Goal: Task Accomplishment & Management: Manage account settings

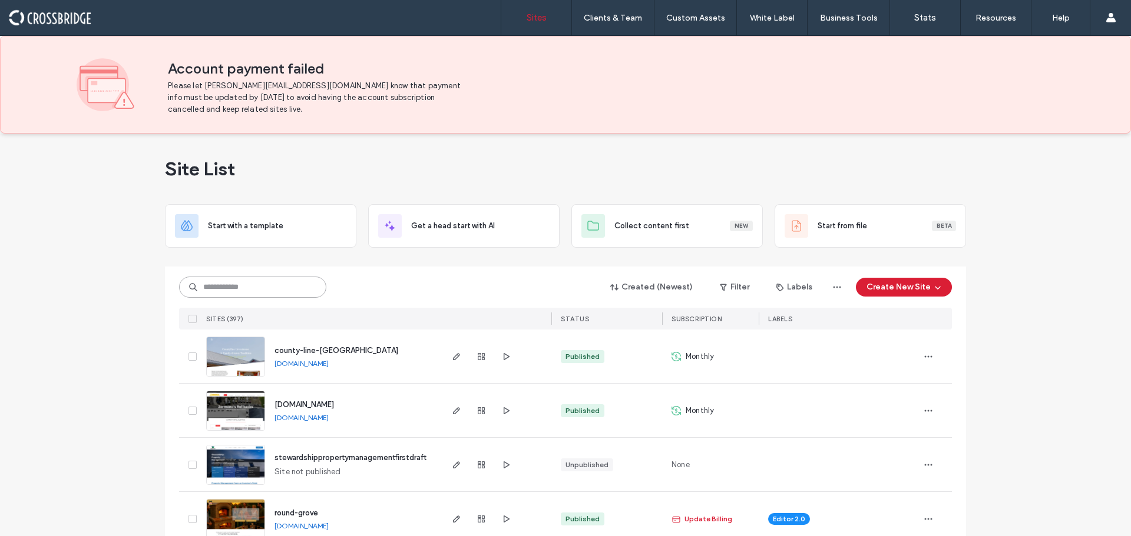
click at [243, 285] on input at bounding box center [252, 287] width 147 height 21
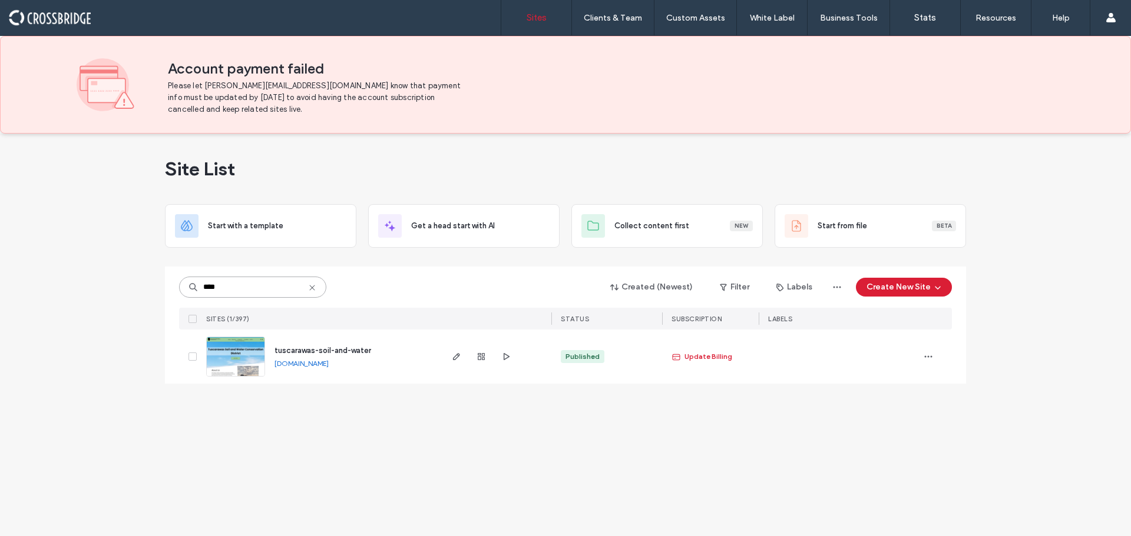
type input "****"
click at [248, 365] on img at bounding box center [236, 377] width 58 height 80
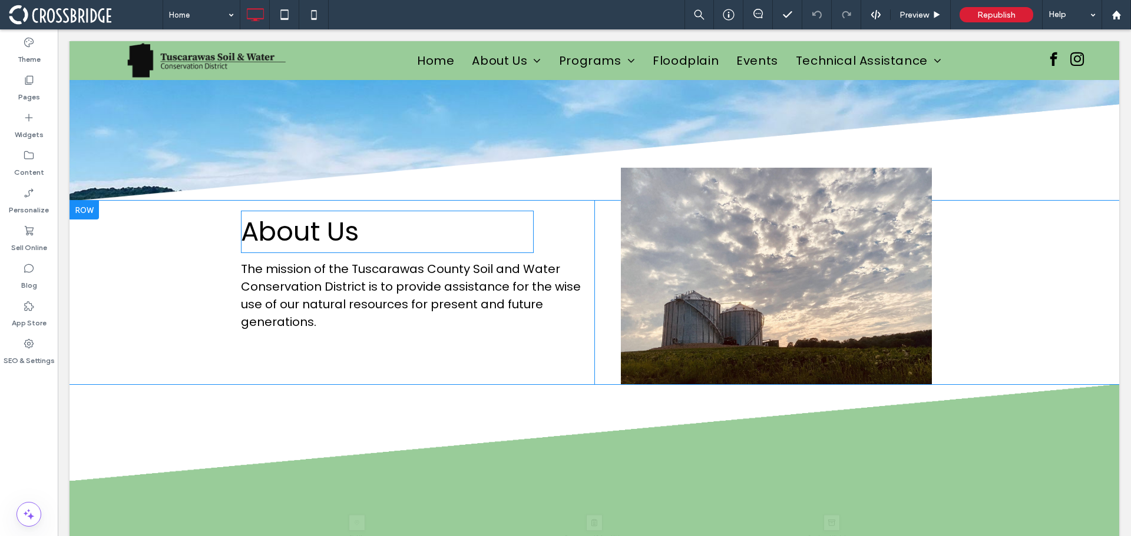
scroll to position [294, 0]
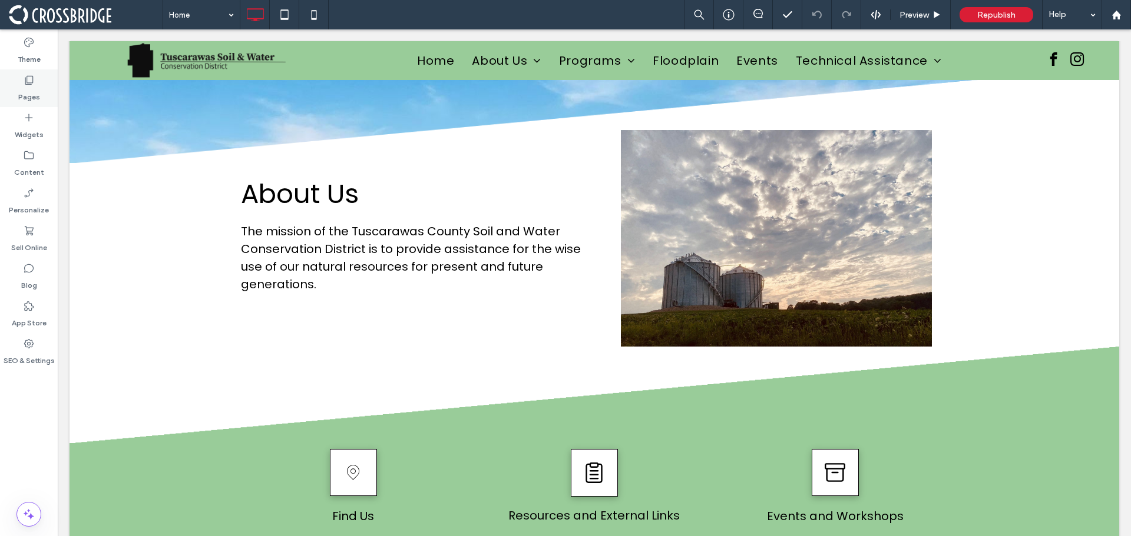
click at [29, 94] on label "Pages" at bounding box center [29, 94] width 22 height 16
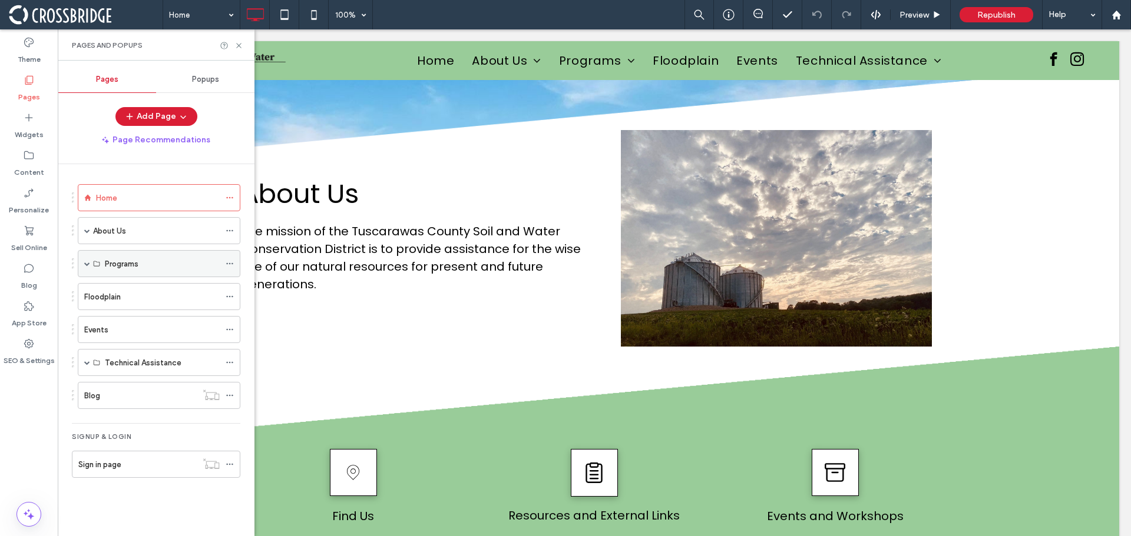
click at [97, 260] on div "Programs" at bounding box center [159, 263] width 163 height 27
click at [91, 264] on div "Programs" at bounding box center [159, 263] width 163 height 27
click at [90, 264] on span at bounding box center [87, 264] width 6 height 6
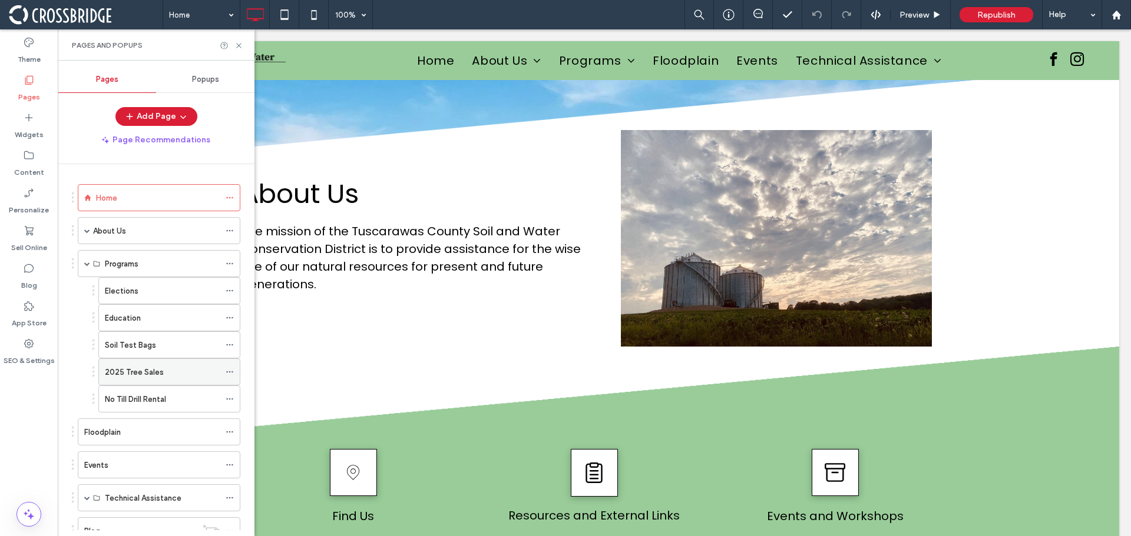
click at [131, 376] on label "2025 Tree Sales" at bounding box center [134, 372] width 59 height 21
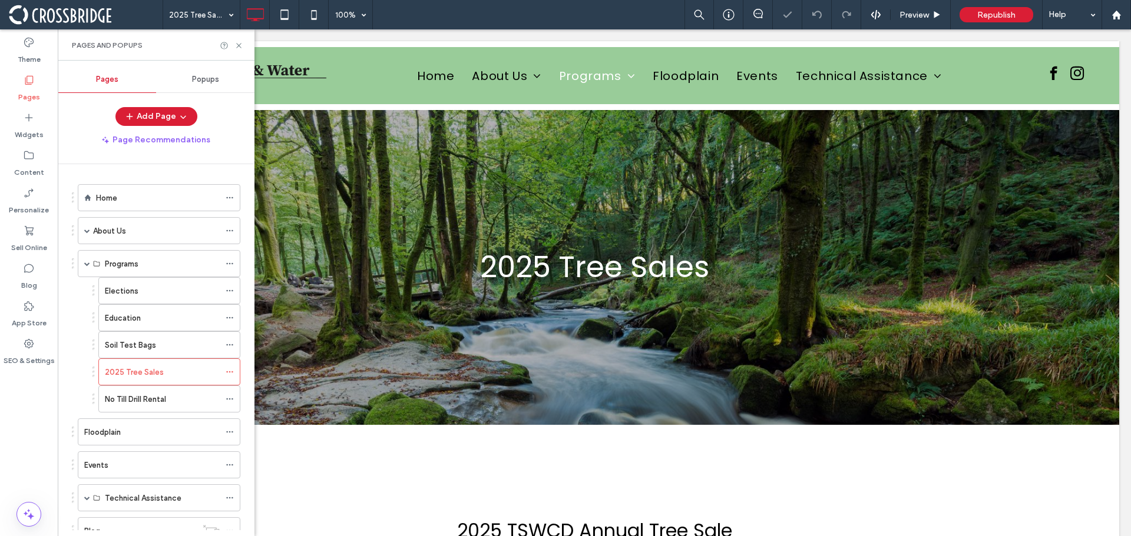
click at [233, 44] on div at bounding box center [232, 45] width 24 height 9
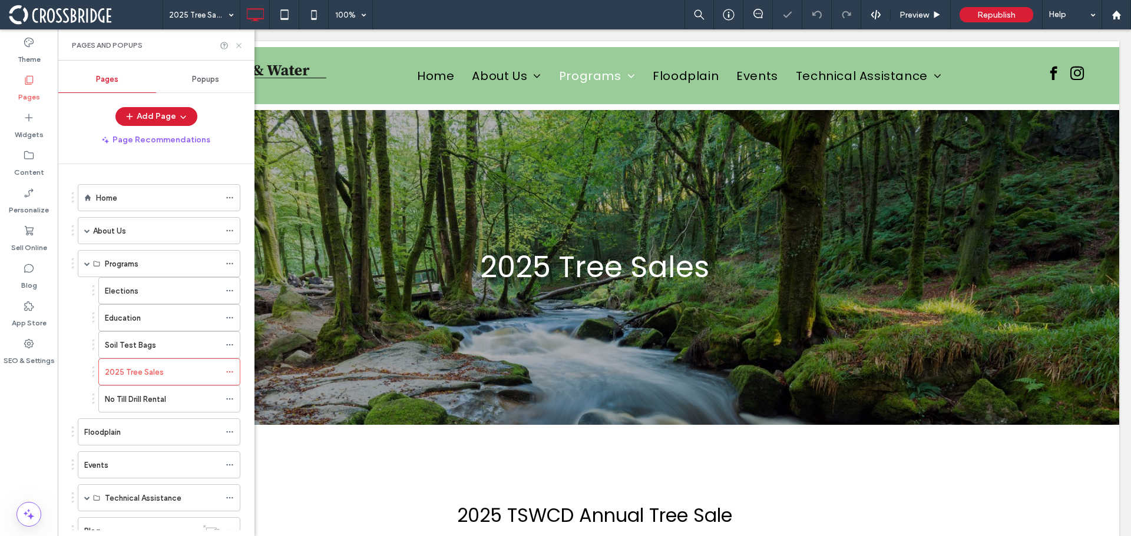
click at [235, 45] on icon at bounding box center [238, 45] width 9 height 9
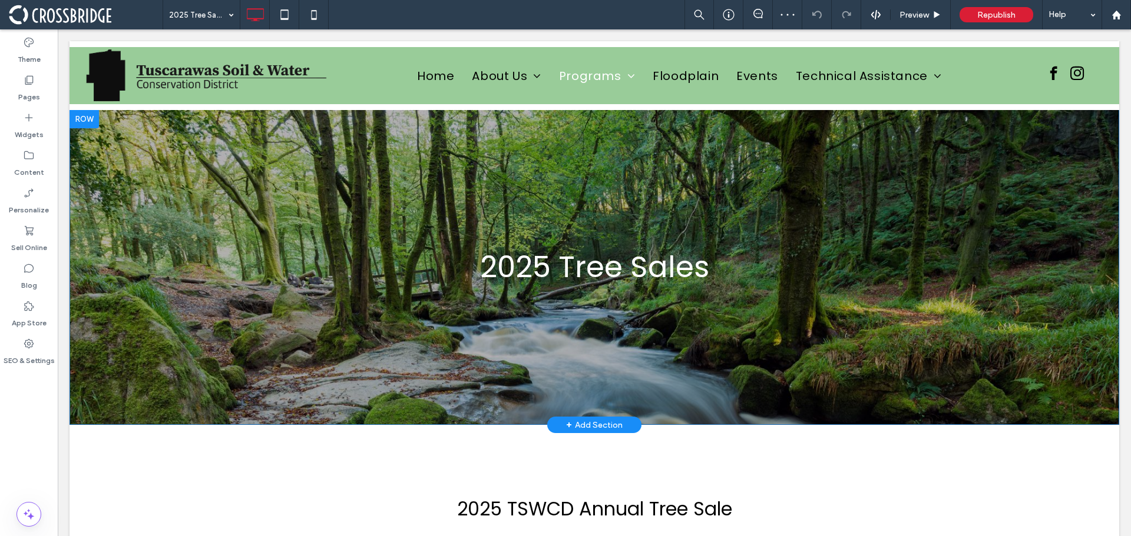
click at [217, 310] on div "2025 Tree Sales Click To Paste Row + Add Section" at bounding box center [593, 268] width 1049 height 316
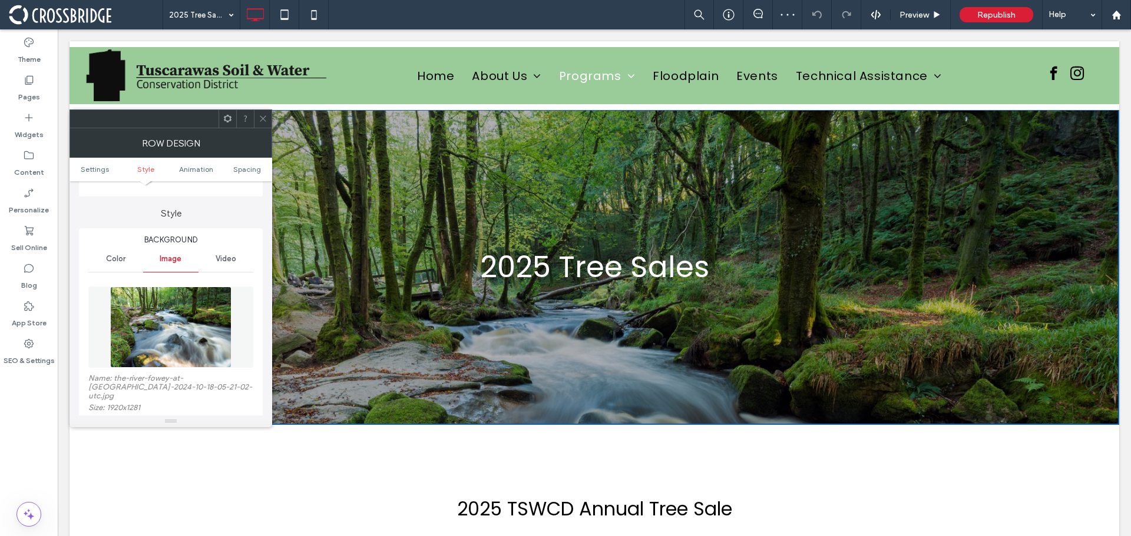
scroll to position [177, 0]
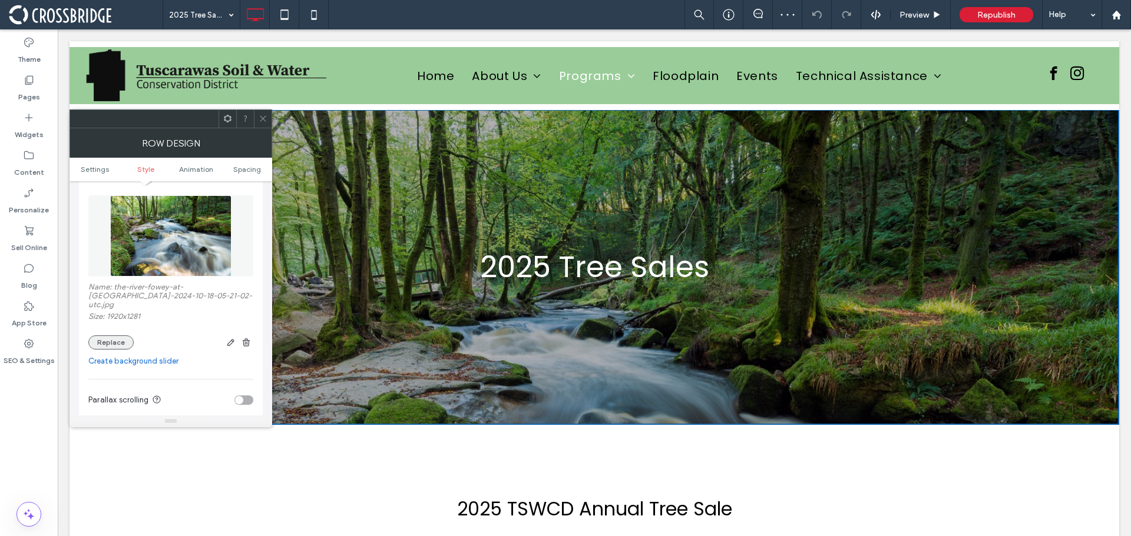
click at [114, 336] on button "Replace" at bounding box center [110, 343] width 45 height 14
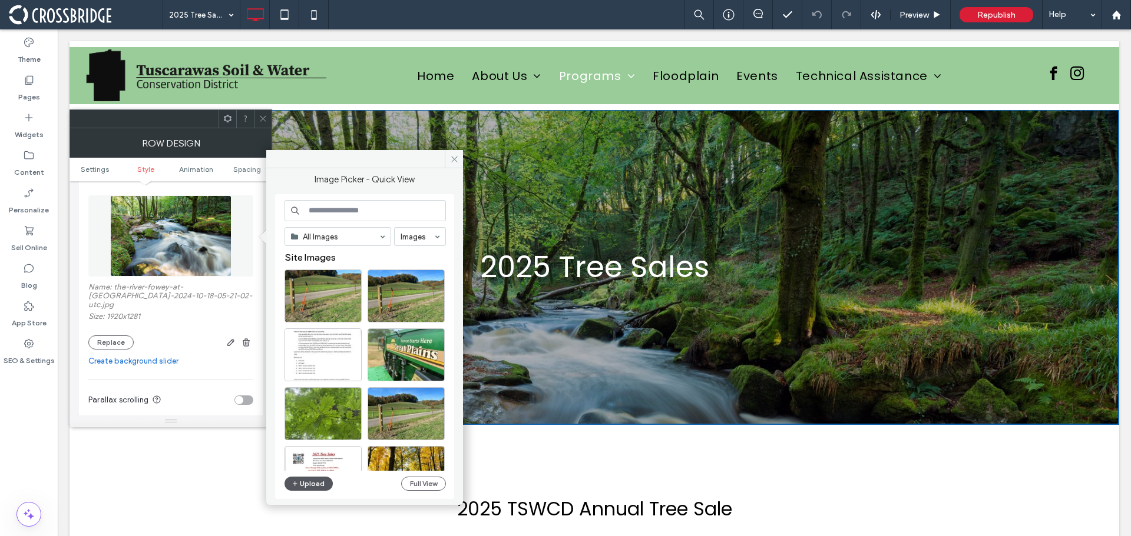
click at [303, 481] on button "Upload" at bounding box center [308, 484] width 48 height 14
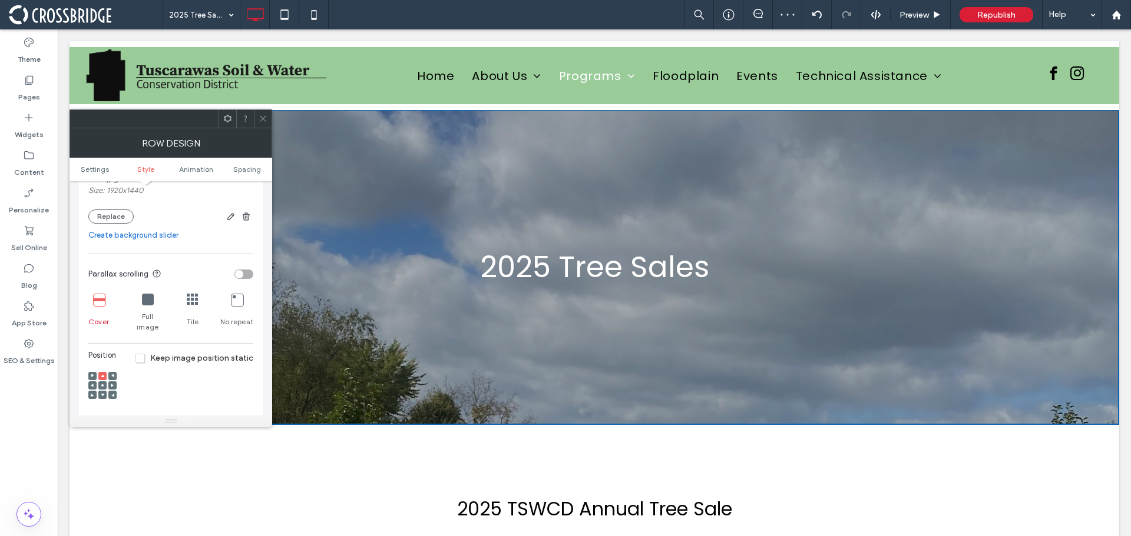
scroll to position [294, 0]
click at [105, 381] on div at bounding box center [102, 385] width 8 height 8
click at [102, 384] on use at bounding box center [102, 385] width 2 height 2
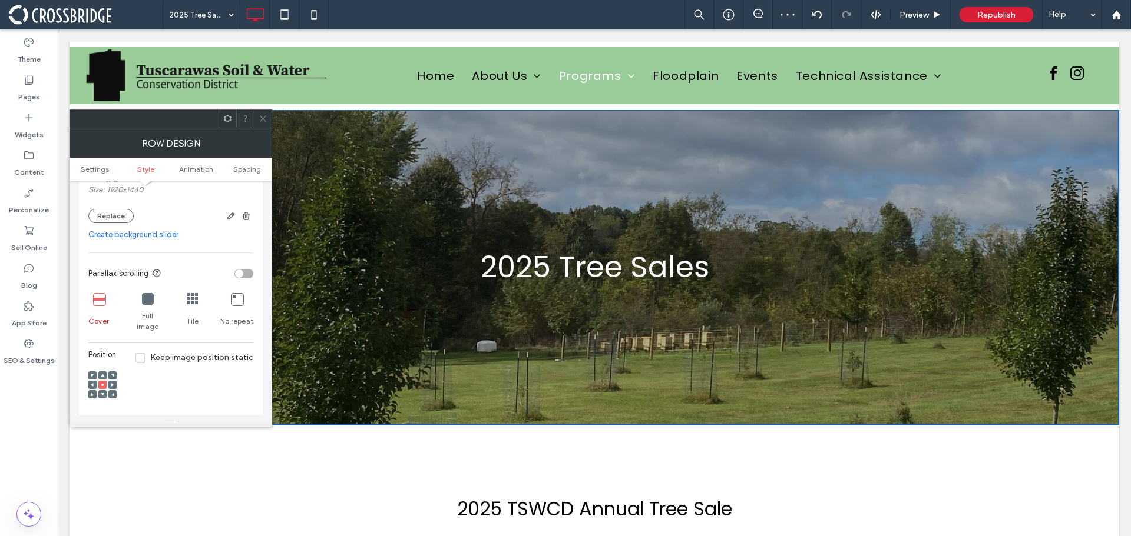
click at [265, 118] on icon at bounding box center [263, 118] width 9 height 9
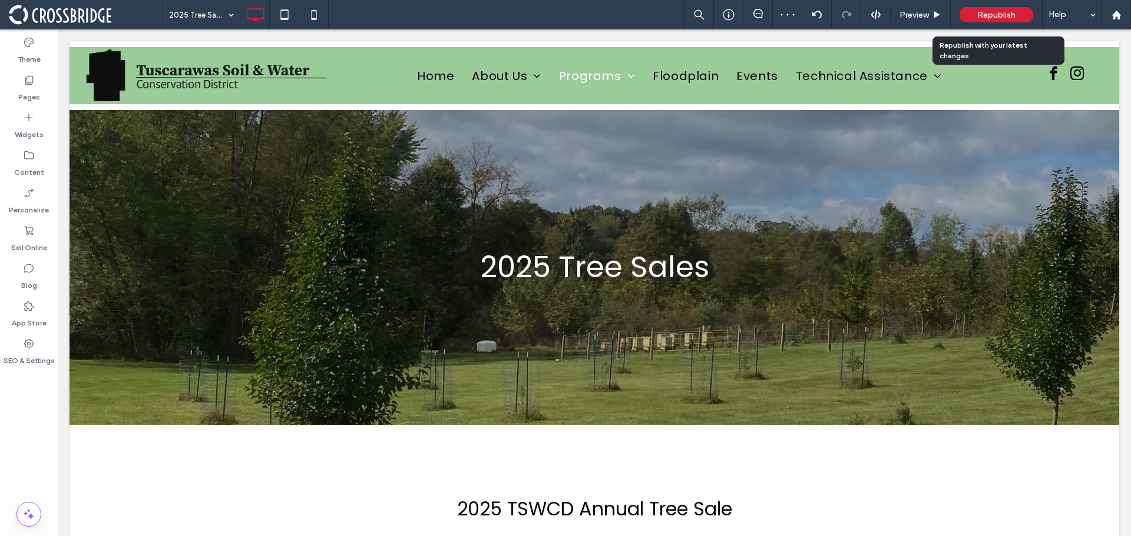
click at [977, 11] on span "Republish" at bounding box center [996, 15] width 38 height 10
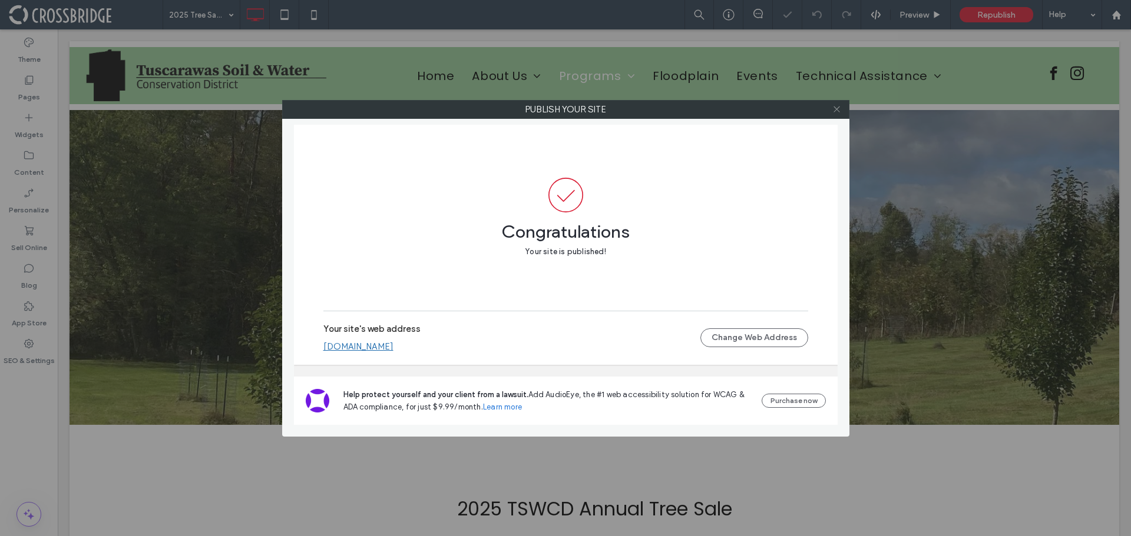
click at [840, 111] on icon at bounding box center [836, 109] width 9 height 9
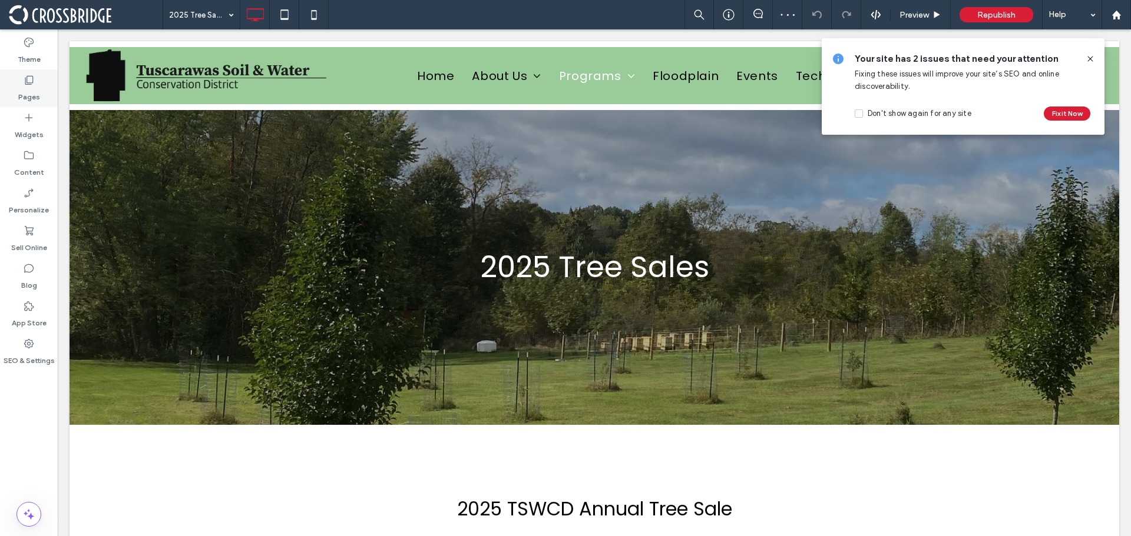
click at [31, 77] on icon at bounding box center [29, 80] width 12 height 12
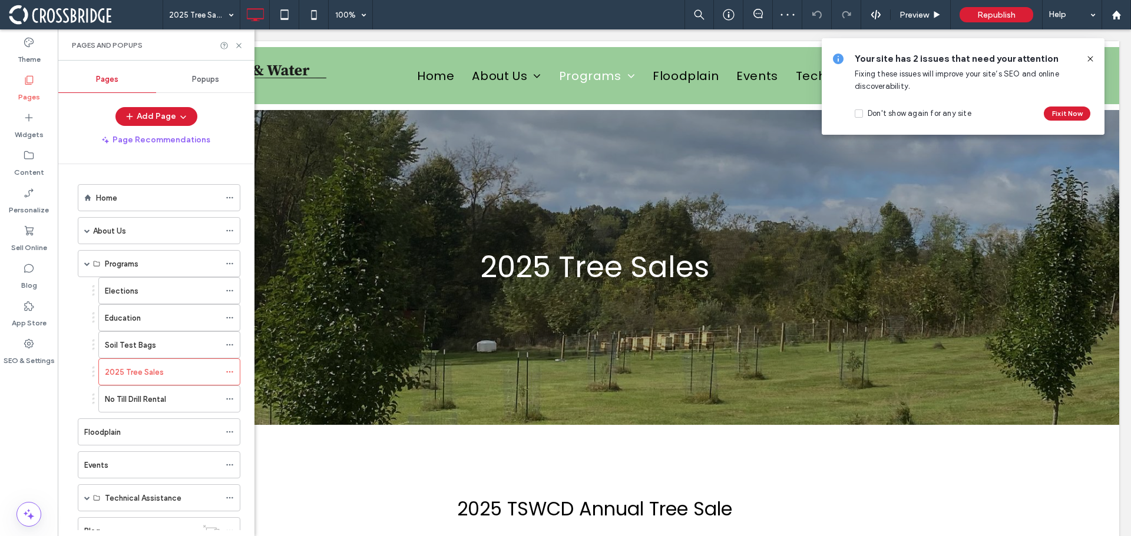
click at [116, 201] on label "Home" at bounding box center [106, 198] width 21 height 21
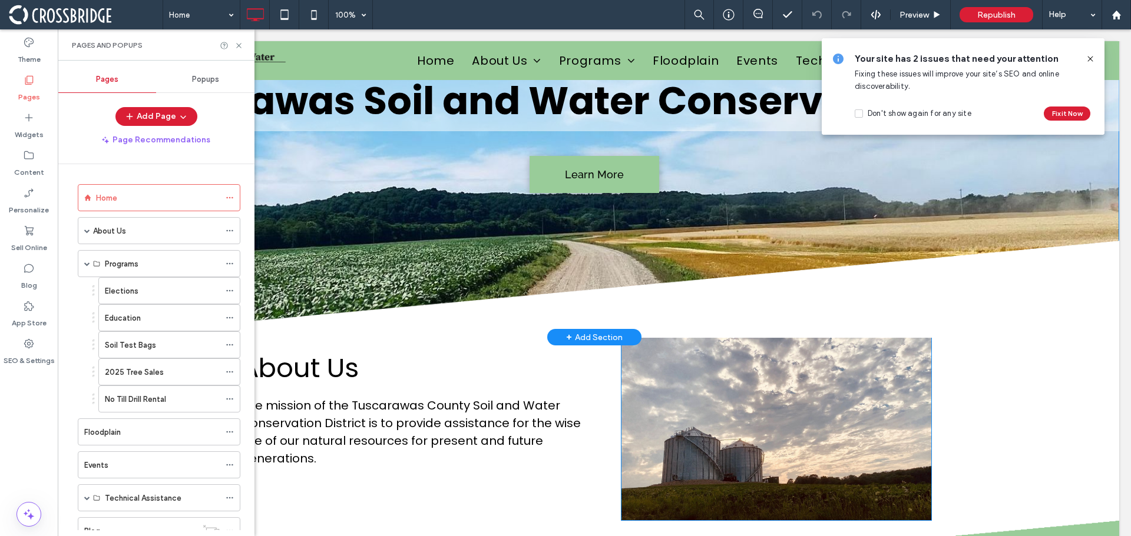
scroll to position [236, 0]
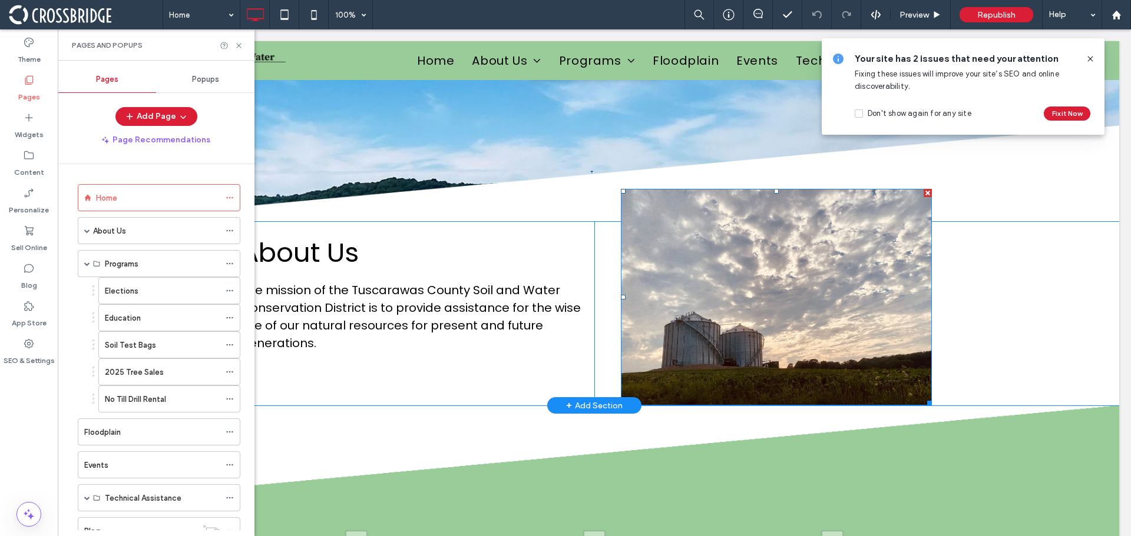
click at [742, 315] on img at bounding box center [776, 297] width 311 height 217
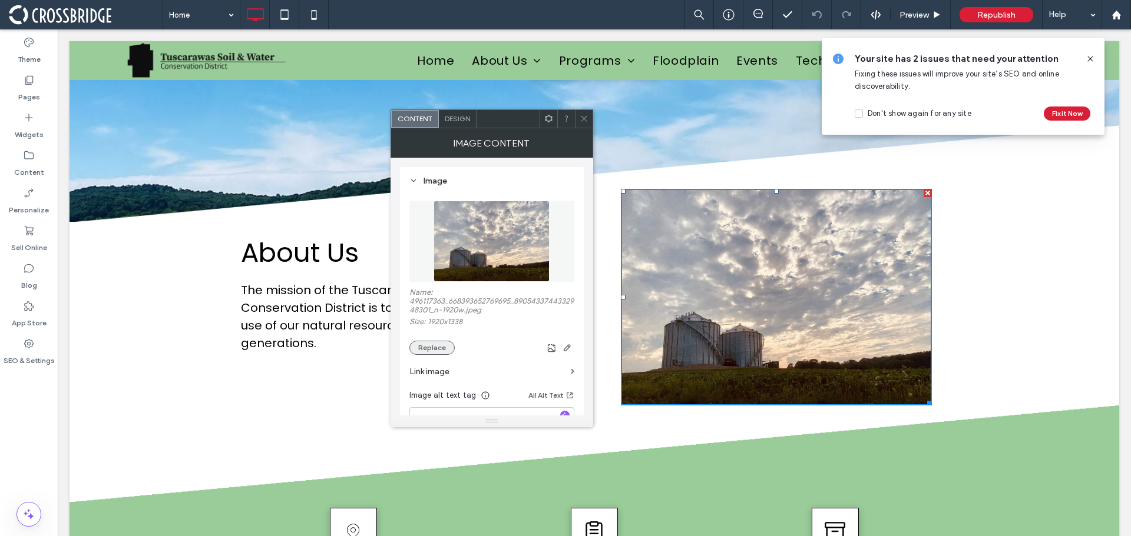
click at [434, 352] on button "Replace" at bounding box center [431, 348] width 45 height 14
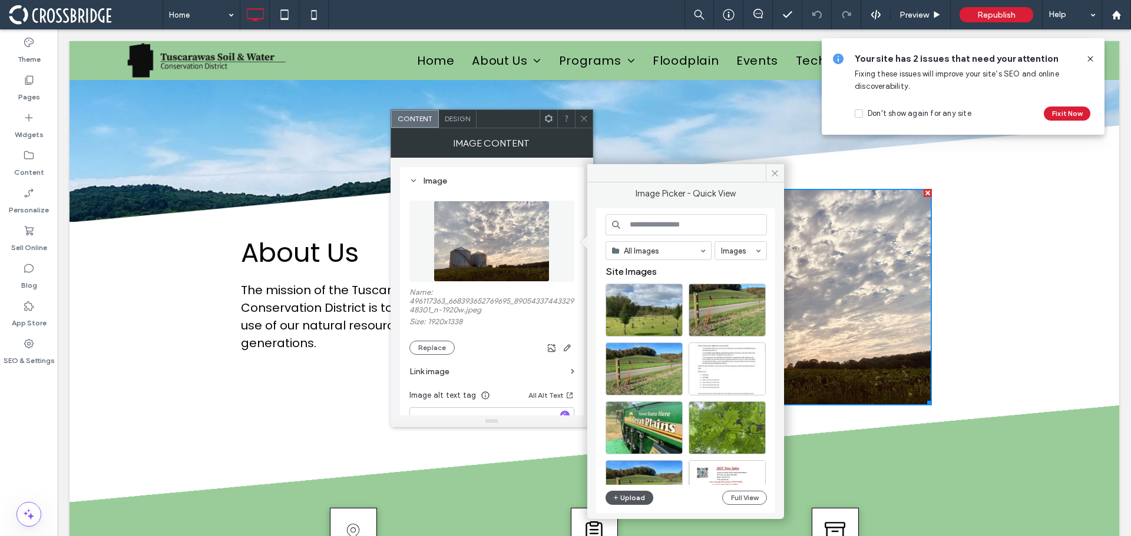
click at [647, 501] on button "Upload" at bounding box center [629, 498] width 48 height 14
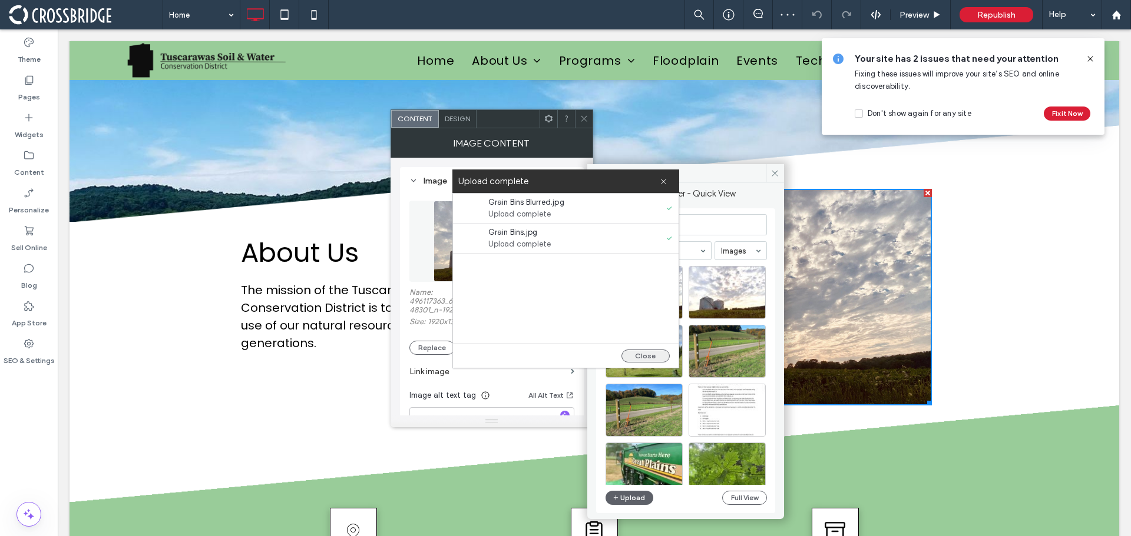
click at [642, 357] on button "Close" at bounding box center [645, 356] width 48 height 13
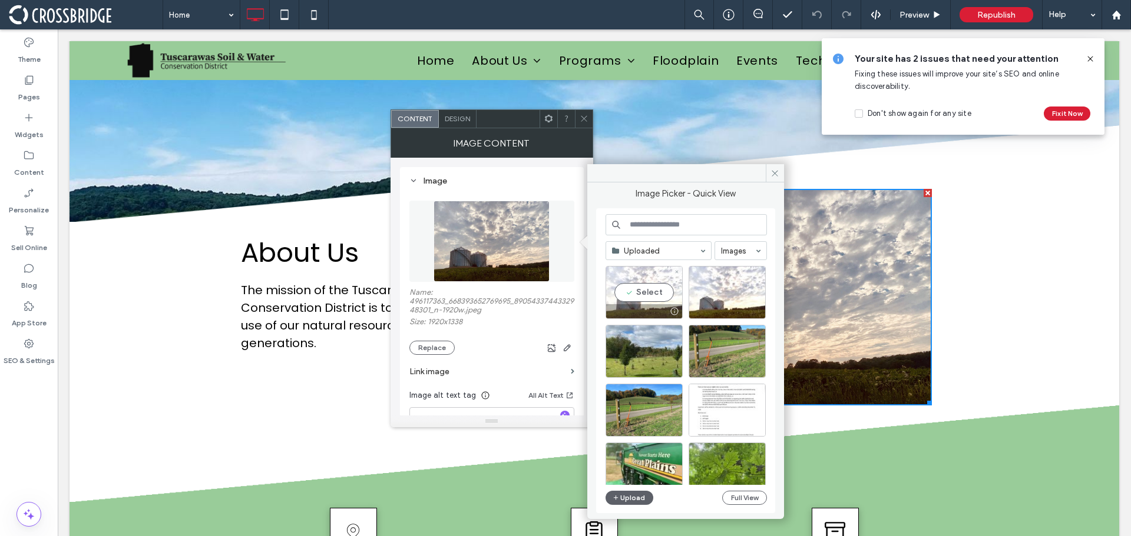
click at [670, 293] on div "Select" at bounding box center [643, 292] width 77 height 53
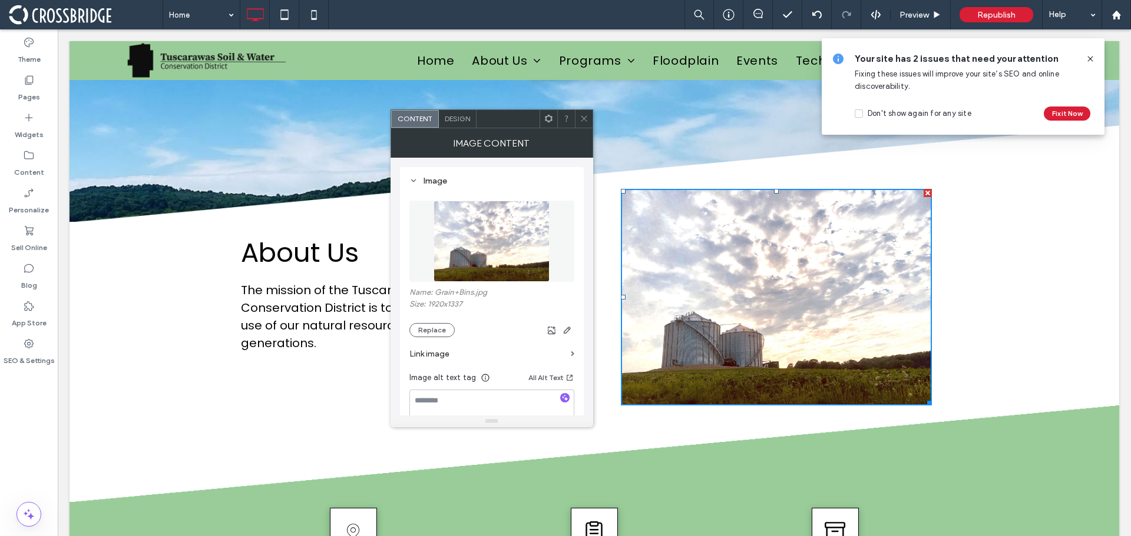
click at [581, 131] on div "Image Content" at bounding box center [491, 142] width 203 height 29
click at [583, 124] on span at bounding box center [583, 118] width 9 height 18
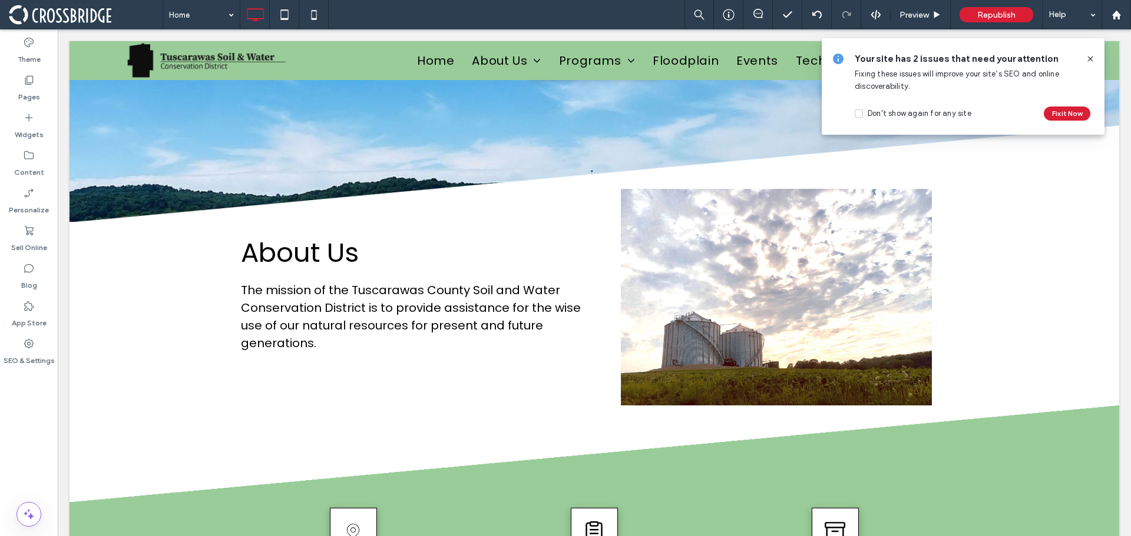
click at [1089, 56] on icon at bounding box center [1089, 58] width 9 height 9
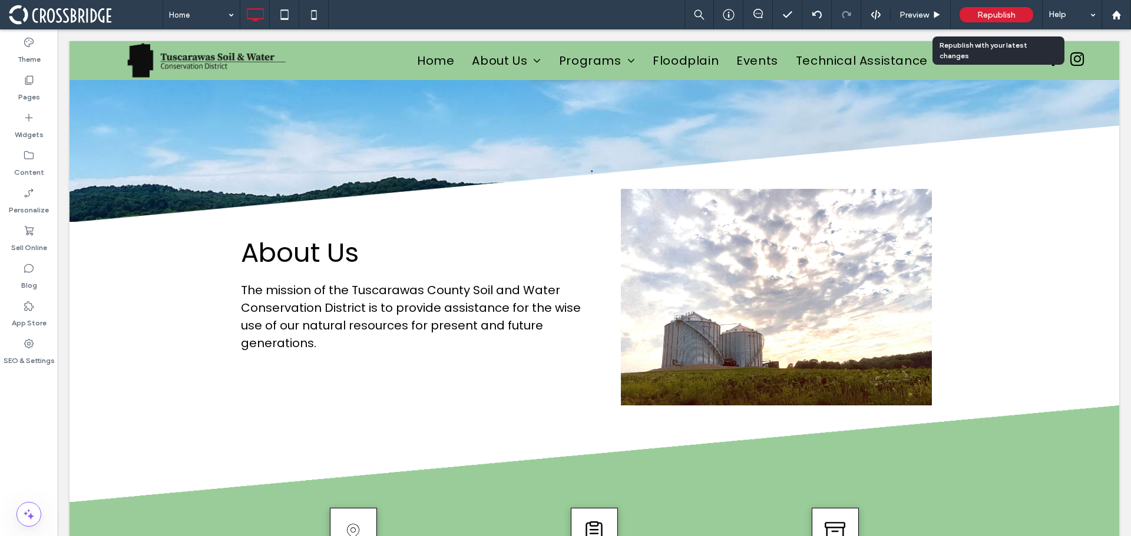
click at [1004, 15] on span "Republish" at bounding box center [996, 15] width 38 height 10
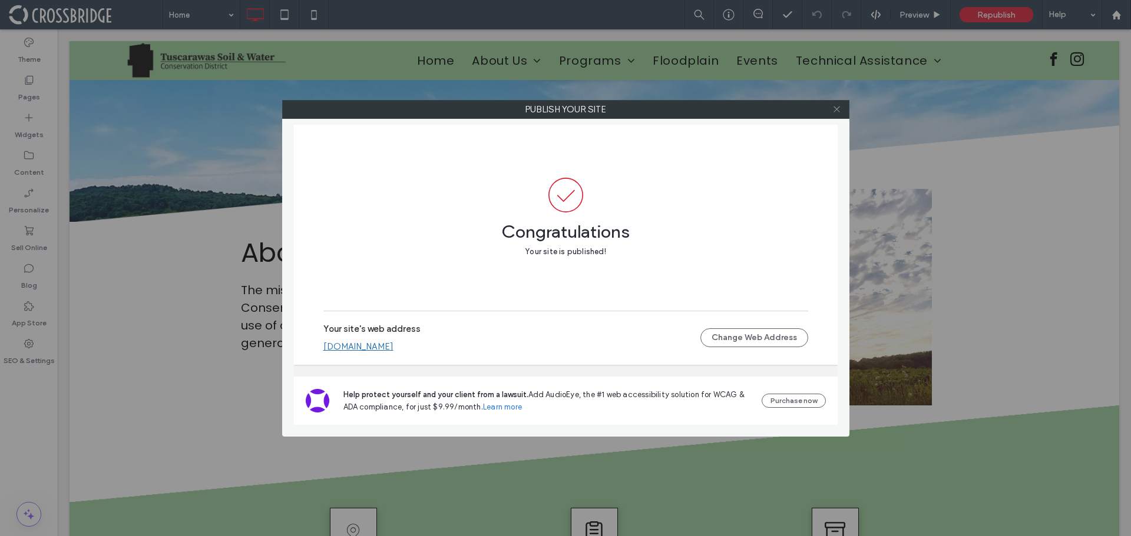
click at [833, 105] on icon at bounding box center [836, 109] width 9 height 9
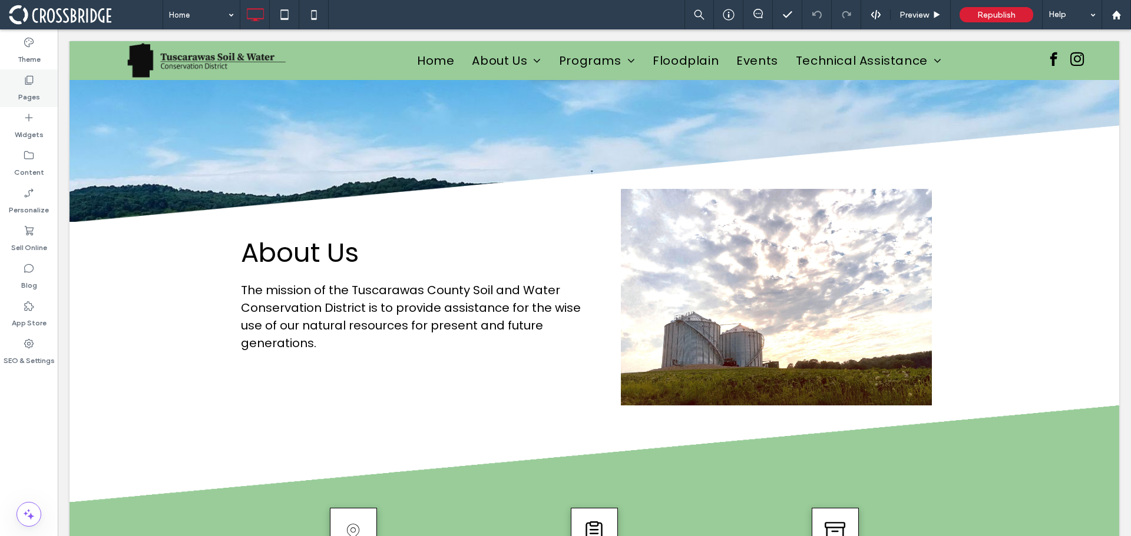
click at [24, 87] on label "Pages" at bounding box center [29, 94] width 22 height 16
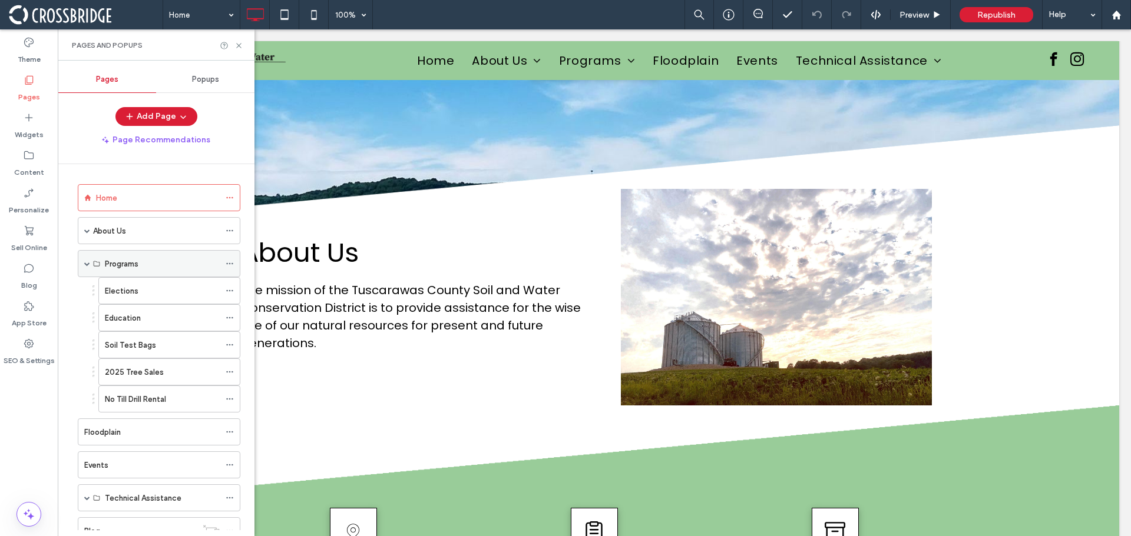
click at [88, 262] on span at bounding box center [87, 264] width 6 height 6
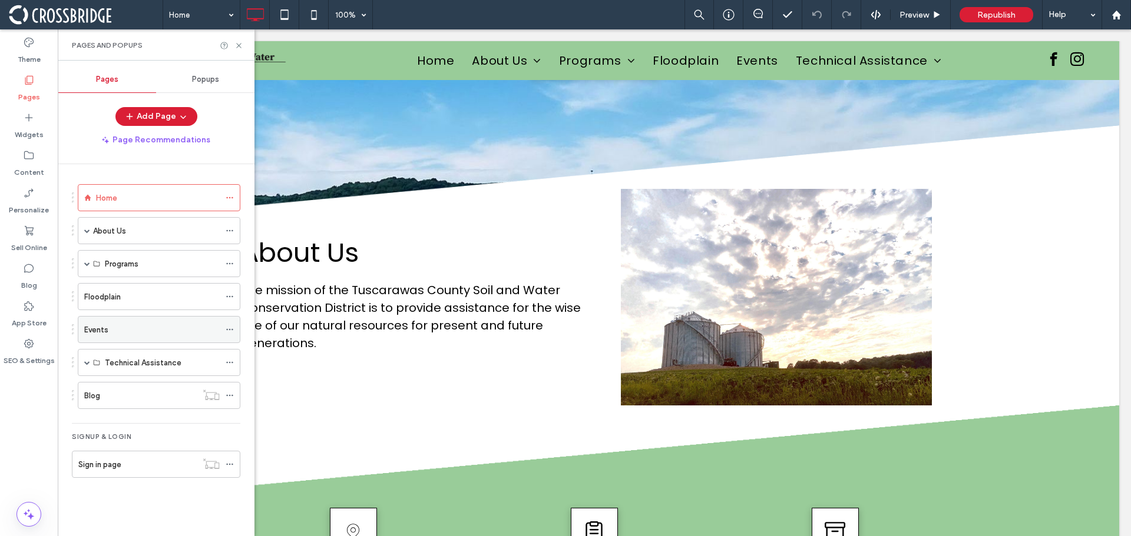
click at [117, 334] on div "Events" at bounding box center [151, 330] width 135 height 12
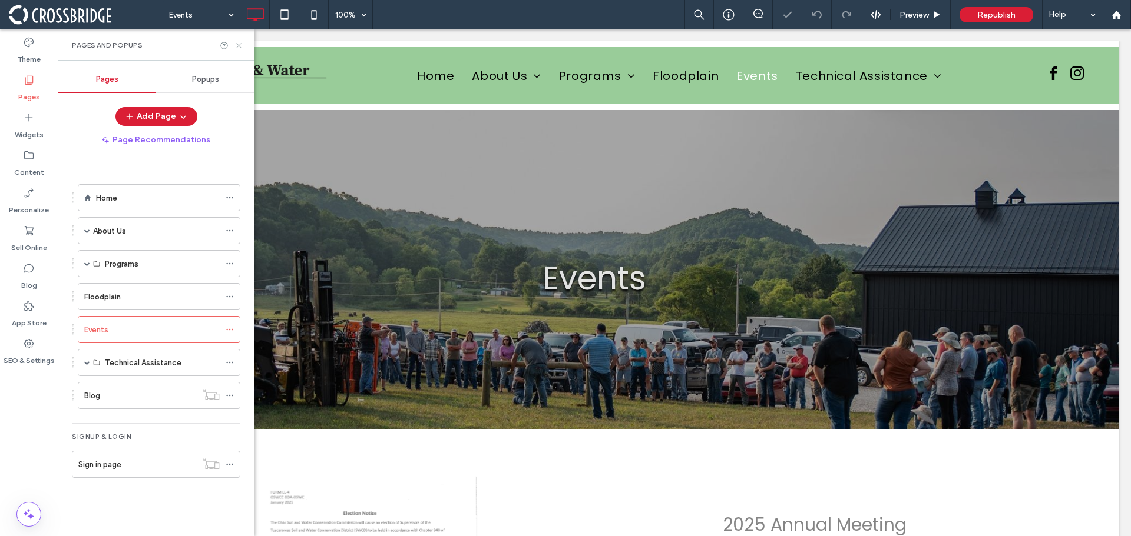
click at [239, 49] on icon at bounding box center [238, 45] width 9 height 9
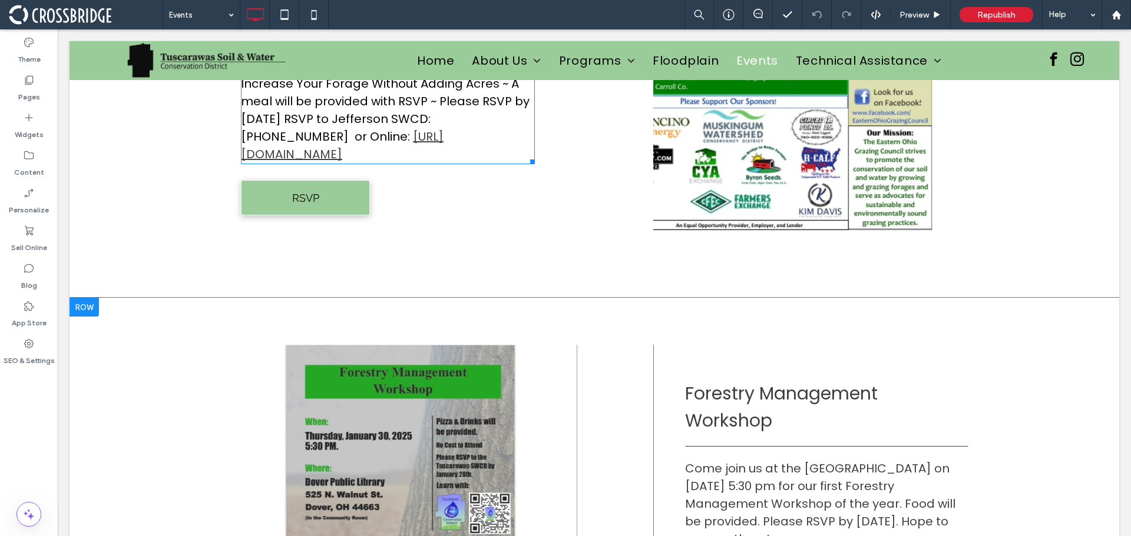
scroll to position [1060, 0]
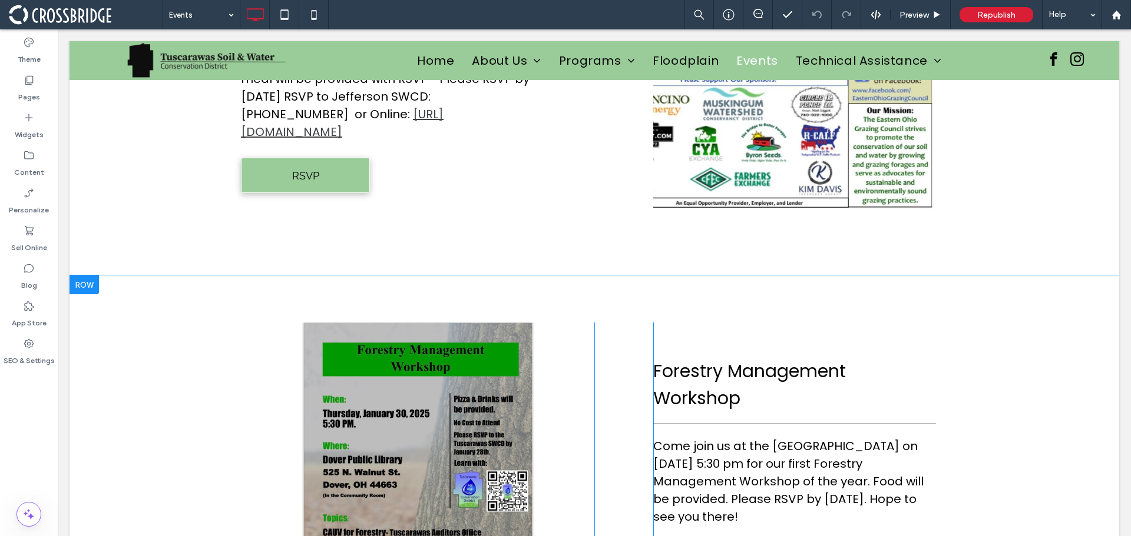
click at [89, 276] on div at bounding box center [83, 285] width 29 height 19
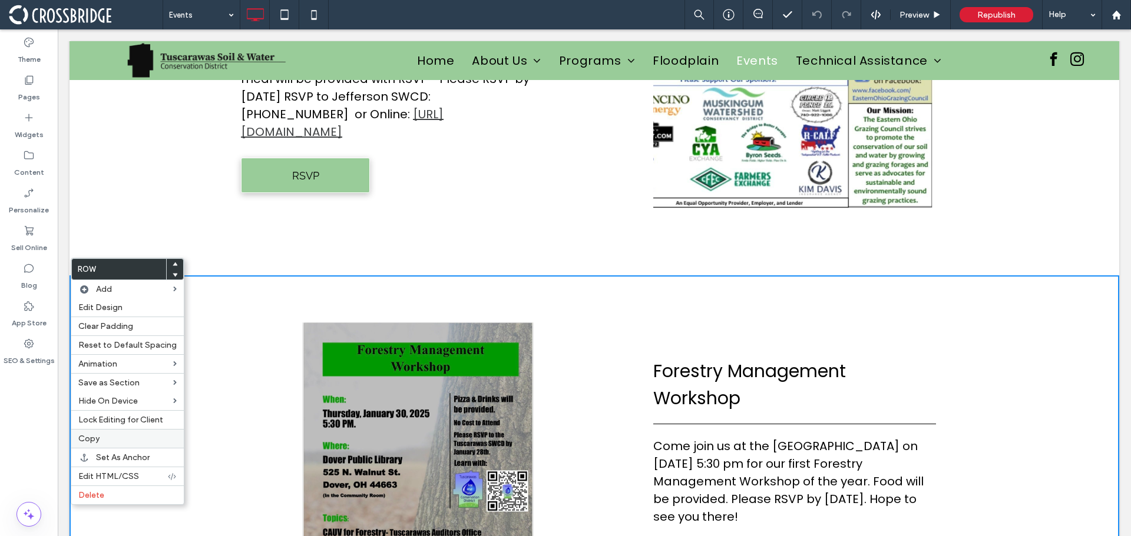
click at [92, 442] on span "Copy" at bounding box center [88, 439] width 21 height 10
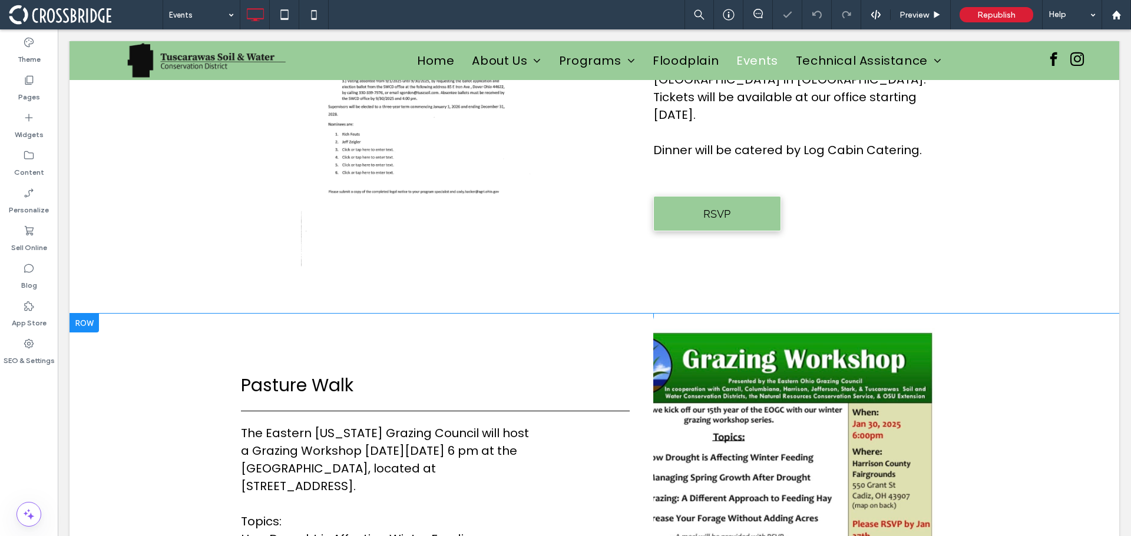
scroll to position [412, 0]
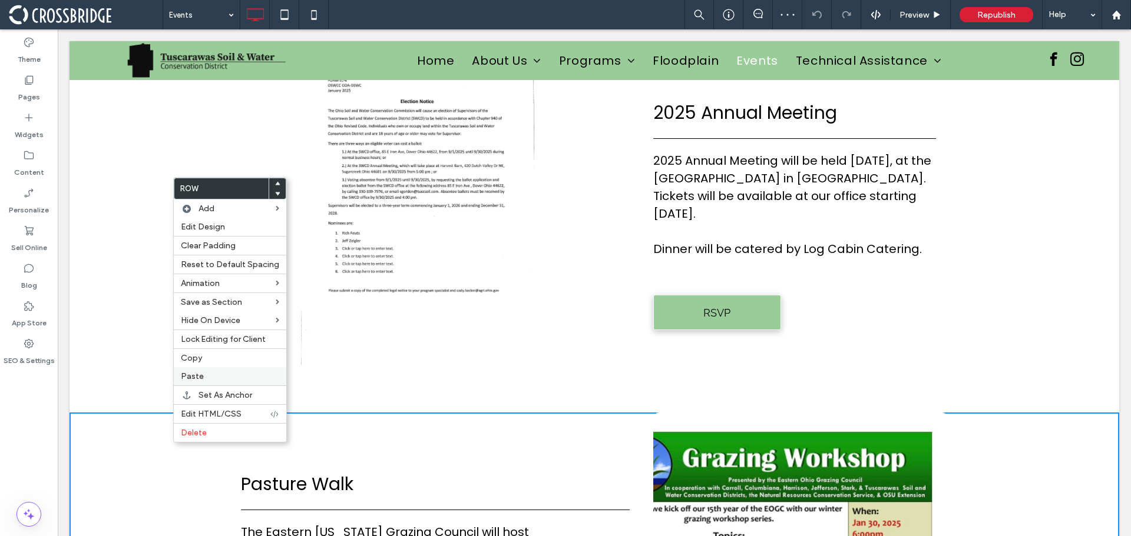
click at [204, 376] on label "Paste" at bounding box center [230, 377] width 98 height 10
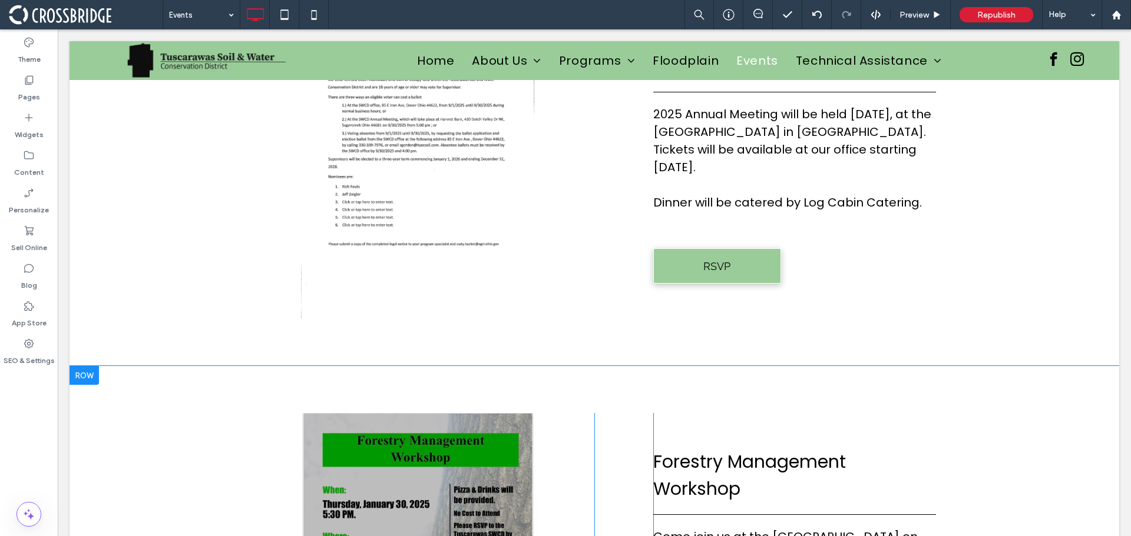
scroll to position [471, 0]
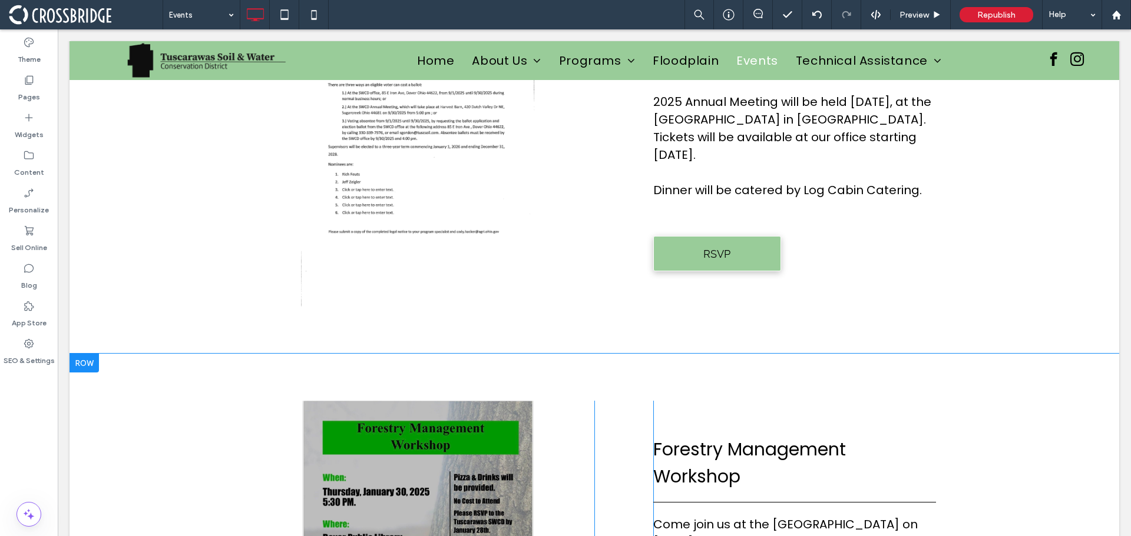
click at [77, 359] on div at bounding box center [83, 363] width 29 height 19
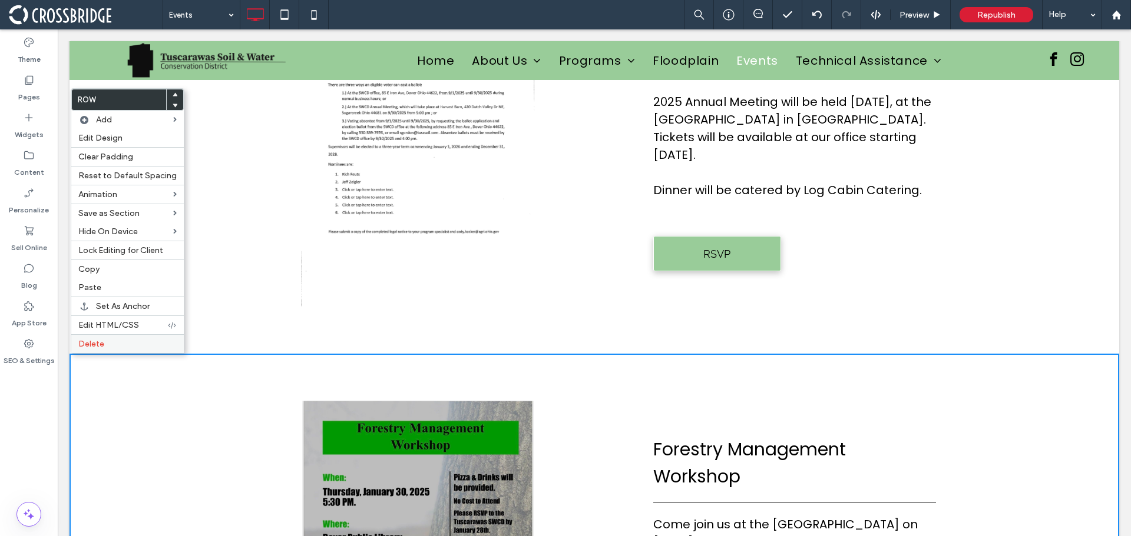
click at [89, 347] on span "Delete" at bounding box center [91, 344] width 26 height 10
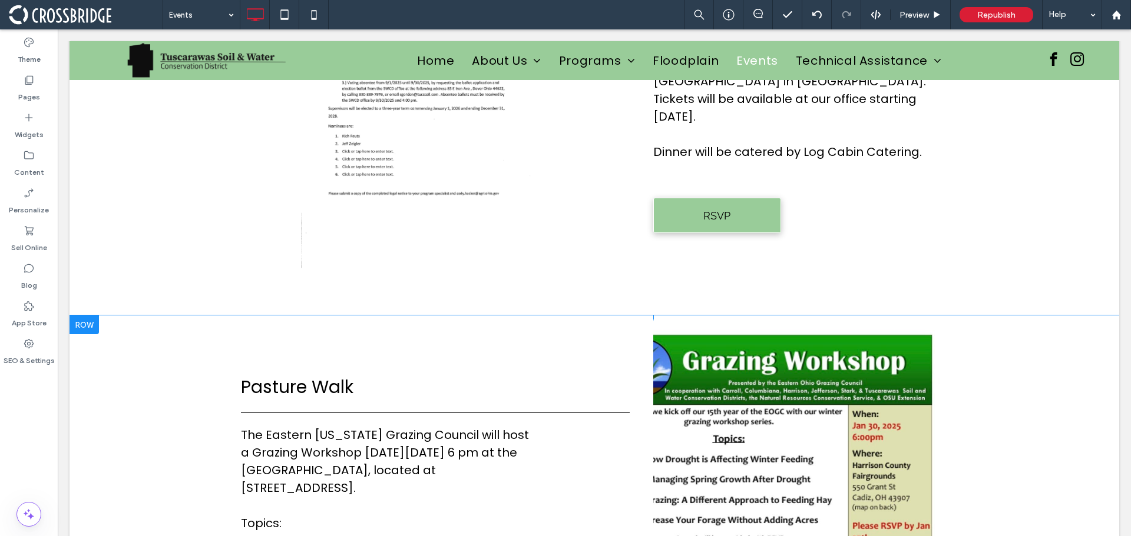
scroll to position [530, 0]
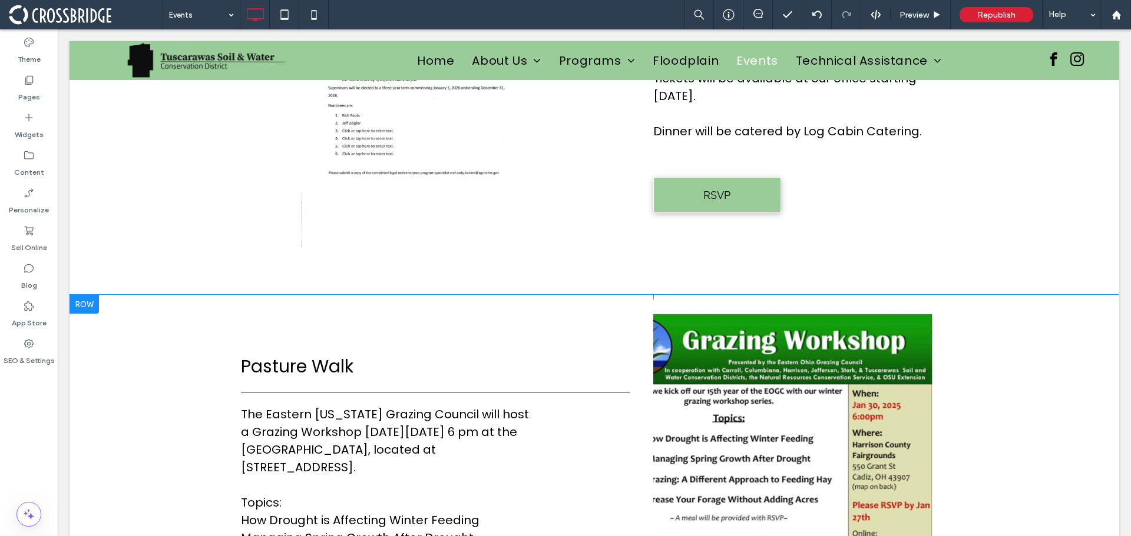
click at [90, 303] on div at bounding box center [83, 304] width 29 height 19
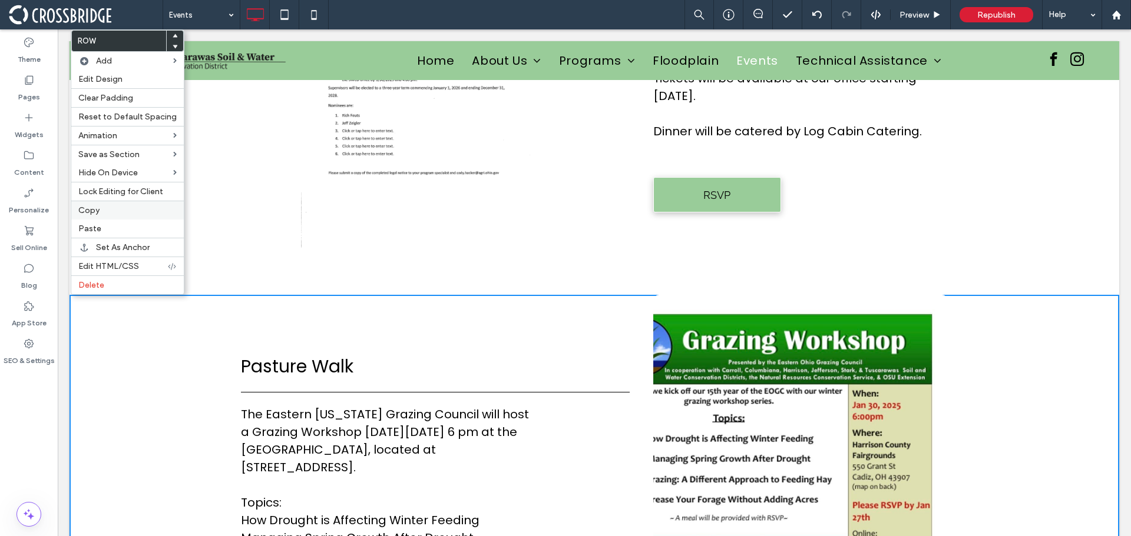
click at [108, 213] on label "Copy" at bounding box center [127, 211] width 98 height 10
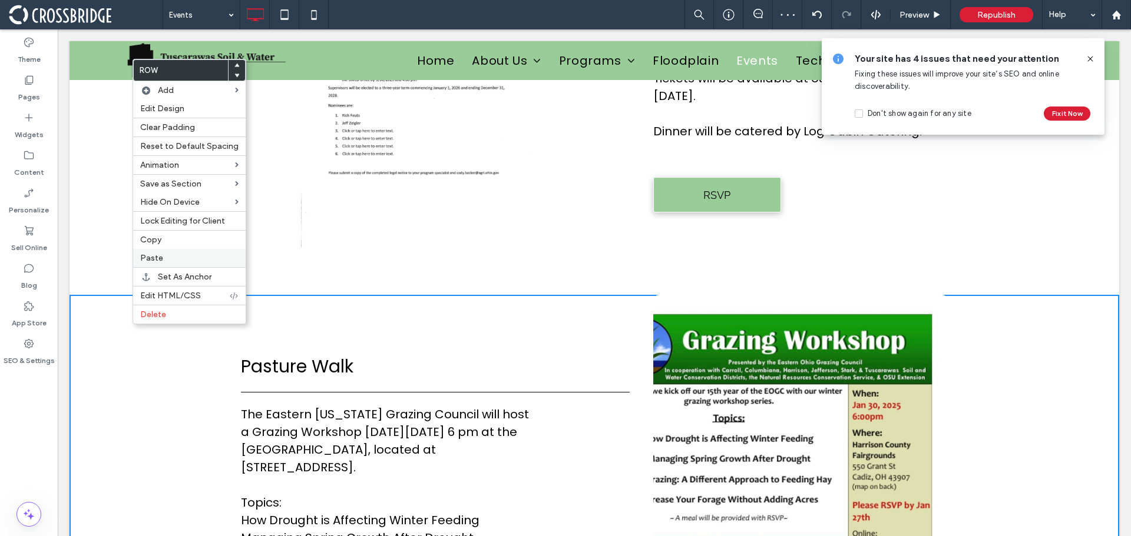
click at [145, 256] on span "Paste" at bounding box center [151, 258] width 23 height 10
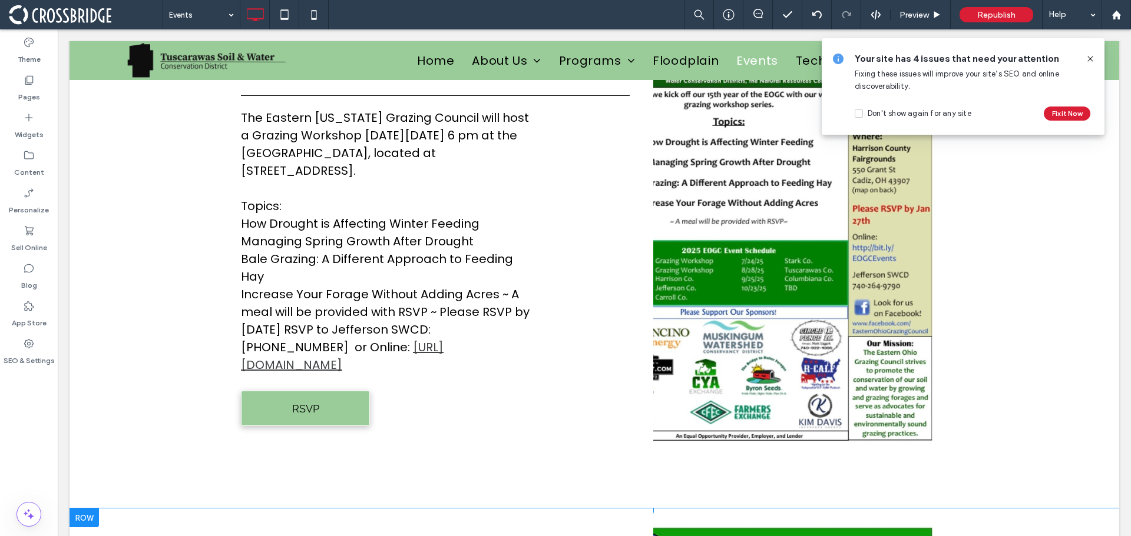
scroll to position [824, 0]
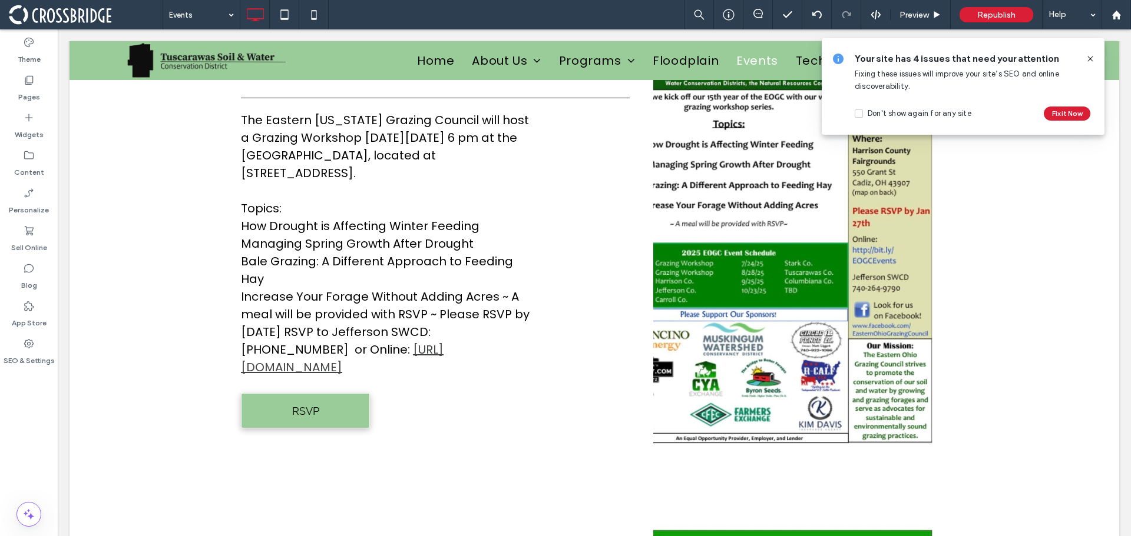
click at [1090, 59] on icon at bounding box center [1089, 58] width 9 height 9
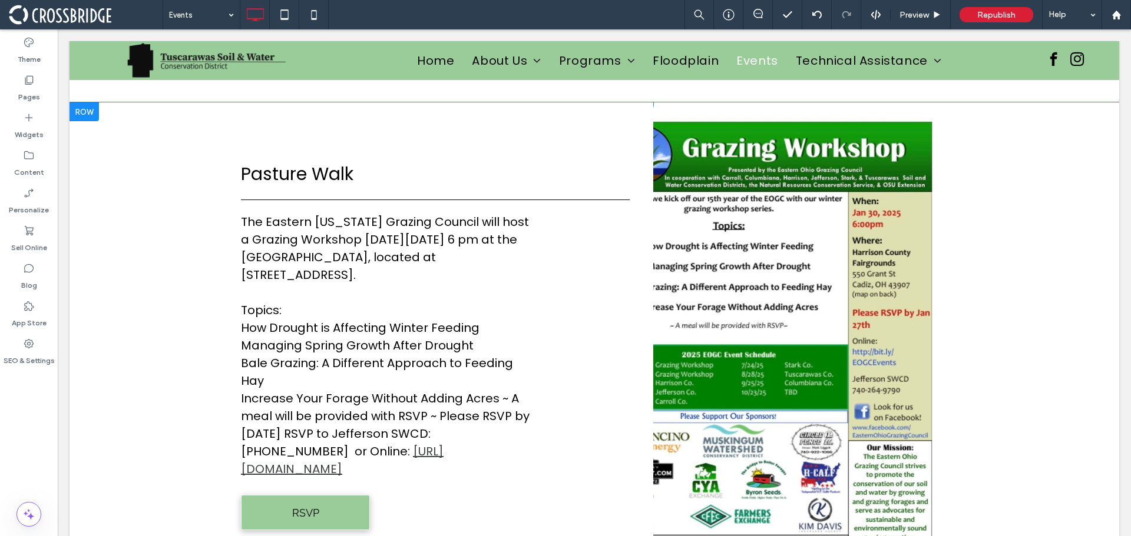
scroll to position [707, 0]
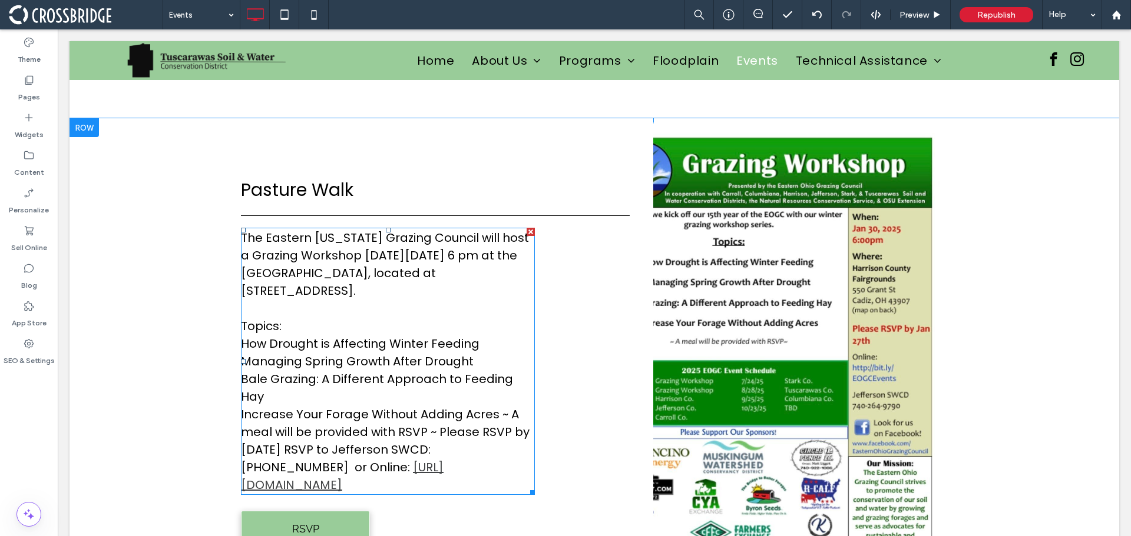
click at [399, 274] on span "The Eastern Ohio Grazing Council will host a Grazing Workshop on Thursday, Janu…" at bounding box center [385, 264] width 288 height 69
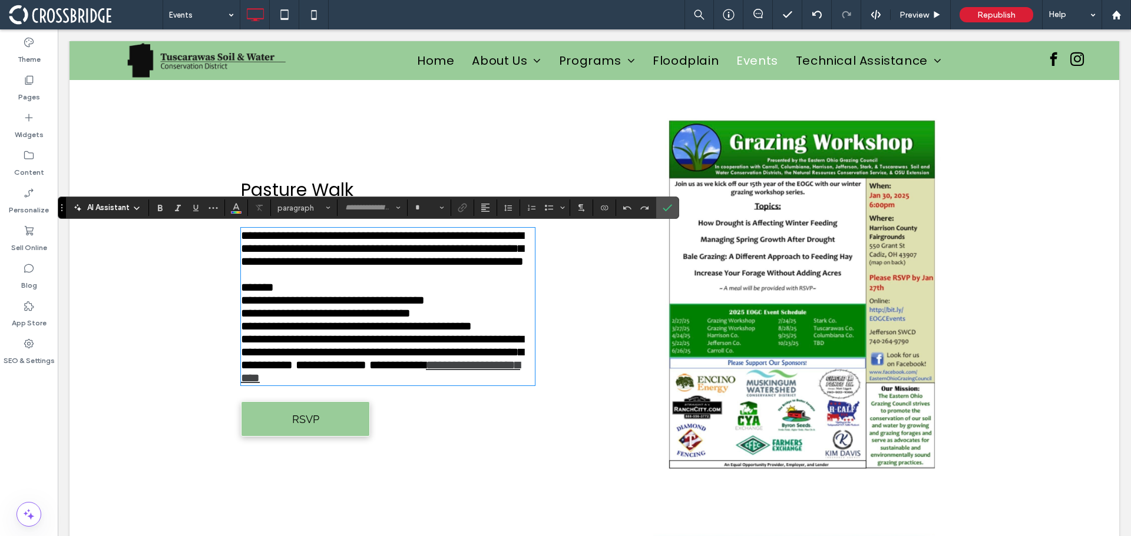
type input "*******"
type input "**"
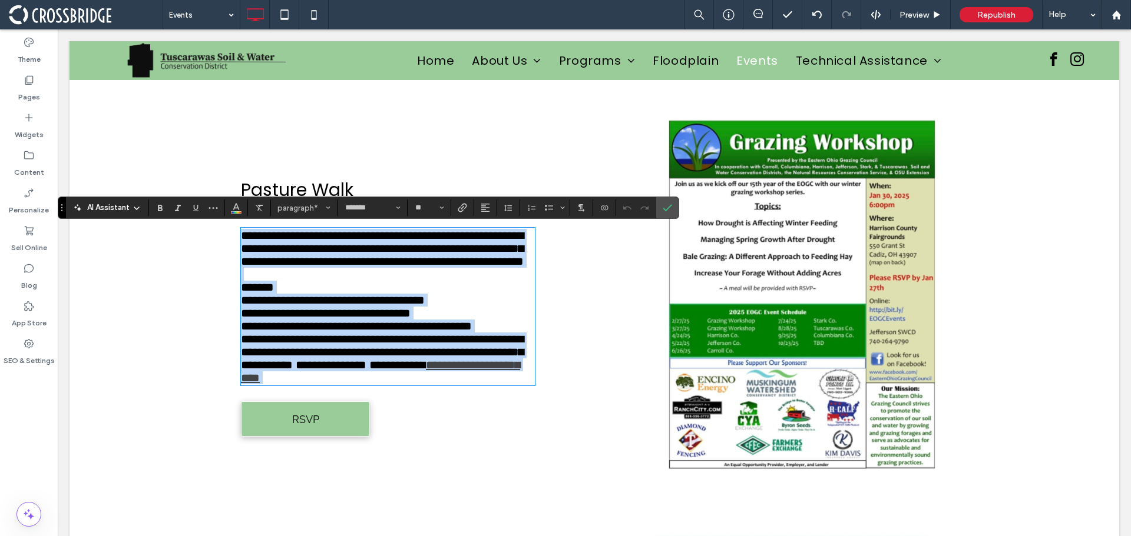
click at [465, 267] on span "**********" at bounding box center [382, 249] width 283 height 38
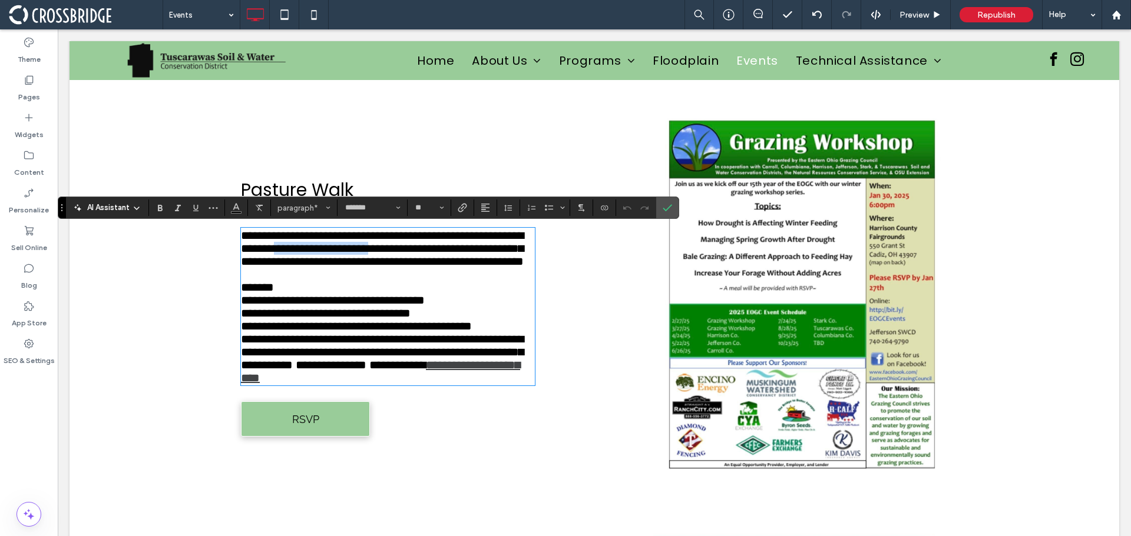
drag, startPoint x: 501, startPoint y: 255, endPoint x: 380, endPoint y: 254, distance: 121.3
click at [380, 254] on span "**********" at bounding box center [382, 249] width 283 height 38
click at [436, 254] on span "**********" at bounding box center [382, 249] width 283 height 38
drag, startPoint x: 489, startPoint y: 253, endPoint x: 428, endPoint y: 254, distance: 61.3
click at [428, 254] on span "**********" at bounding box center [382, 249] width 283 height 38
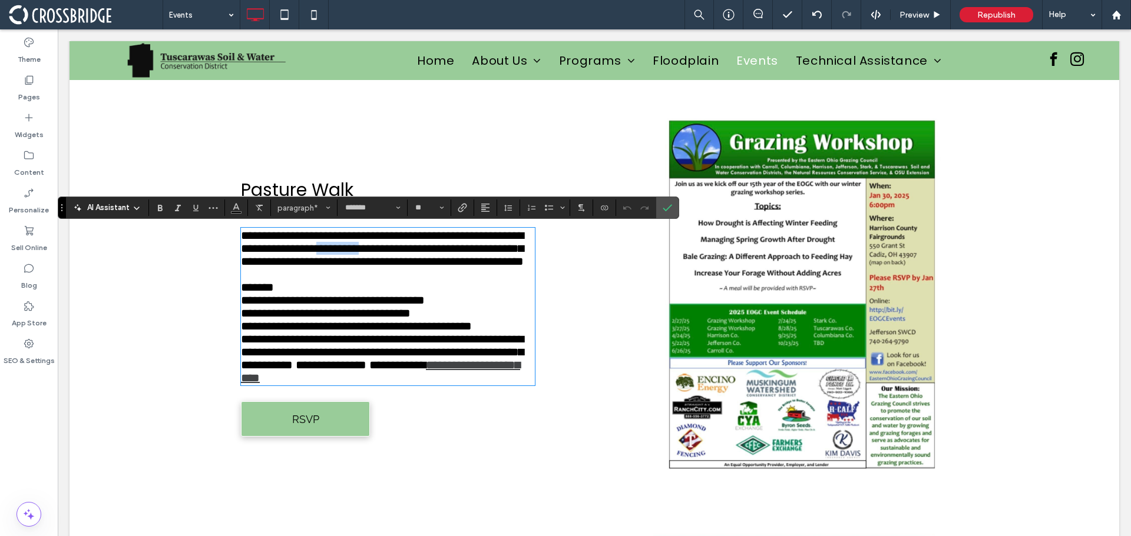
click at [428, 254] on span "**********" at bounding box center [382, 249] width 283 height 38
drag, startPoint x: 491, startPoint y: 254, endPoint x: 426, endPoint y: 257, distance: 64.2
click at [426, 257] on span "**********" at bounding box center [382, 249] width 283 height 38
drag, startPoint x: 472, startPoint y: 287, endPoint x: 336, endPoint y: 271, distance: 137.6
click at [336, 267] on span "**********" at bounding box center [382, 249] width 283 height 38
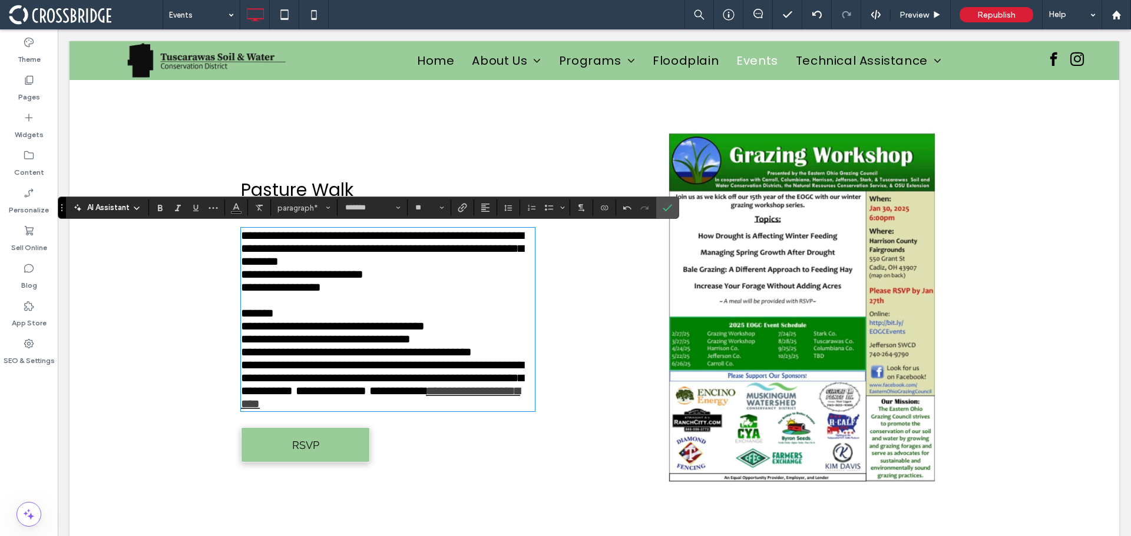
scroll to position [0, 0]
click at [241, 293] on span "**********" at bounding box center [281, 287] width 80 height 12
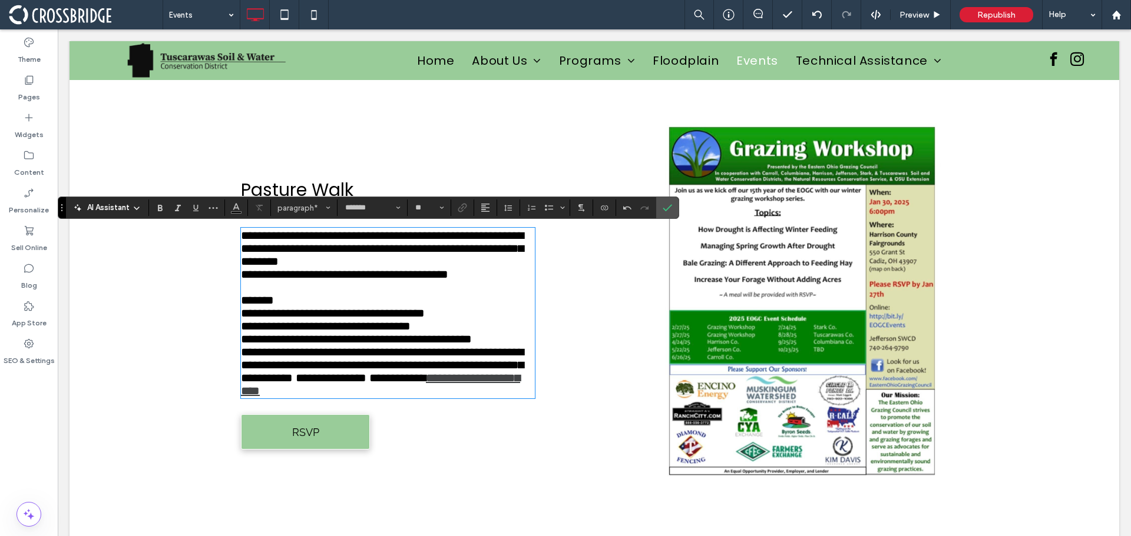
click at [434, 384] on span "**********" at bounding box center [382, 365] width 283 height 38
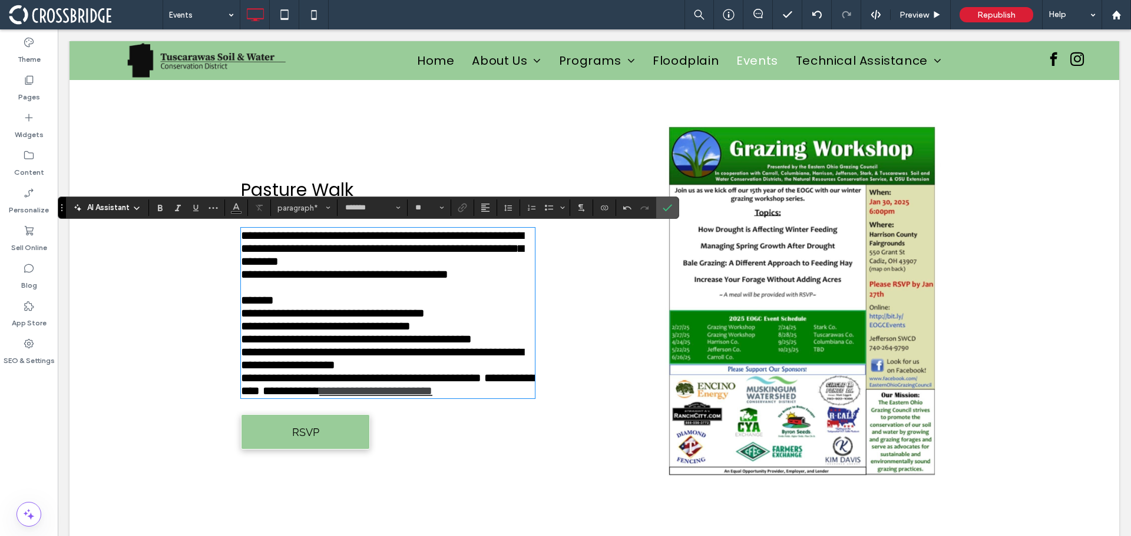
click at [495, 371] on span "**********" at bounding box center [382, 358] width 283 height 25
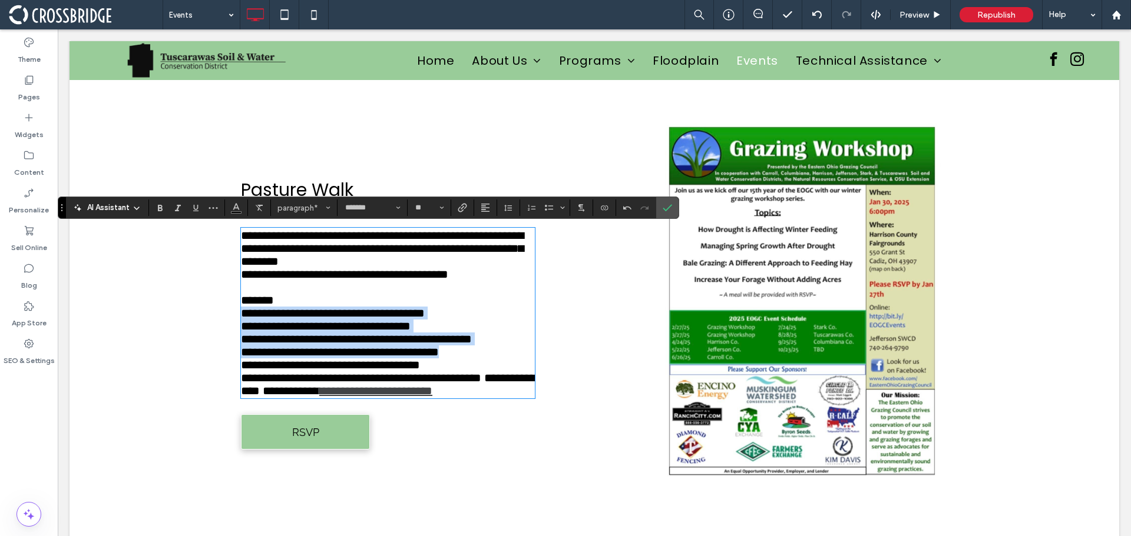
drag, startPoint x: 485, startPoint y: 396, endPoint x: 232, endPoint y: 349, distance: 256.9
click at [232, 349] on div "**********" at bounding box center [593, 325] width 1049 height 414
click at [503, 359] on p "**********" at bounding box center [388, 352] width 294 height 13
drag, startPoint x: 501, startPoint y: 396, endPoint x: 247, endPoint y: 349, distance: 258.7
click at [247, 349] on div "**********" at bounding box center [388, 313] width 294 height 168
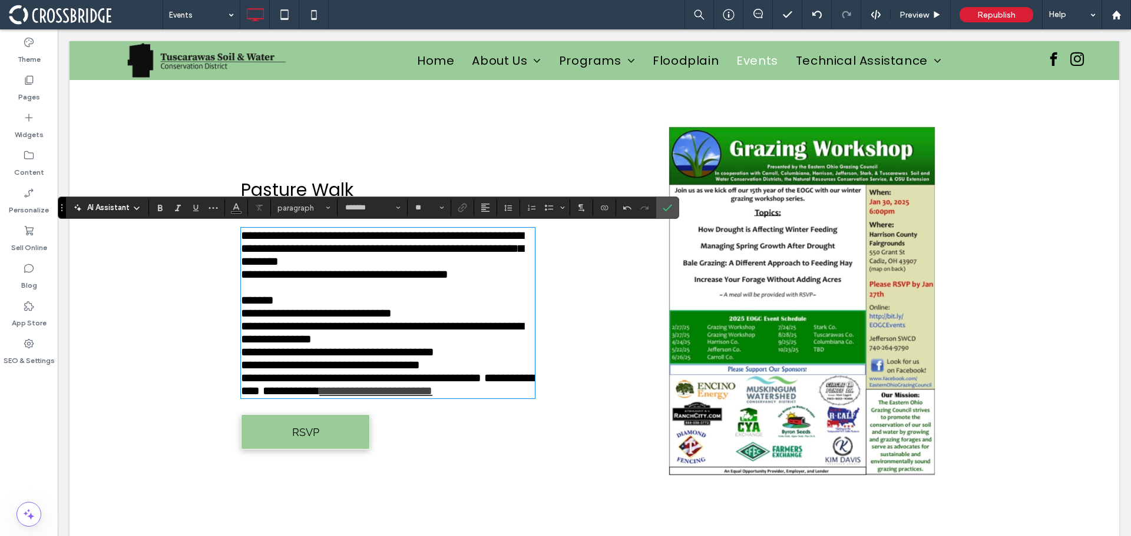
click at [247, 319] on span "**********" at bounding box center [316, 313] width 151 height 12
drag, startPoint x: 443, startPoint y: 359, endPoint x: 453, endPoint y: 378, distance: 21.9
click at [453, 346] on p "**********" at bounding box center [388, 333] width 294 height 26
click at [446, 346] on p "**********" at bounding box center [388, 333] width 294 height 26
click at [444, 345] on span "**********" at bounding box center [382, 332] width 283 height 25
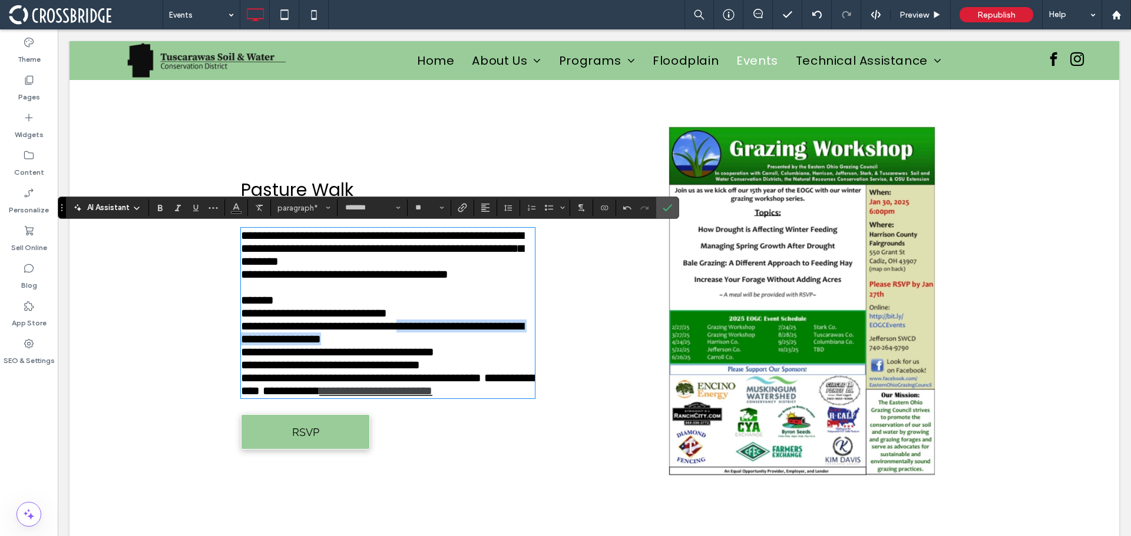
drag, startPoint x: 445, startPoint y: 375, endPoint x: 445, endPoint y: 362, distance: 13.0
click at [445, 346] on p "**********" at bounding box center [388, 333] width 294 height 26
click at [445, 208] on button "**" at bounding box center [429, 208] width 38 height 16
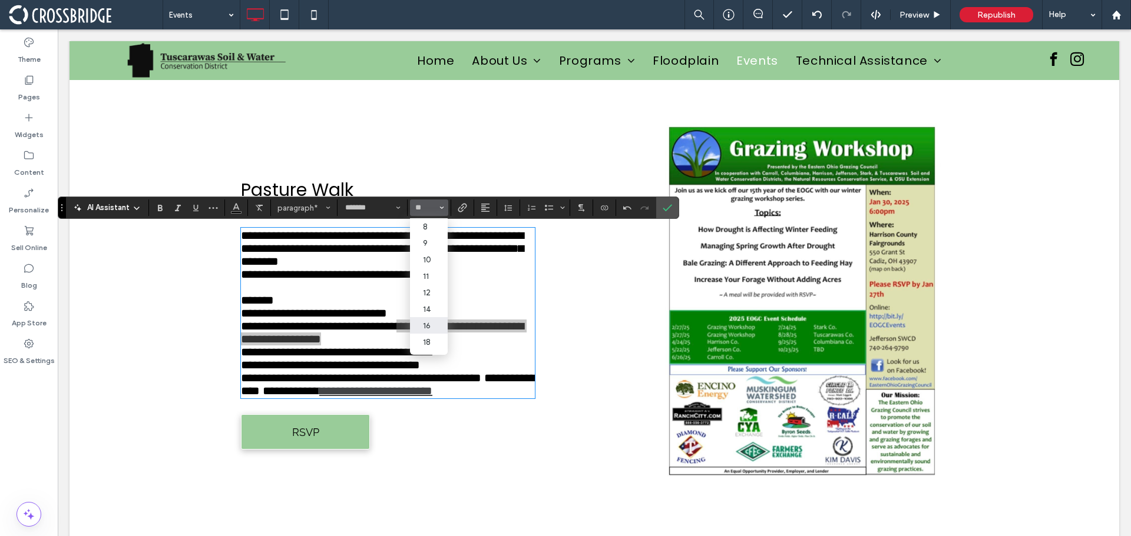
drag, startPoint x: 430, startPoint y: 326, endPoint x: 372, endPoint y: 297, distance: 65.3
click at [430, 326] on label "16" at bounding box center [429, 325] width 38 height 16
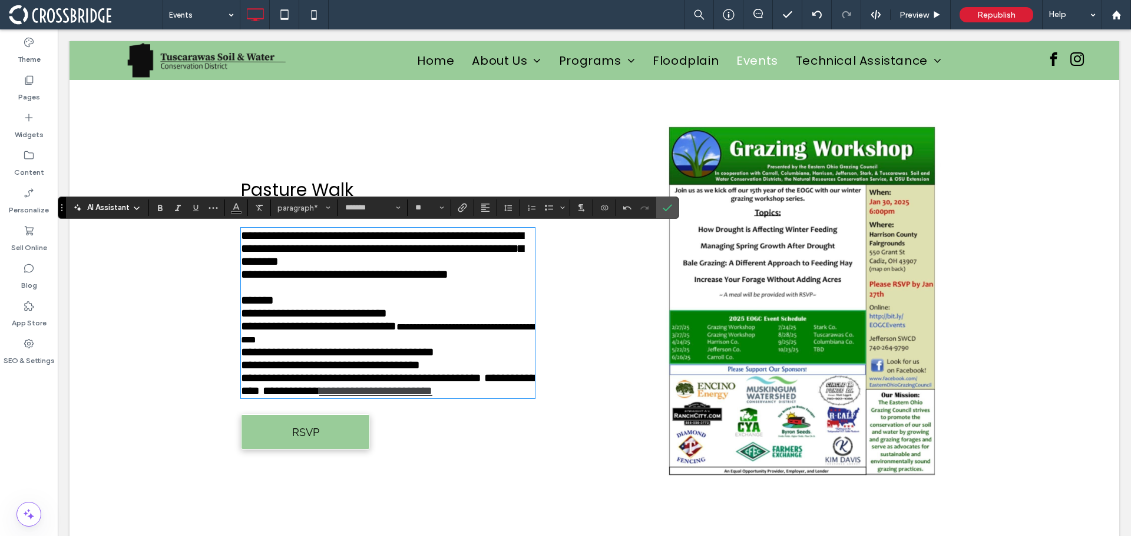
type input "**"
click at [396, 332] on span "**********" at bounding box center [318, 326] width 155 height 12
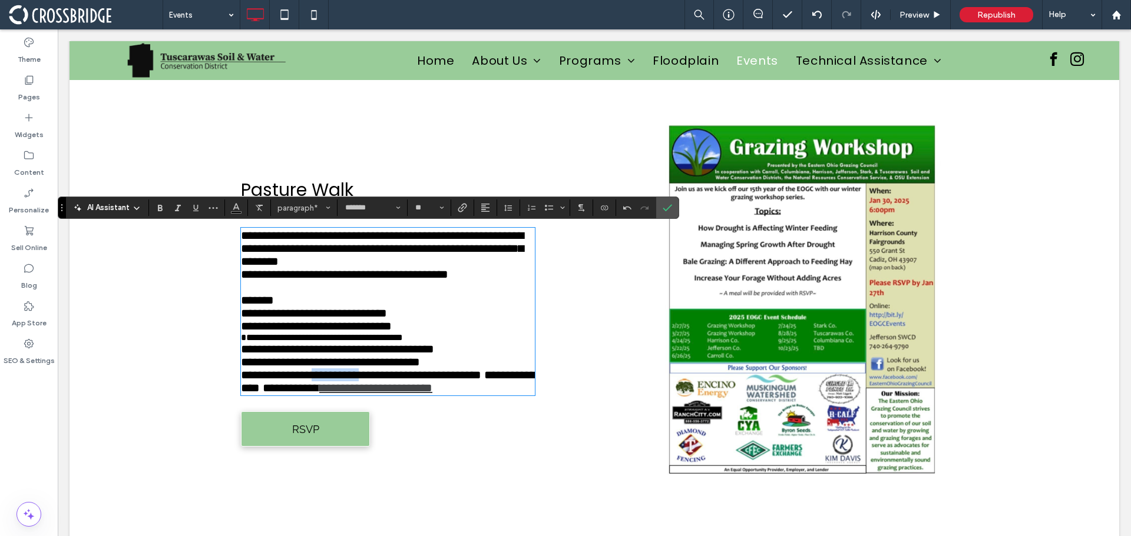
drag, startPoint x: 390, startPoint y: 429, endPoint x: 329, endPoint y: 426, distance: 61.3
click at [329, 381] on span "**********" at bounding box center [361, 375] width 240 height 12
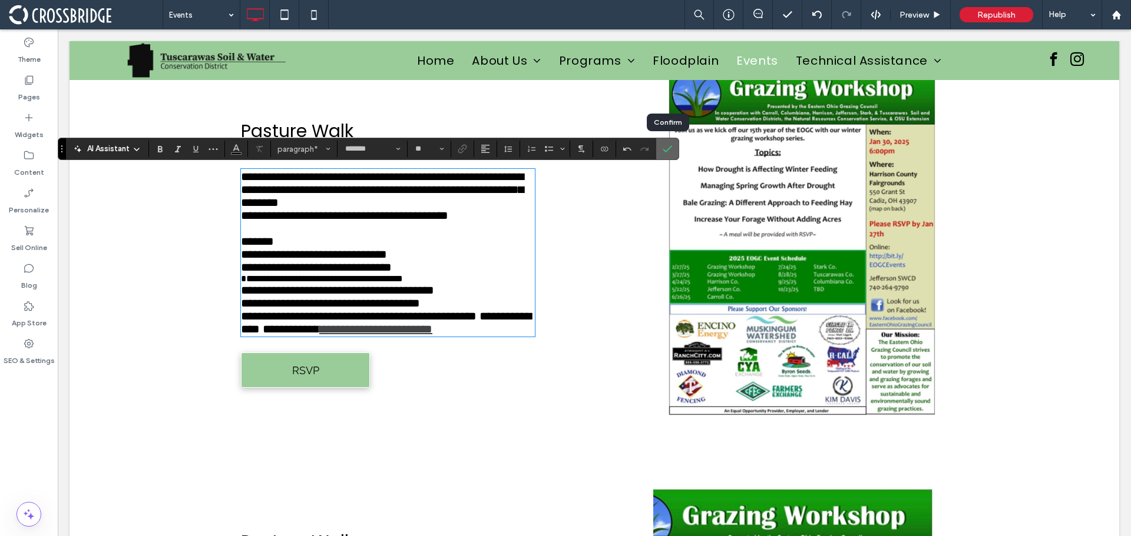
click at [665, 143] on span "Confirm" at bounding box center [665, 148] width 5 height 21
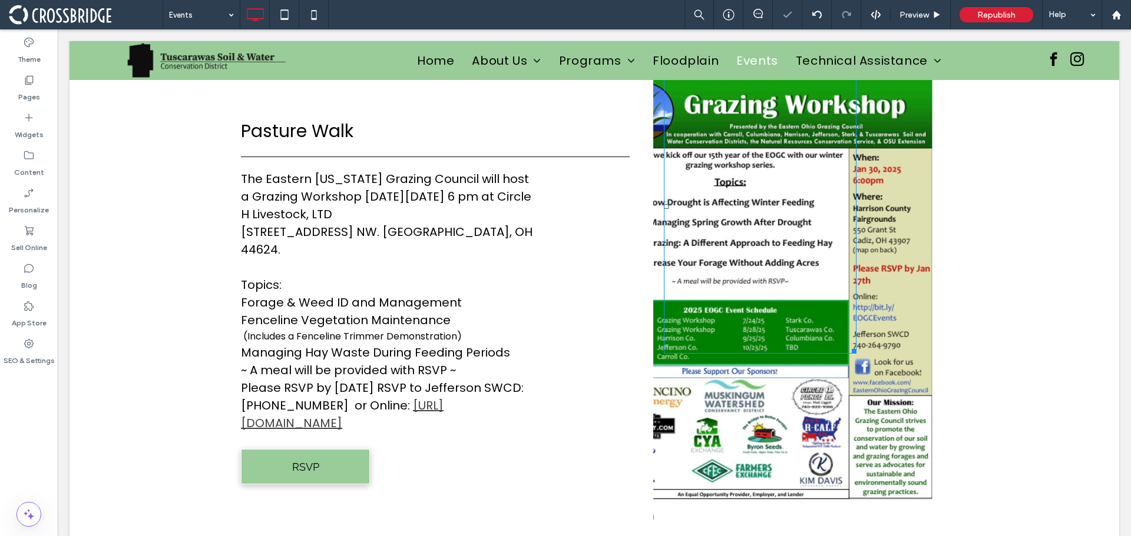
click at [761, 251] on div at bounding box center [760, 206] width 193 height 294
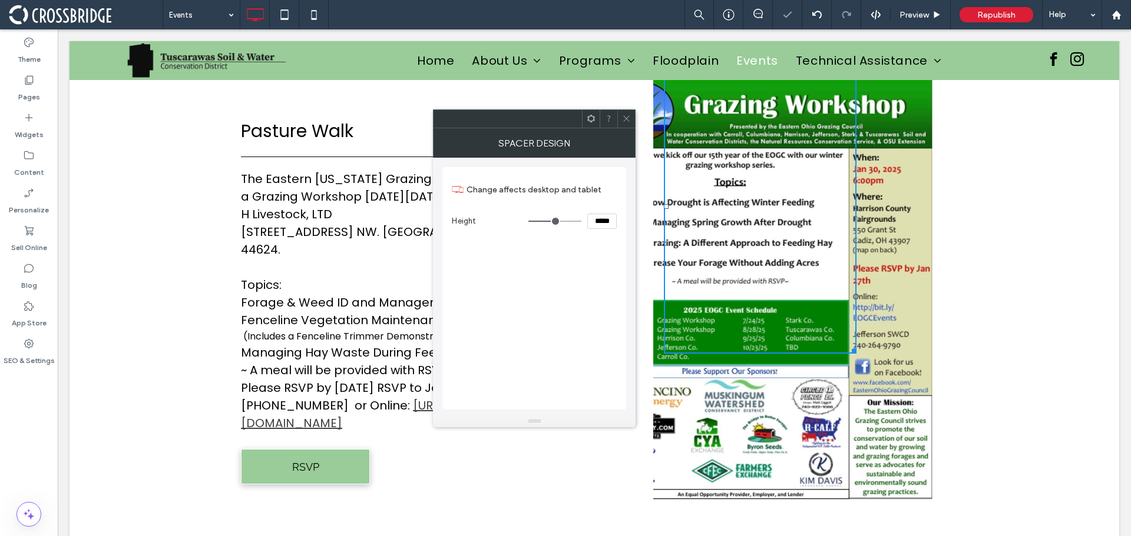
click at [866, 419] on div "Click To Paste Click To Paste" at bounding box center [800, 289] width 294 height 461
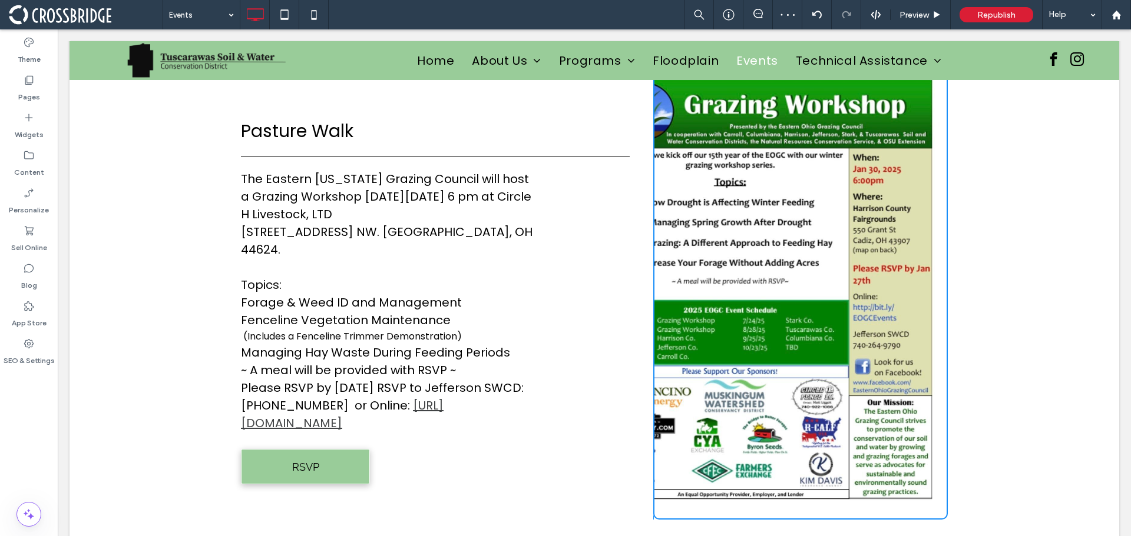
click at [864, 421] on div "Click To Paste Click To Paste" at bounding box center [800, 289] width 294 height 461
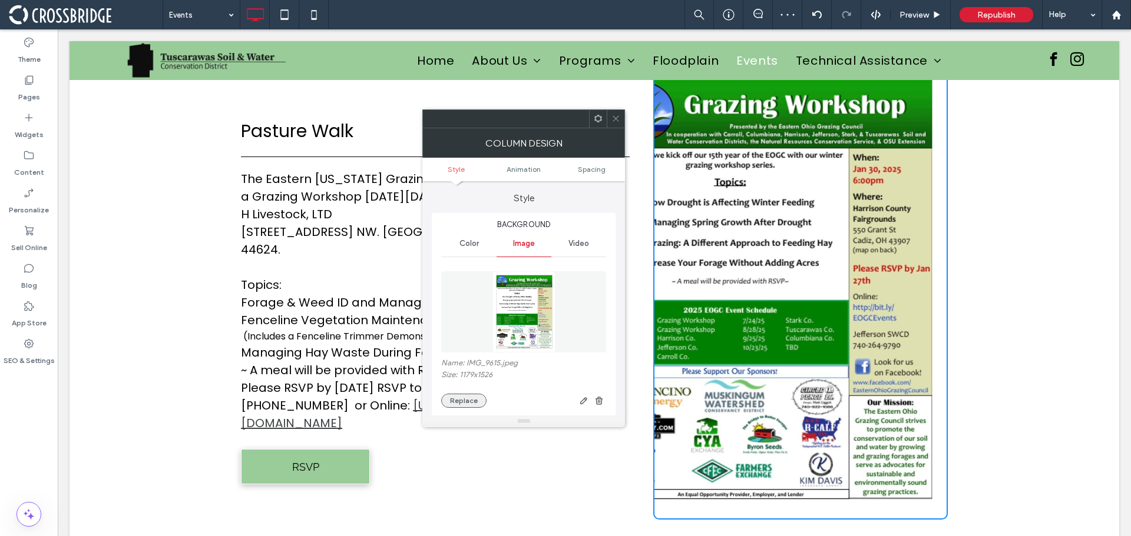
click at [478, 399] on button "Replace" at bounding box center [463, 401] width 45 height 14
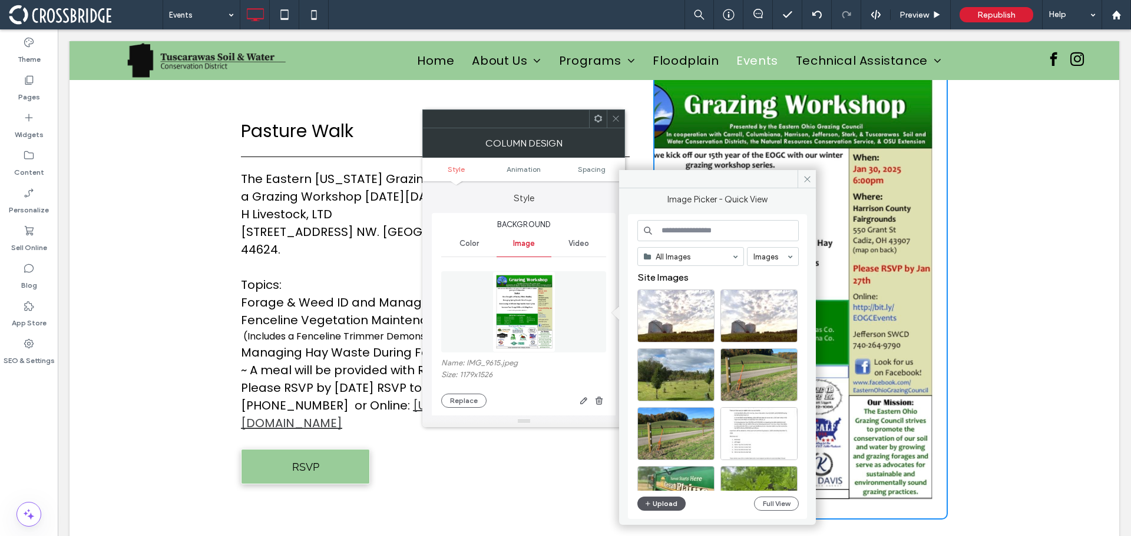
click at [647, 501] on icon "button" at bounding box center [647, 503] width 7 height 9
click at [806, 175] on icon at bounding box center [807, 179] width 9 height 9
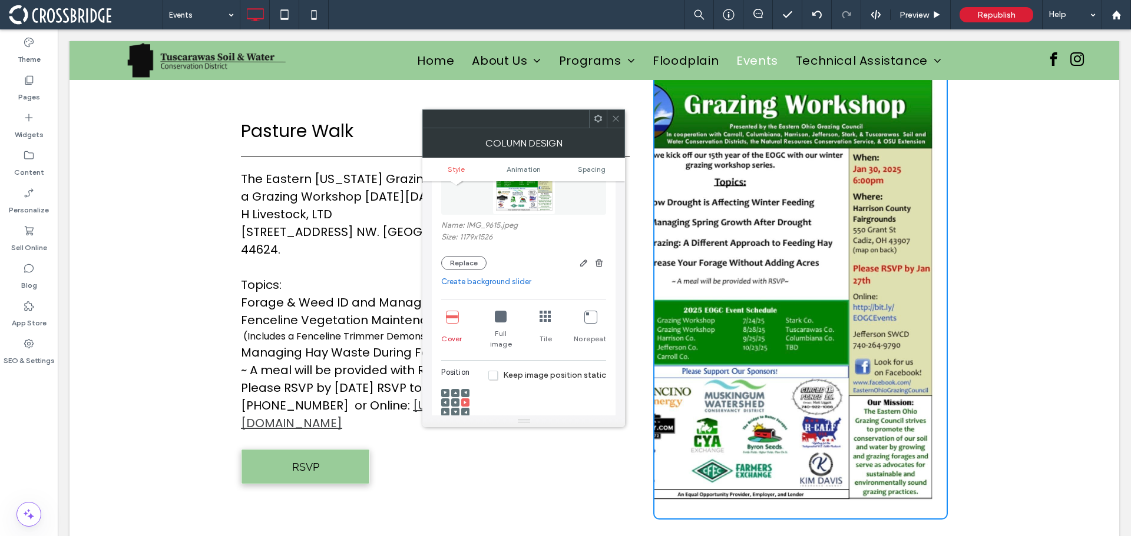
scroll to position [118, 0]
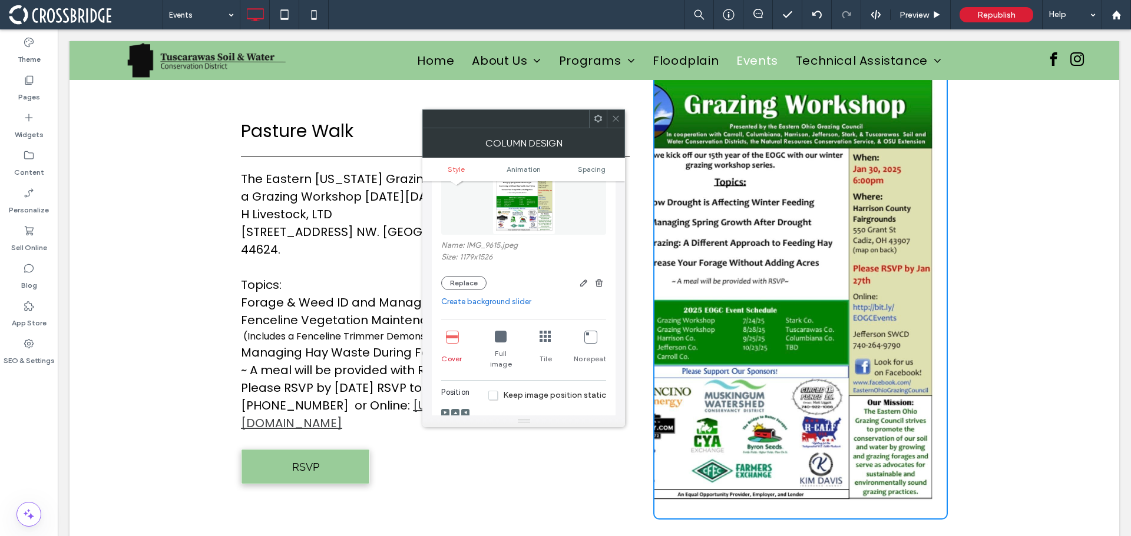
click at [748, 227] on div at bounding box center [760, 206] width 193 height 294
click at [461, 286] on button "Replace" at bounding box center [463, 283] width 45 height 14
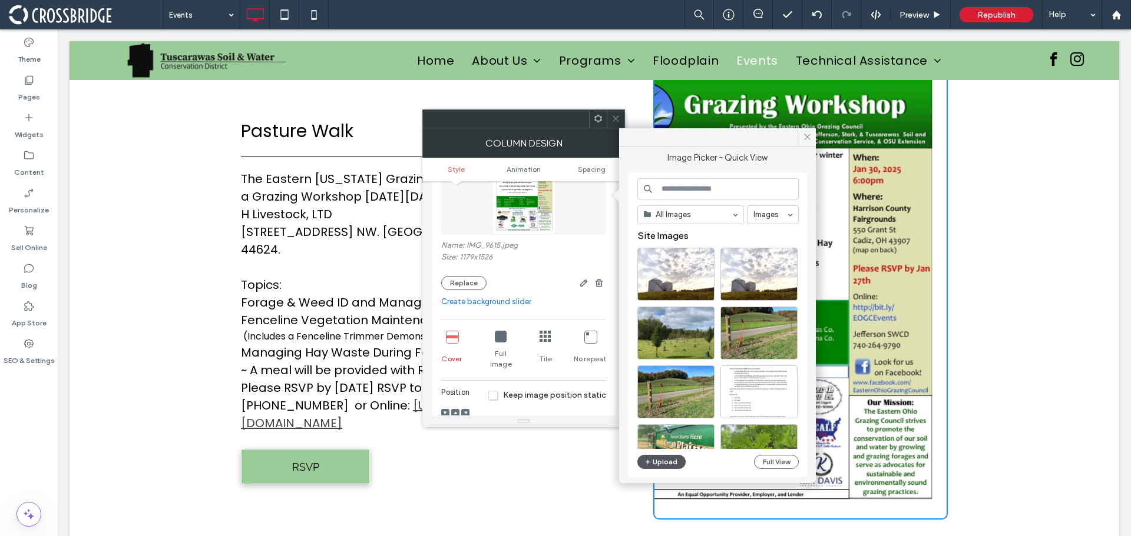
click at [659, 456] on button "Upload" at bounding box center [661, 462] width 48 height 14
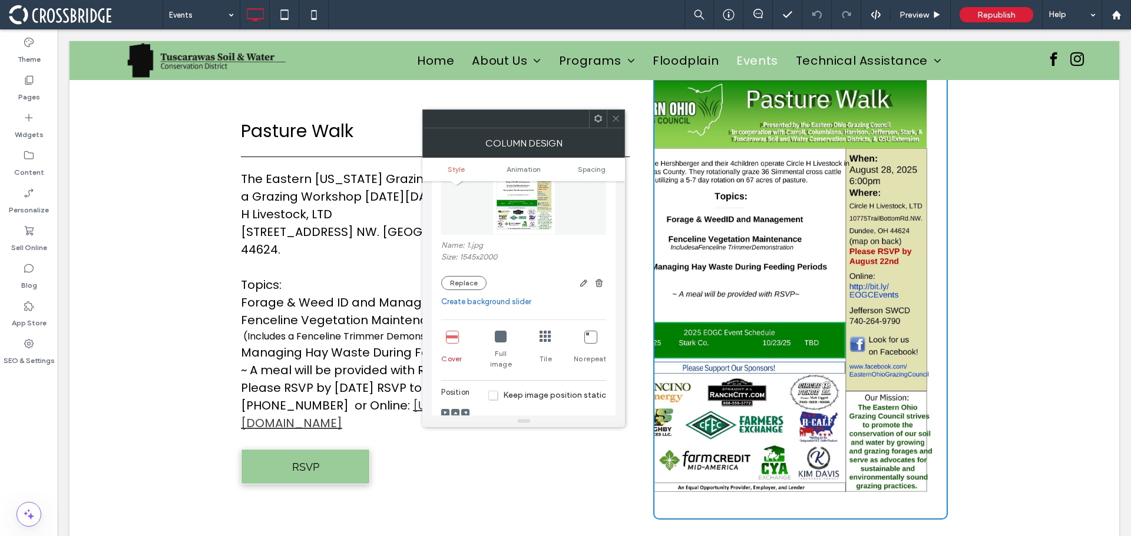
click at [481, 302] on link "Create background slider" at bounding box center [523, 302] width 165 height 12
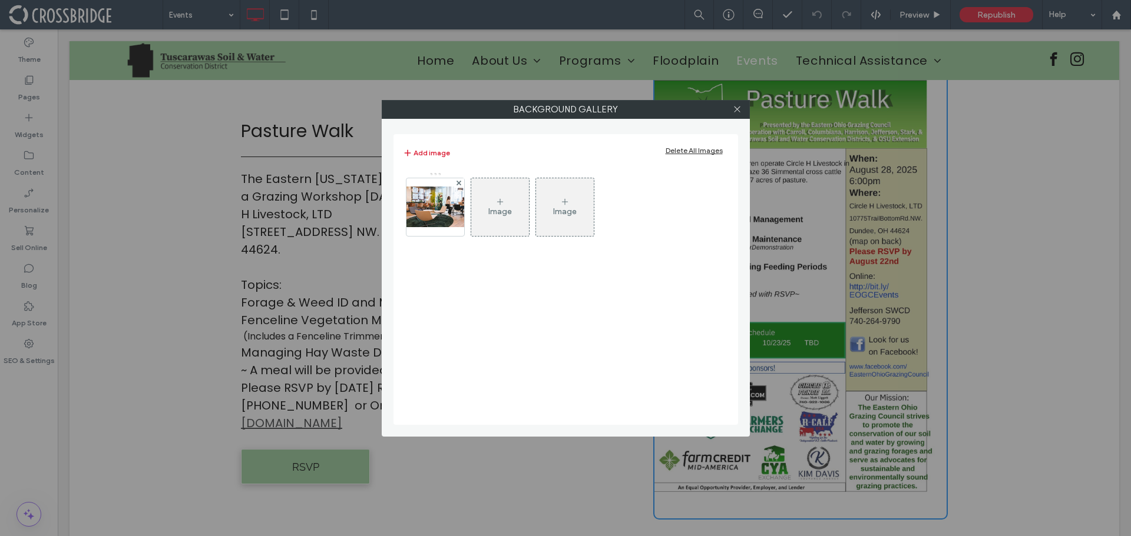
click at [490, 208] on div "Image" at bounding box center [500, 212] width 24 height 10
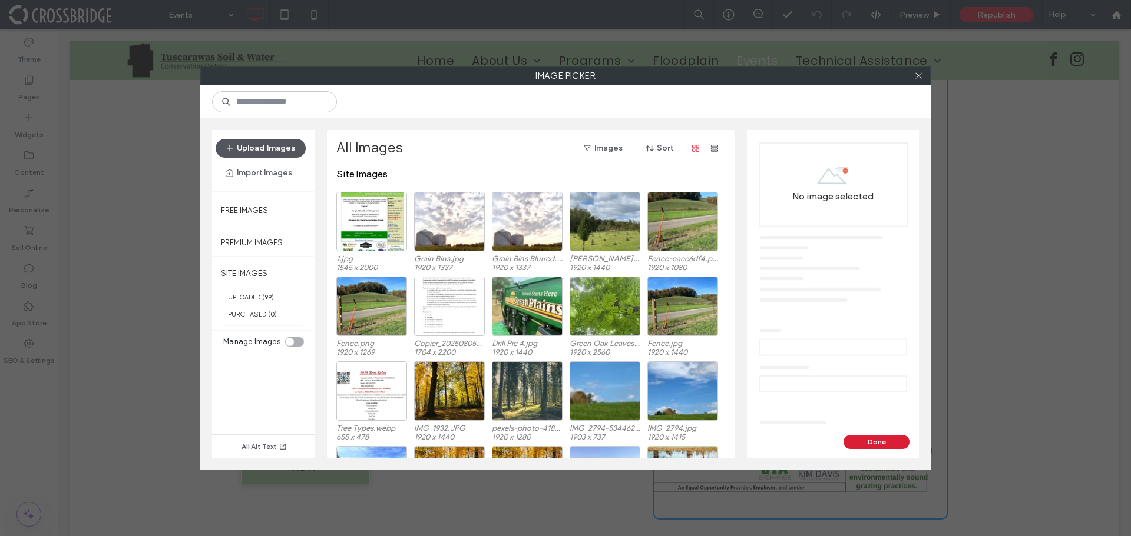
click at [237, 145] on button "Upload Images" at bounding box center [261, 148] width 90 height 19
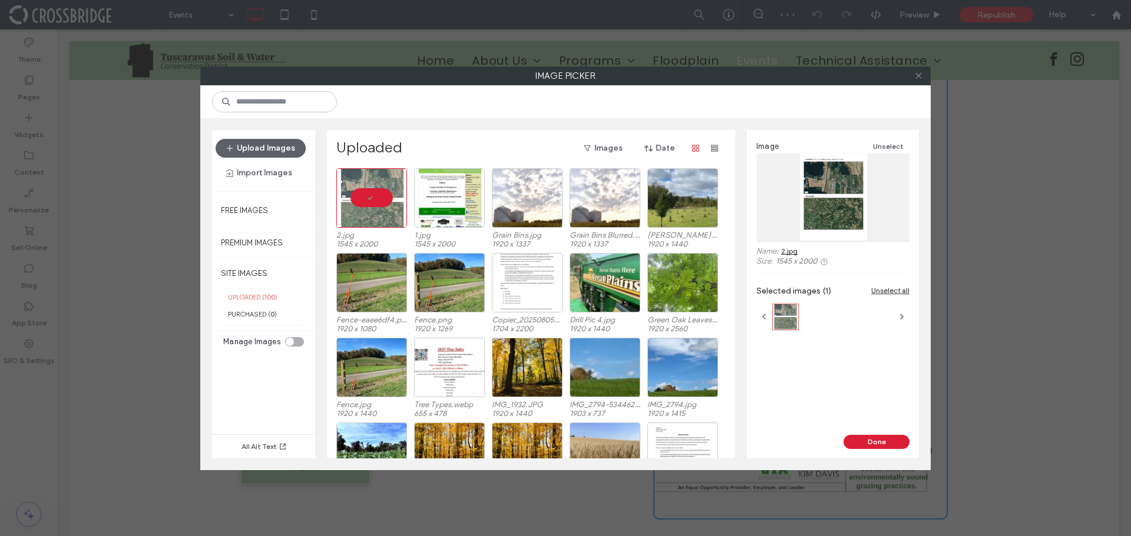
click at [916, 77] on icon at bounding box center [918, 75] width 9 height 9
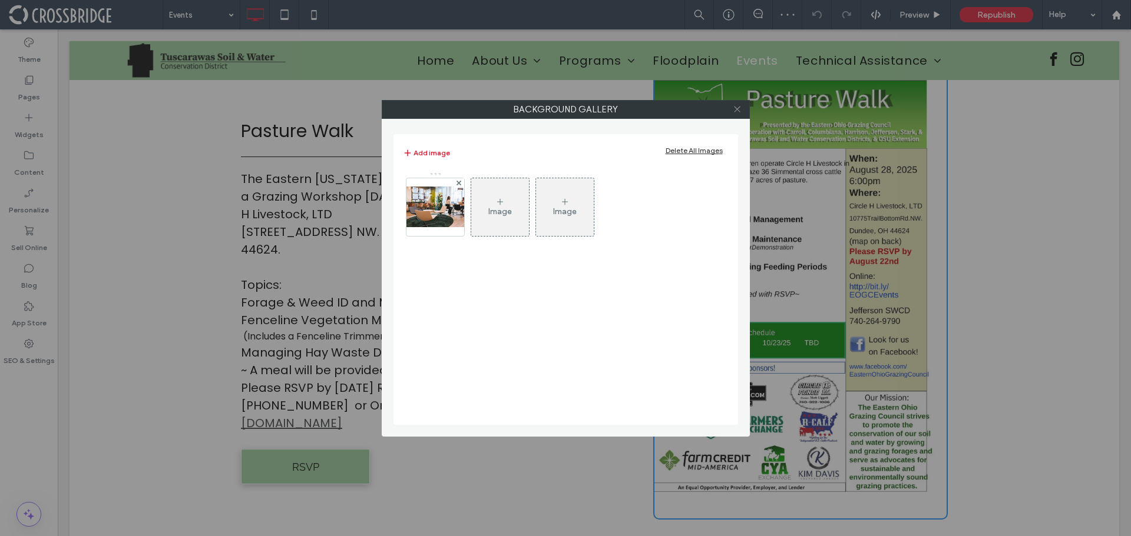
click at [736, 105] on icon at bounding box center [737, 109] width 9 height 9
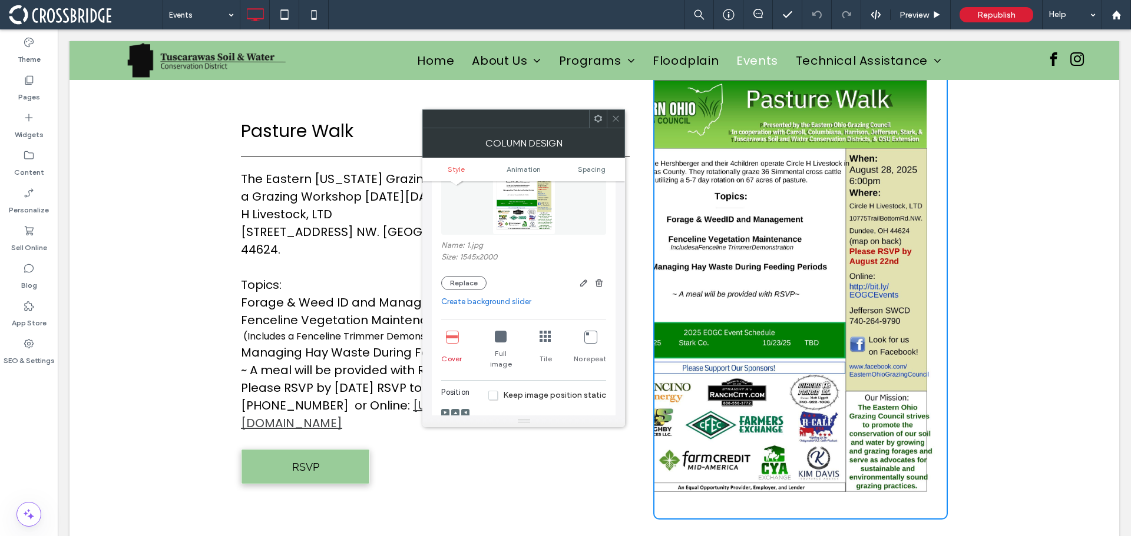
click at [619, 117] on icon at bounding box center [615, 118] width 9 height 9
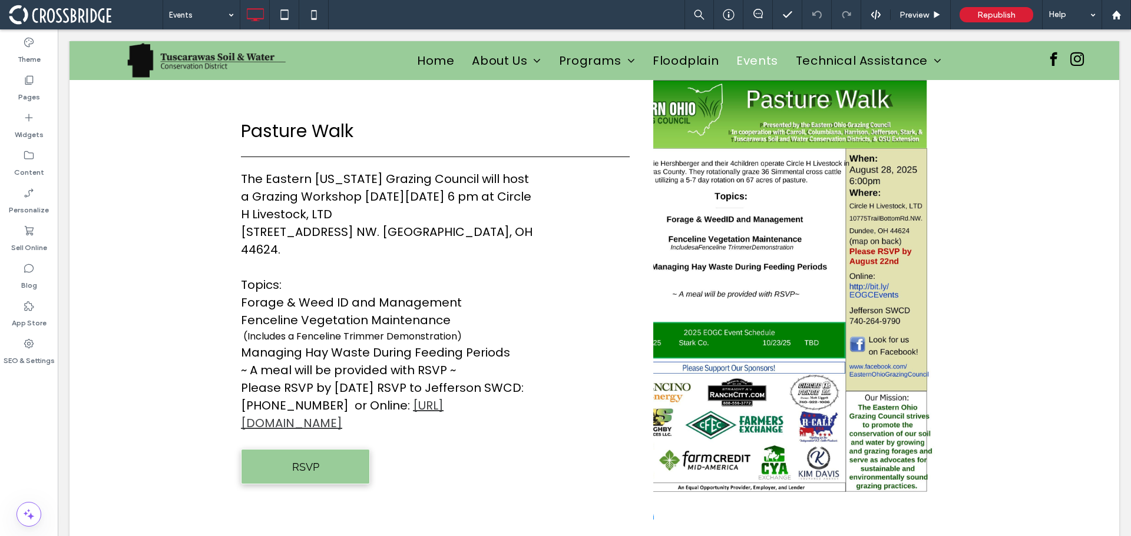
click at [751, 405] on div "Click To Paste Click To Paste" at bounding box center [800, 289] width 294 height 461
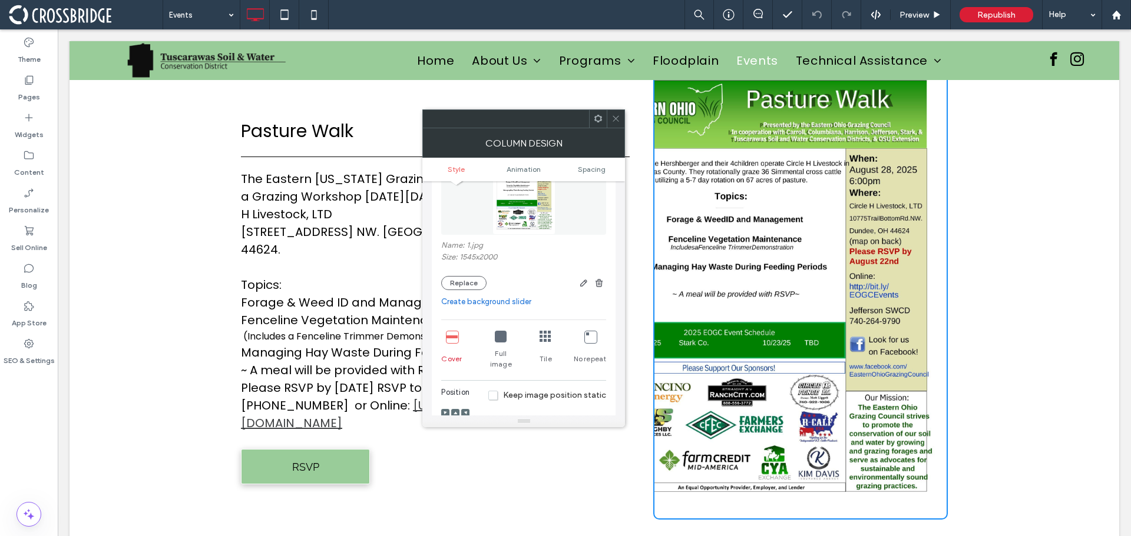
click at [614, 115] on icon at bounding box center [615, 118] width 9 height 9
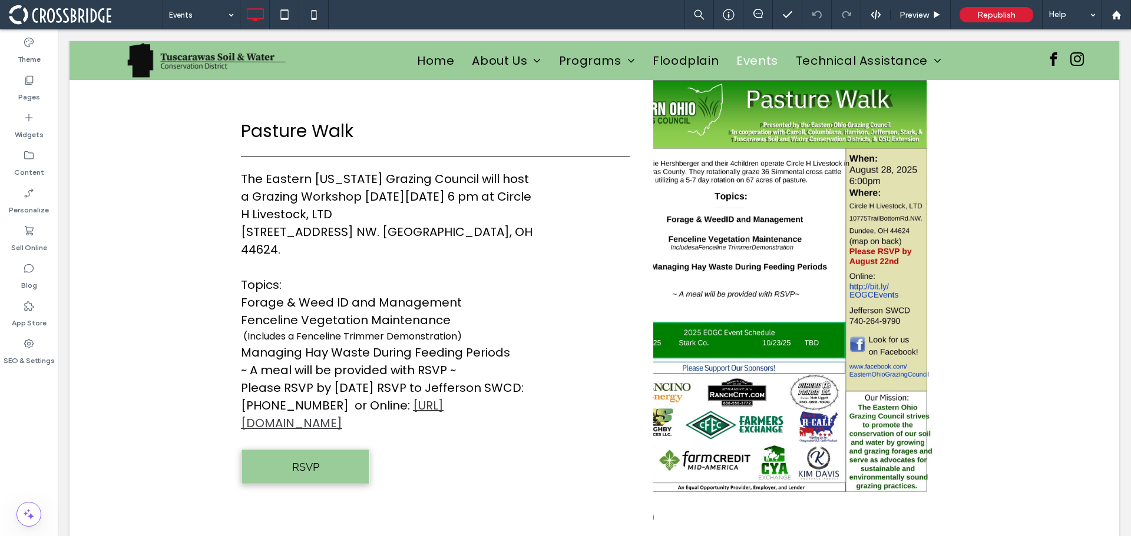
click at [881, 319] on div "Click To Paste Click To Paste" at bounding box center [800, 289] width 294 height 461
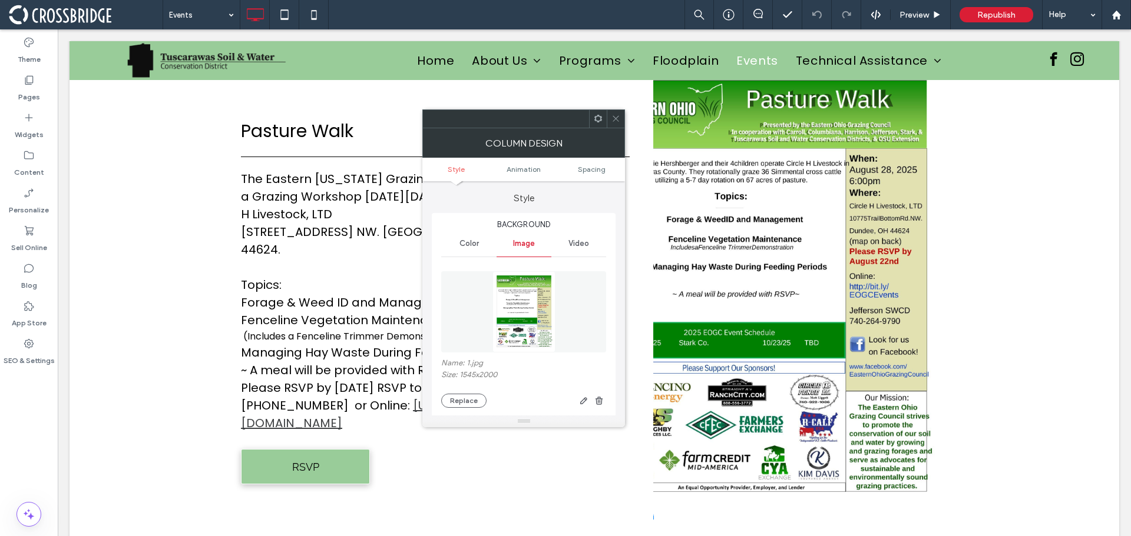
type input "**"
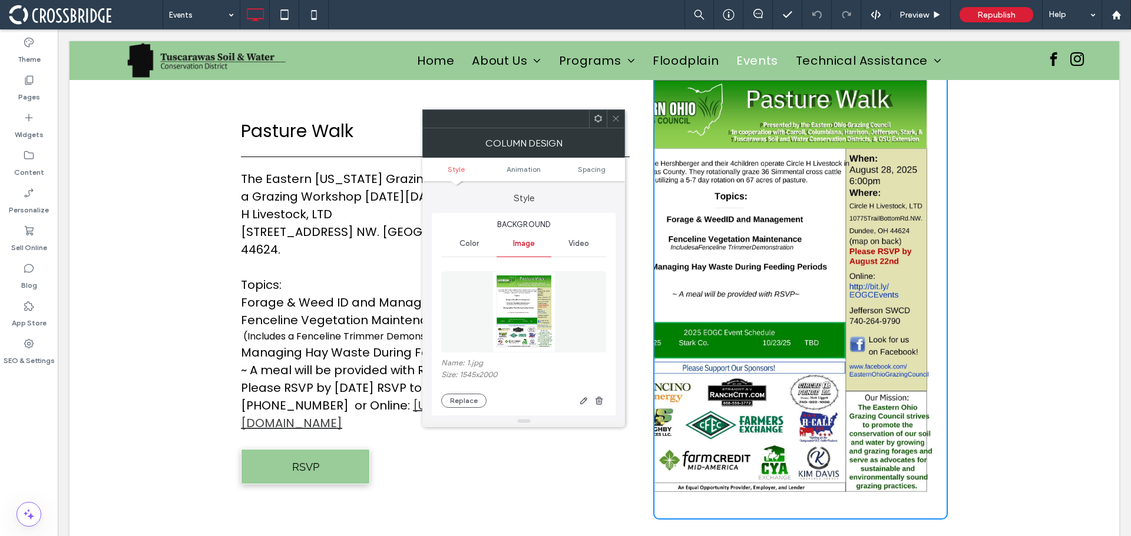
click at [618, 120] on icon at bounding box center [615, 118] width 9 height 9
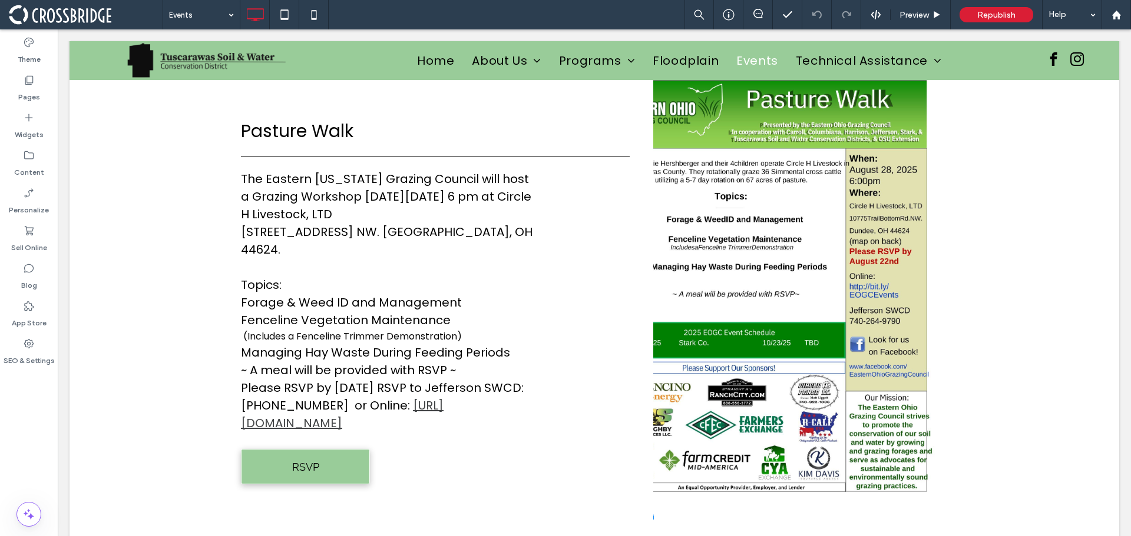
click at [862, 432] on div "Click To Paste Click To Paste" at bounding box center [800, 289] width 294 height 461
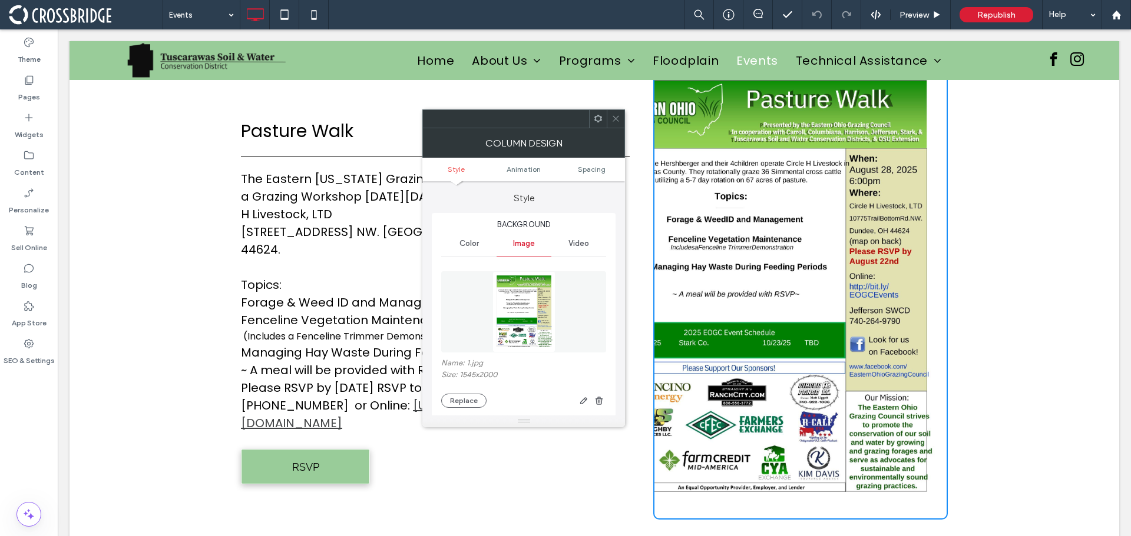
click at [908, 455] on div "Click To Paste Click To Paste" at bounding box center [800, 289] width 294 height 461
click at [611, 115] on div at bounding box center [616, 119] width 18 height 18
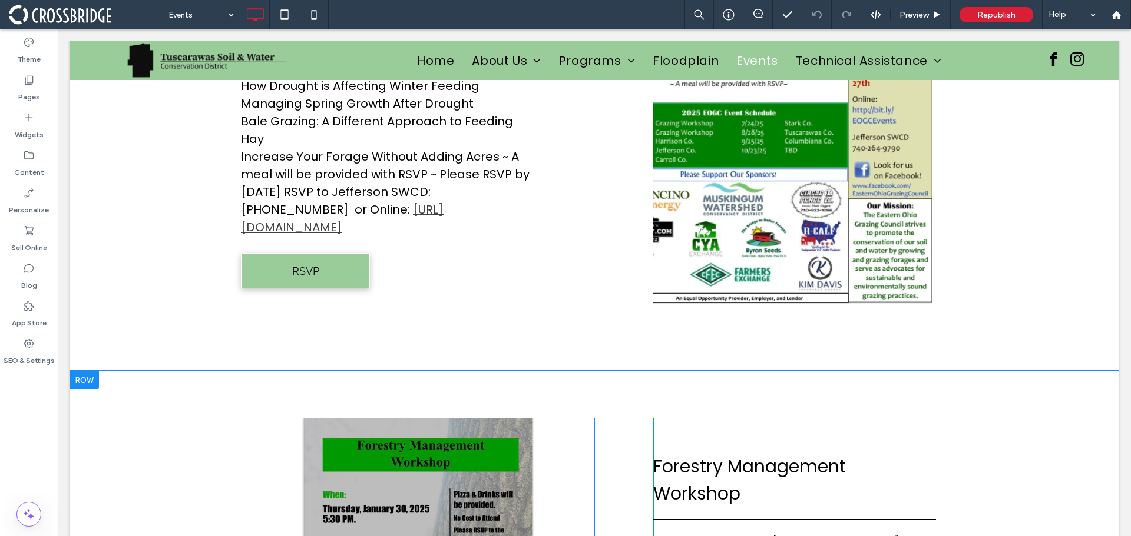
scroll to position [1590, 0]
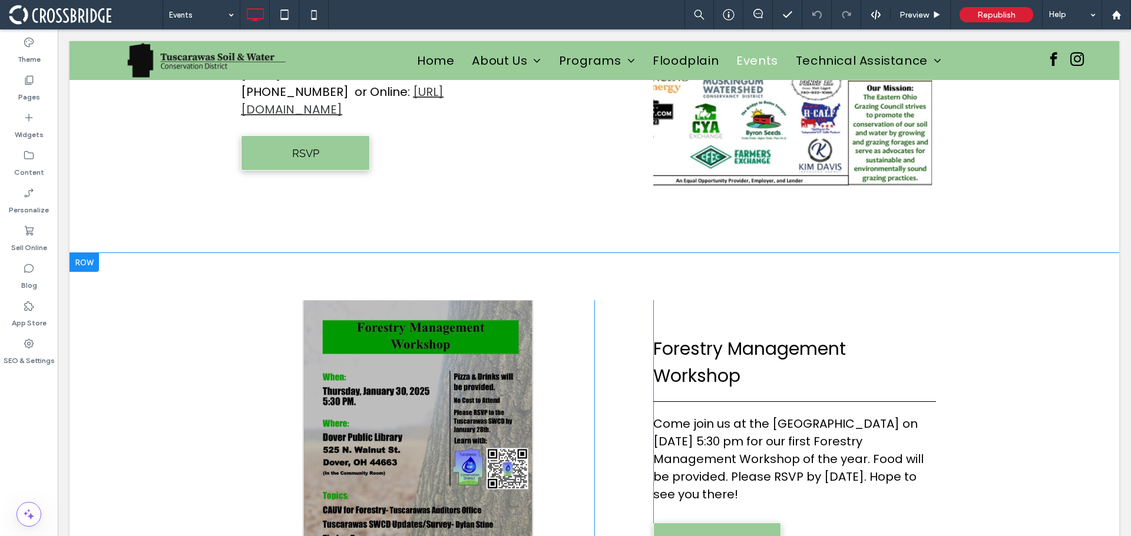
click at [89, 253] on div at bounding box center [83, 262] width 29 height 19
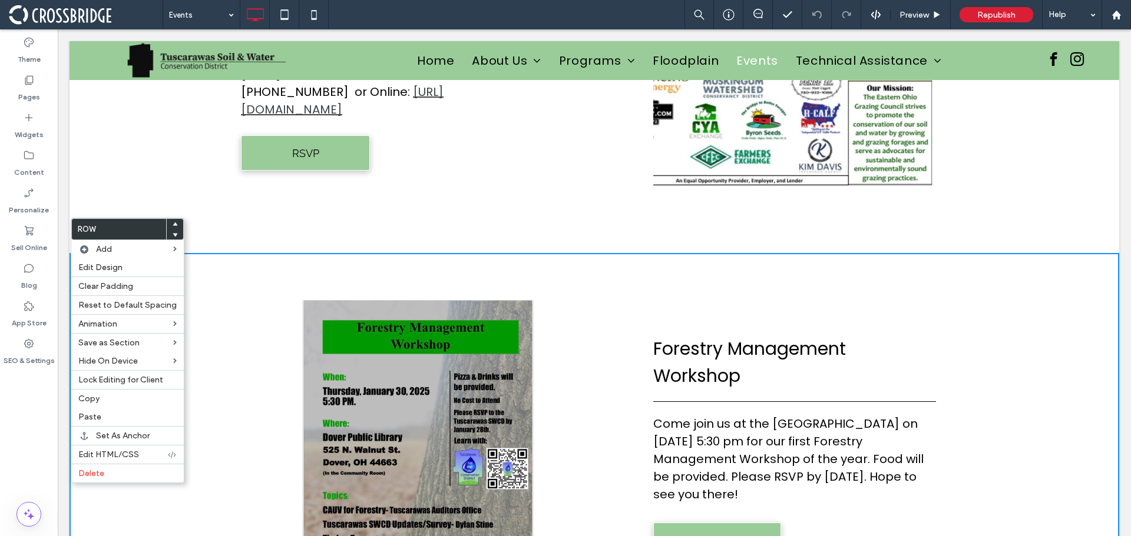
click at [173, 223] on icon at bounding box center [175, 224] width 5 height 5
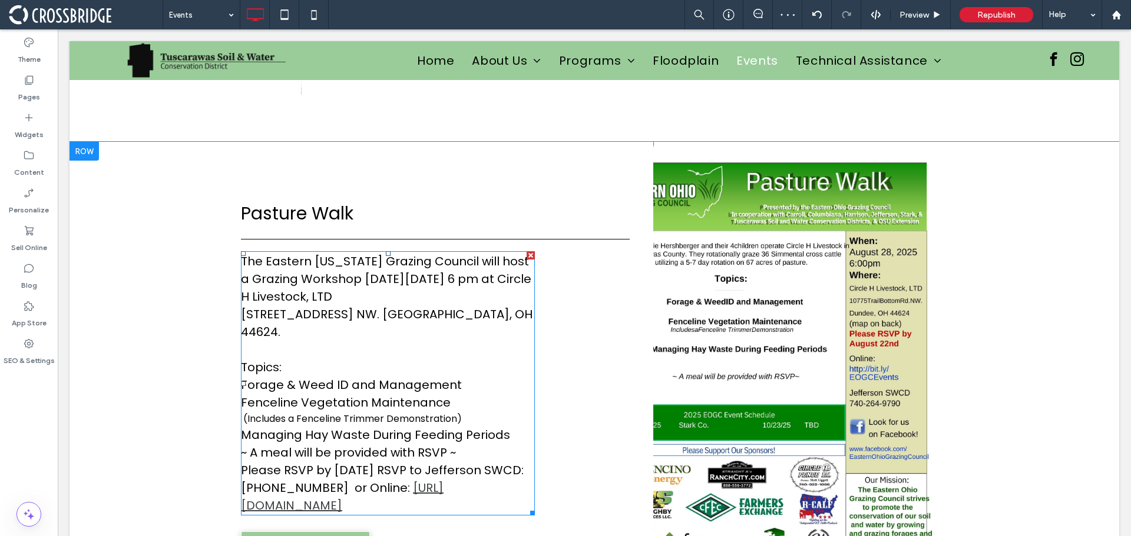
scroll to position [624, 0]
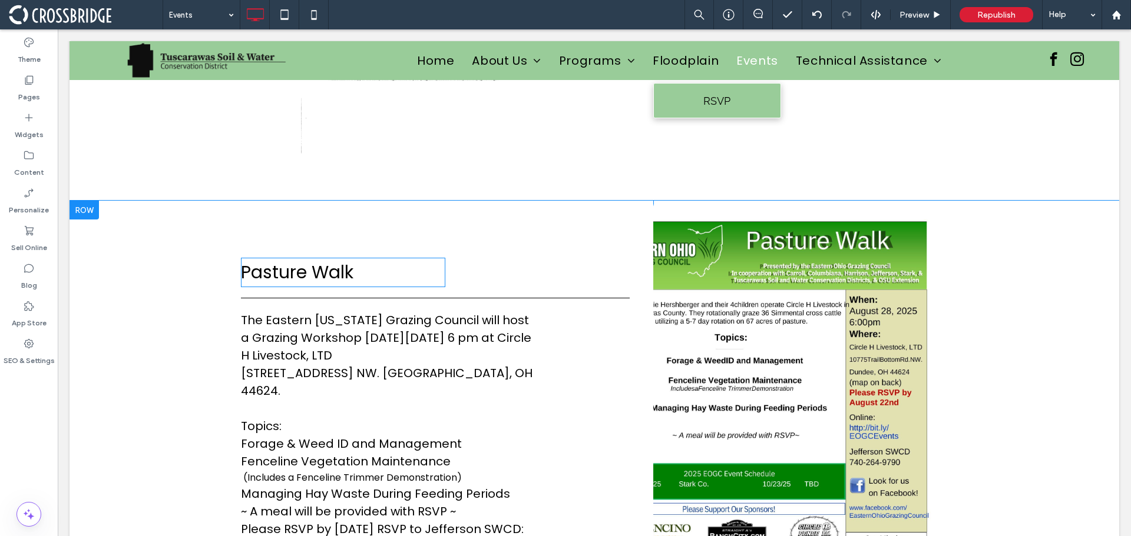
click at [330, 269] on span "Pasture Walk" at bounding box center [297, 272] width 112 height 25
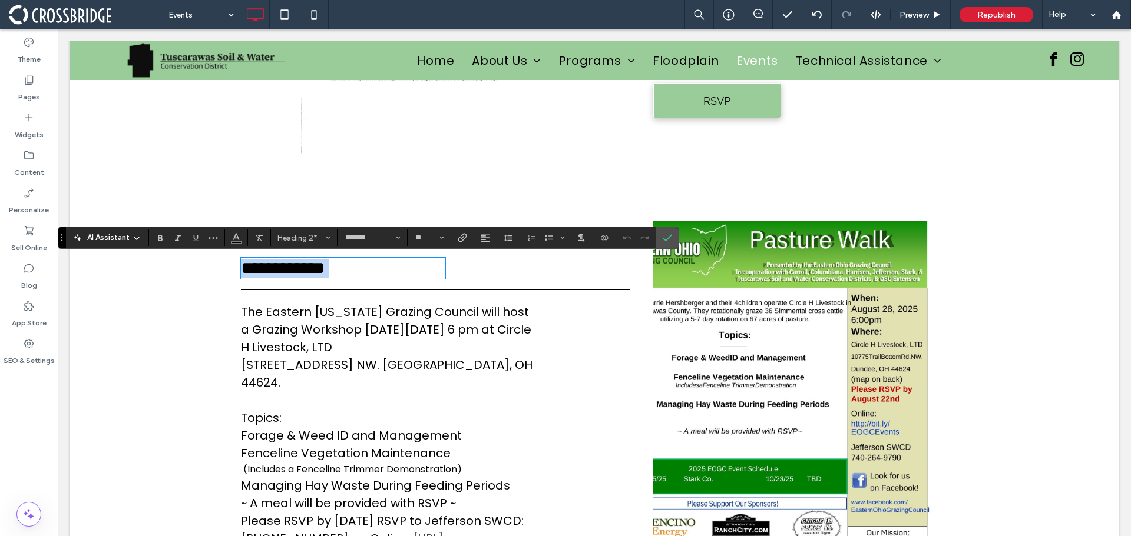
click at [324, 270] on span "**********" at bounding box center [283, 268] width 84 height 17
drag, startPoint x: 664, startPoint y: 233, endPoint x: 605, endPoint y: 213, distance: 62.2
click at [664, 233] on icon "Confirm" at bounding box center [667, 237] width 9 height 9
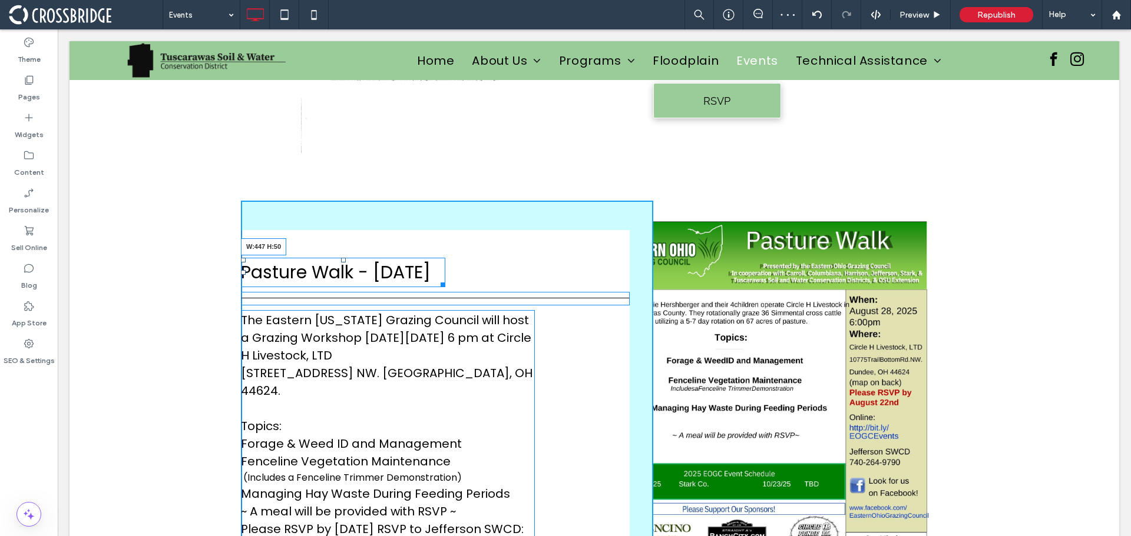
drag, startPoint x: 435, startPoint y: 311, endPoint x: 494, endPoint y: 308, distance: 59.0
click at [494, 308] on div "Pasture Walk - August 28th W:447 H:50 The Eastern Ohio Grazing Council will hos…" at bounding box center [447, 431] width 412 height 461
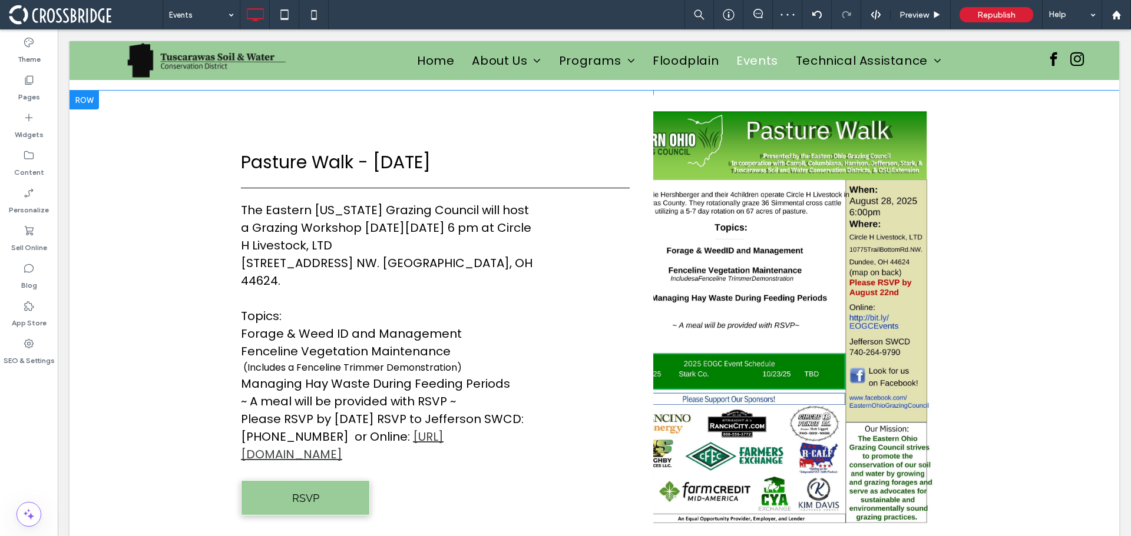
scroll to position [742, 0]
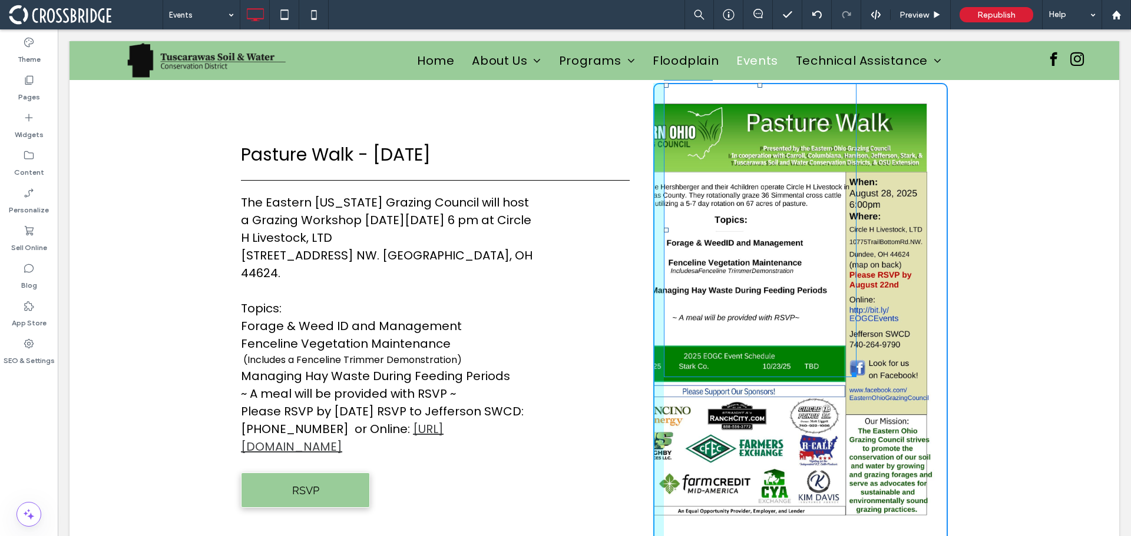
drag, startPoint x: 850, startPoint y: 375, endPoint x: 885, endPoint y: 393, distance: 38.5
click at [856, 377] on div at bounding box center [851, 373] width 9 height 9
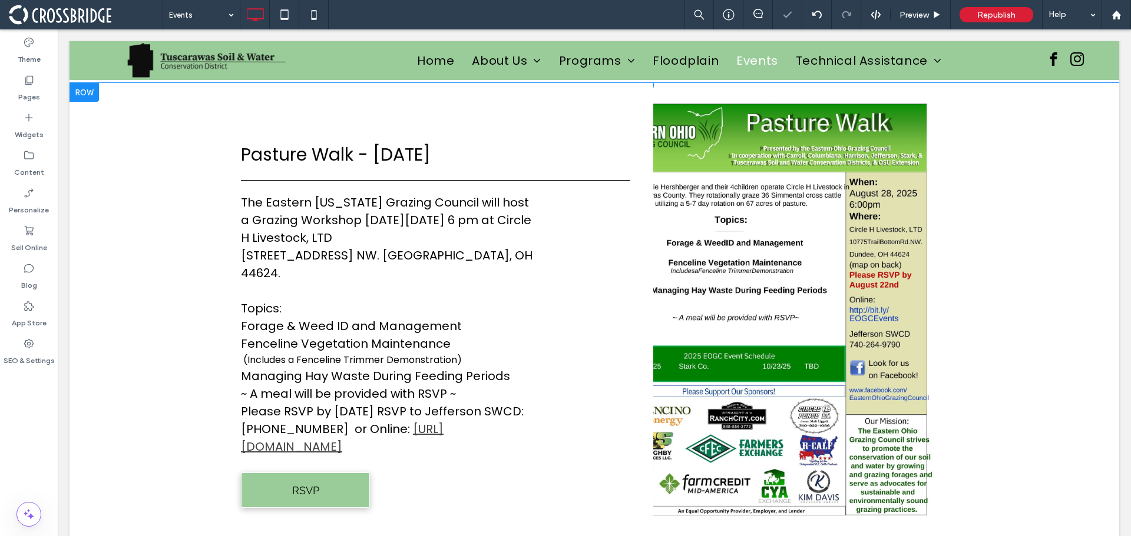
click at [913, 424] on div "Click To Paste Click To Paste" at bounding box center [800, 313] width 294 height 461
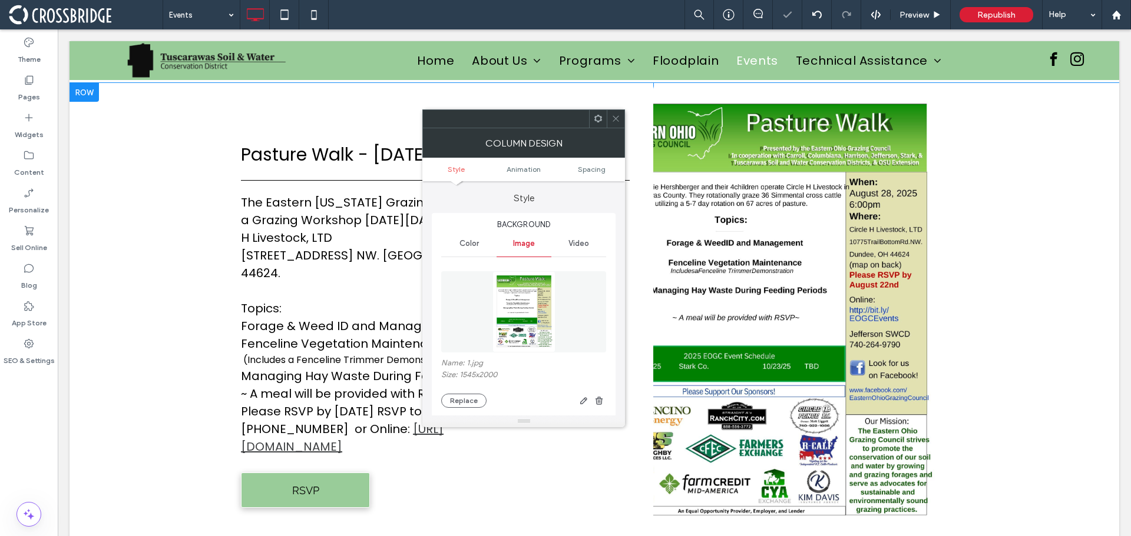
type input "**"
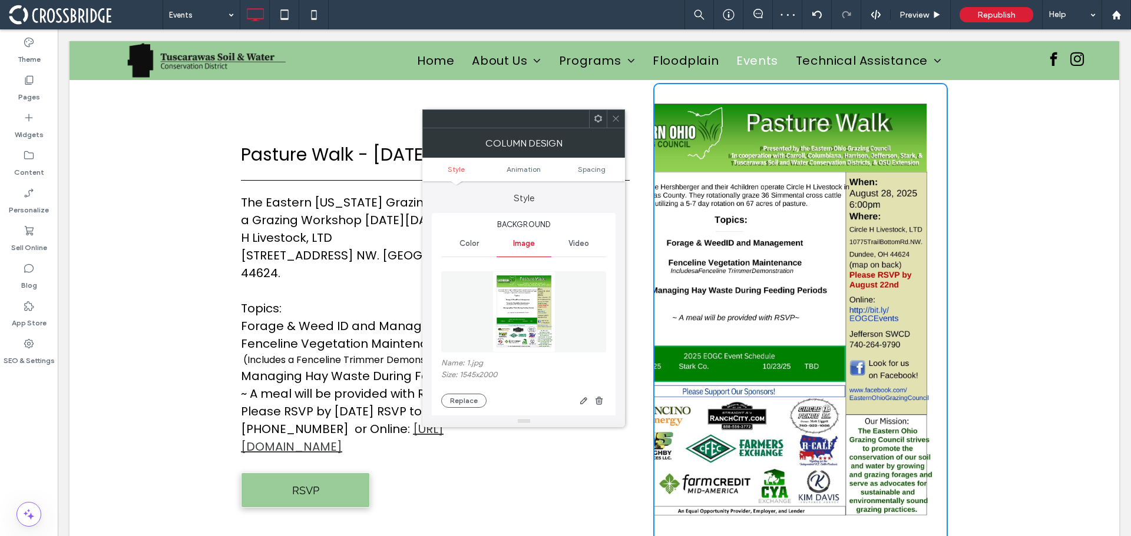
click at [614, 118] on icon at bounding box center [615, 118] width 9 height 9
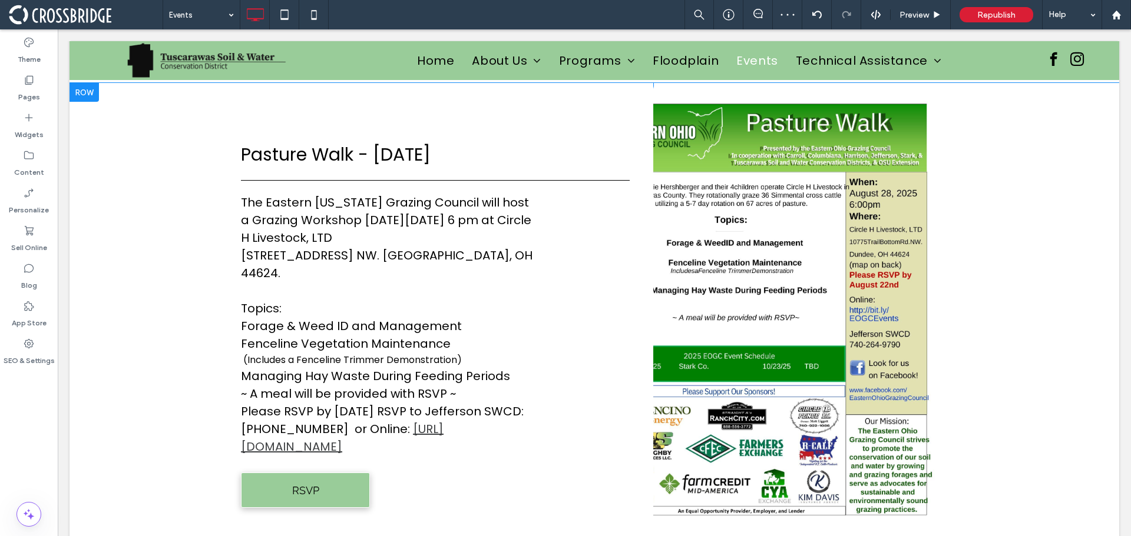
click at [81, 91] on div at bounding box center [83, 92] width 29 height 19
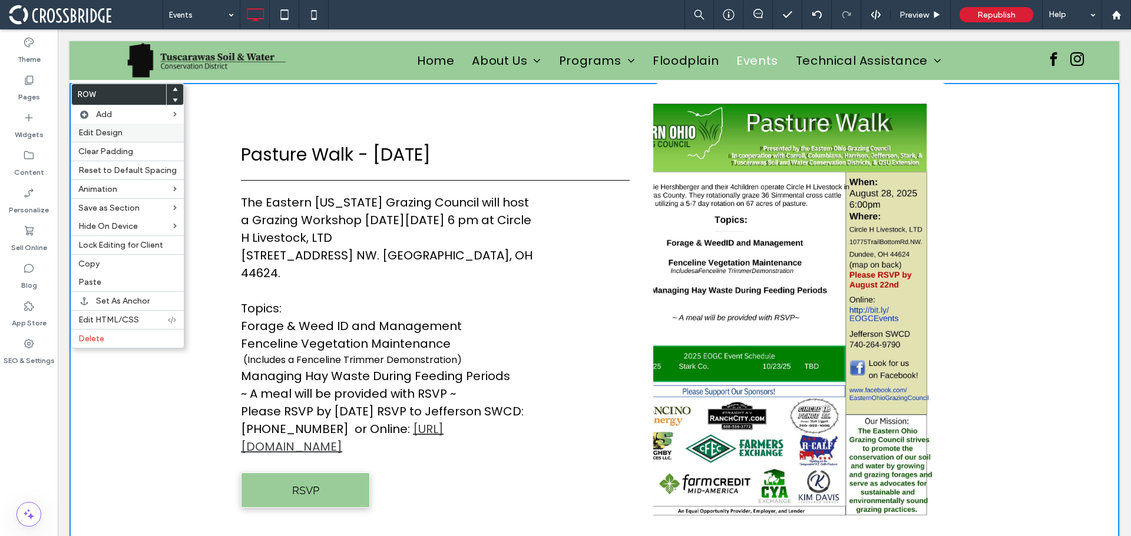
click at [111, 135] on span "Edit Design" at bounding box center [100, 133] width 44 height 10
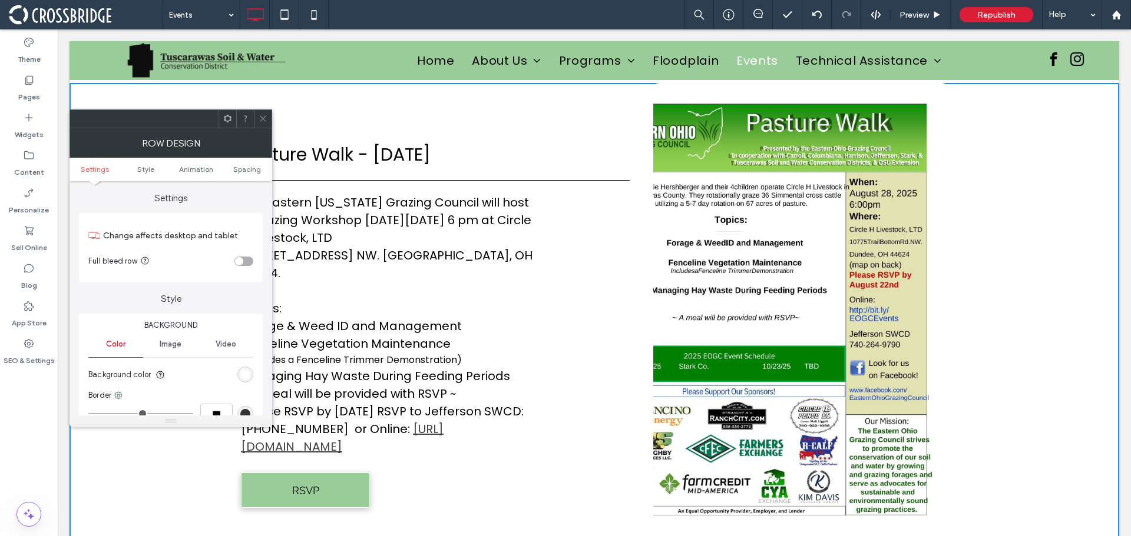
click at [235, 262] on div "toggle" at bounding box center [239, 261] width 8 height 8
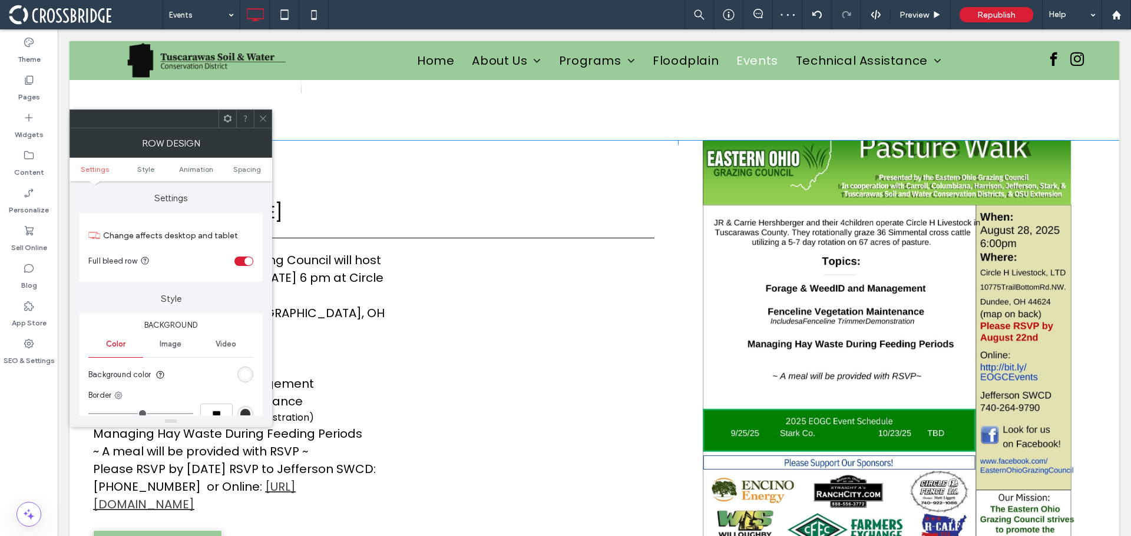
scroll to position [683, 0]
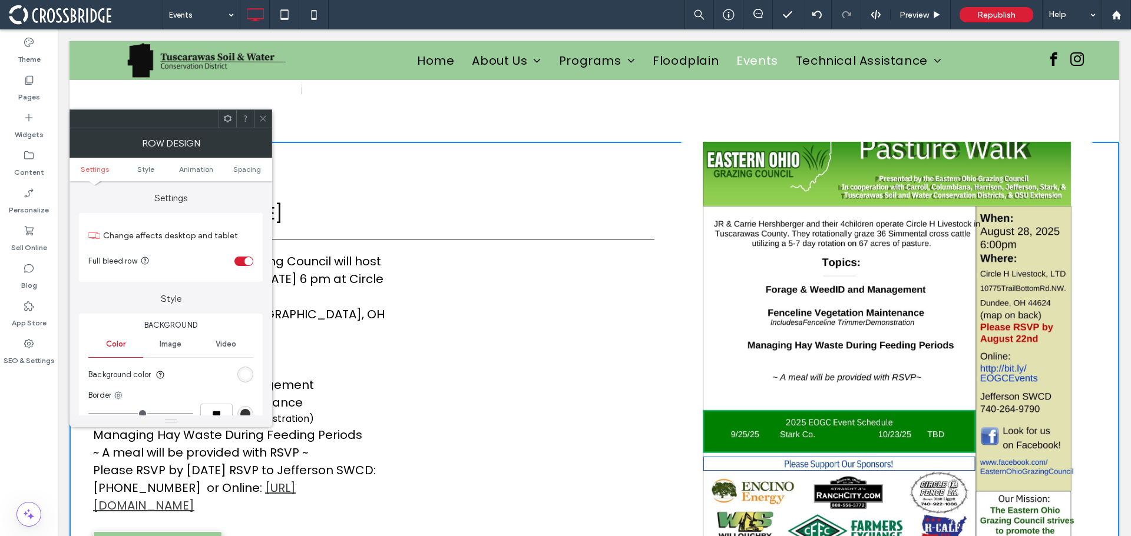
click at [247, 257] on div "toggle" at bounding box center [248, 261] width 8 height 8
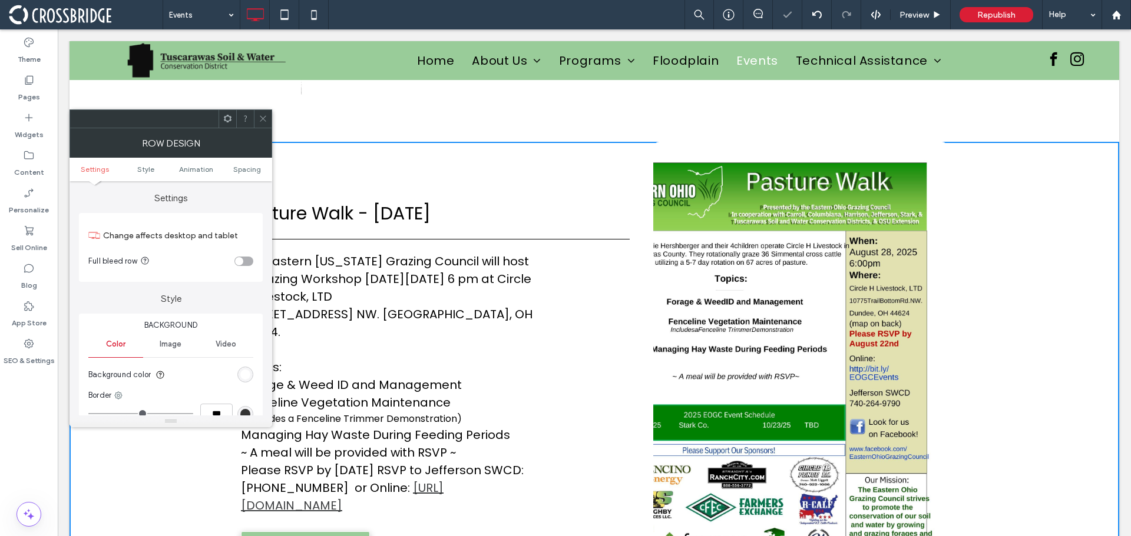
click at [268, 118] on div at bounding box center [263, 119] width 18 height 18
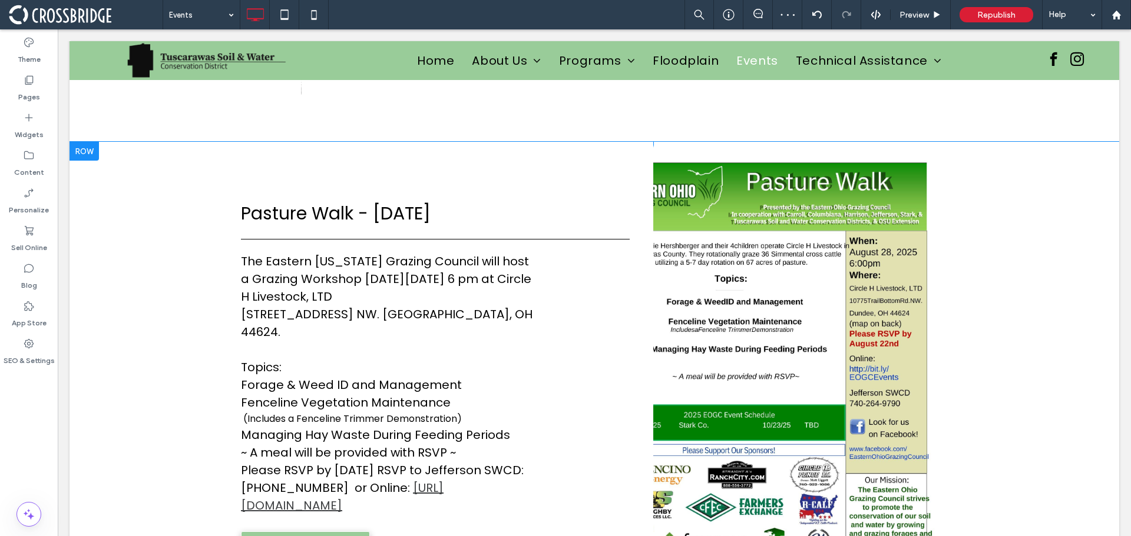
click at [866, 485] on div "Click To Paste Click To Paste" at bounding box center [800, 372] width 294 height 461
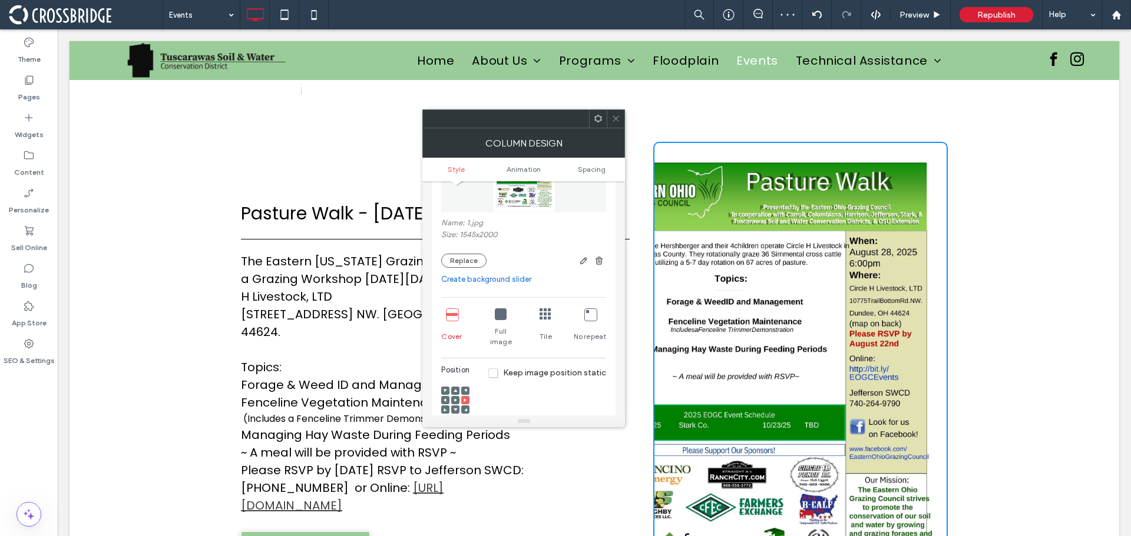
scroll to position [177, 0]
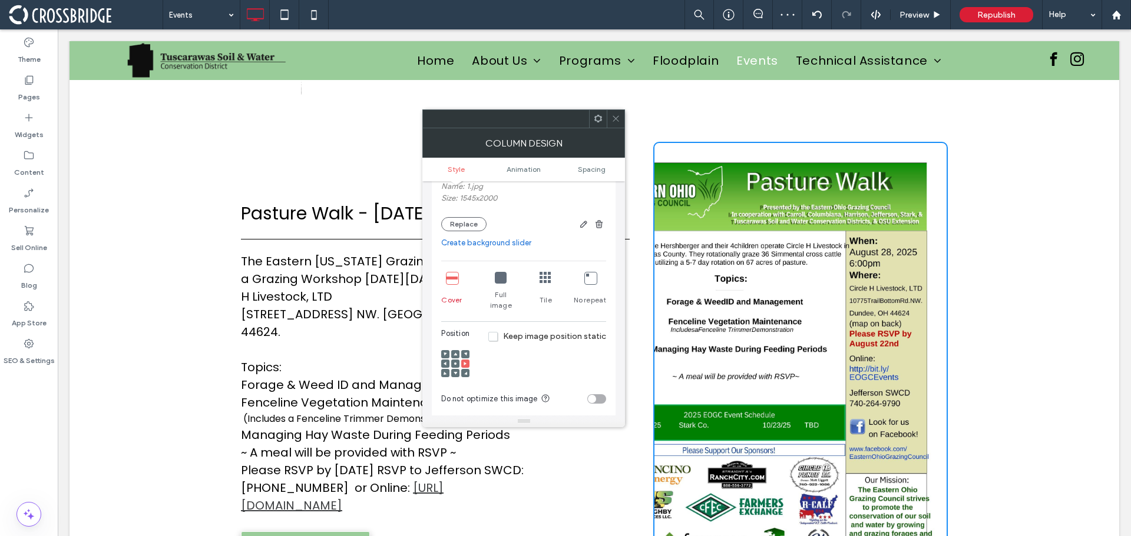
click at [496, 282] on icon at bounding box center [501, 278] width 12 height 12
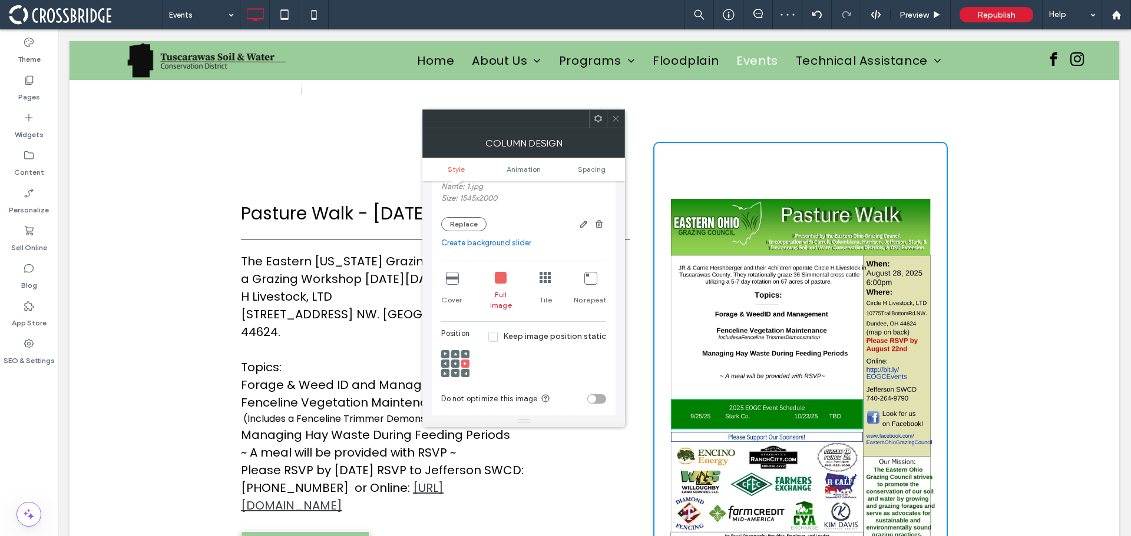
click at [619, 118] on icon at bounding box center [615, 118] width 9 height 9
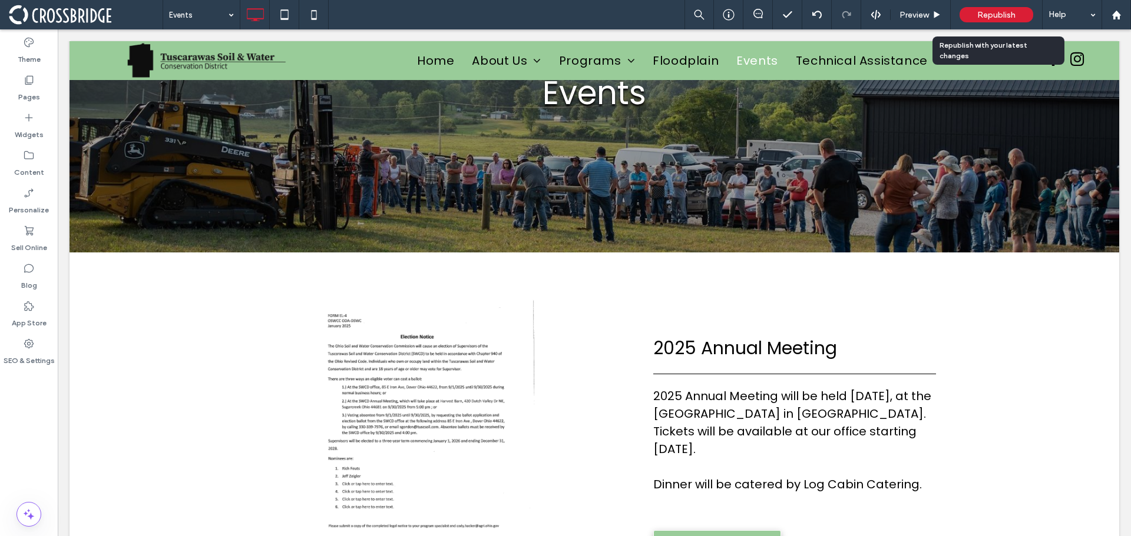
click at [978, 15] on span "Republish" at bounding box center [996, 15] width 38 height 10
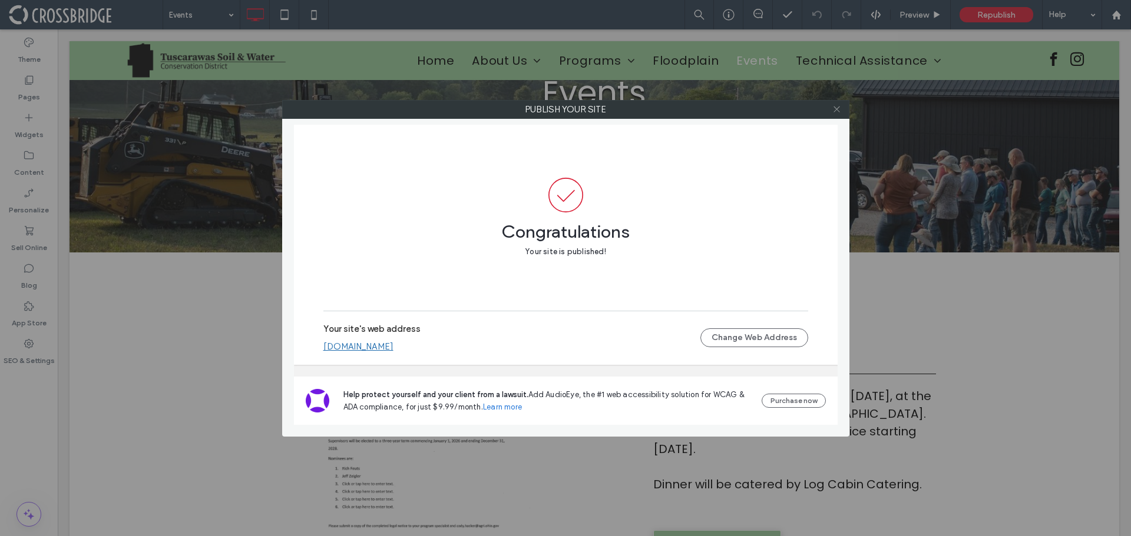
click at [834, 108] on icon at bounding box center [836, 109] width 9 height 9
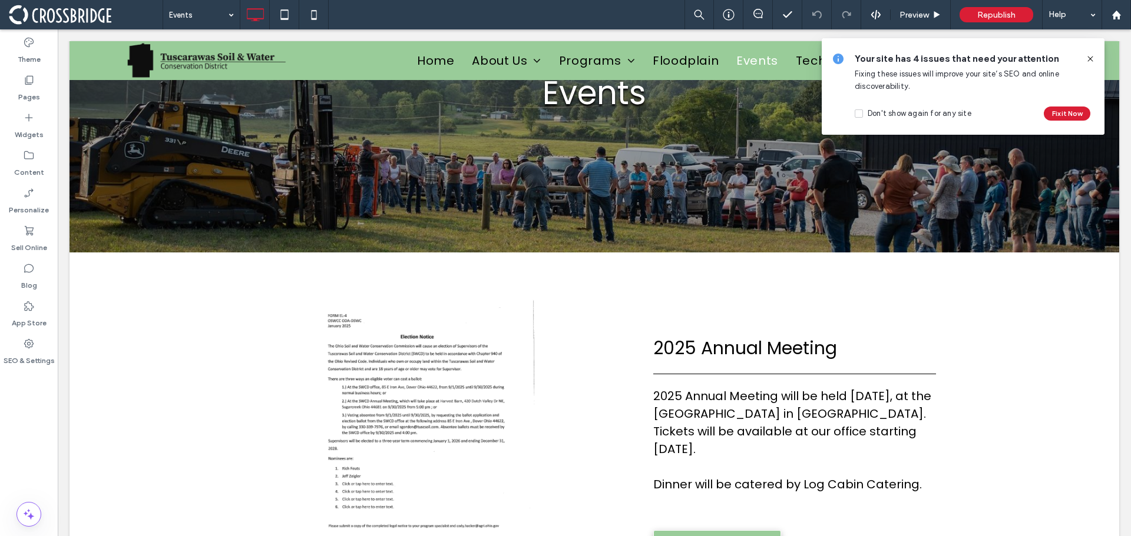
click at [1087, 61] on icon at bounding box center [1089, 58] width 9 height 9
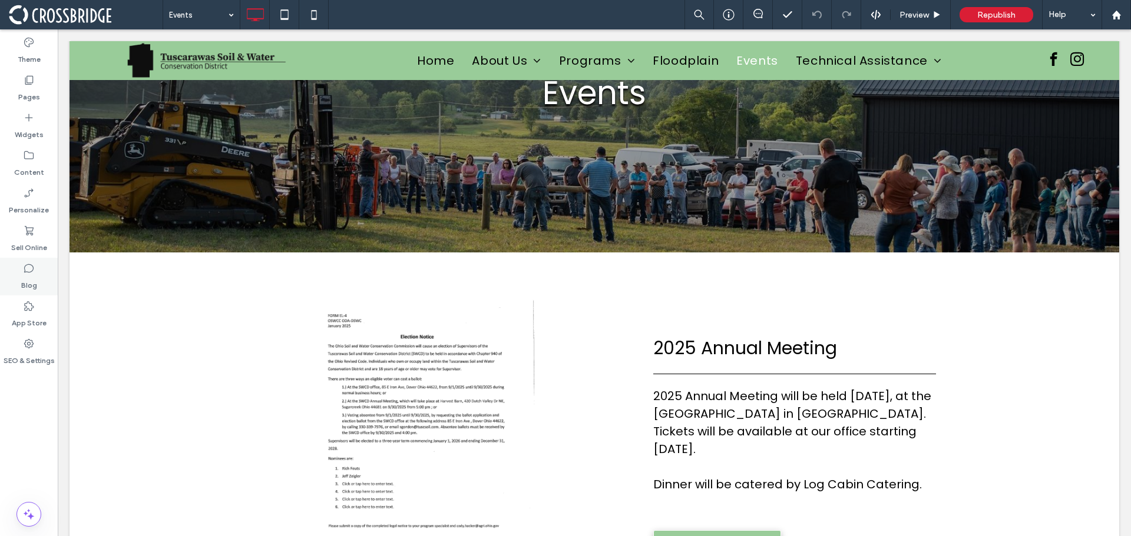
click at [35, 280] on label "Blog" at bounding box center [29, 282] width 16 height 16
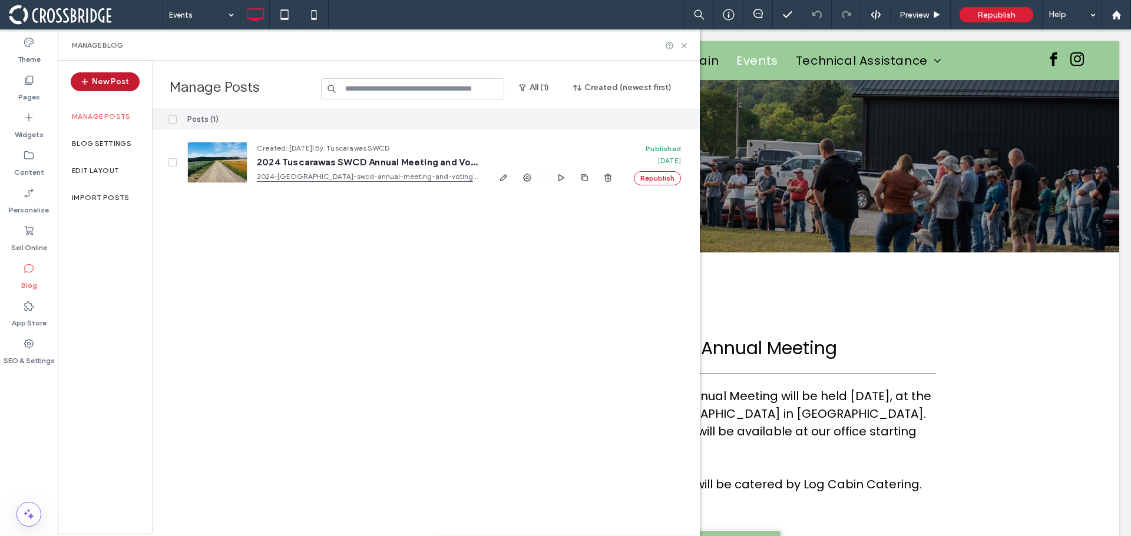
click at [110, 77] on button "New Post" at bounding box center [105, 81] width 69 height 19
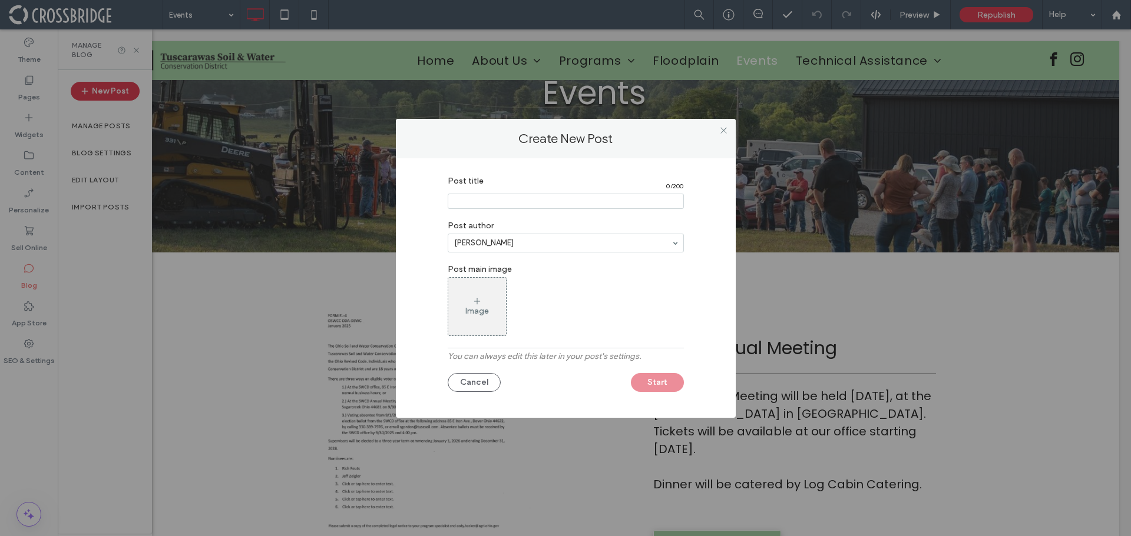
click at [501, 196] on input "Post title" at bounding box center [566, 201] width 236 height 15
paste input "**********"
type input "**********"
click at [549, 253] on div "Post title 18 / 200 Post author Josh Schupp Post main image Image You can alway…" at bounding box center [565, 285] width 304 height 230
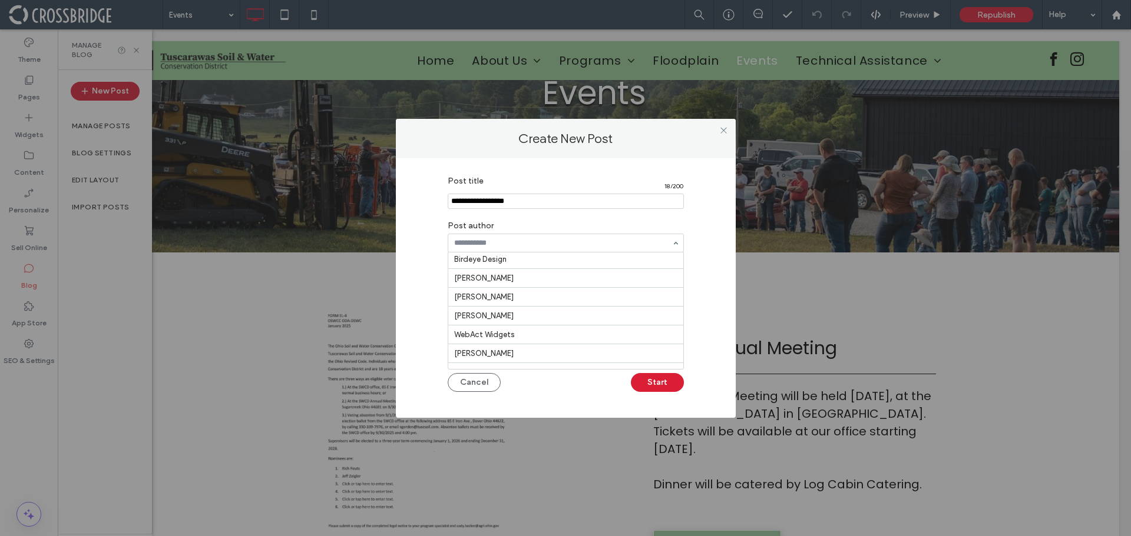
scroll to position [0, 0]
type input "***"
click at [475, 242] on input at bounding box center [562, 243] width 217 height 8
paste input "**********"
click at [456, 240] on input "**********" at bounding box center [562, 243] width 217 height 8
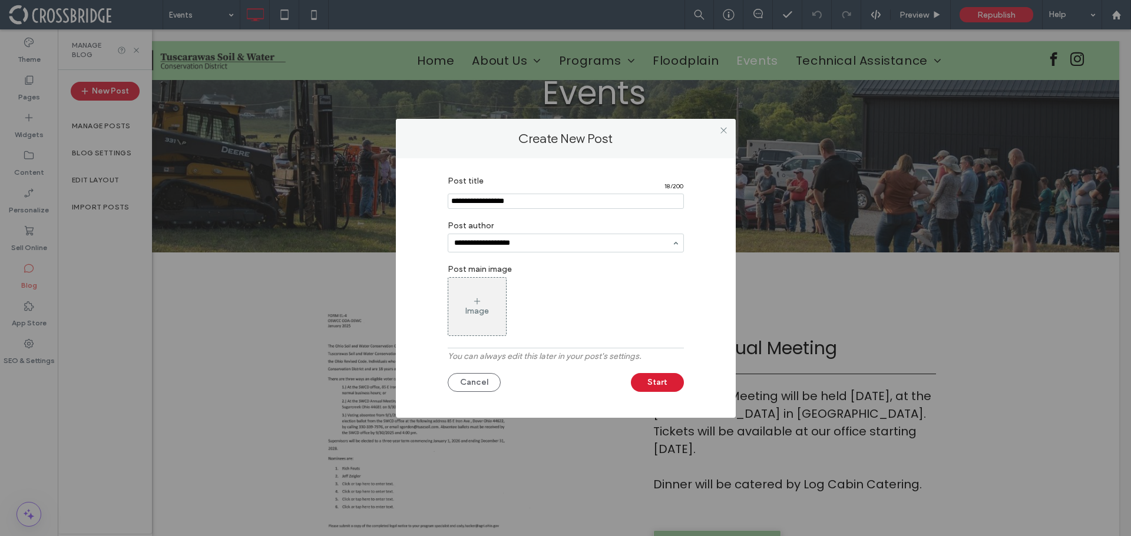
click at [507, 246] on input "**********" at bounding box center [562, 243] width 217 height 8
type input "**********"
click at [484, 307] on div "Image" at bounding box center [477, 311] width 24 height 10
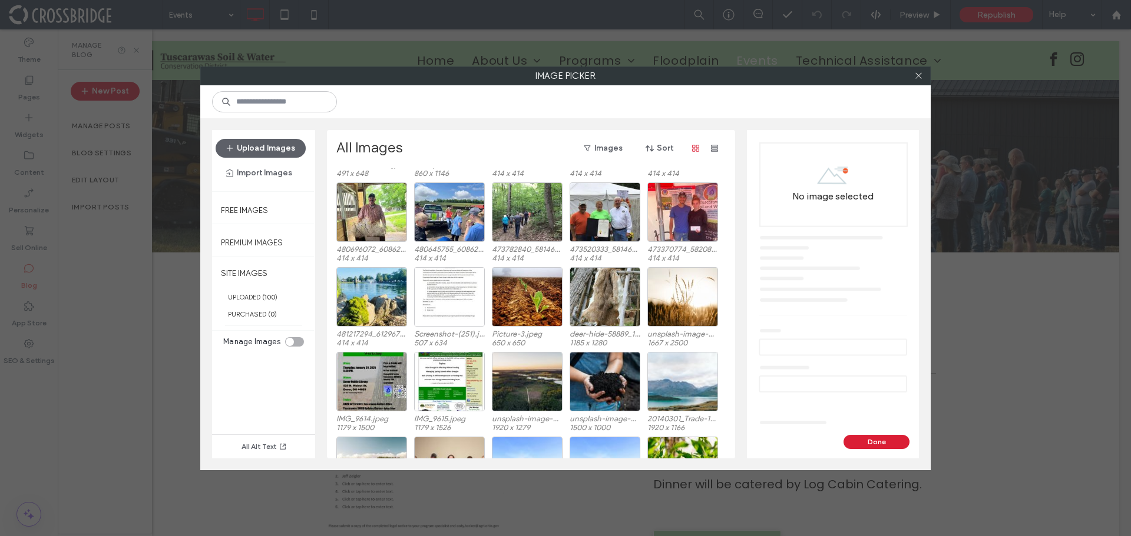
scroll to position [1026, 0]
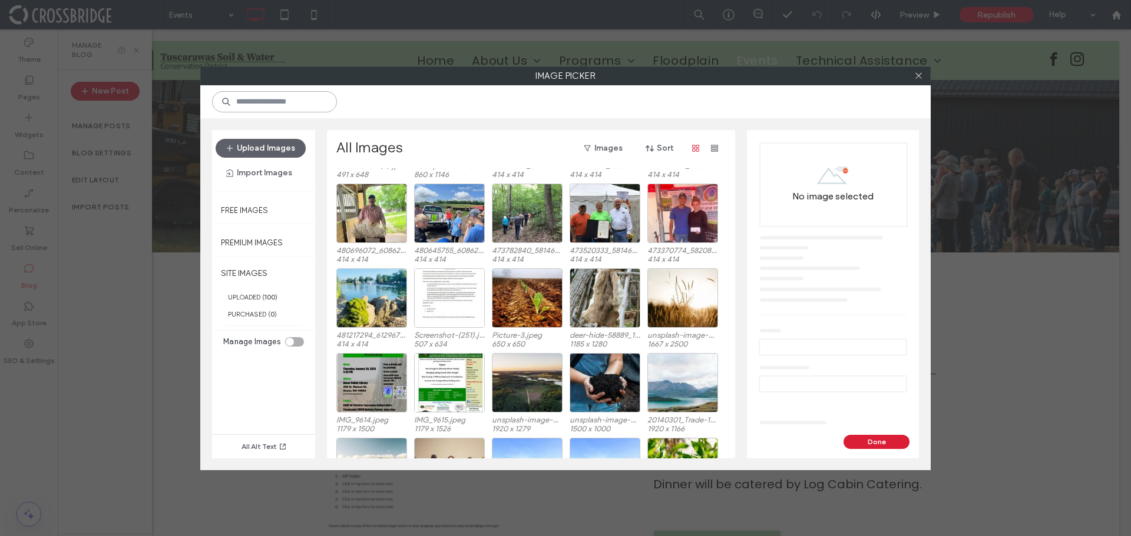
click at [299, 108] on input at bounding box center [274, 101] width 125 height 21
paste input "**********"
type input "**********"
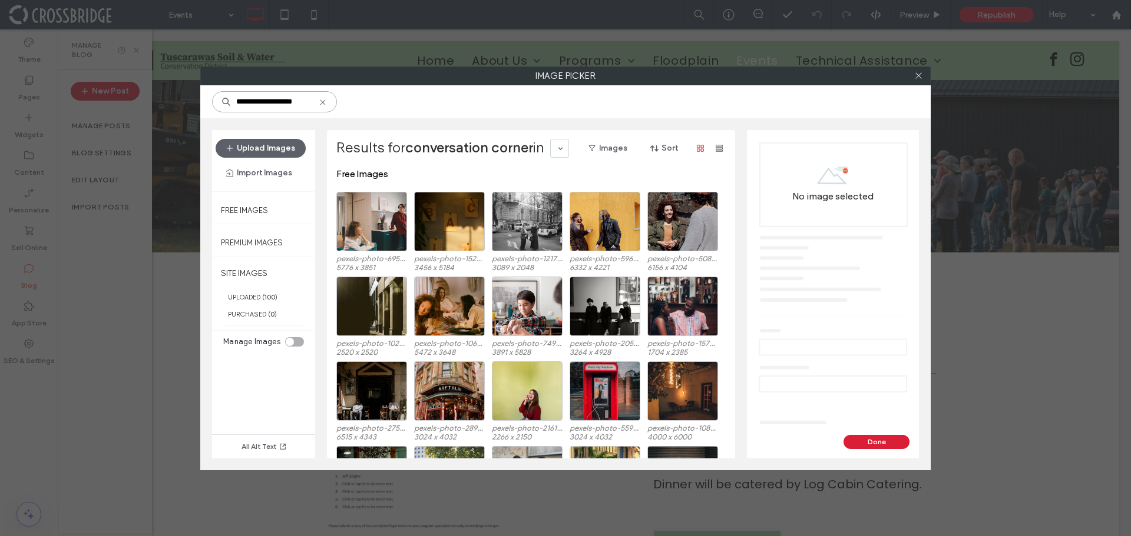
drag, startPoint x: 315, startPoint y: 104, endPoint x: 221, endPoint y: 109, distance: 93.8
click at [221, 109] on input "**********" at bounding box center [274, 101] width 125 height 21
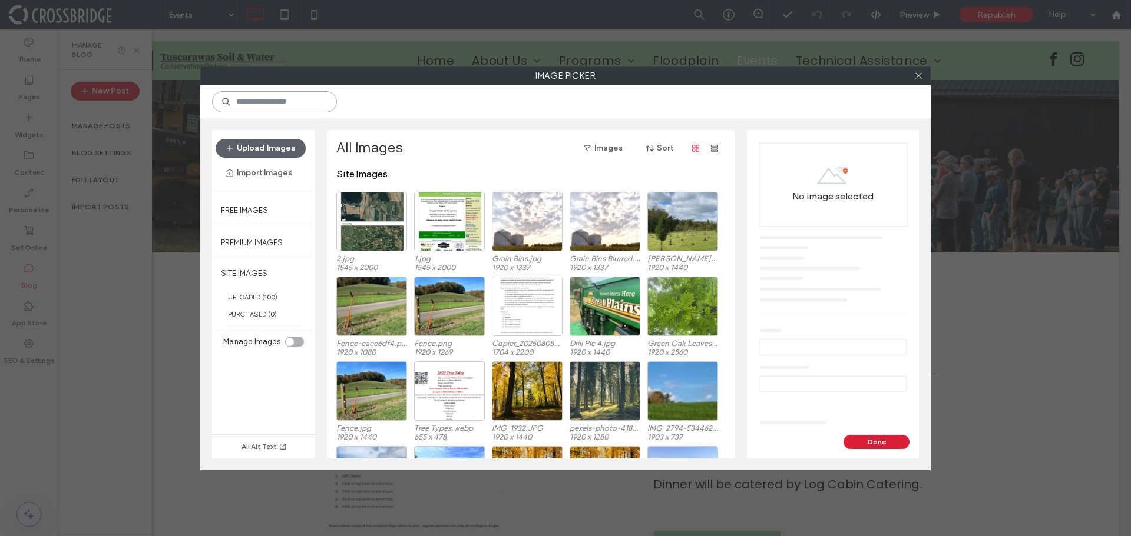
click at [287, 105] on input at bounding box center [274, 101] width 125 height 21
paste input "*********"
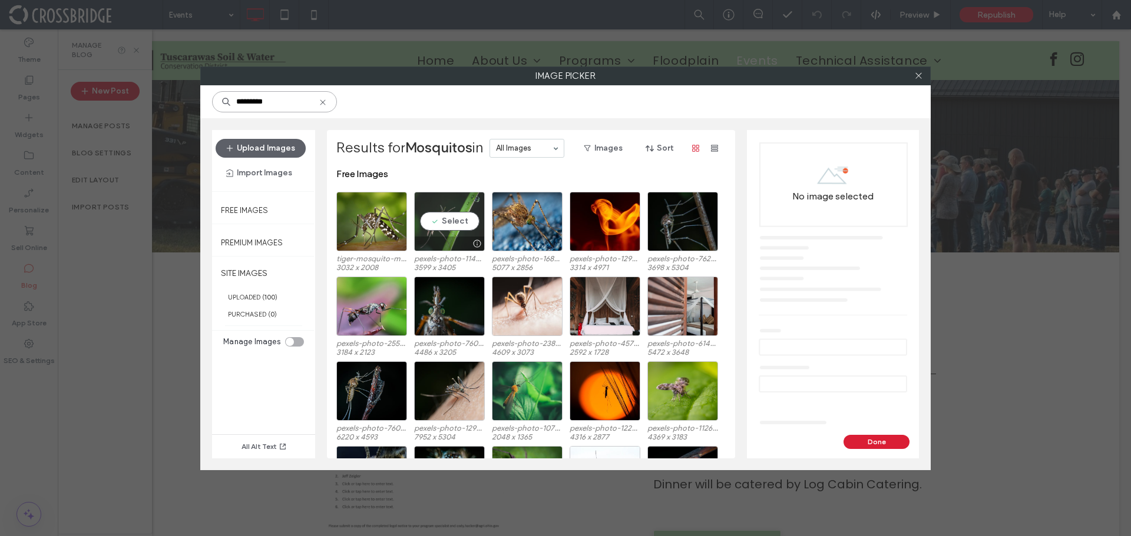
type input "*********"
click at [449, 225] on div "Select" at bounding box center [449, 221] width 71 height 59
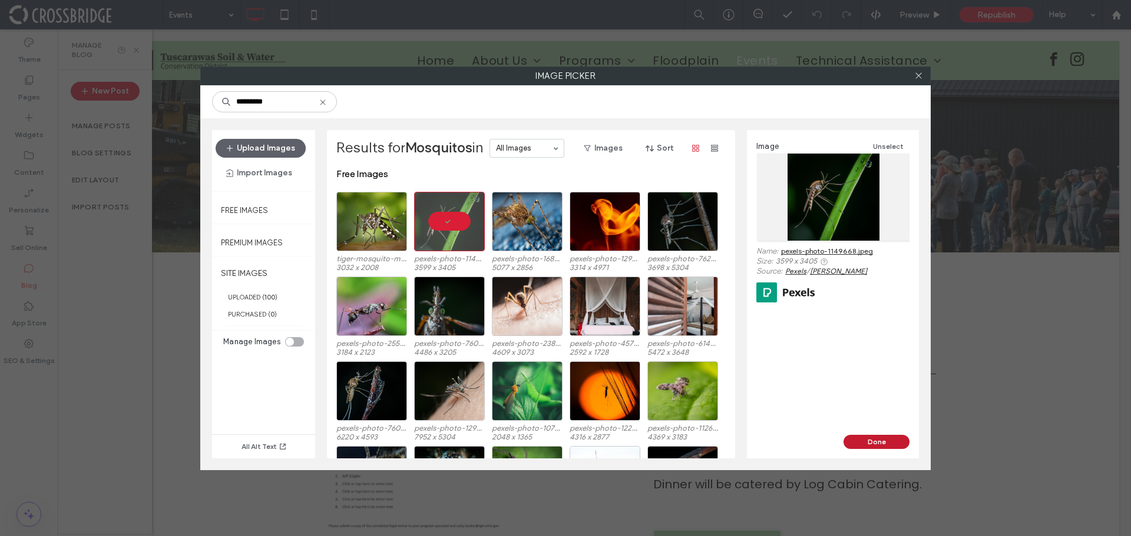
click at [856, 443] on button "Done" at bounding box center [876, 442] width 66 height 14
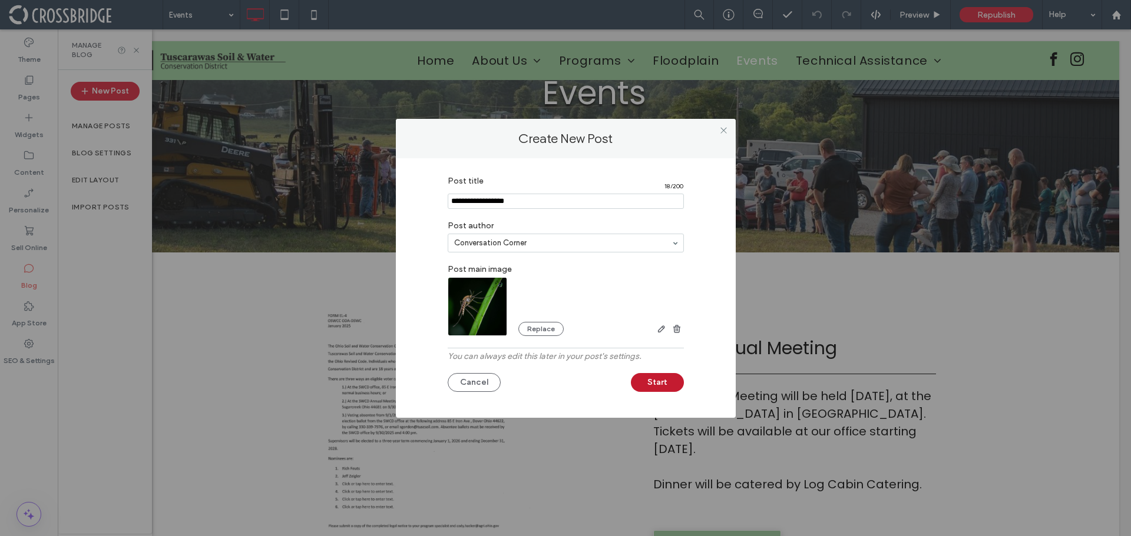
click at [654, 383] on button "Start" at bounding box center [657, 382] width 53 height 19
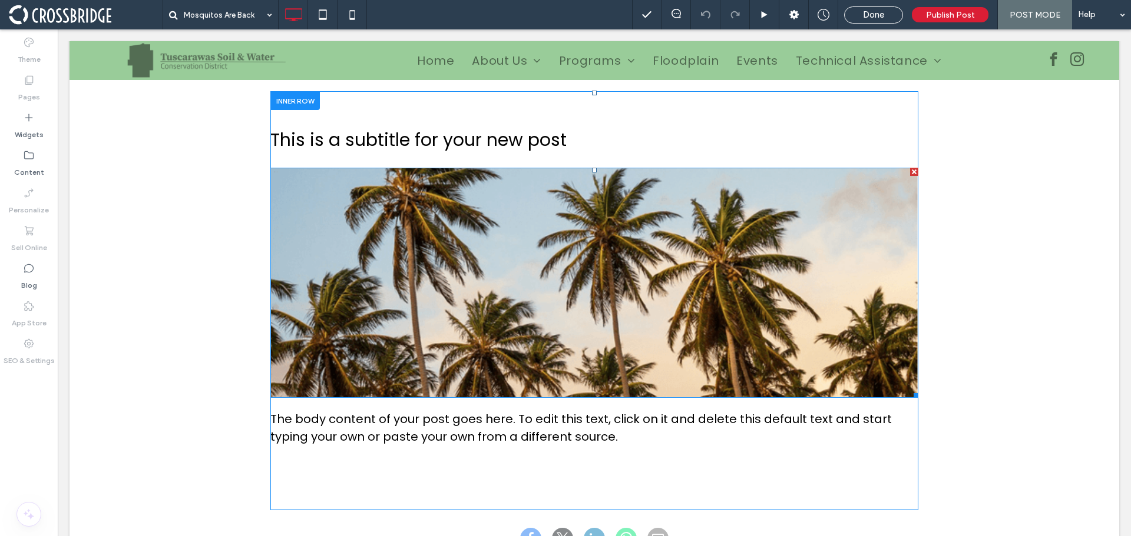
scroll to position [353, 0]
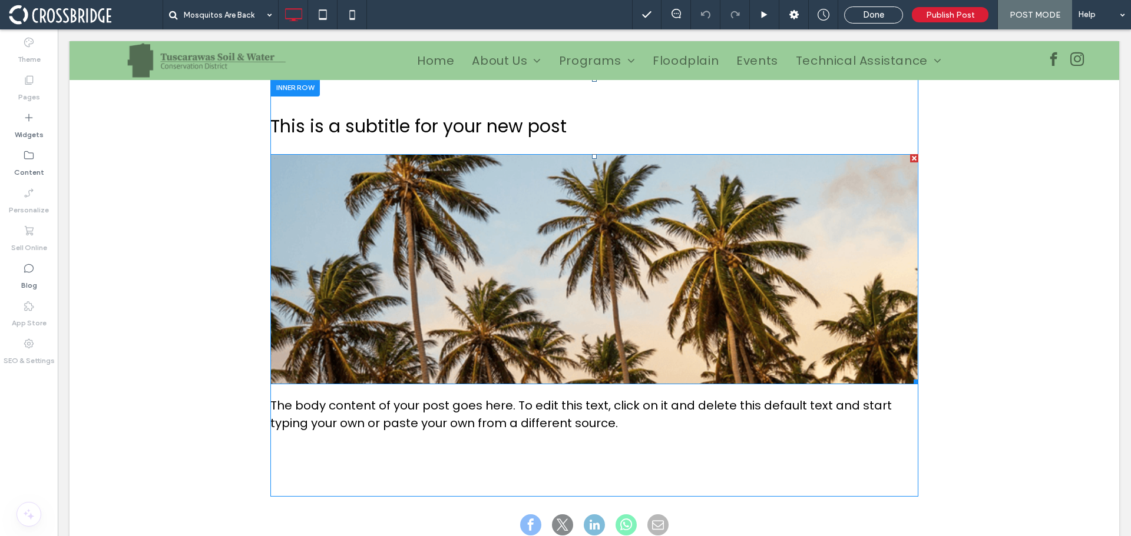
click at [910, 160] on div at bounding box center [914, 158] width 8 height 8
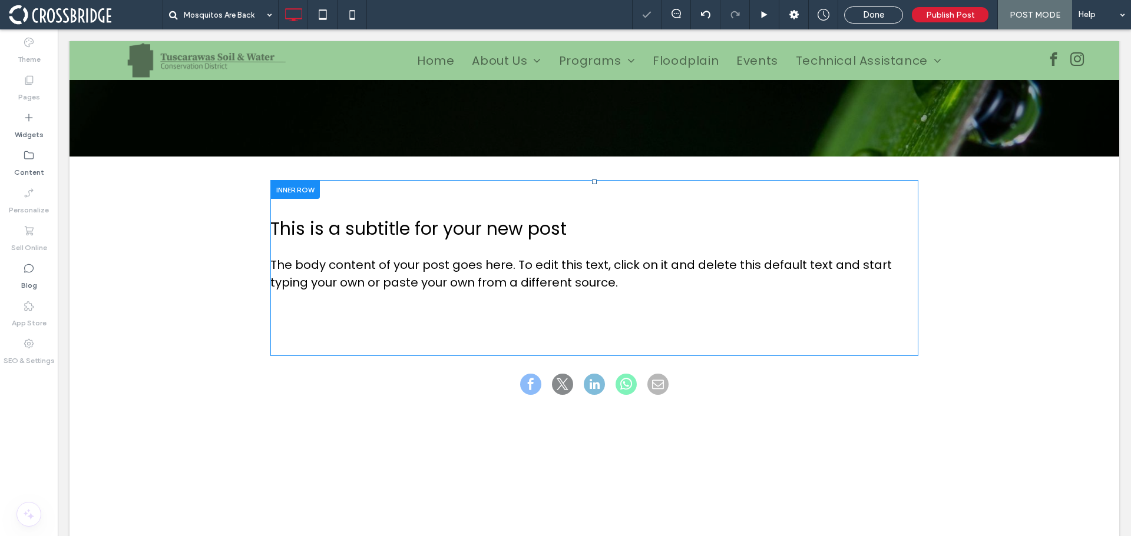
scroll to position [236, 0]
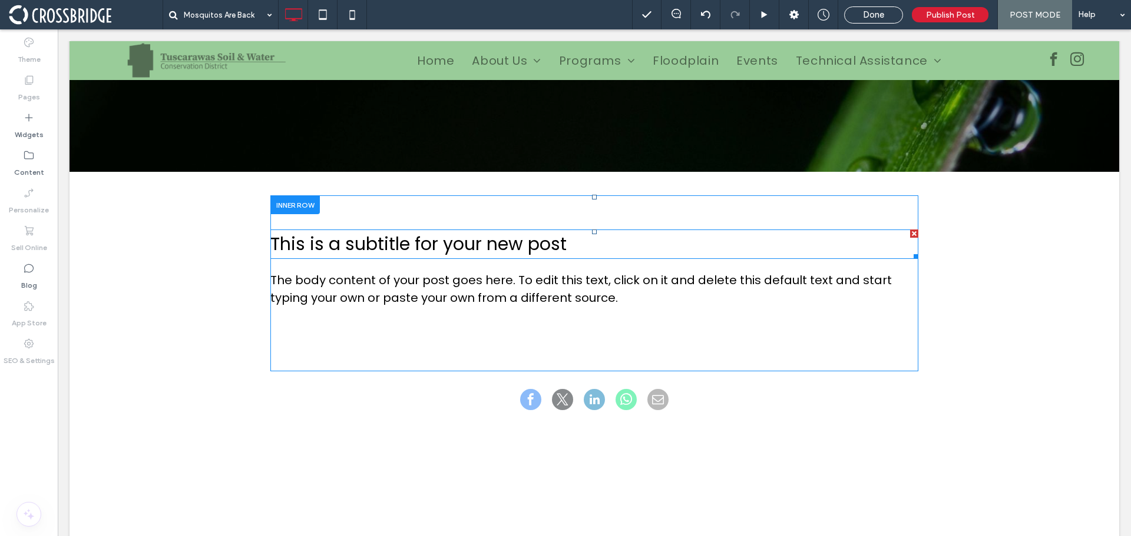
click at [466, 244] on span "This is a subtitle for your new post" at bounding box center [418, 243] width 296 height 25
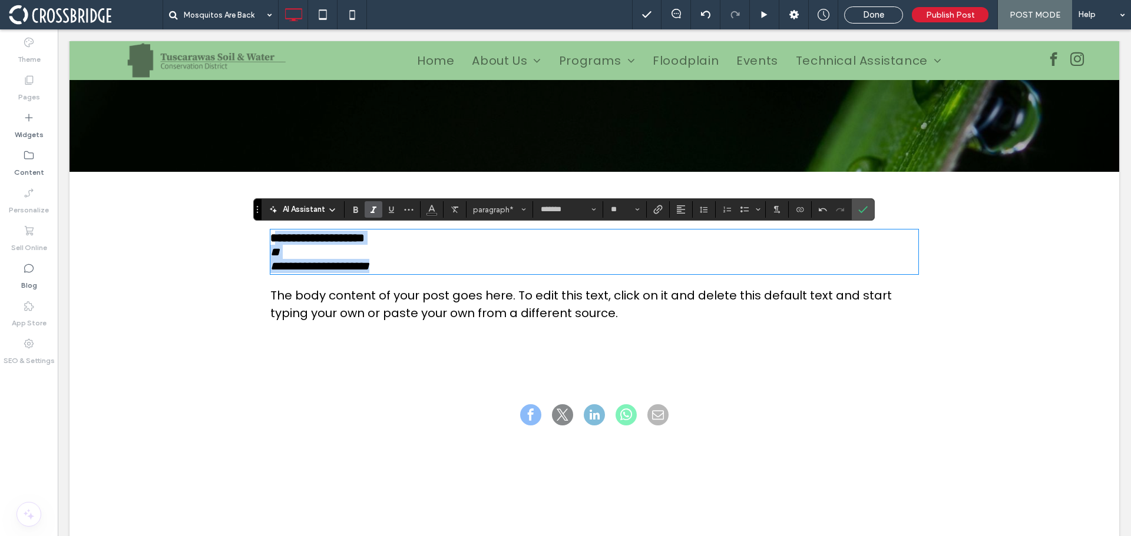
scroll to position [0, 0]
drag, startPoint x: 390, startPoint y: 263, endPoint x: 266, endPoint y: 237, distance: 126.9
click at [270, 237] on div "**********" at bounding box center [594, 252] width 648 height 42
click at [641, 207] on button "**" at bounding box center [624, 209] width 38 height 16
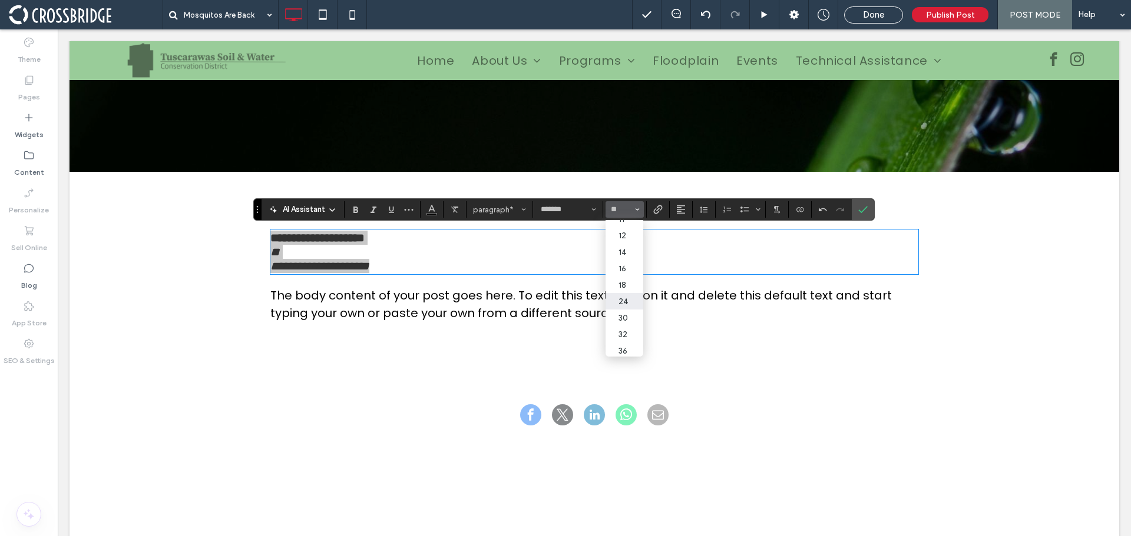
click at [624, 304] on label "24" at bounding box center [624, 301] width 38 height 16
type input "**"
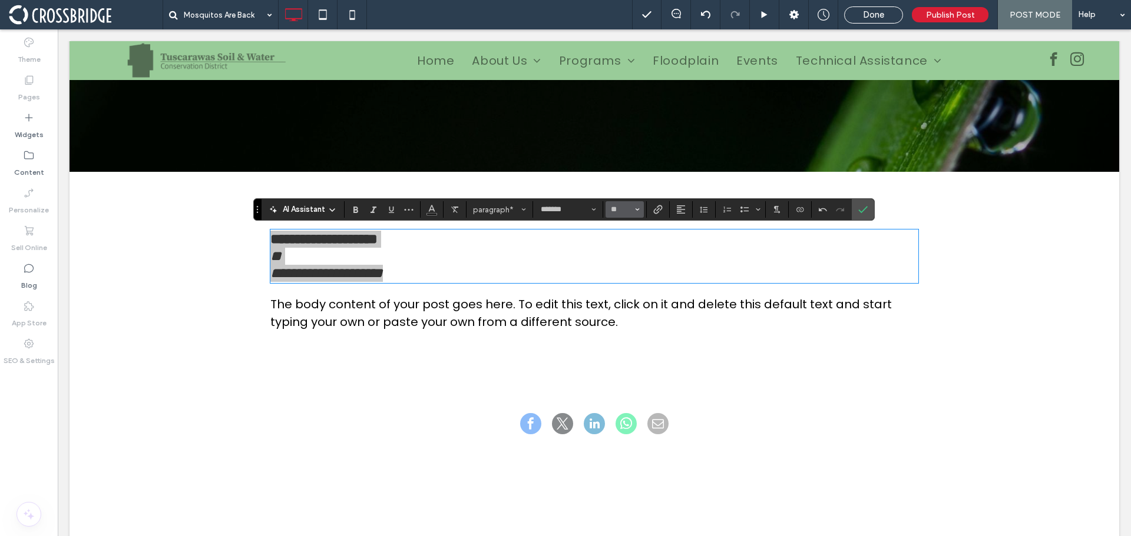
click at [635, 210] on icon "Size" at bounding box center [637, 209] width 5 height 5
click at [625, 313] on label "30" at bounding box center [624, 318] width 38 height 16
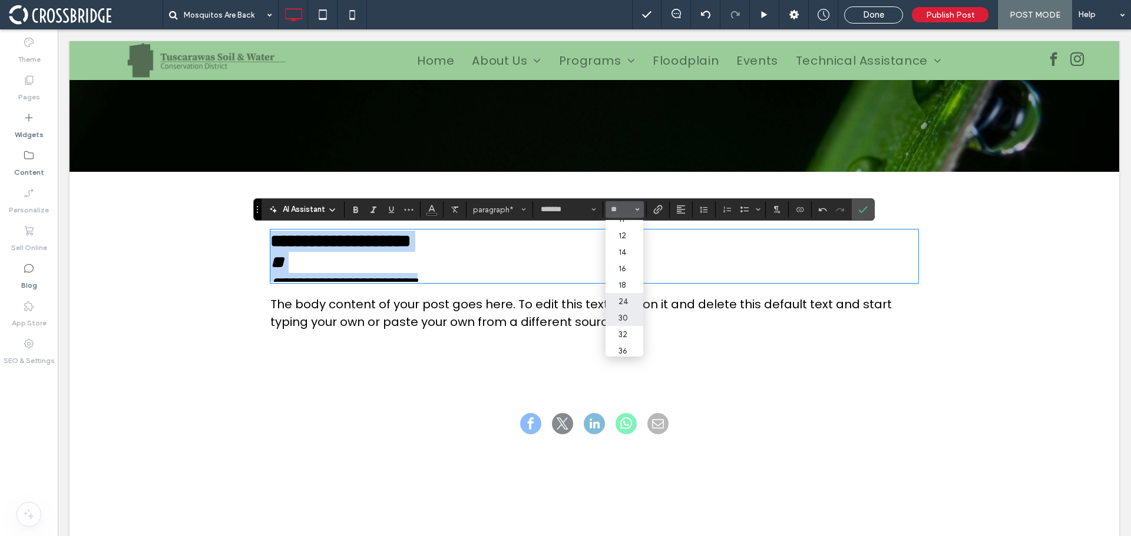
type input "**"
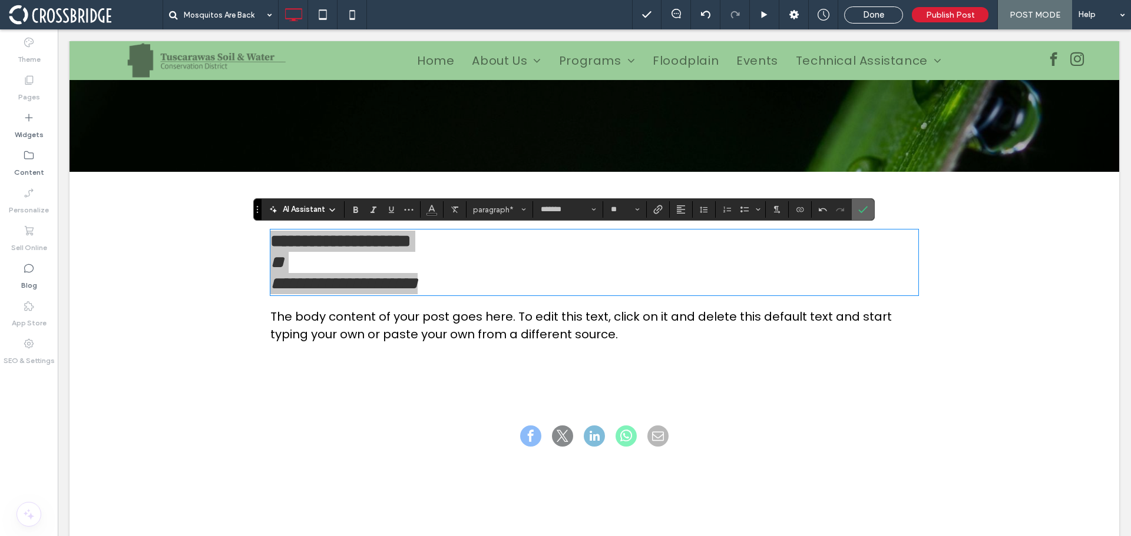
click at [858, 207] on icon "Confirm" at bounding box center [862, 209] width 9 height 9
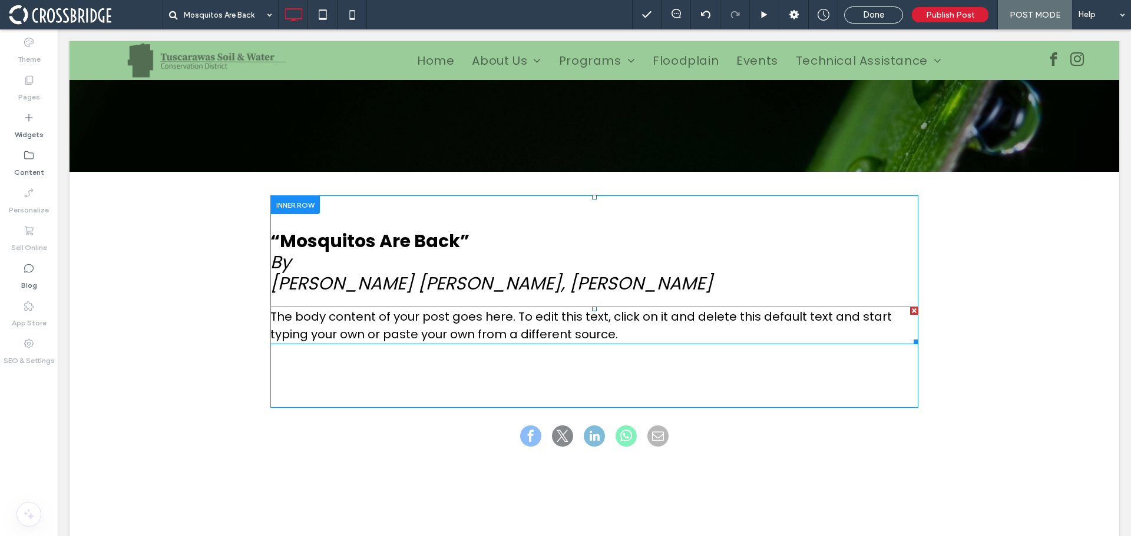
click at [380, 315] on span "The body content of your post goes here. To edit this text, click on it and del…" at bounding box center [580, 326] width 621 height 34
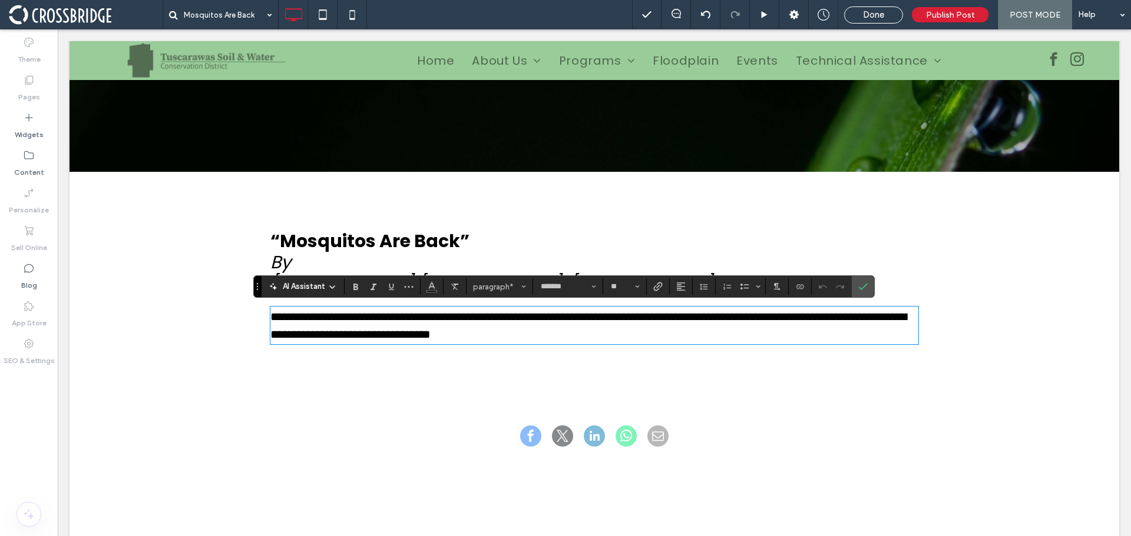
click at [605, 332] on span "**********" at bounding box center [588, 325] width 636 height 29
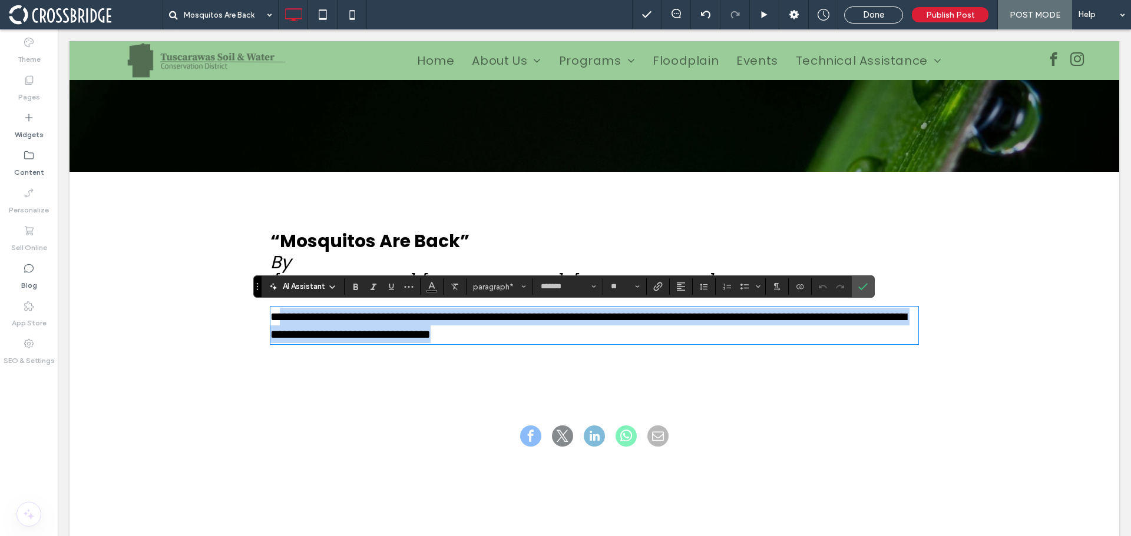
drag, startPoint x: 612, startPoint y: 334, endPoint x: 279, endPoint y: 319, distance: 334.3
click at [279, 319] on p "**********" at bounding box center [594, 325] width 648 height 35
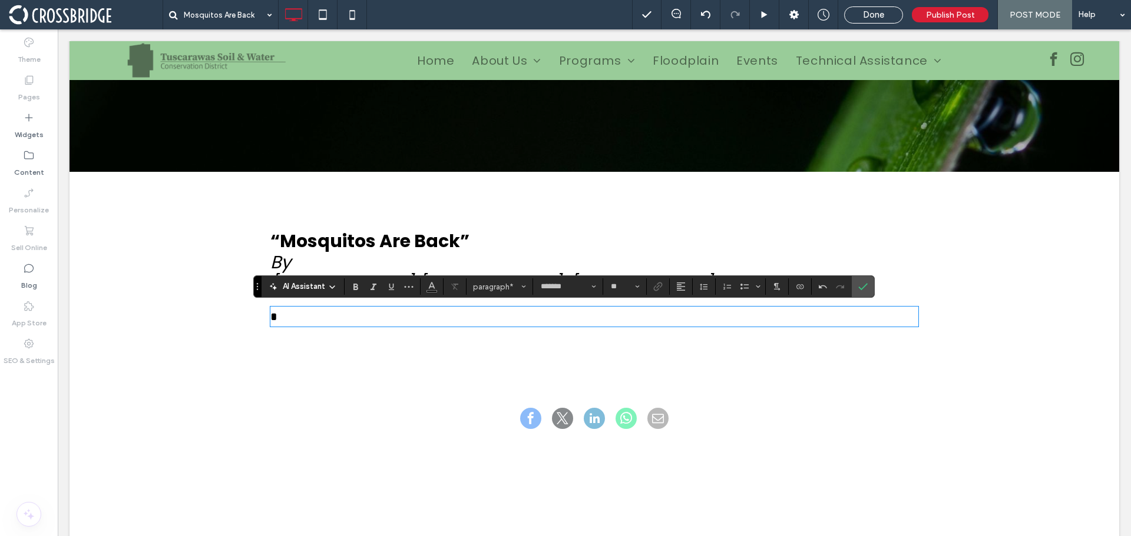
paste div
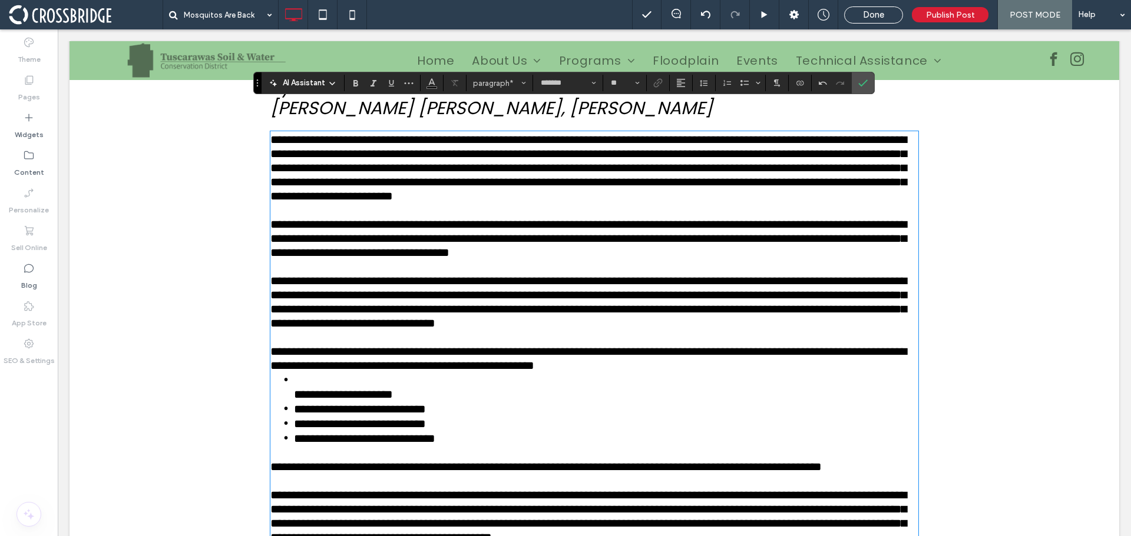
scroll to position [402, 0]
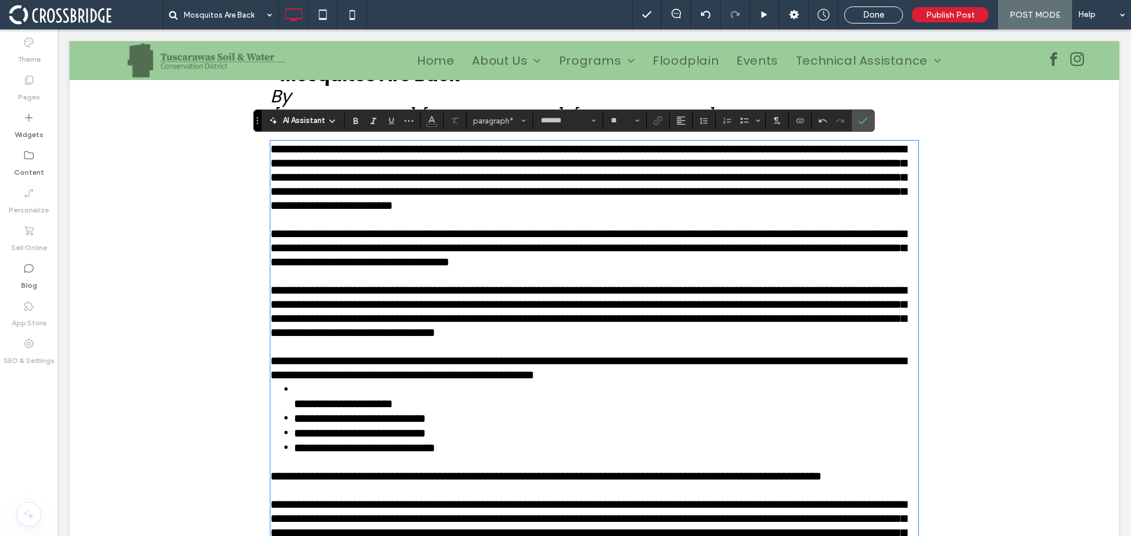
click at [271, 151] on span "**********" at bounding box center [588, 177] width 636 height 68
click at [859, 122] on use "Confirm" at bounding box center [862, 121] width 9 height 7
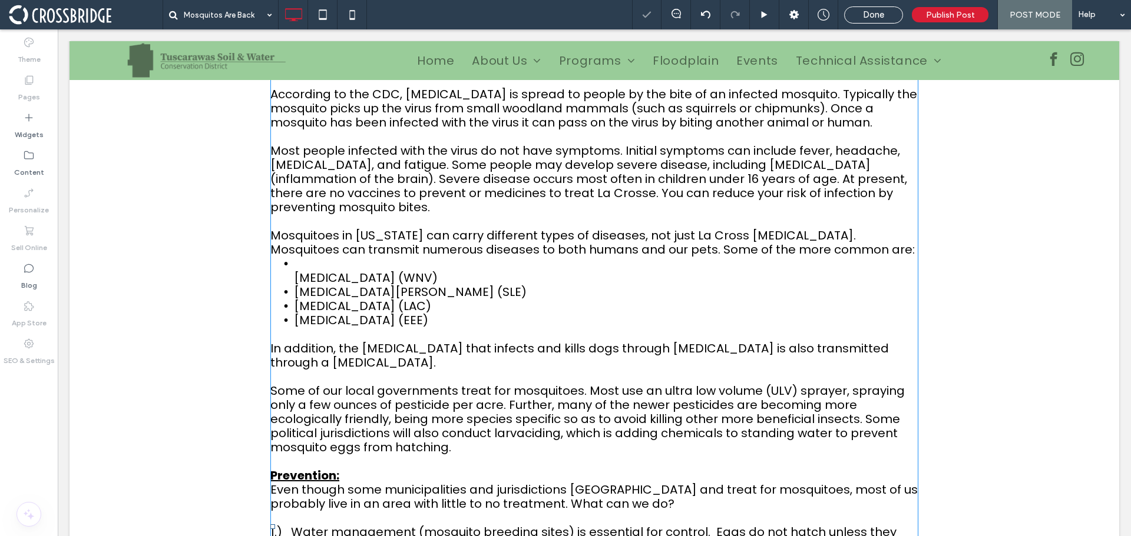
scroll to position [519, 0]
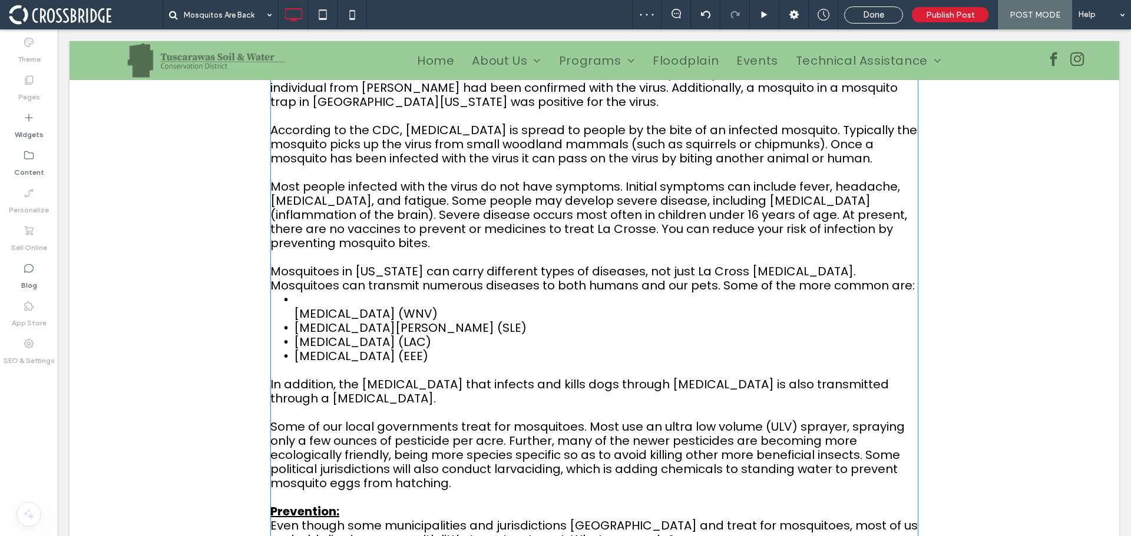
click at [294, 312] on span "West Nile Virus (WNV)" at bounding box center [366, 314] width 144 height 16
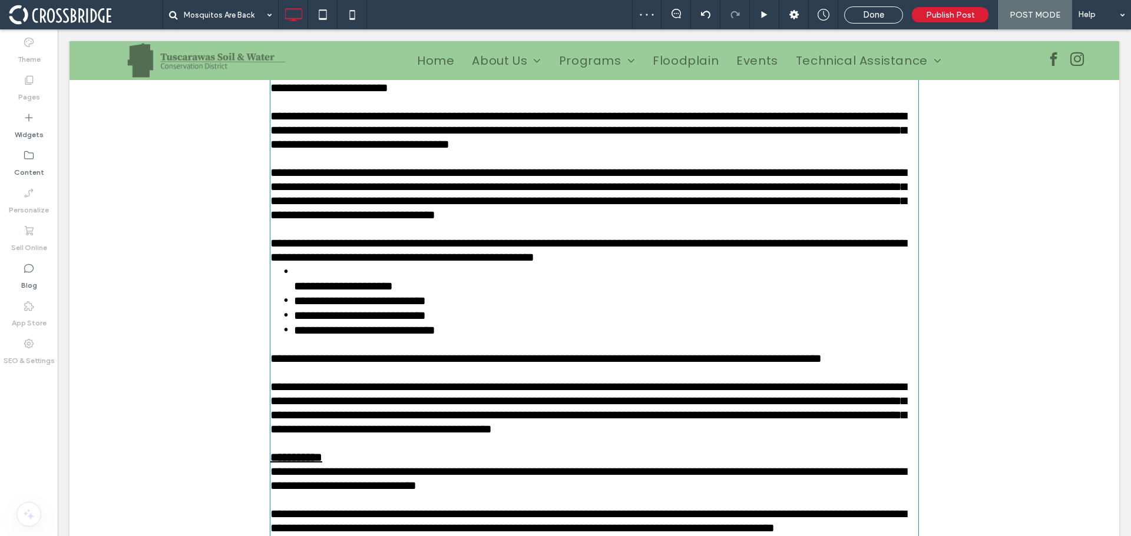
scroll to position [514, 0]
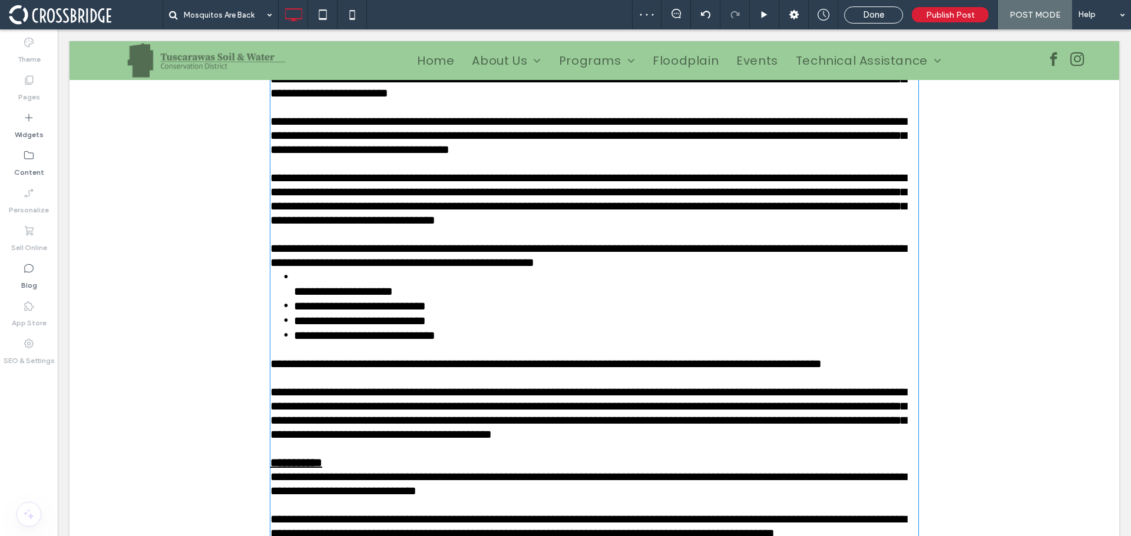
click at [294, 297] on span "**********" at bounding box center [343, 292] width 99 height 12
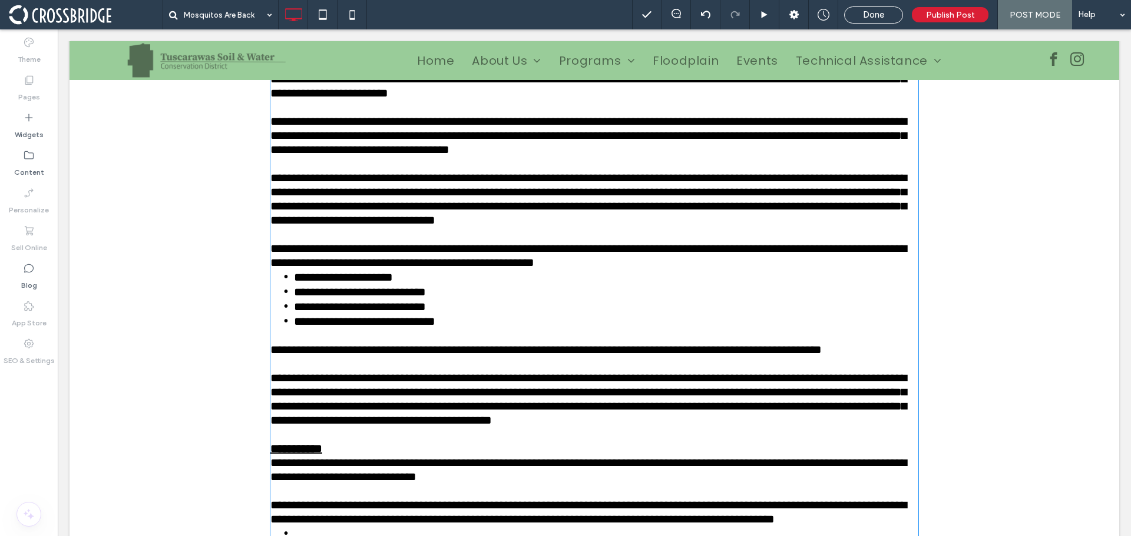
click at [820, 270] on p "**********" at bounding box center [594, 248] width 648 height 42
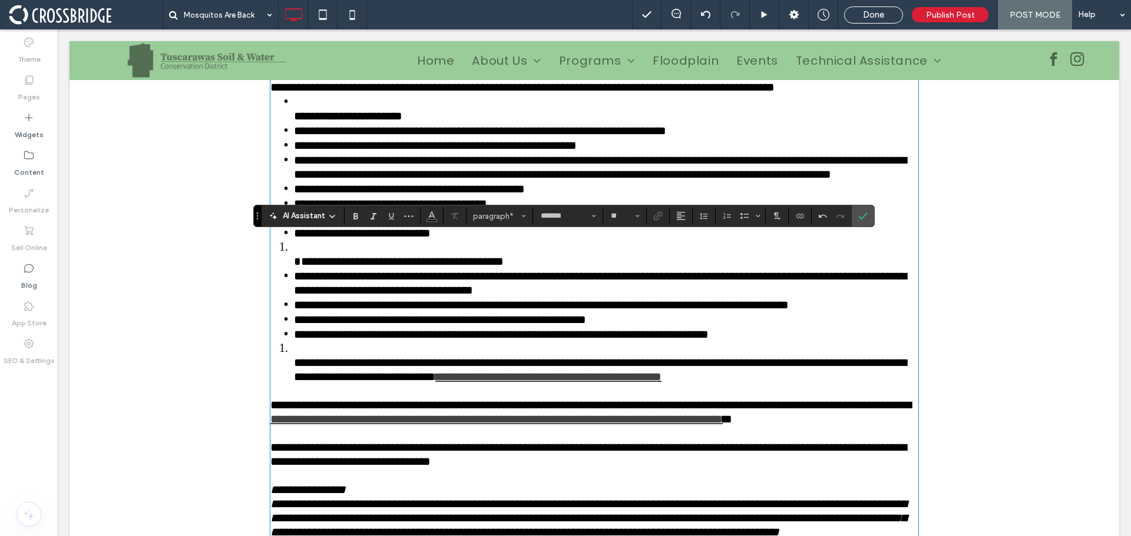
scroll to position [985, 0]
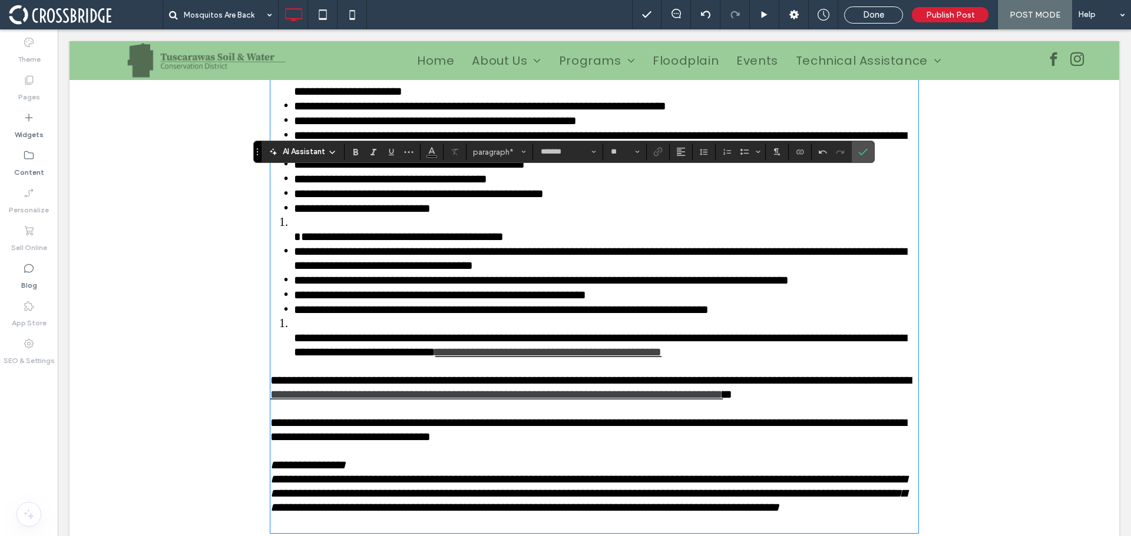
click at [349, 185] on span "**********" at bounding box center [390, 179] width 193 height 12
click at [674, 201] on li "**********" at bounding box center [606, 193] width 624 height 15
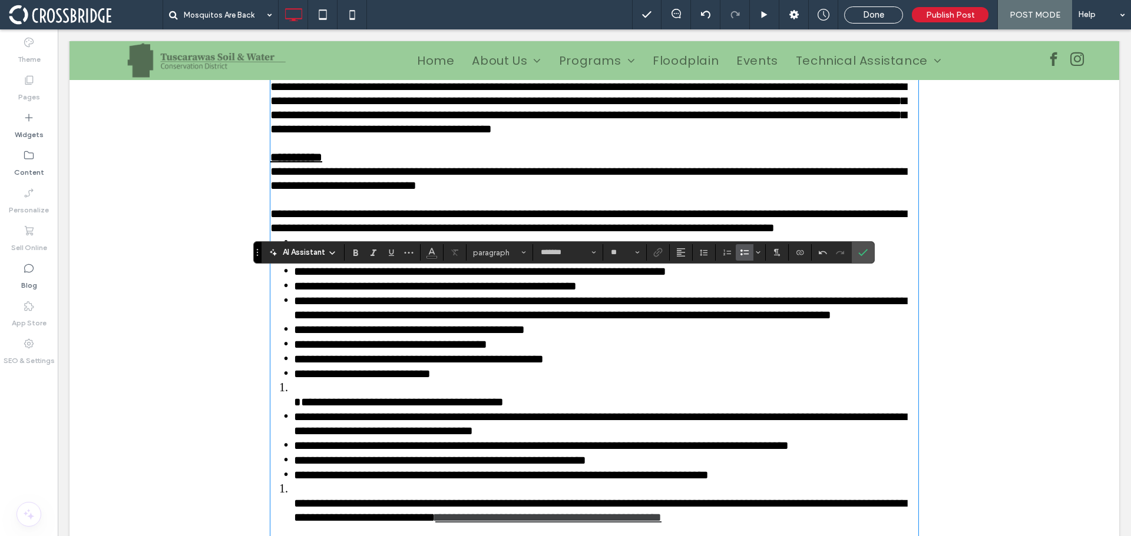
scroll to position [809, 0]
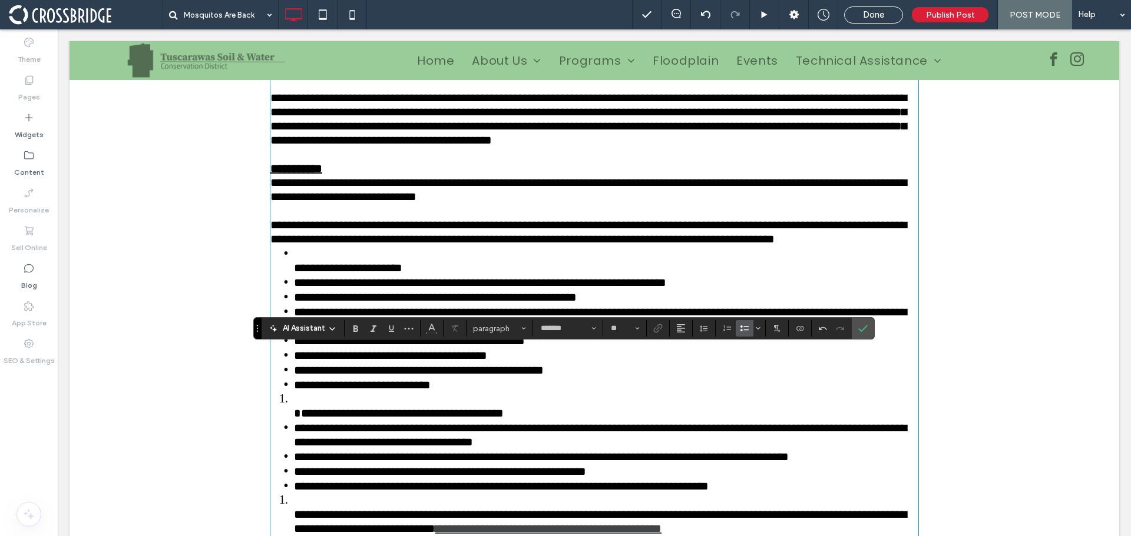
click at [574, 203] on span "**********" at bounding box center [588, 190] width 636 height 26
click at [609, 246] on p "**********" at bounding box center [594, 225] width 648 height 42
click at [859, 328] on icon "Confirm" at bounding box center [862, 328] width 9 height 9
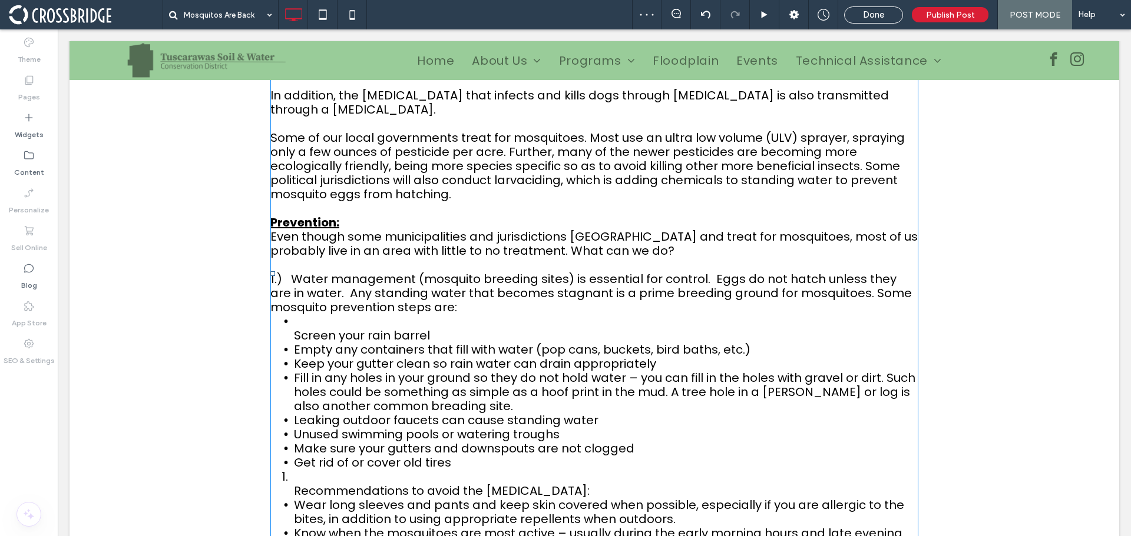
click at [288, 331] on ul "Screen your rain barrel Empty any containers that fill with water (pop cans, bu…" at bounding box center [594, 391] width 648 height 155
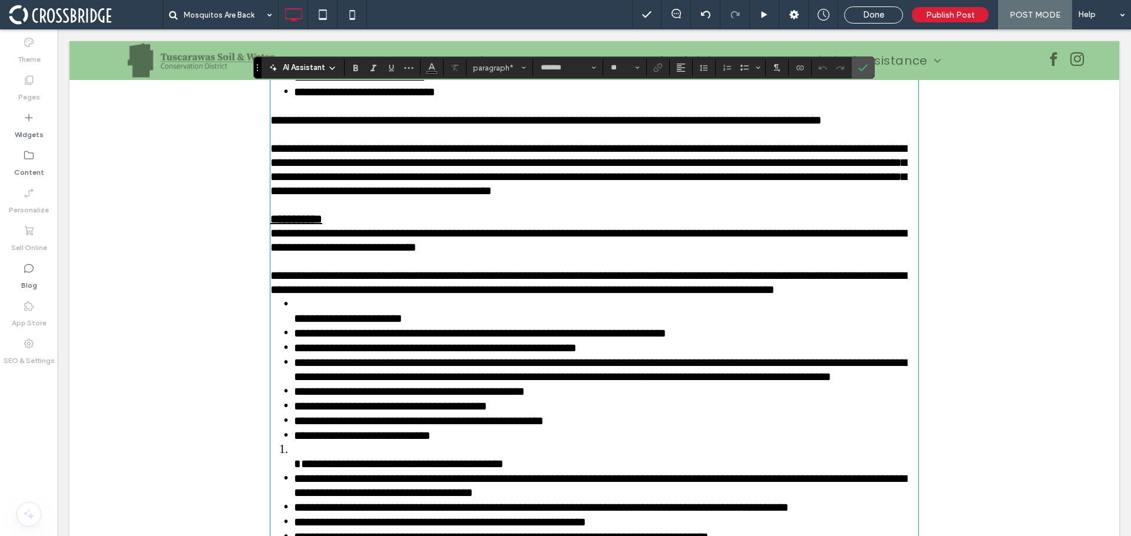
scroll to position [799, 0]
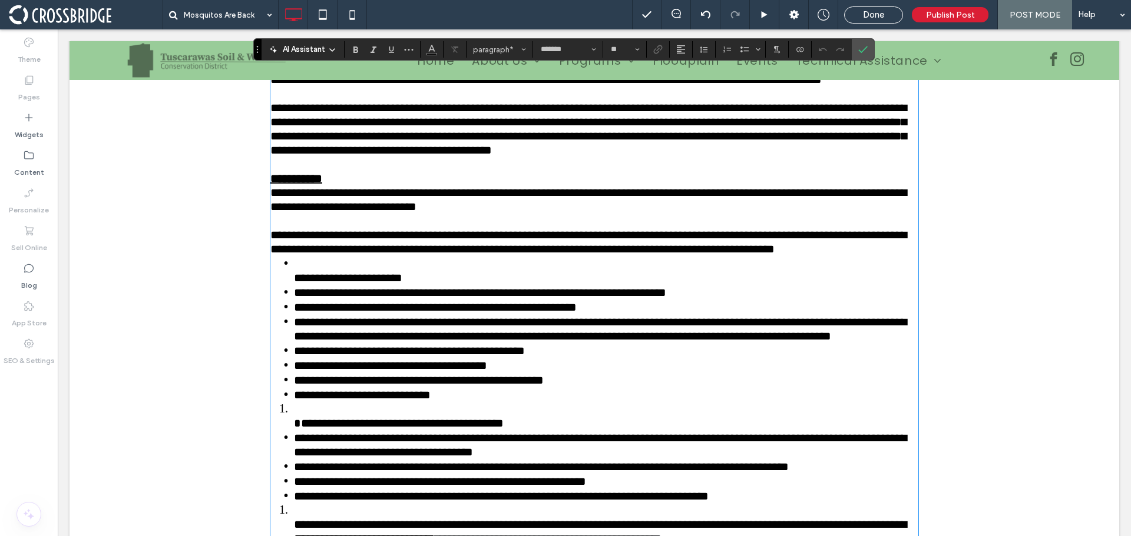
click at [294, 284] on span "**********" at bounding box center [348, 278] width 108 height 12
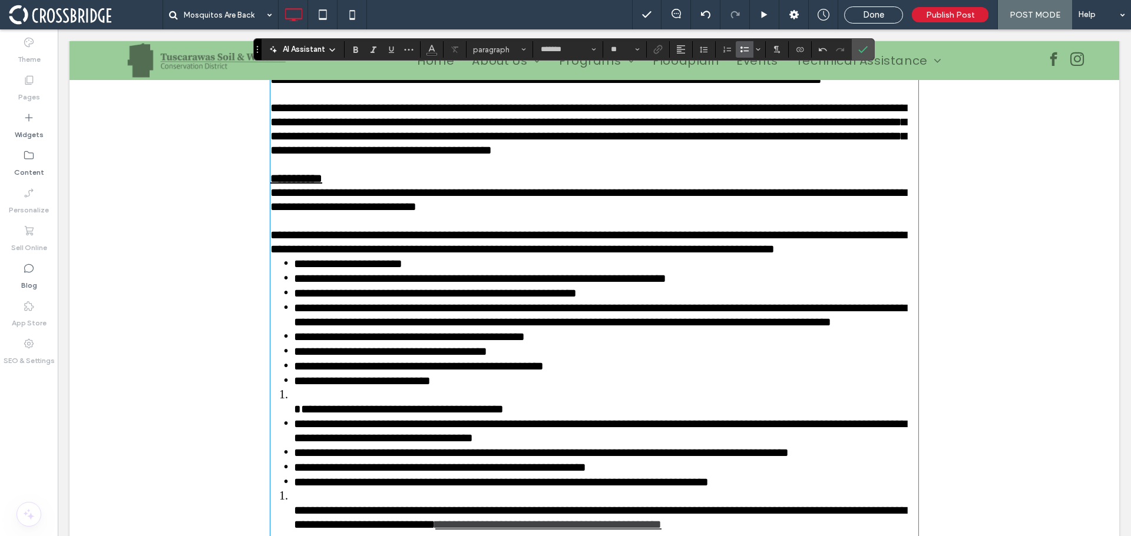
click at [477, 256] on p "**********" at bounding box center [594, 235] width 648 height 42
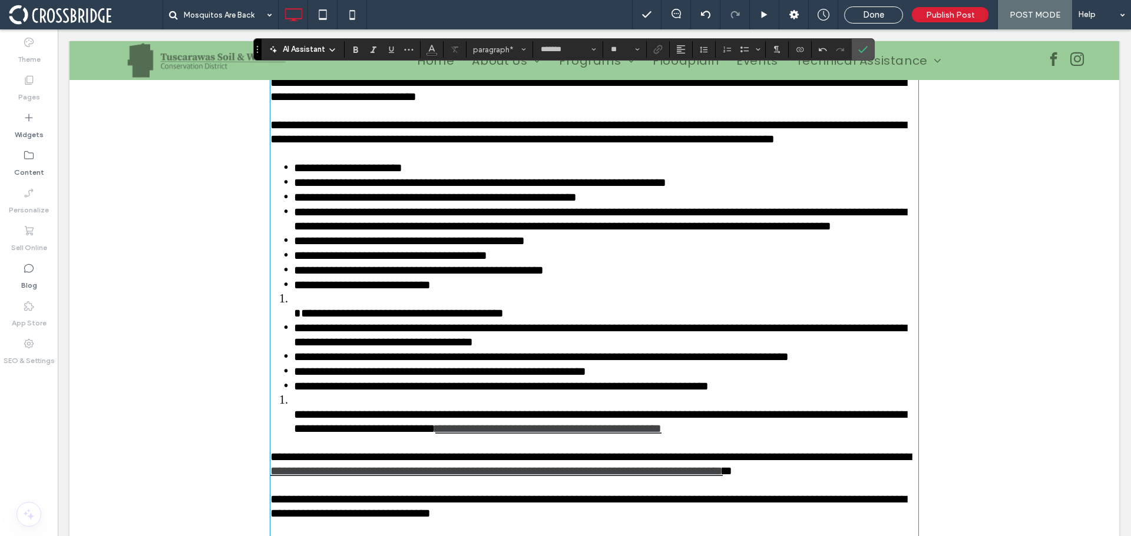
scroll to position [916, 0]
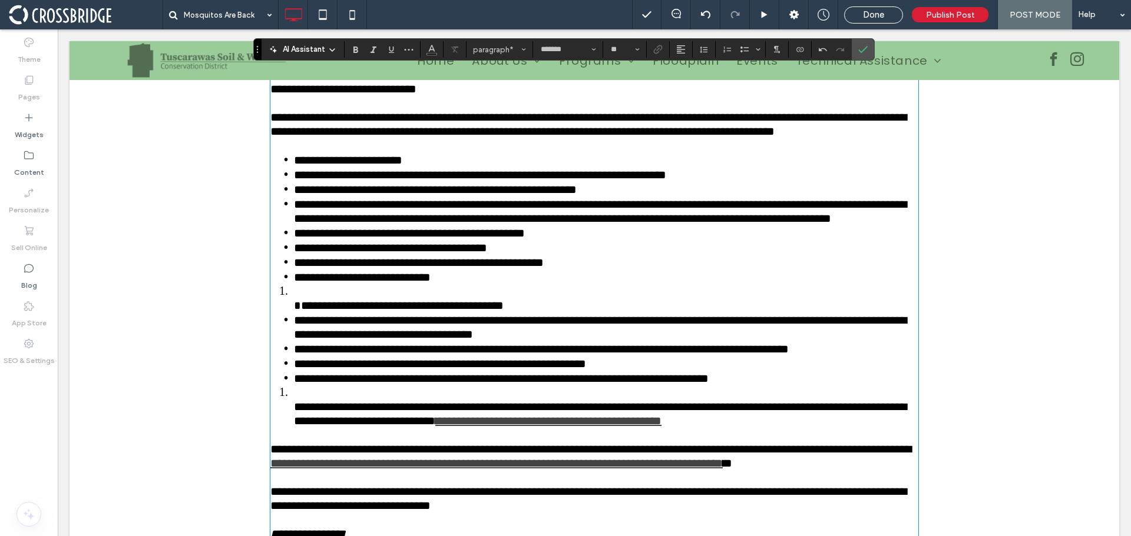
click at [294, 312] on span "**********" at bounding box center [399, 306] width 210 height 12
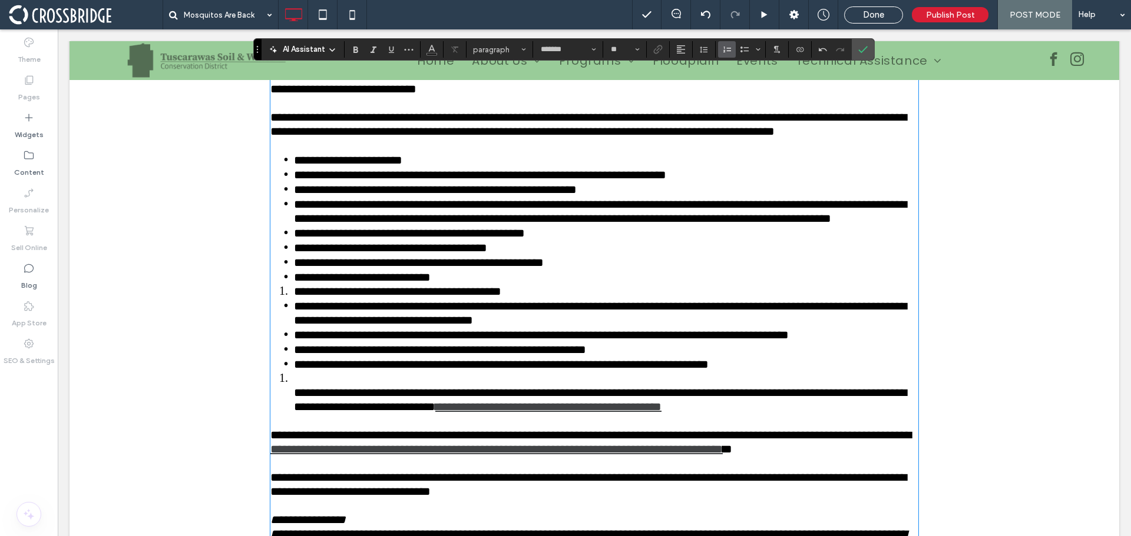
click at [294, 299] on li "**********" at bounding box center [606, 291] width 624 height 14
click at [471, 284] on li "**********" at bounding box center [606, 277] width 624 height 15
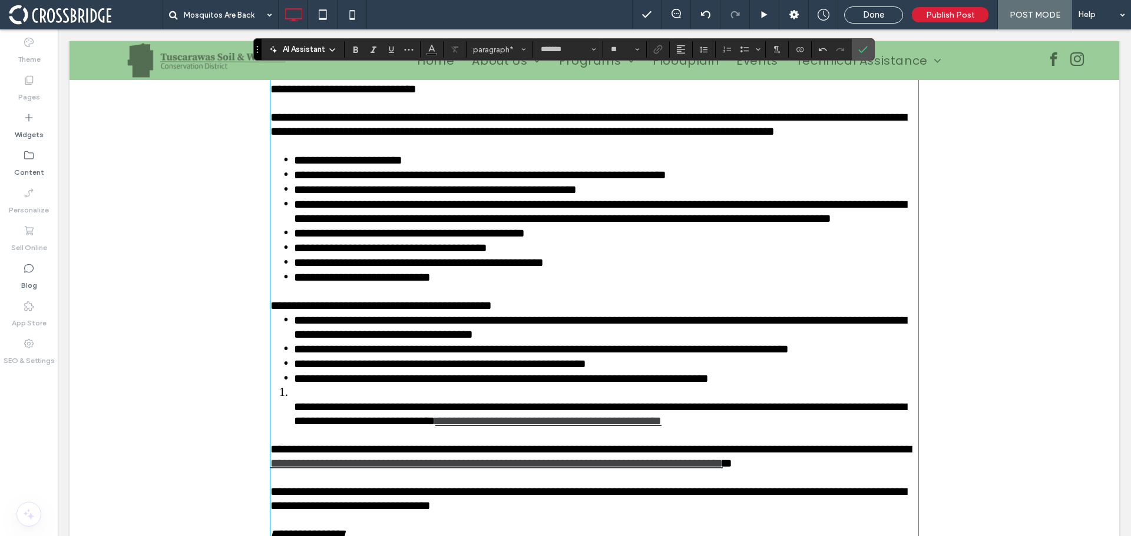
click at [292, 137] on span "**********" at bounding box center [588, 124] width 636 height 26
click at [265, 382] on div "**********" at bounding box center [594, 90] width 707 height 1151
click at [271, 299] on p at bounding box center [594, 291] width 648 height 14
click at [270, 312] on span "**********" at bounding box center [380, 306] width 221 height 12
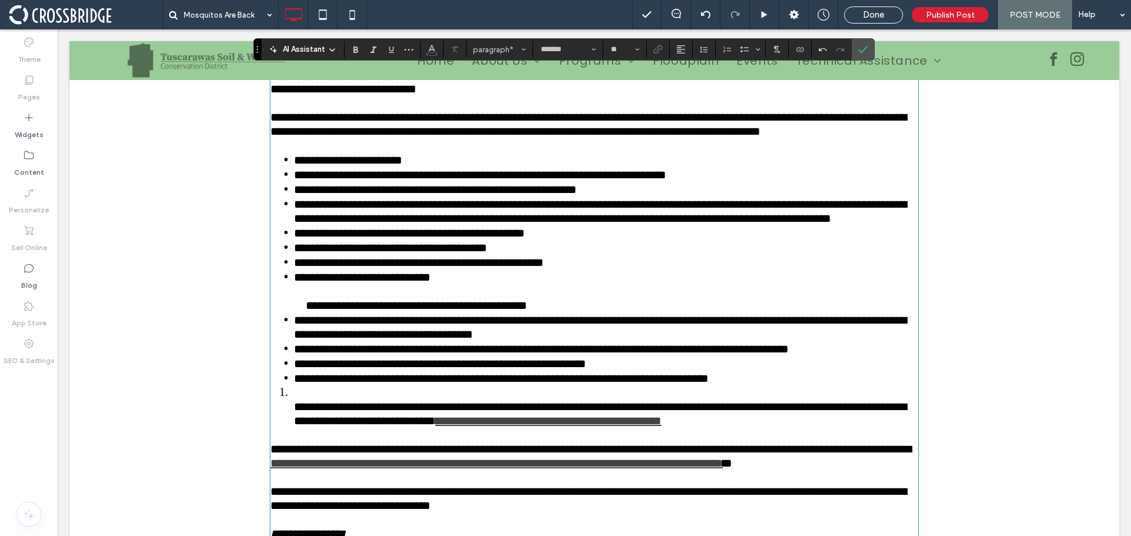
click at [270, 137] on span "**********" at bounding box center [588, 124] width 636 height 26
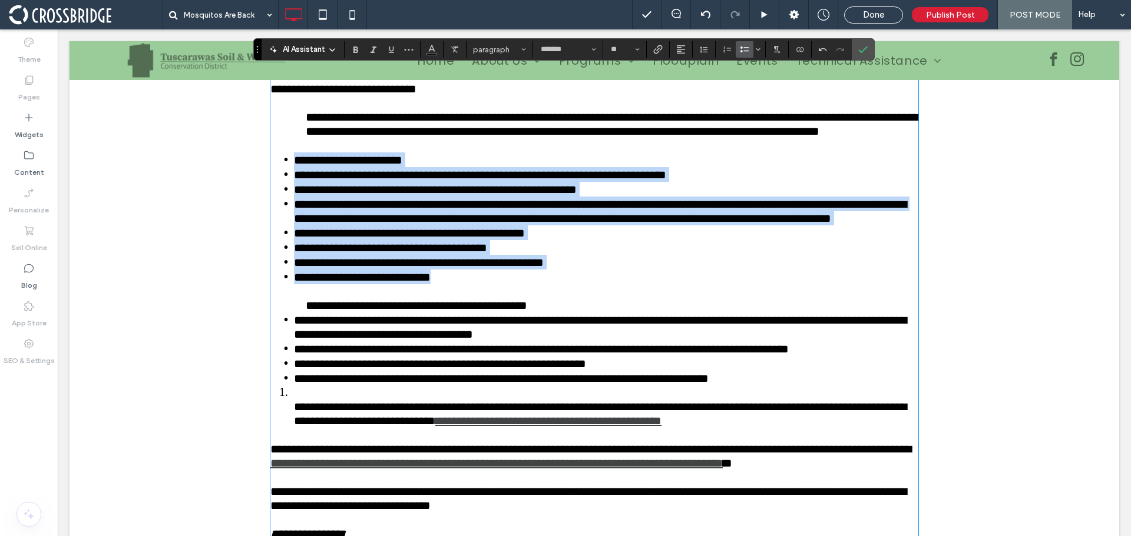
drag, startPoint x: 461, startPoint y: 360, endPoint x: 283, endPoint y: 231, distance: 219.7
click at [283, 231] on ul "**********" at bounding box center [594, 219] width 648 height 132
click at [430, 283] on span "**********" at bounding box center [362, 277] width 137 height 12
drag, startPoint x: 455, startPoint y: 360, endPoint x: 288, endPoint y: 228, distance: 213.0
click at [288, 228] on ul "**********" at bounding box center [594, 219] width 648 height 132
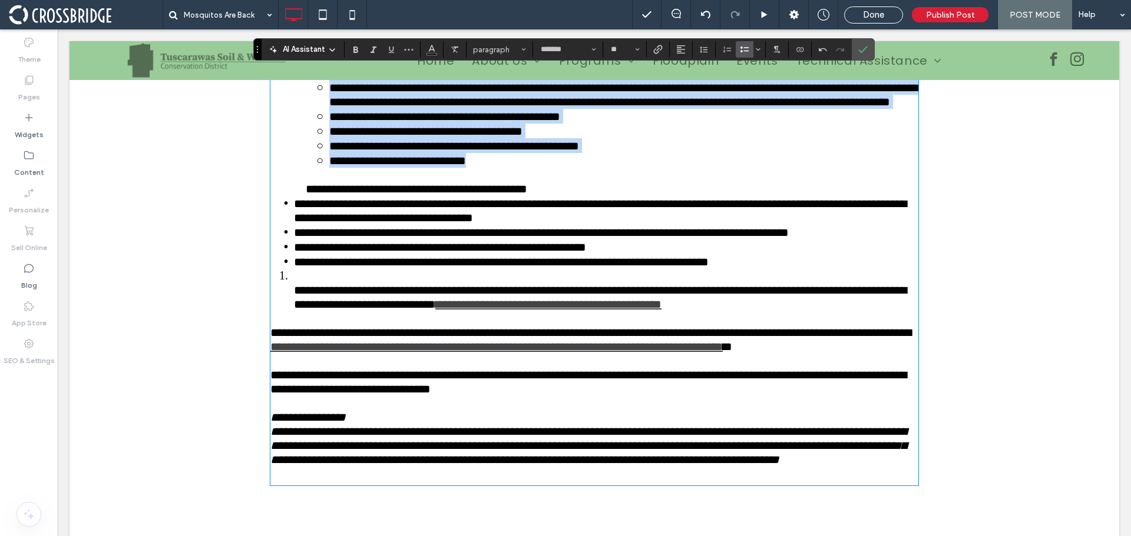
scroll to position [1034, 0]
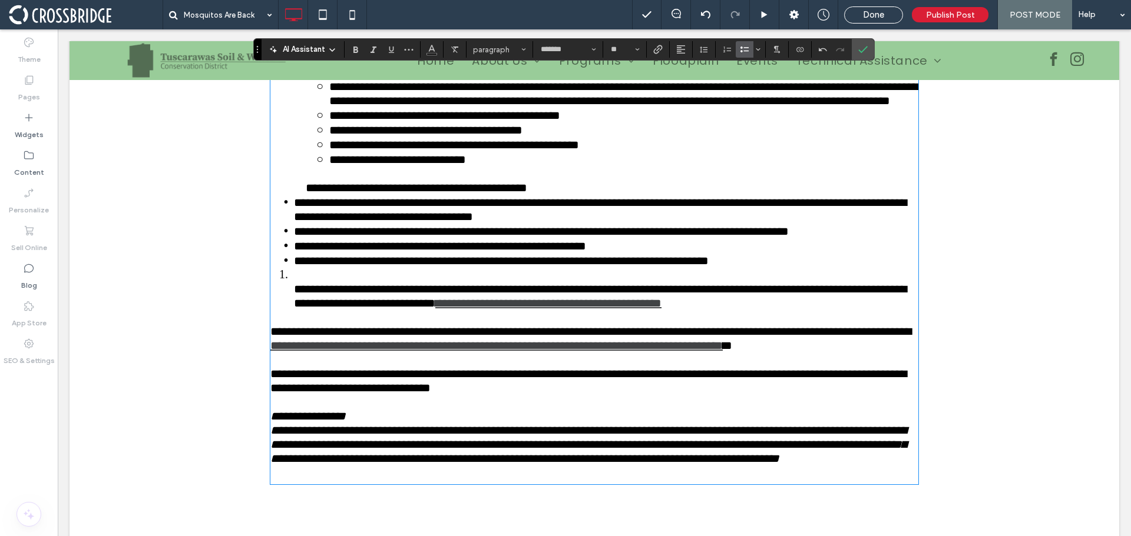
click at [792, 268] on li "**********" at bounding box center [606, 260] width 624 height 15
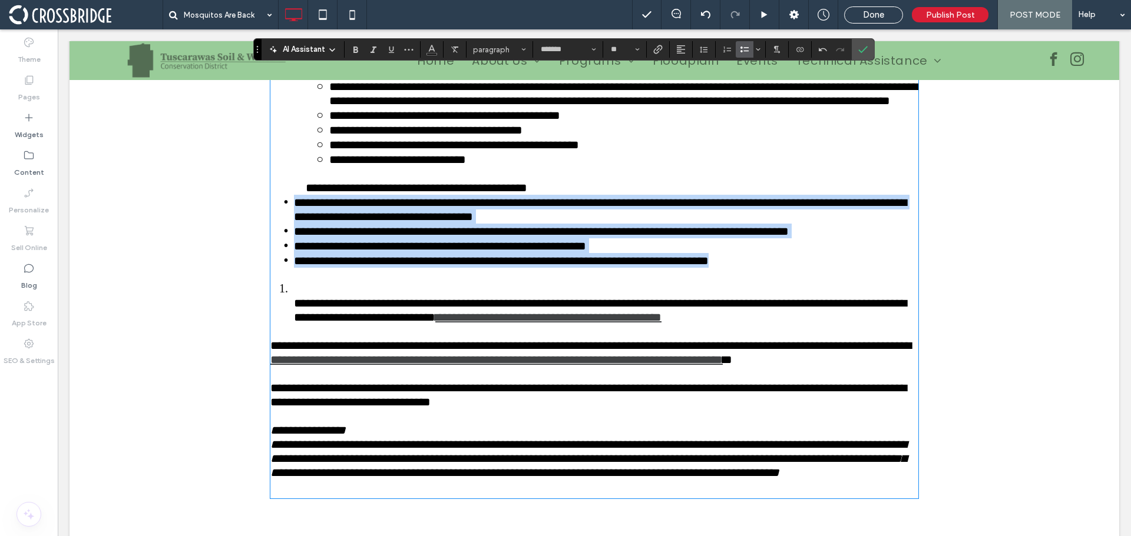
drag, startPoint x: 777, startPoint y: 349, endPoint x: 284, endPoint y: 282, distance: 497.5
click at [284, 268] on ul "**********" at bounding box center [594, 231] width 648 height 73
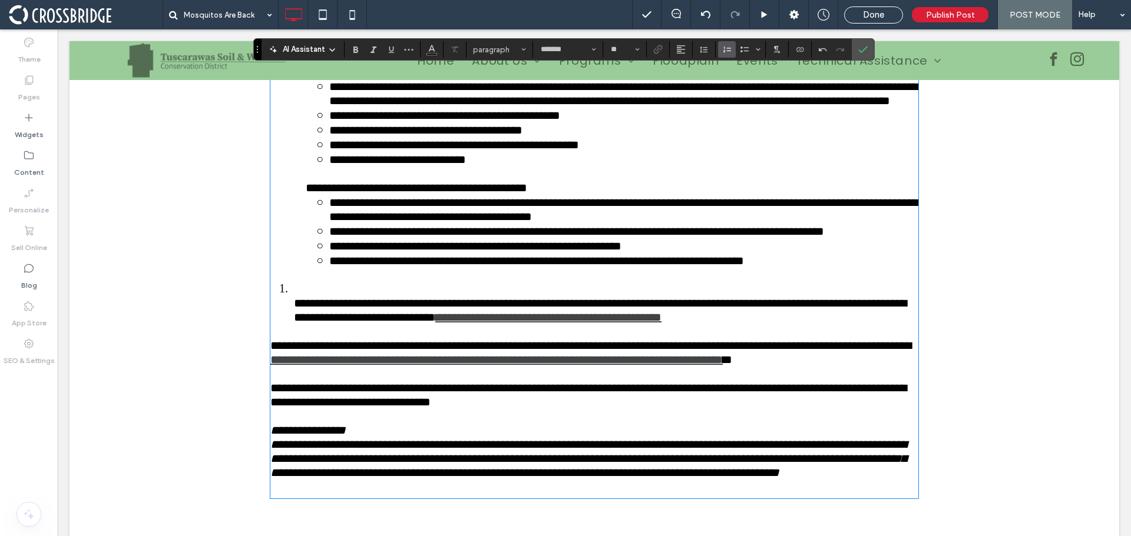
click at [294, 323] on span "**********" at bounding box center [600, 310] width 612 height 26
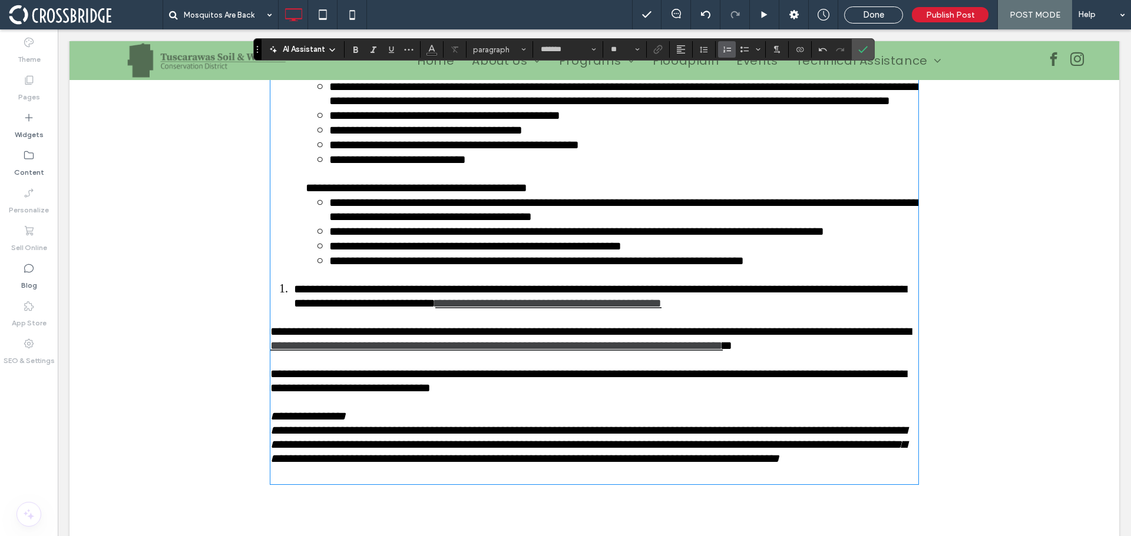
click at [294, 310] on li "**********" at bounding box center [606, 296] width 624 height 28
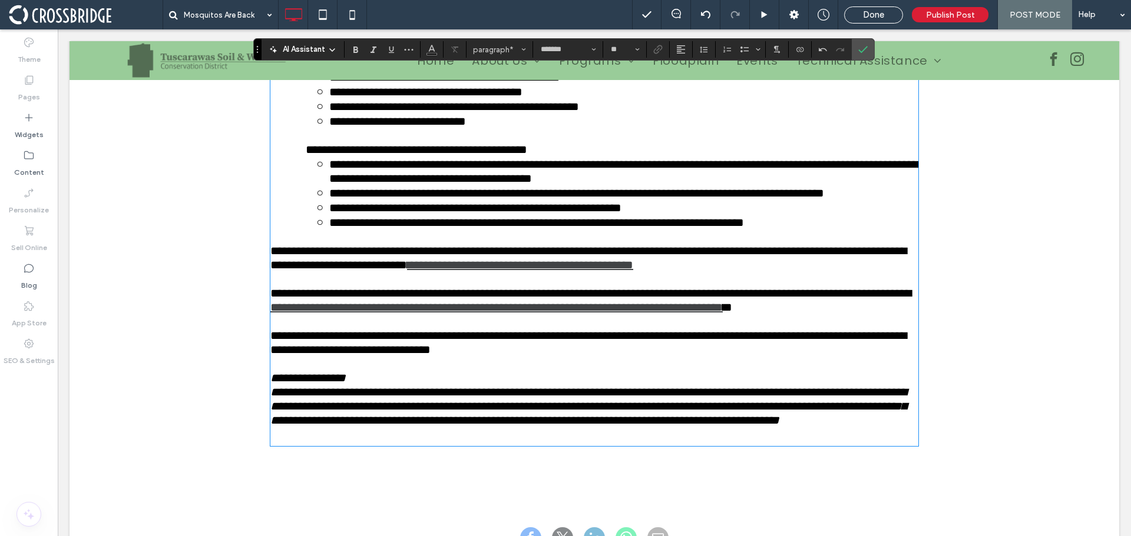
scroll to position [1093, 0]
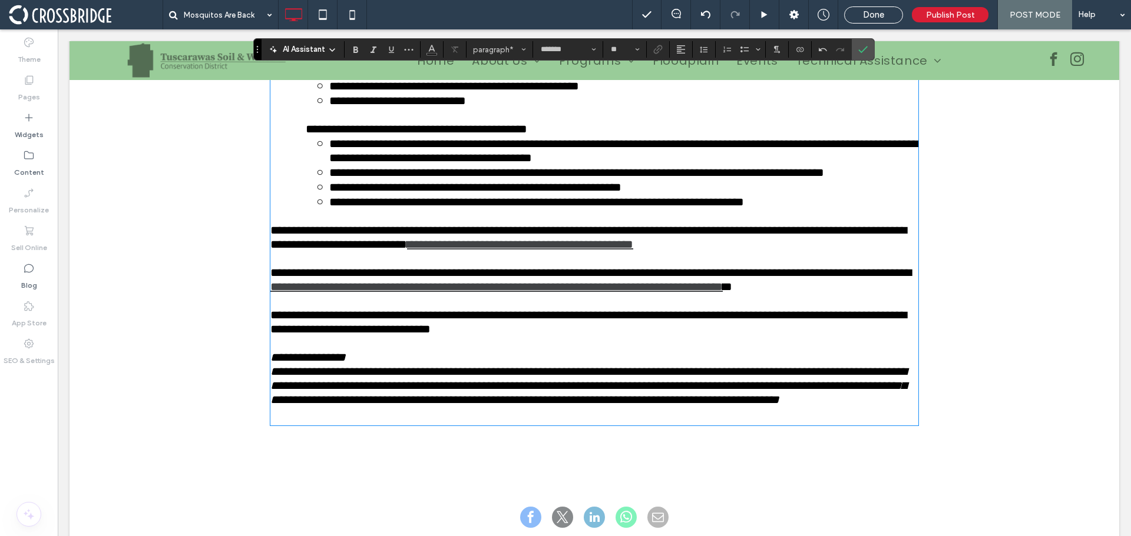
click at [270, 250] on span "**********" at bounding box center [588, 237] width 636 height 26
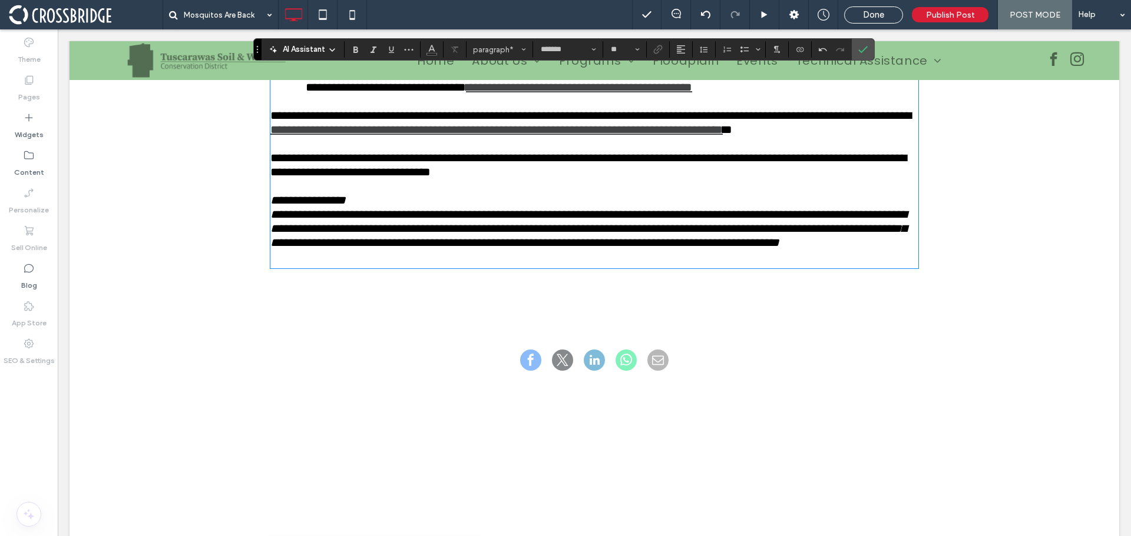
scroll to position [1270, 0]
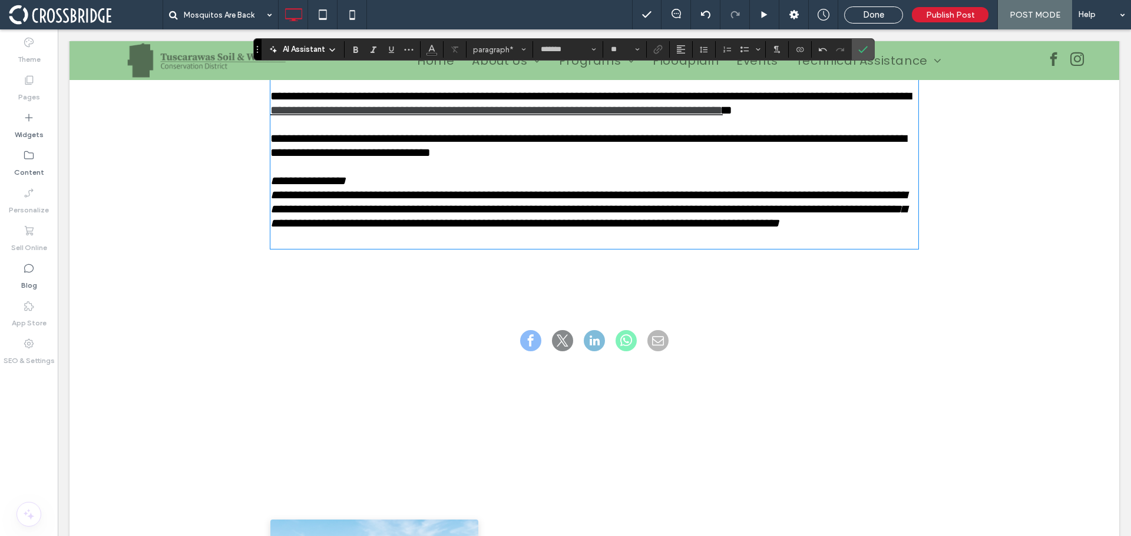
click at [717, 230] on p "**********" at bounding box center [594, 209] width 648 height 42
click at [698, 230] on p "**********" at bounding box center [594, 209] width 648 height 42
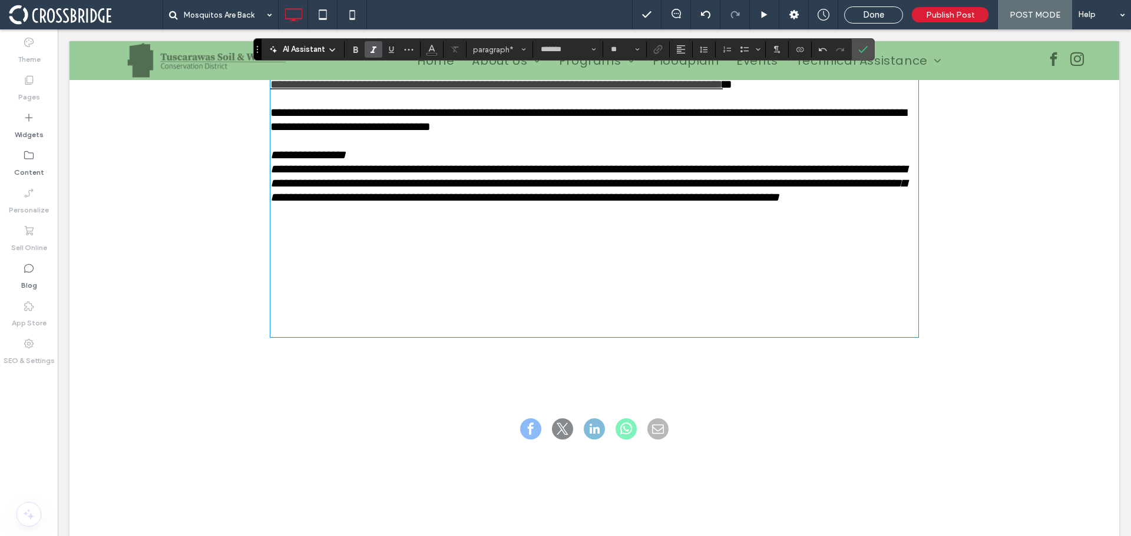
scroll to position [1354, 0]
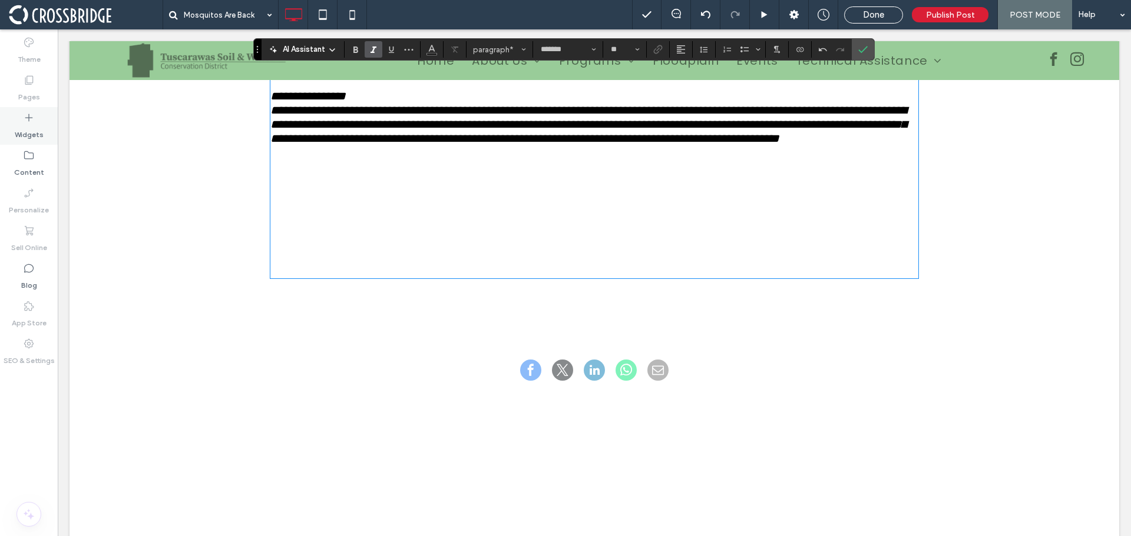
click at [29, 117] on icon at bounding box center [29, 118] width 12 height 12
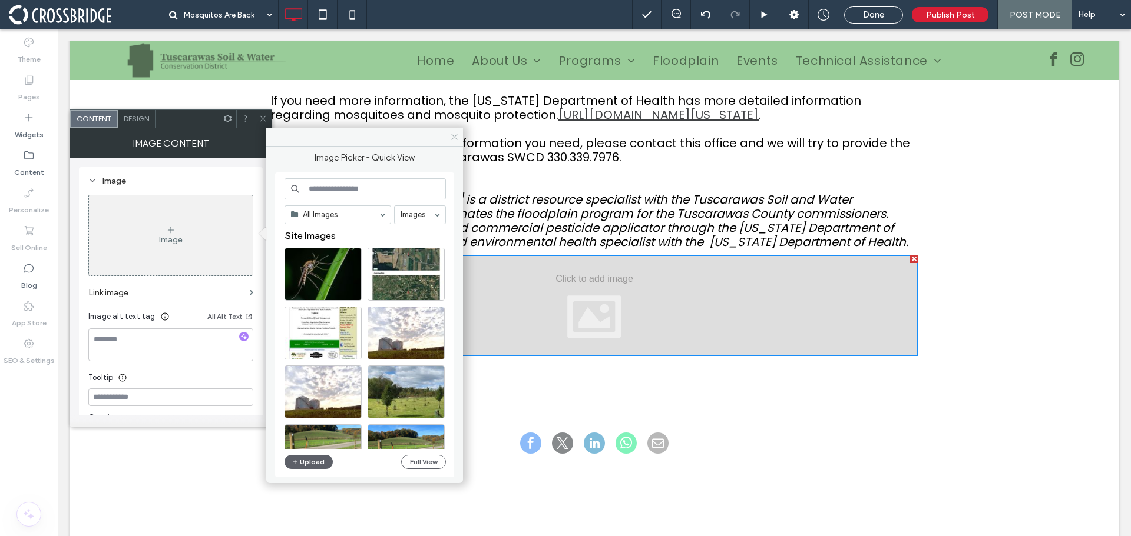
click at [452, 134] on icon at bounding box center [454, 137] width 9 height 9
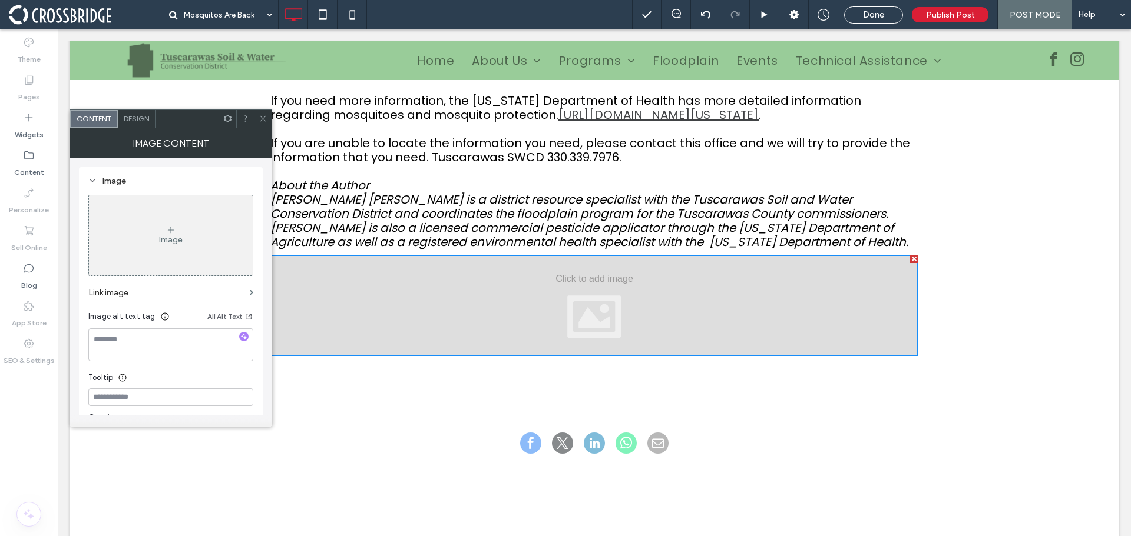
click at [264, 118] on icon at bounding box center [263, 118] width 9 height 9
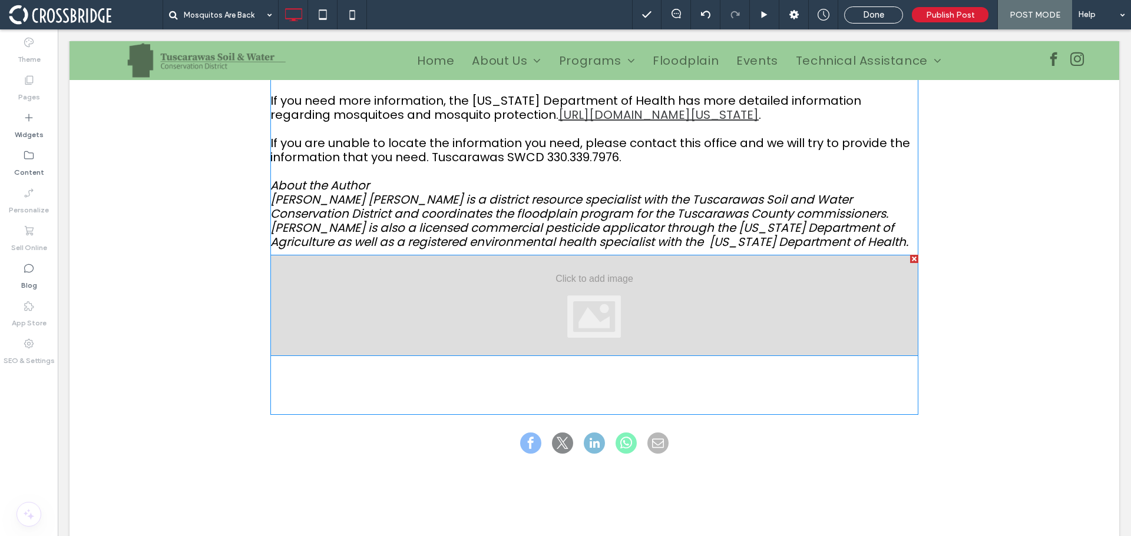
click at [587, 327] on div at bounding box center [594, 305] width 648 height 101
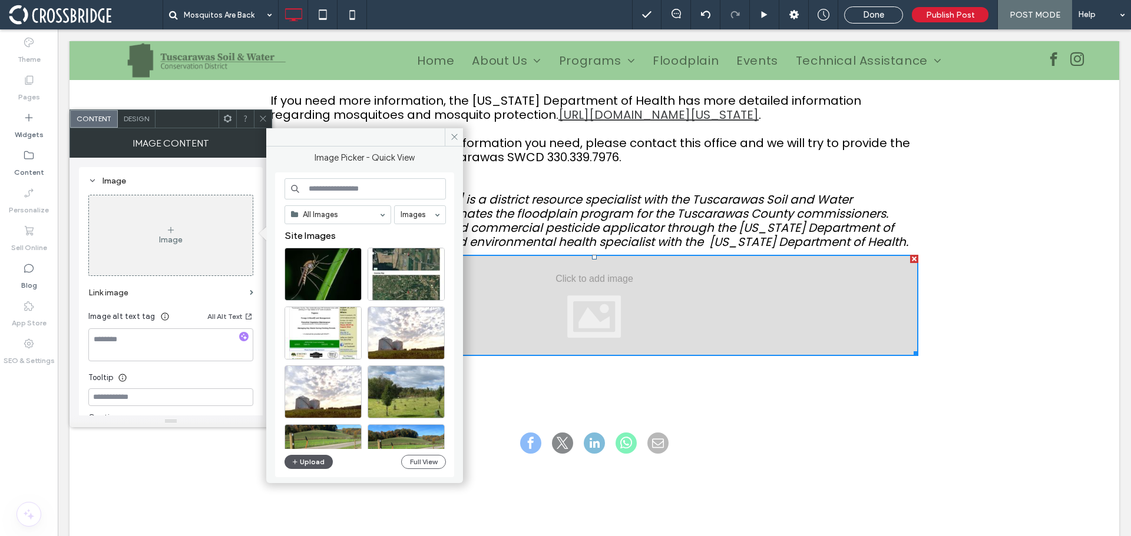
click at [317, 462] on button "Upload" at bounding box center [308, 462] width 48 height 14
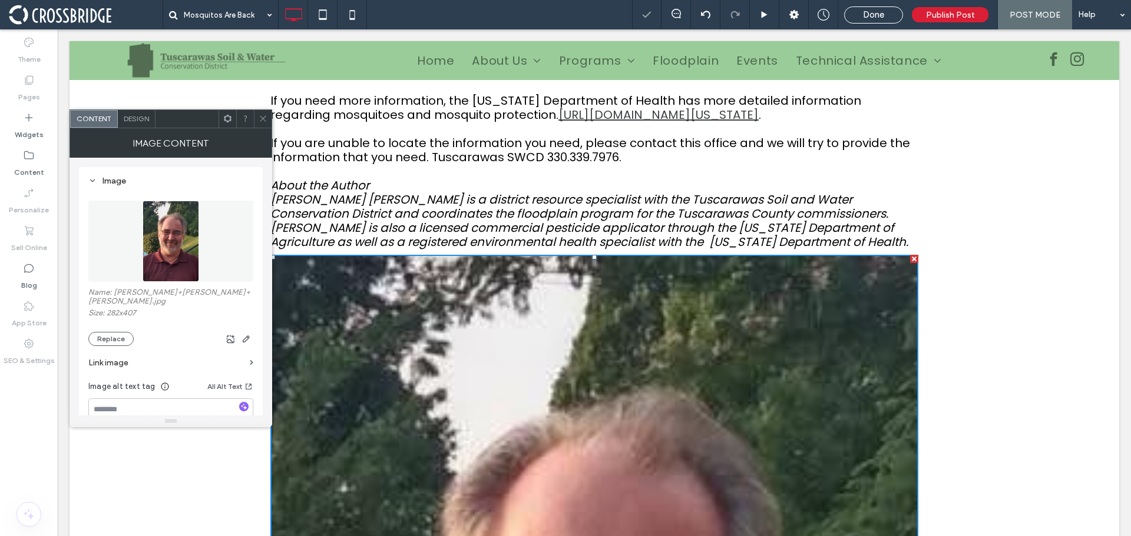
click at [260, 121] on icon at bounding box center [263, 118] width 9 height 9
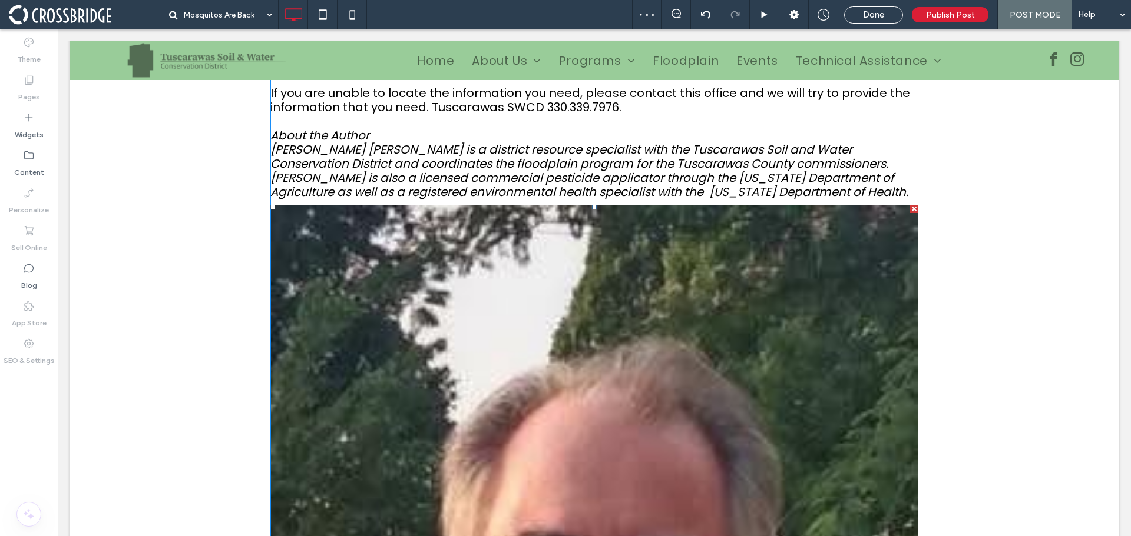
scroll to position [1472, 0]
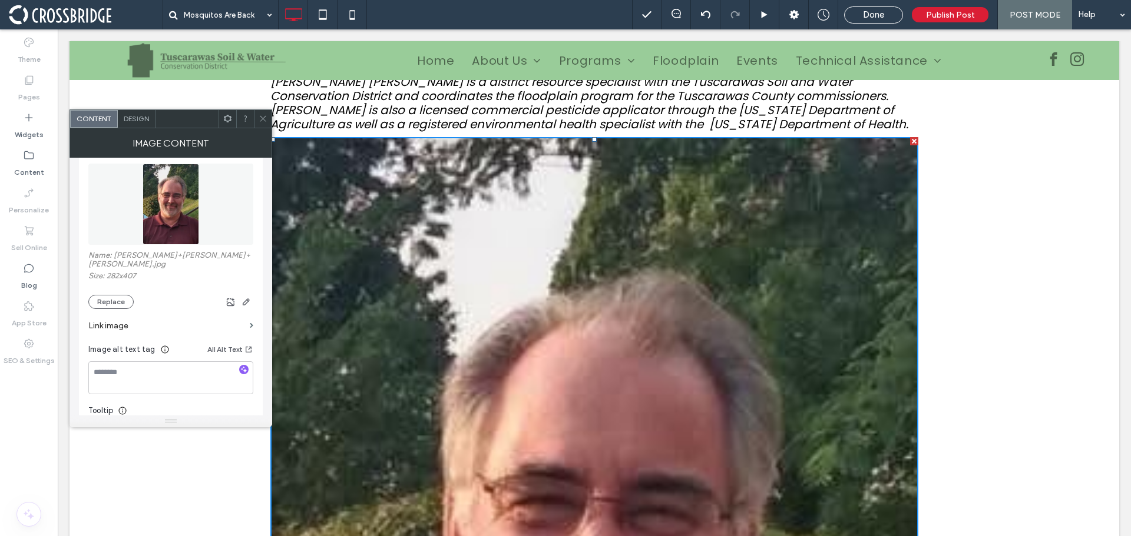
scroll to position [0, 0]
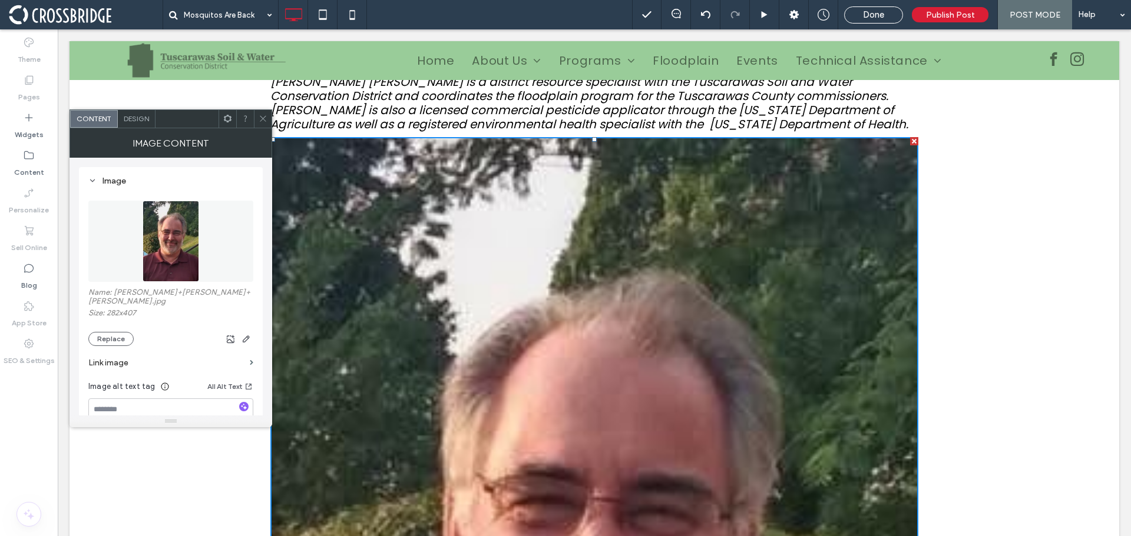
drag, startPoint x: 257, startPoint y: 115, endPoint x: 216, endPoint y: 110, distance: 41.6
click at [257, 115] on div at bounding box center [263, 119] width 18 height 18
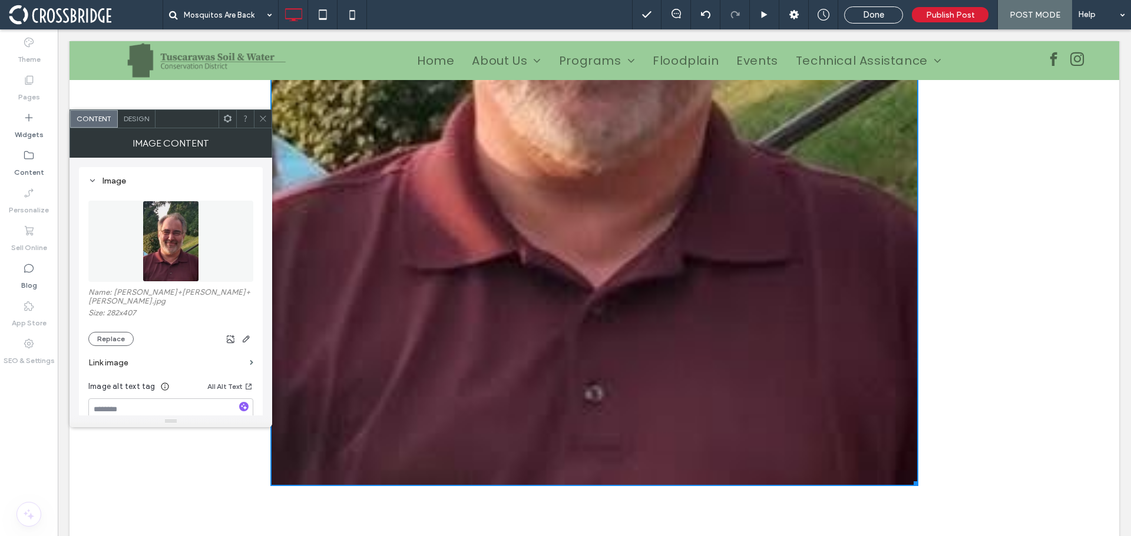
scroll to position [2061, 0]
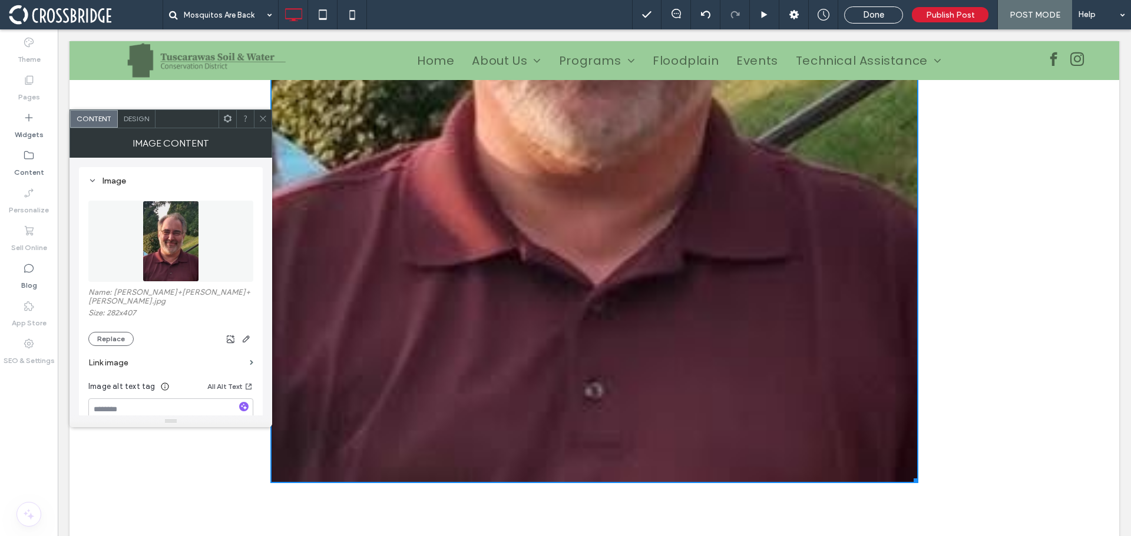
click at [263, 121] on icon at bounding box center [263, 118] width 9 height 9
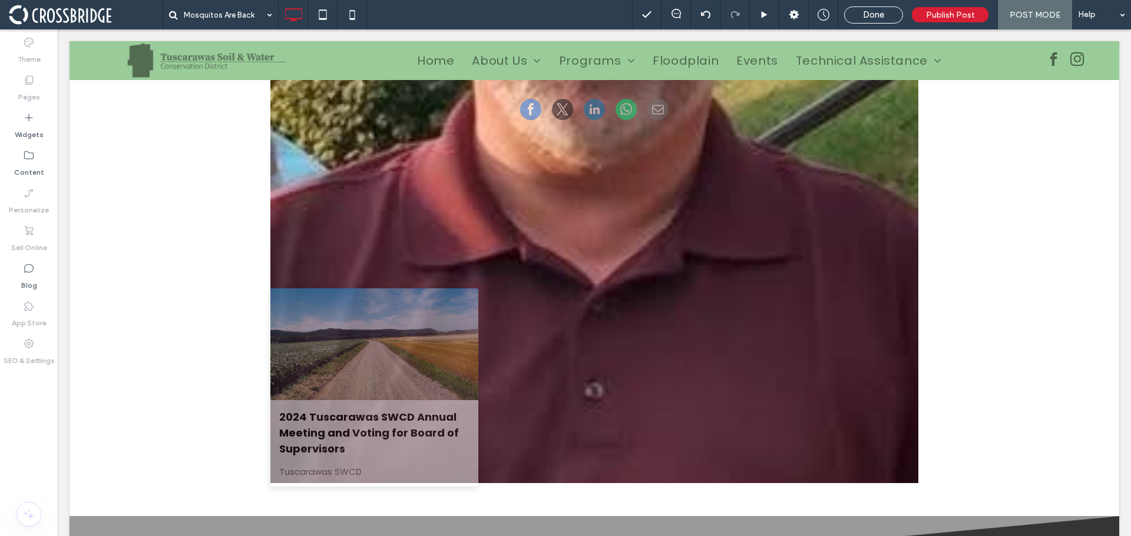
drag, startPoint x: 910, startPoint y: 509, endPoint x: 748, endPoint y: 323, distance: 246.2
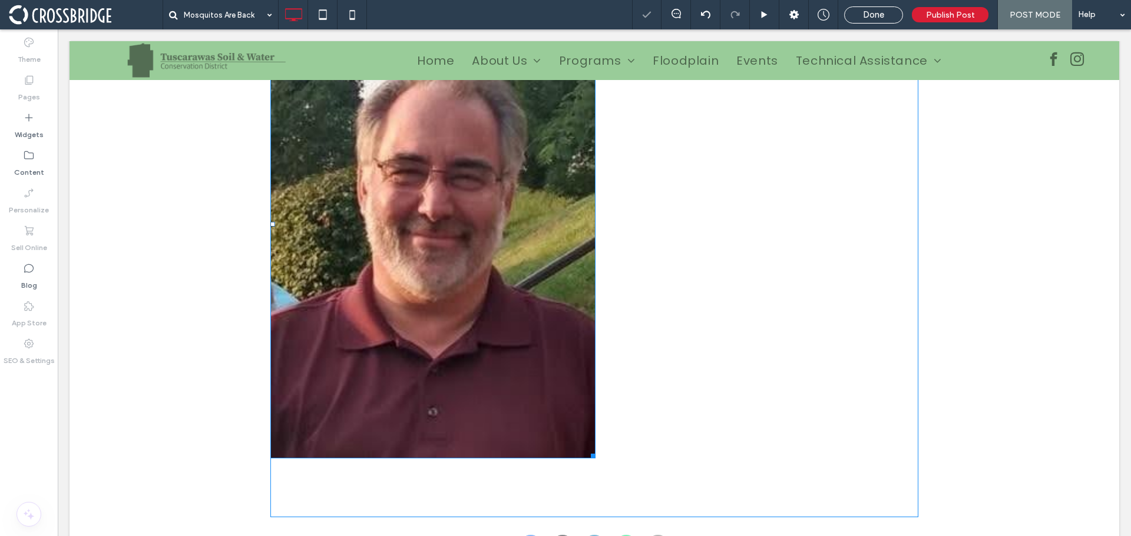
scroll to position [1590, 0]
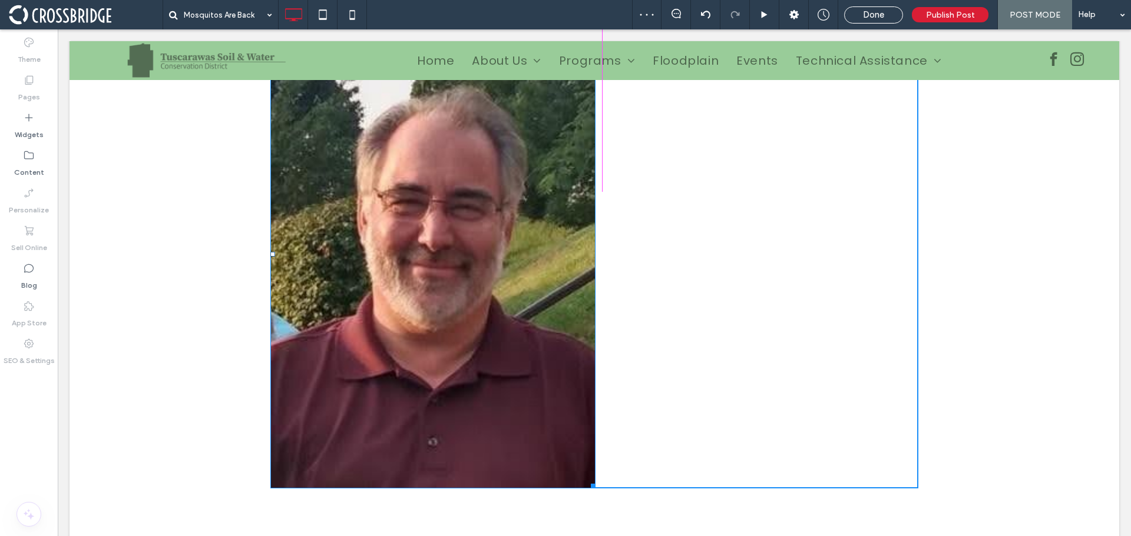
drag, startPoint x: 587, startPoint y: 513, endPoint x: 431, endPoint y: 306, distance: 259.5
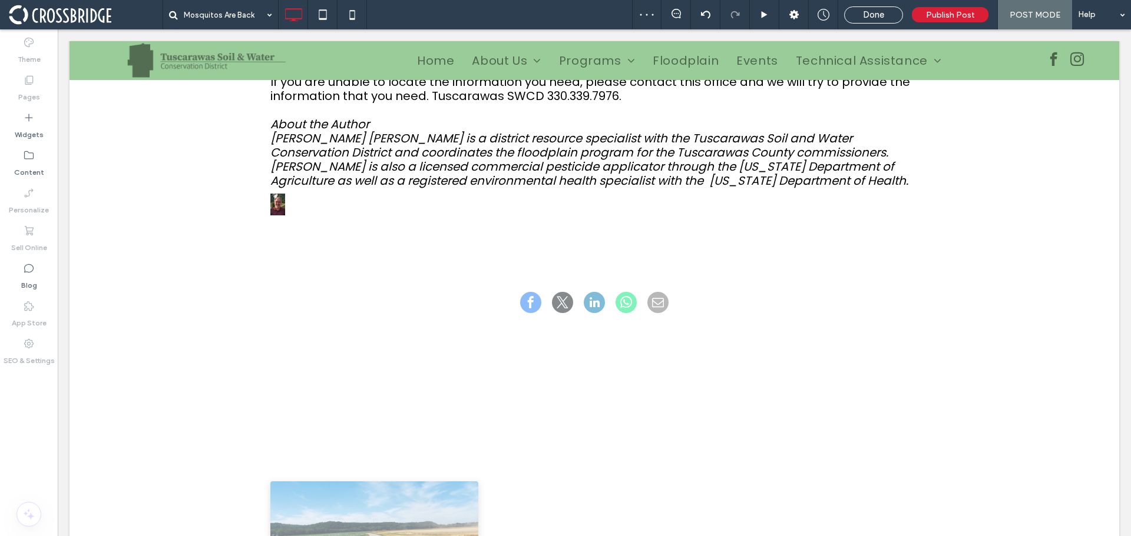
scroll to position [1413, 0]
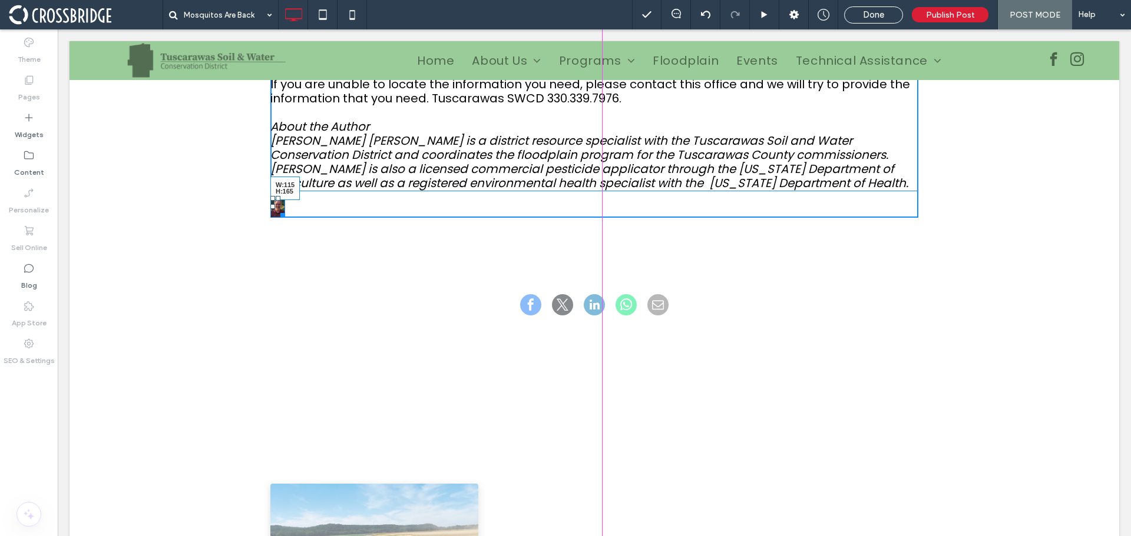
drag, startPoint x: 277, startPoint y: 244, endPoint x: 304, endPoint y: 289, distance: 51.8
click at [285, 217] on div "W:115 H:165" at bounding box center [277, 206] width 15 height 21
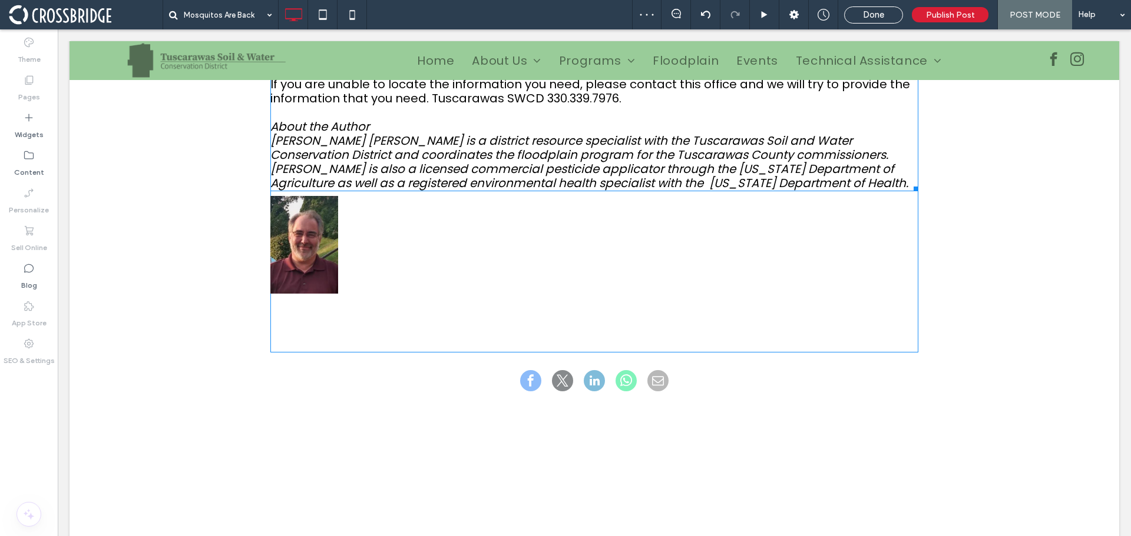
click at [706, 190] on p "Lee Carl Finley is a district resource specialist with the Tuscarawas Soil and …" at bounding box center [594, 162] width 648 height 57
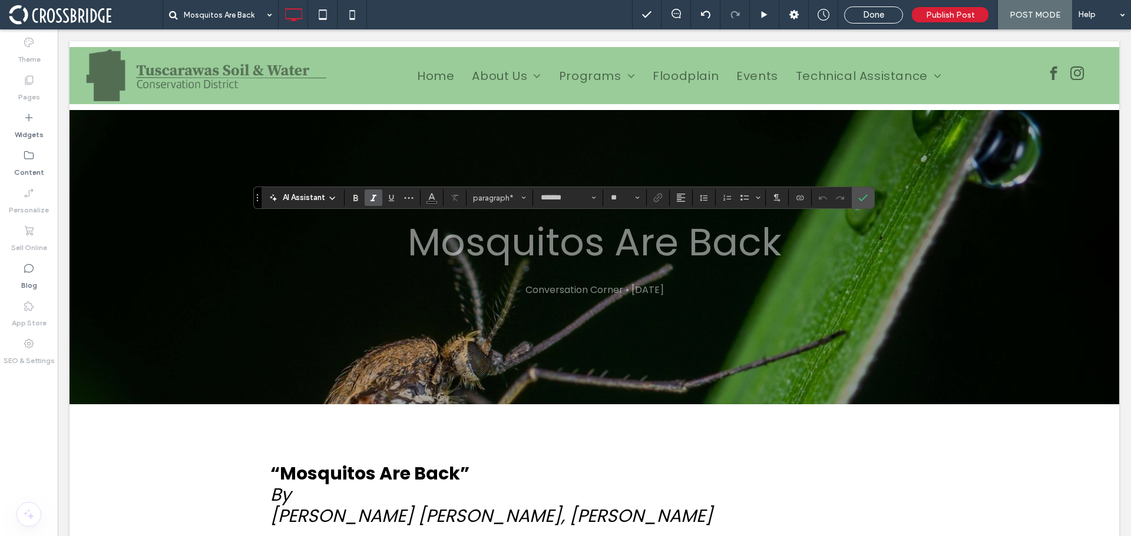
scroll to position [0, 0]
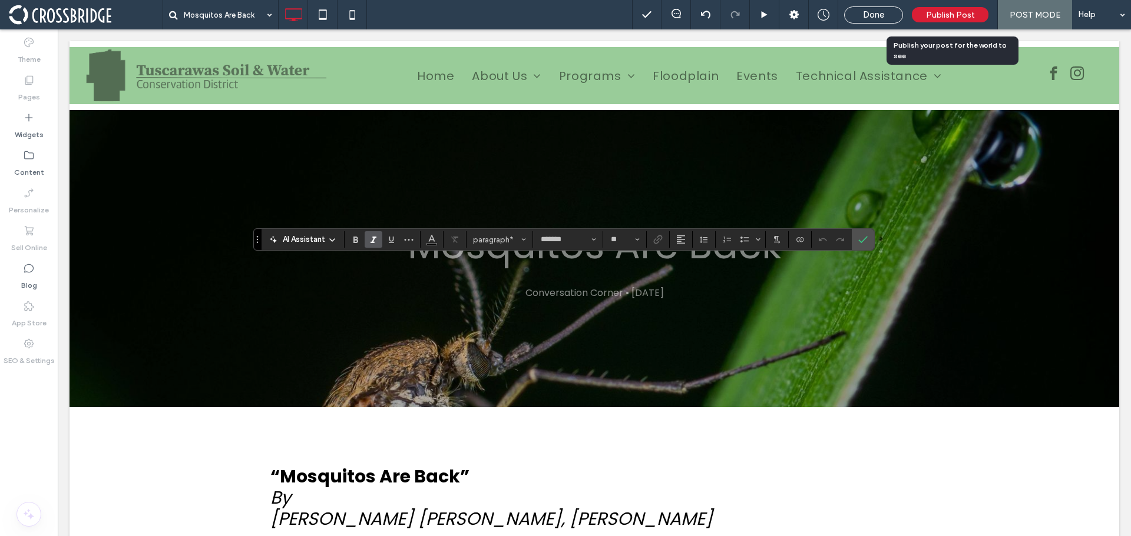
click at [942, 13] on span "Publish Post" at bounding box center [950, 15] width 49 height 10
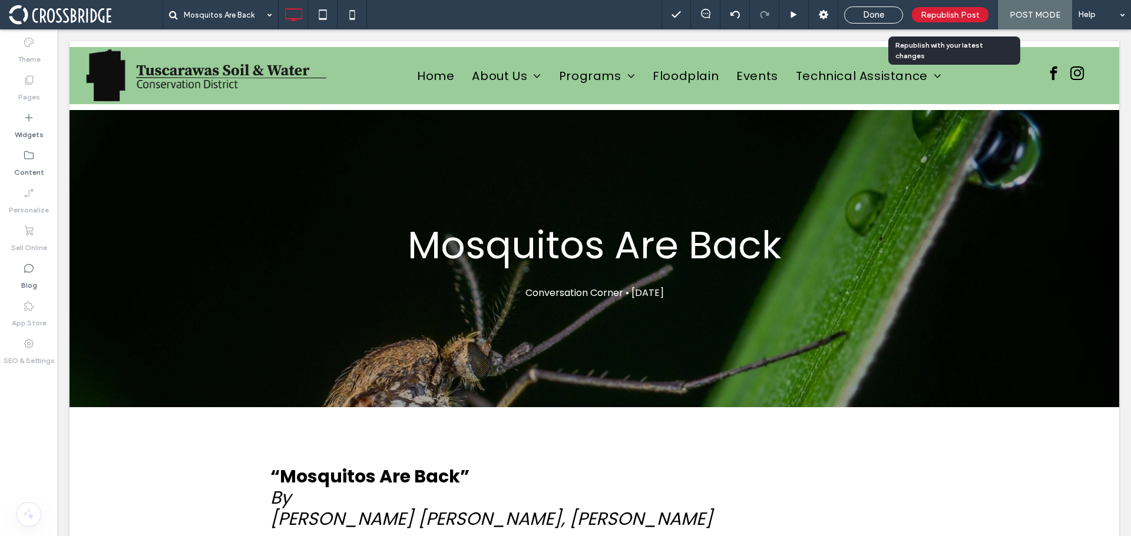
click at [929, 14] on span "Republish Post" at bounding box center [949, 15] width 59 height 10
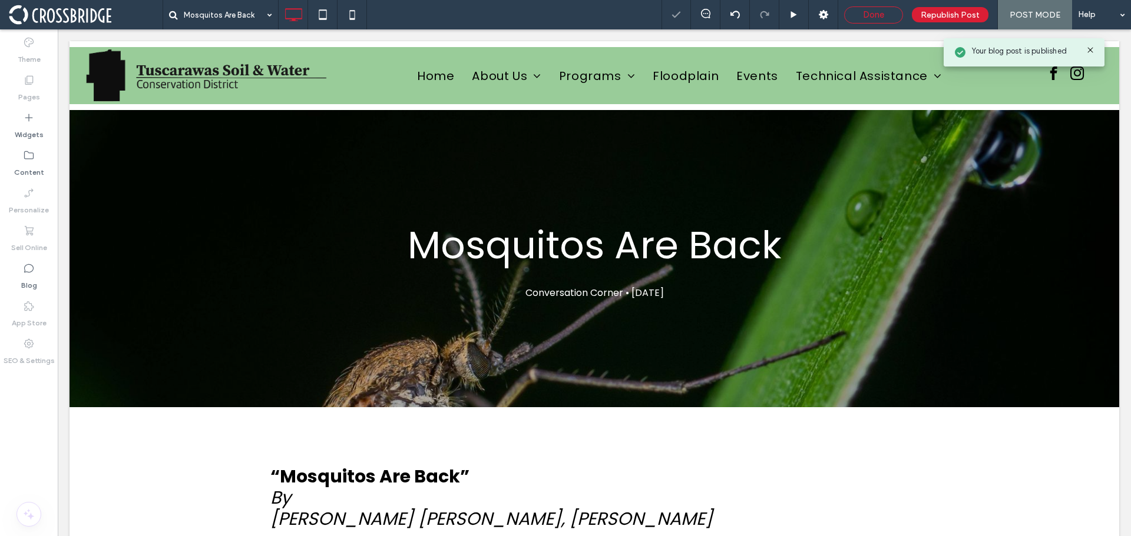
click at [884, 16] on span "Done" at bounding box center [873, 14] width 21 height 11
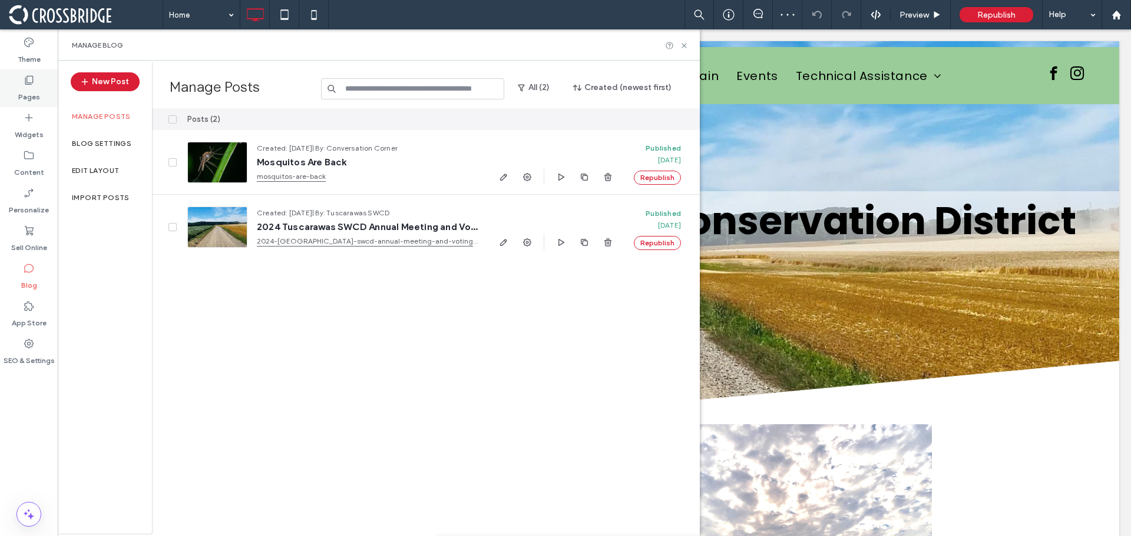
click at [28, 91] on label "Pages" at bounding box center [29, 94] width 22 height 16
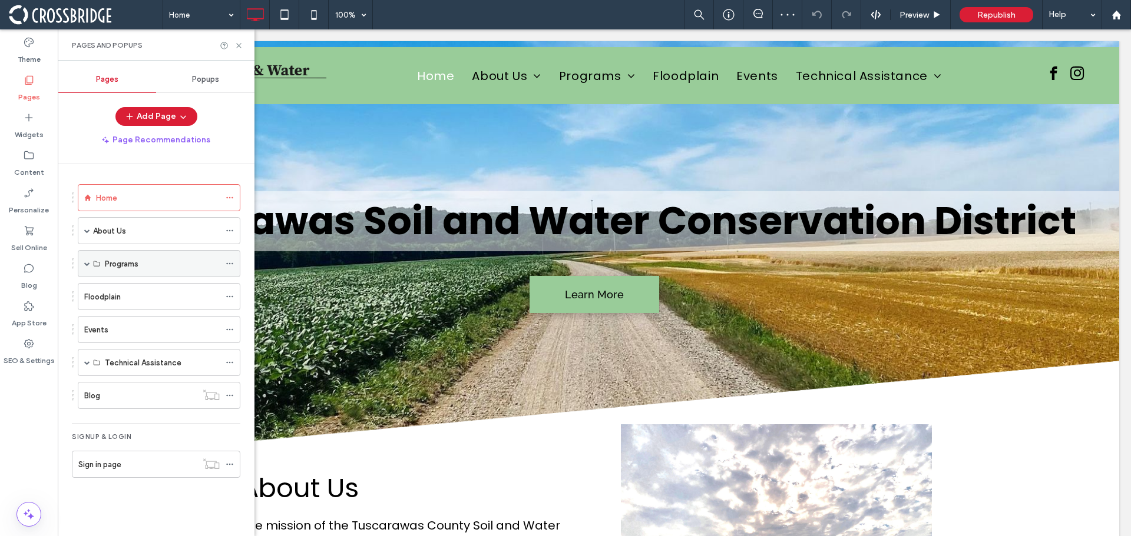
click at [88, 264] on span at bounding box center [87, 264] width 6 height 6
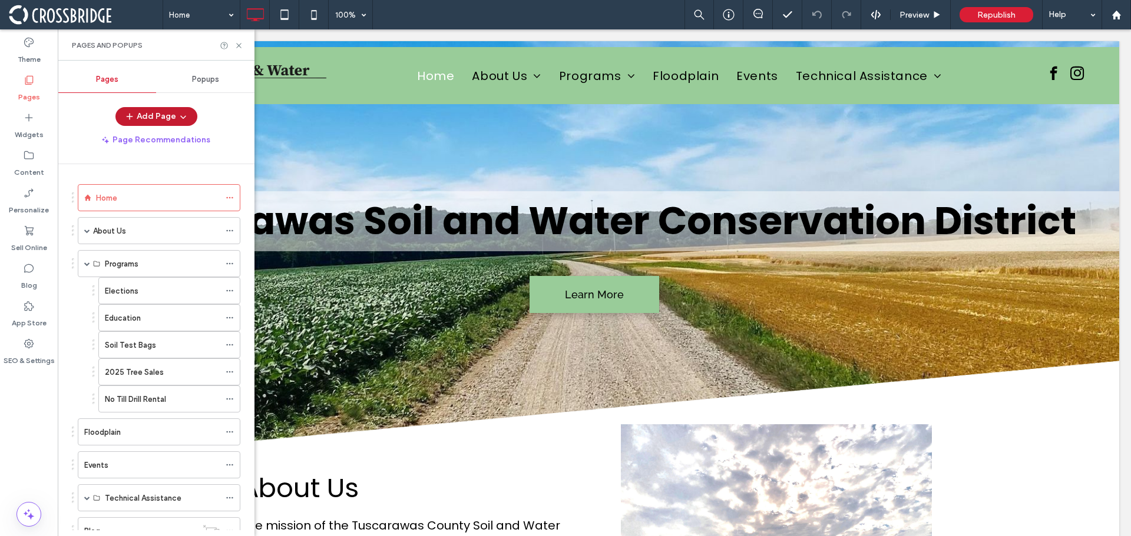
click at [151, 113] on button "Add Page" at bounding box center [156, 116] width 82 height 19
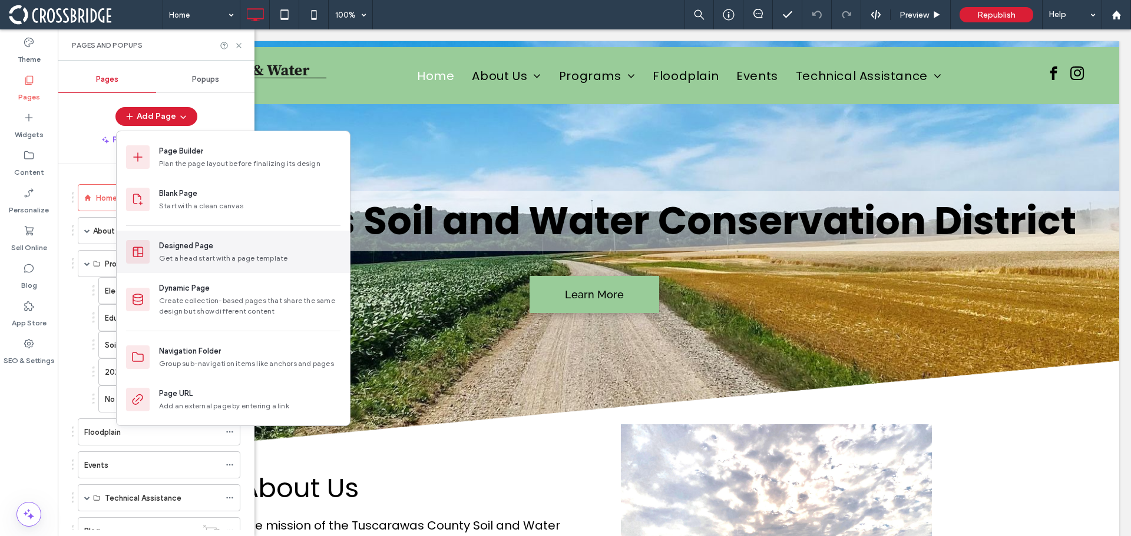
click at [183, 247] on div "Designed Page" at bounding box center [186, 246] width 54 height 12
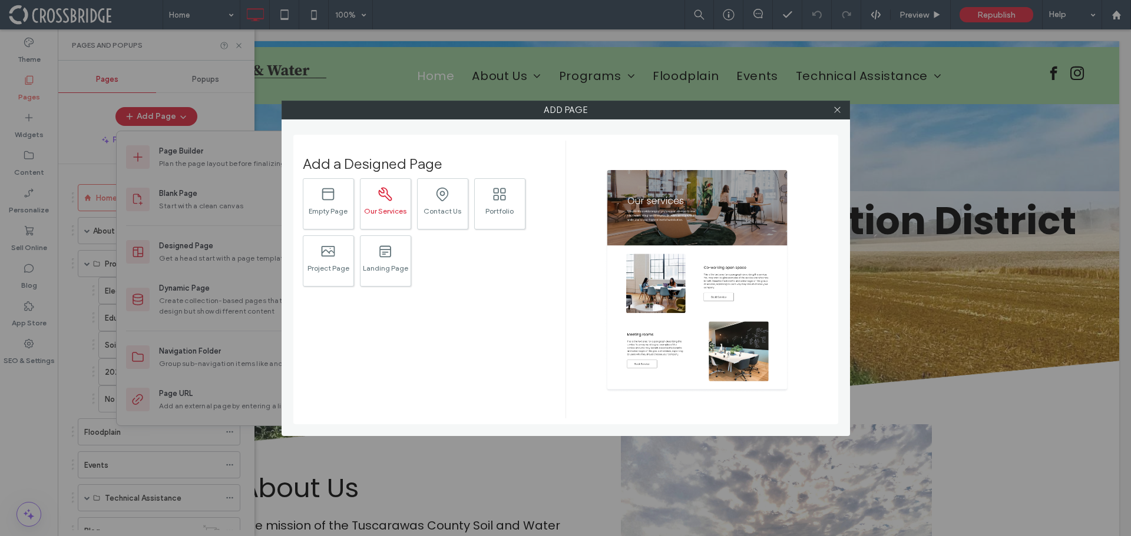
click at [400, 204] on div ".st0{fill:#616C79;} Our Services" at bounding box center [385, 203] width 51 height 51
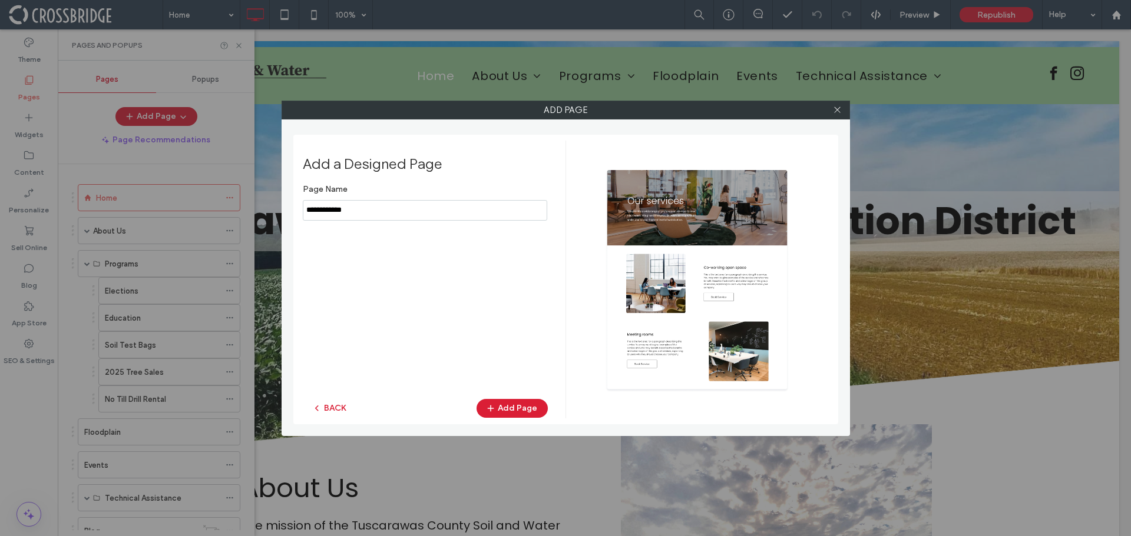
drag, startPoint x: 327, startPoint y: 211, endPoint x: 266, endPoint y: 207, distance: 61.4
click at [266, 207] on div "Add Page Add a Designed Page Page Name BACK Add Page" at bounding box center [565, 268] width 1131 height 536
paste input "**********"
type input "**********"
click at [523, 411] on button "Add Page" at bounding box center [511, 408] width 71 height 19
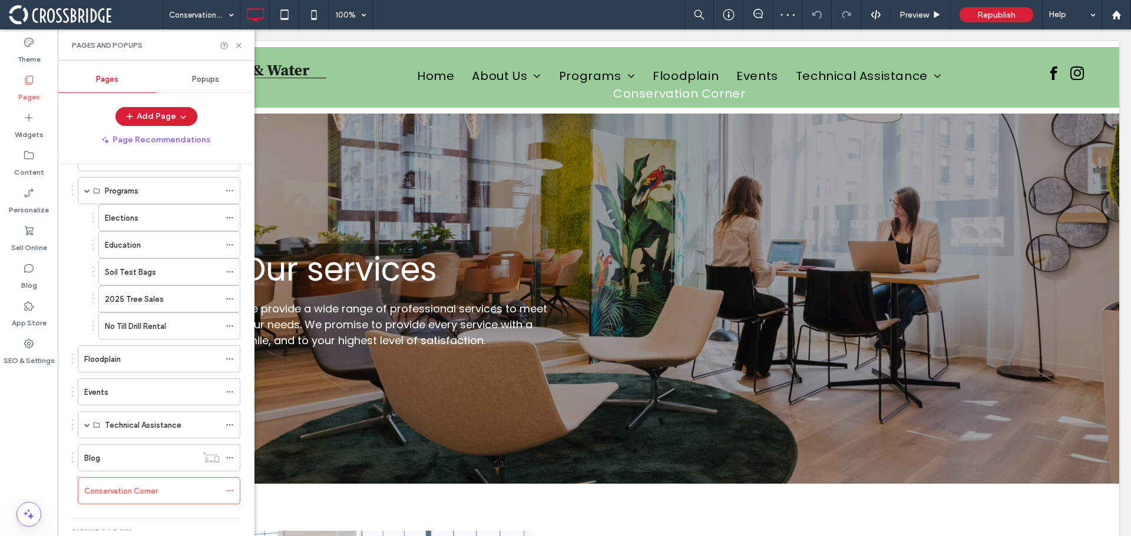
scroll to position [72, 0]
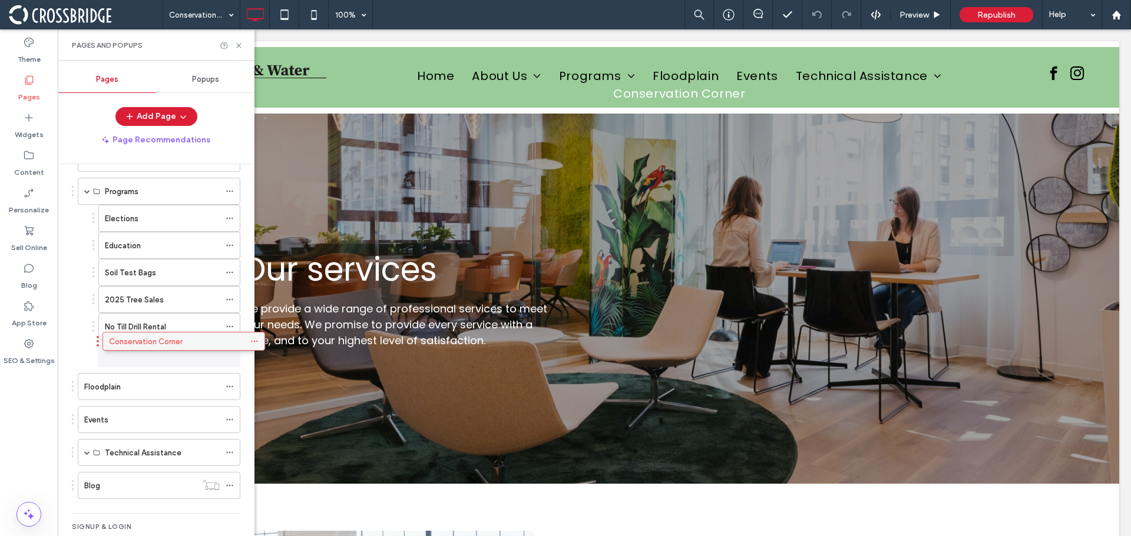
drag, startPoint x: 123, startPoint y: 487, endPoint x: 148, endPoint y: 341, distance: 148.1
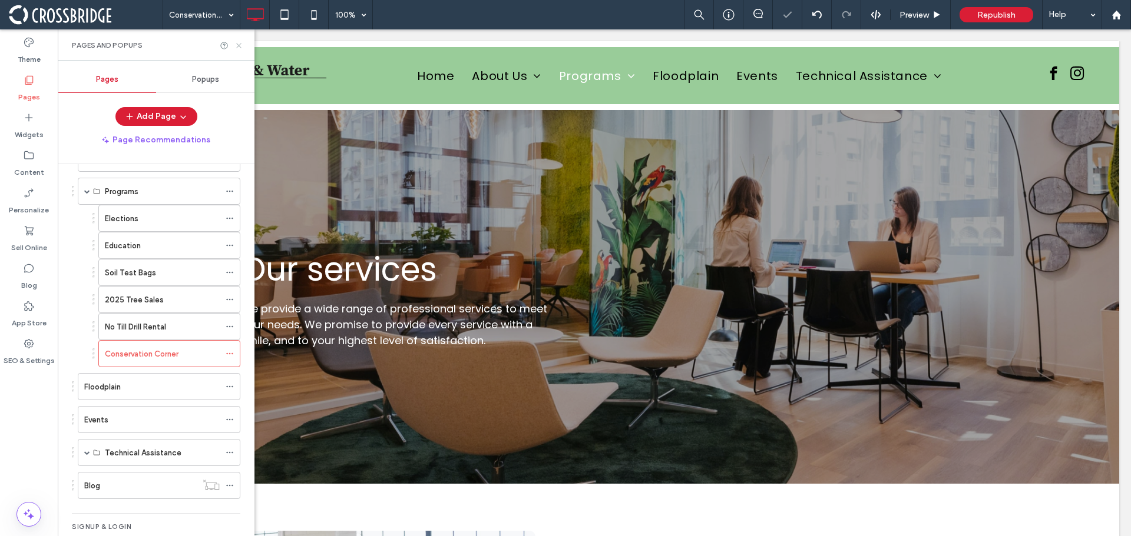
click at [240, 45] on icon at bounding box center [238, 45] width 9 height 9
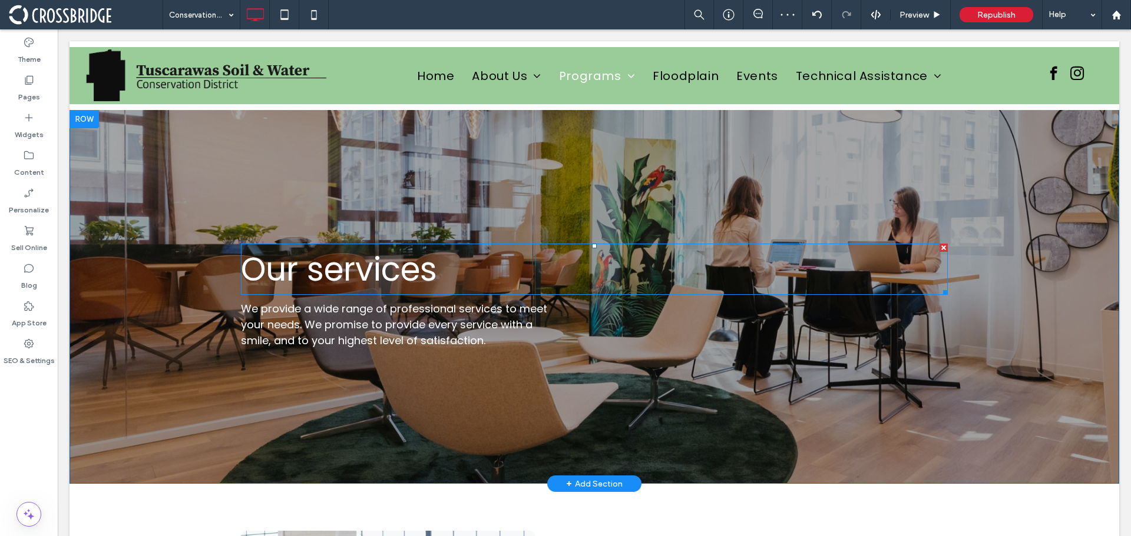
click at [334, 283] on span "Our services" at bounding box center [339, 269] width 196 height 45
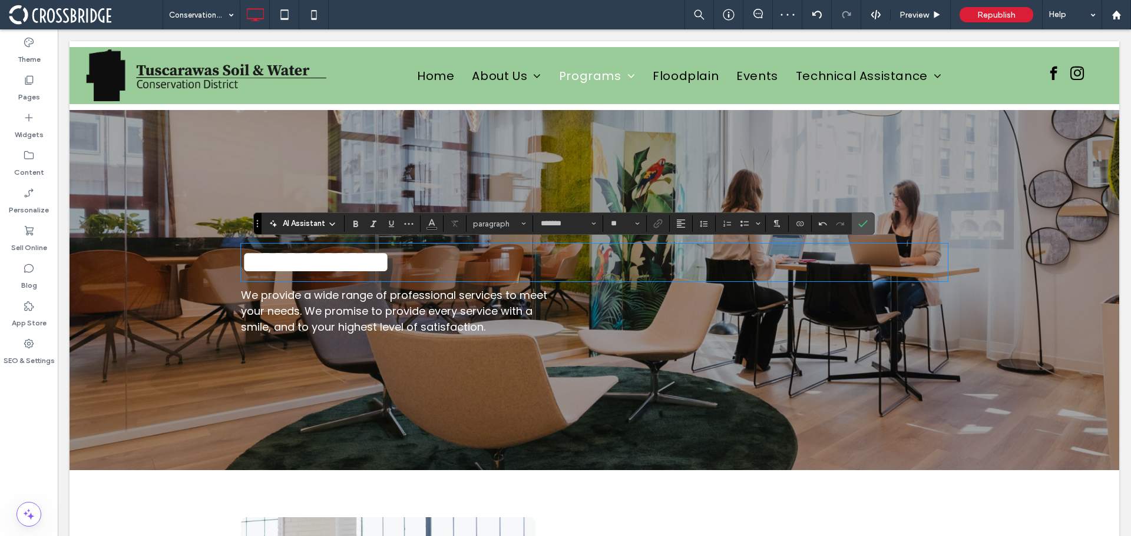
scroll to position [0, 0]
drag, startPoint x: 448, startPoint y: 273, endPoint x: 268, endPoint y: 258, distance: 180.8
click at [268, 258] on h1 "**********" at bounding box center [594, 262] width 707 height 35
type input "**"
click at [266, 263] on strong "**********" at bounding box center [378, 262] width 236 height 32
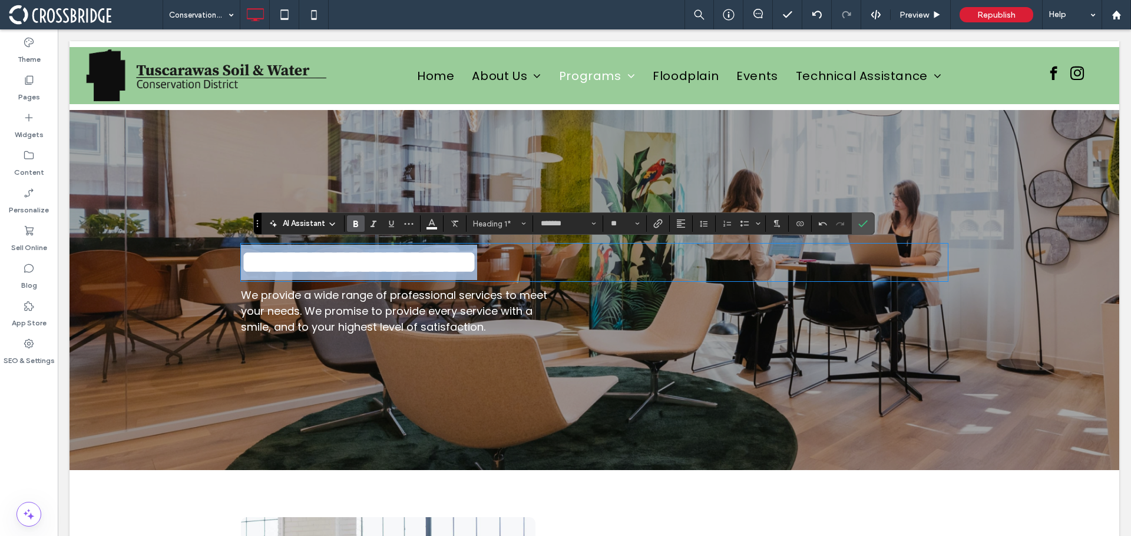
drag, startPoint x: 431, startPoint y: 266, endPoint x: 216, endPoint y: 260, distance: 215.0
click at [216, 260] on div "**********" at bounding box center [593, 290] width 1049 height 361
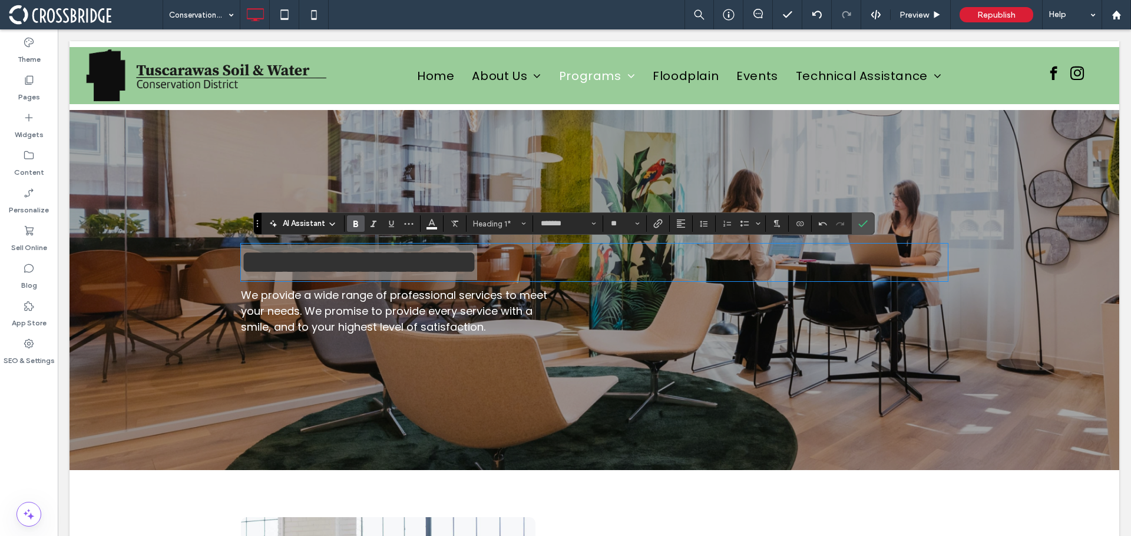
click at [360, 223] on label "Bold" at bounding box center [356, 224] width 18 height 16
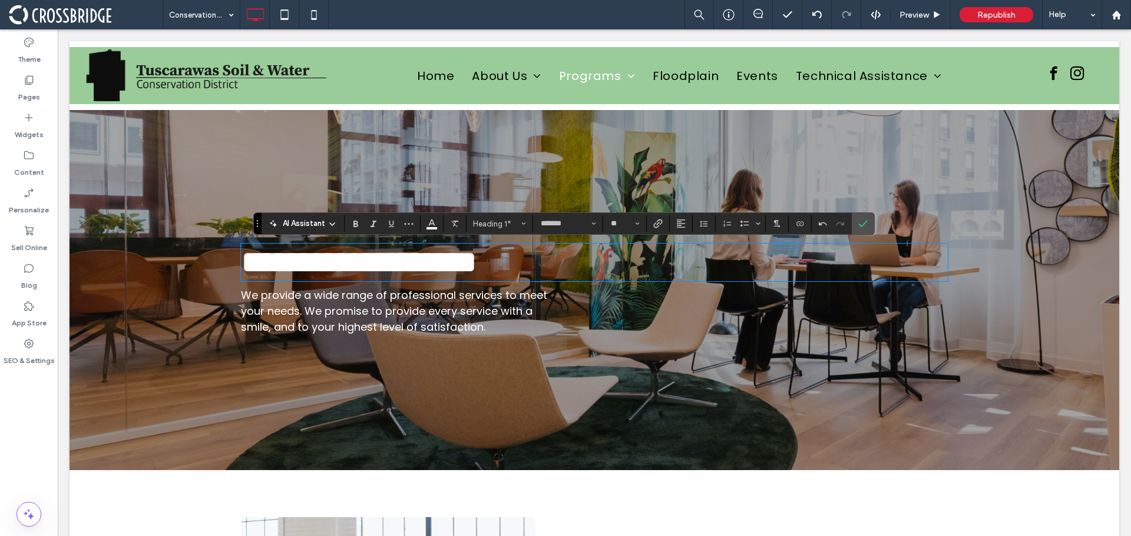
click at [428, 334] on span "We provide a wide range of professional services to meet your needs. We promise…" at bounding box center [394, 311] width 306 height 47
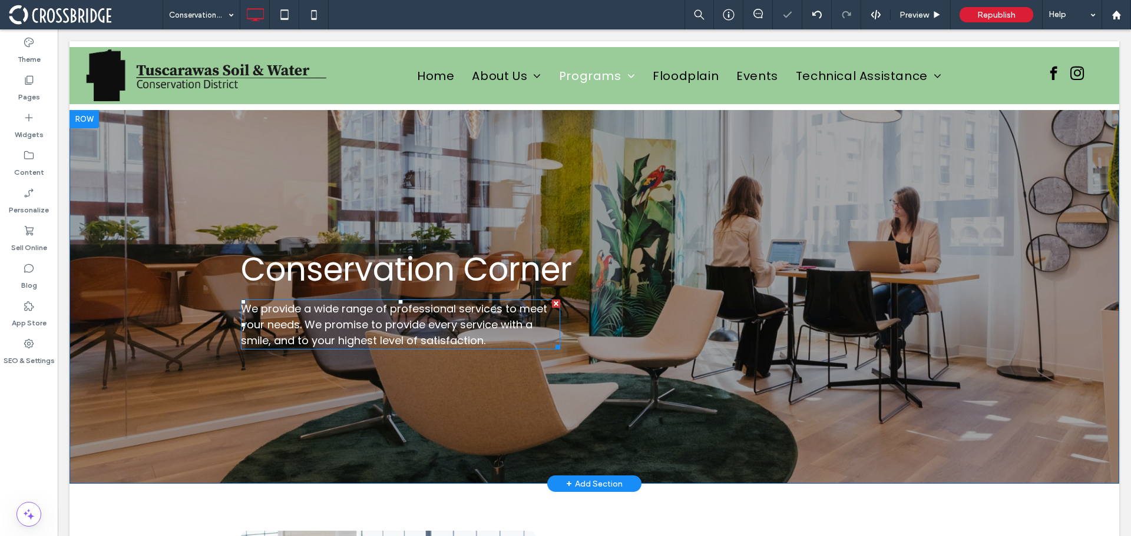
click at [552, 302] on div at bounding box center [556, 304] width 8 height 8
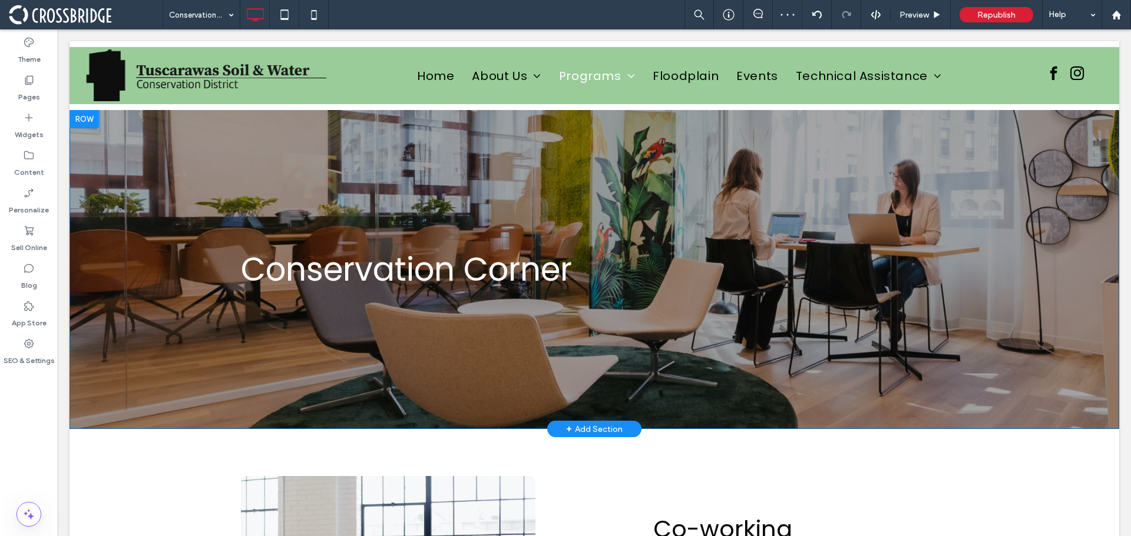
click at [150, 216] on div "Conservation Corner Click To Paste Row + Add Section" at bounding box center [593, 270] width 1049 height 320
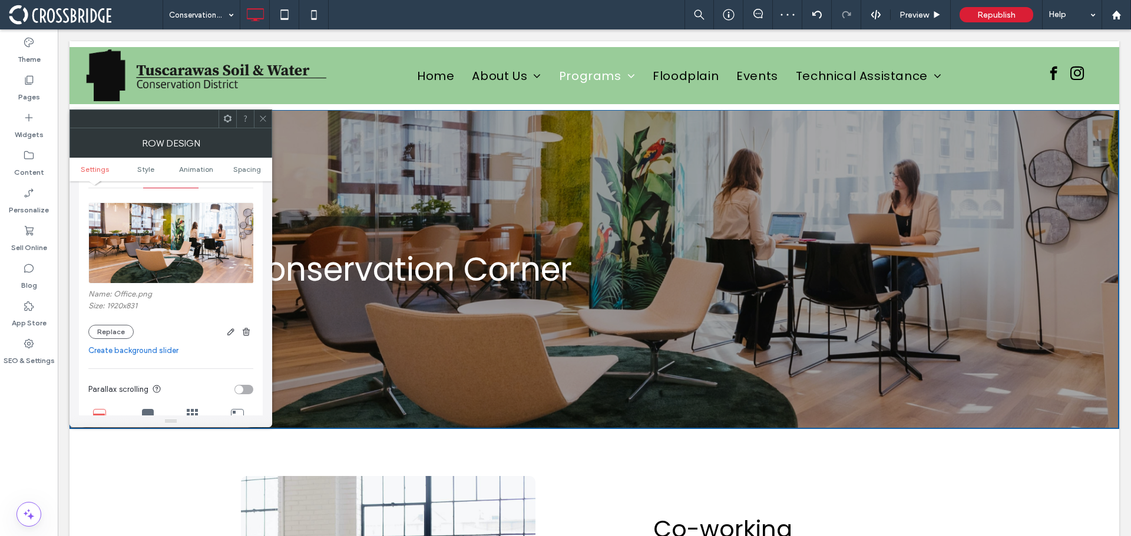
scroll to position [177, 0]
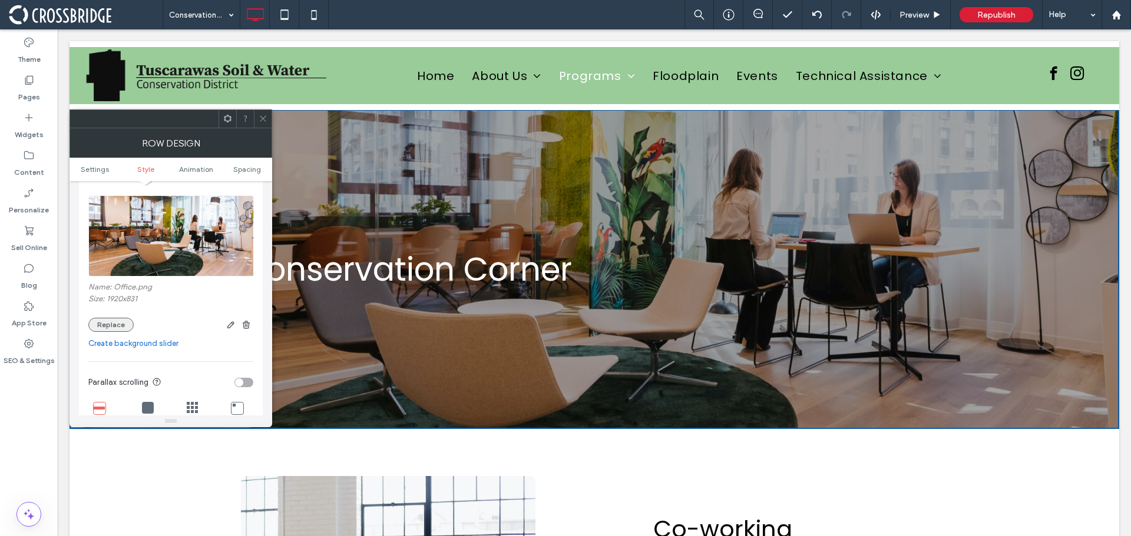
click at [124, 327] on button "Replace" at bounding box center [110, 325] width 45 height 14
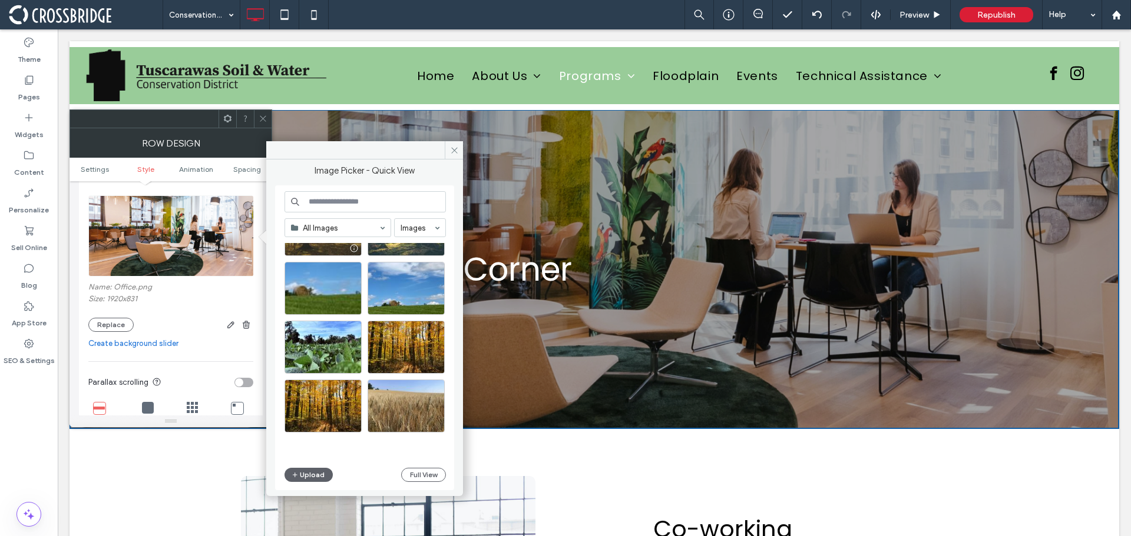
scroll to position [471, 0]
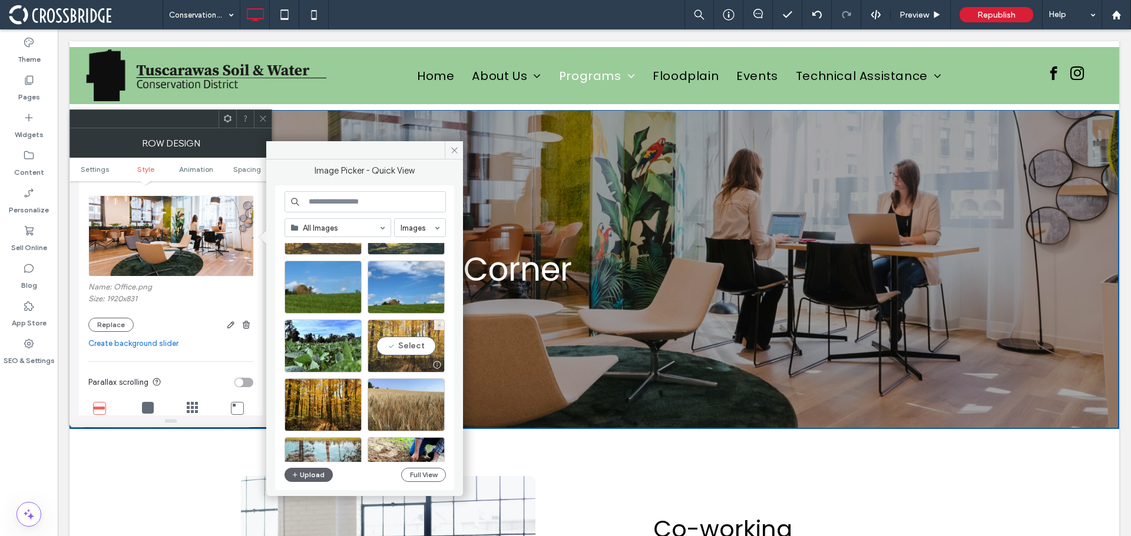
click at [392, 330] on div "Select" at bounding box center [405, 346] width 77 height 53
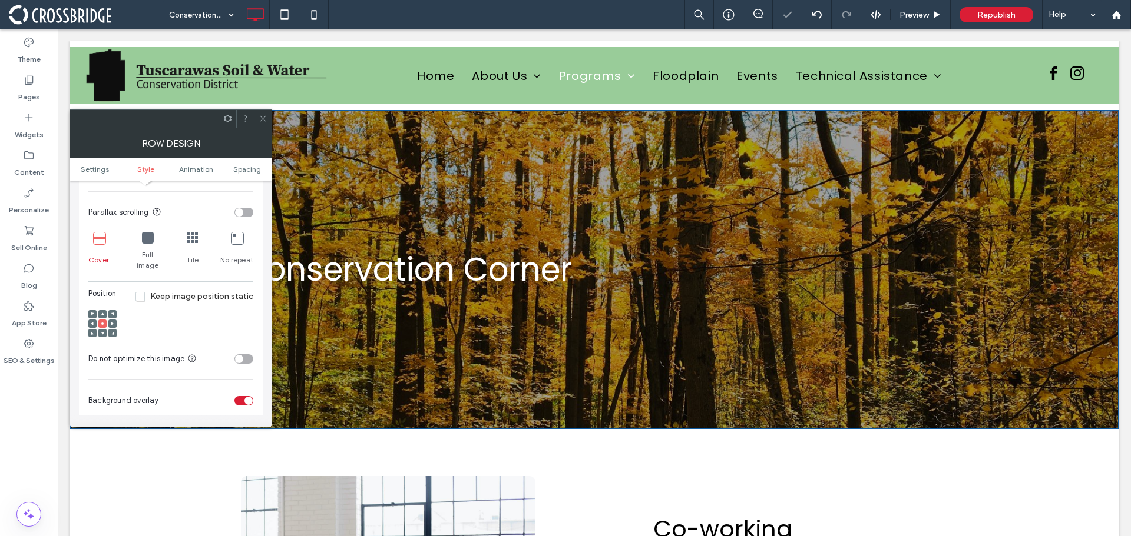
scroll to position [353, 0]
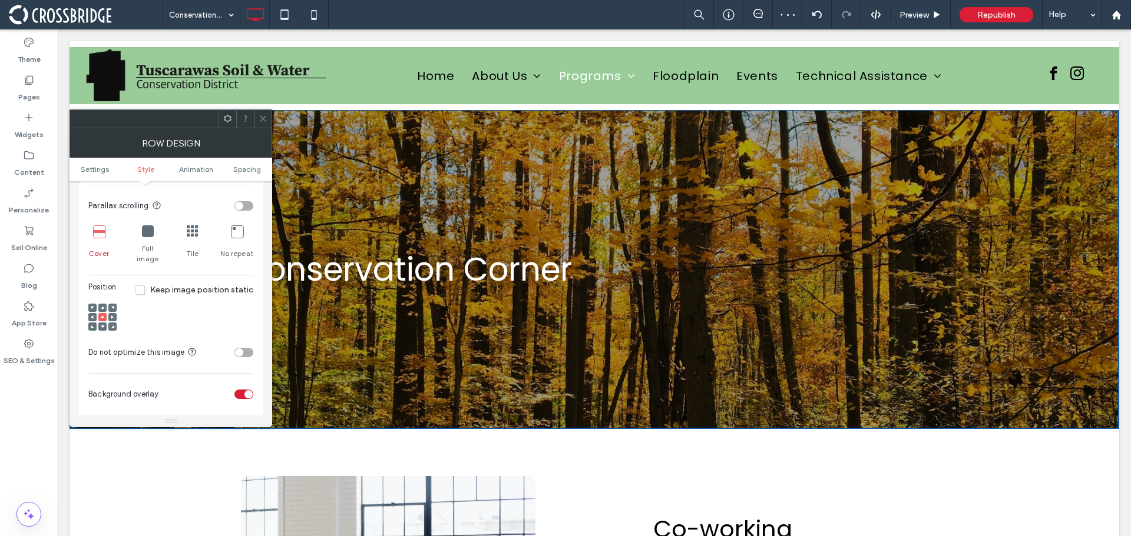
click at [102, 323] on span at bounding box center [103, 327] width 4 height 8
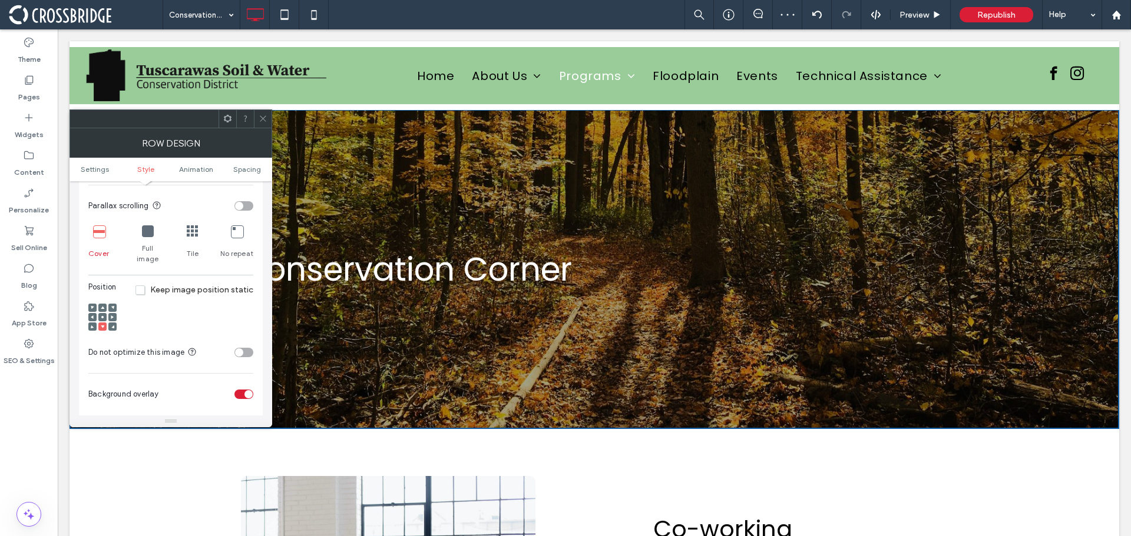
click at [263, 115] on icon at bounding box center [263, 118] width 9 height 9
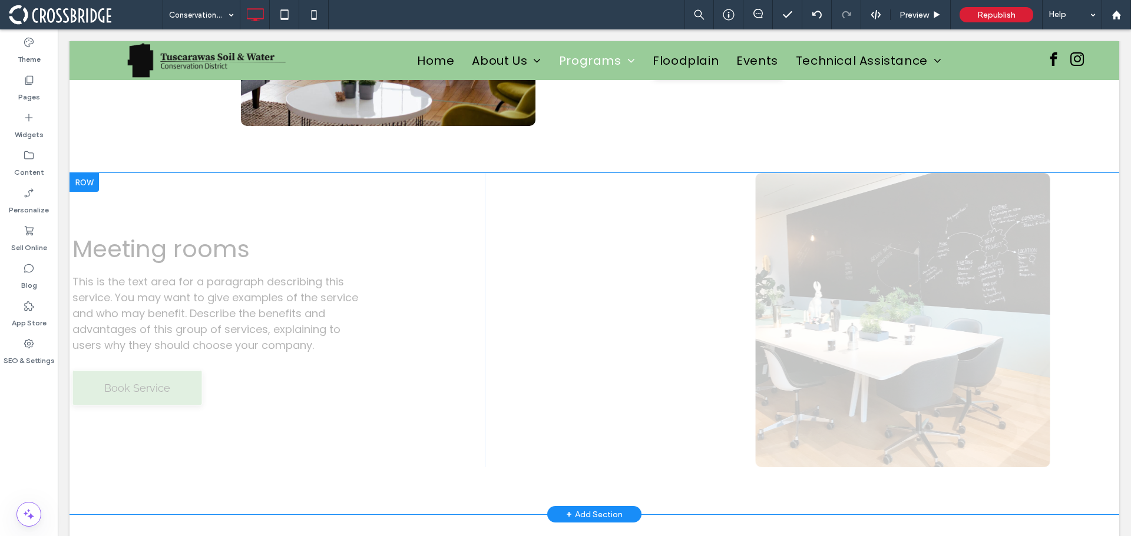
scroll to position [648, 0]
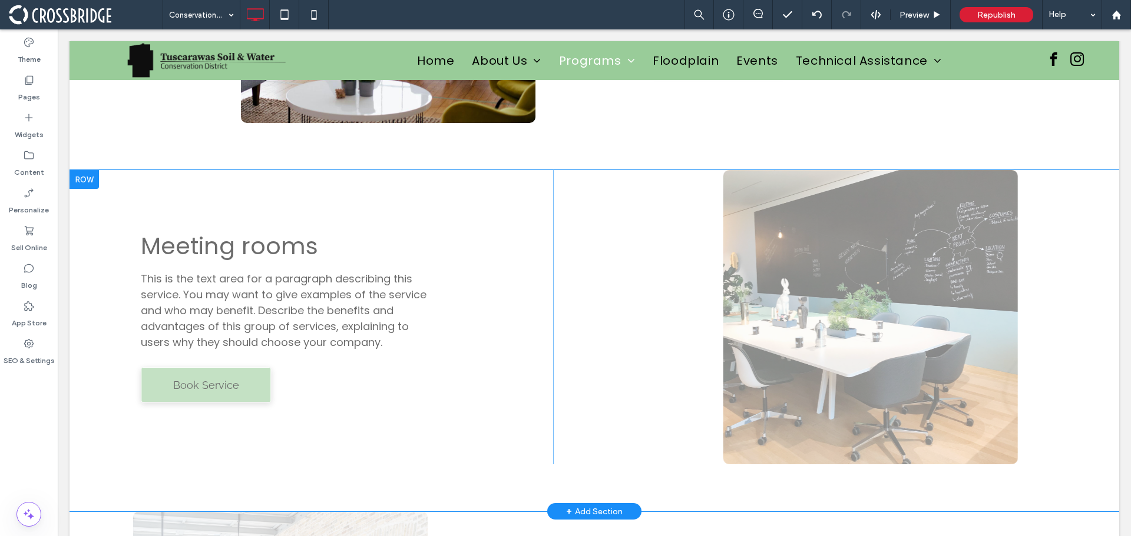
click at [91, 181] on div at bounding box center [83, 179] width 29 height 19
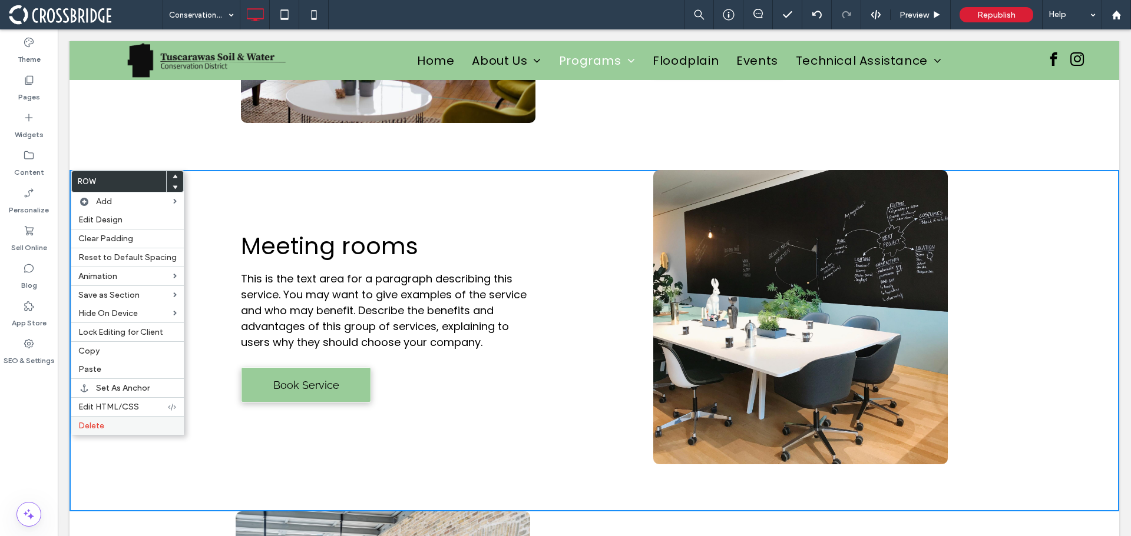
click at [120, 422] on label "Delete" at bounding box center [127, 426] width 98 height 10
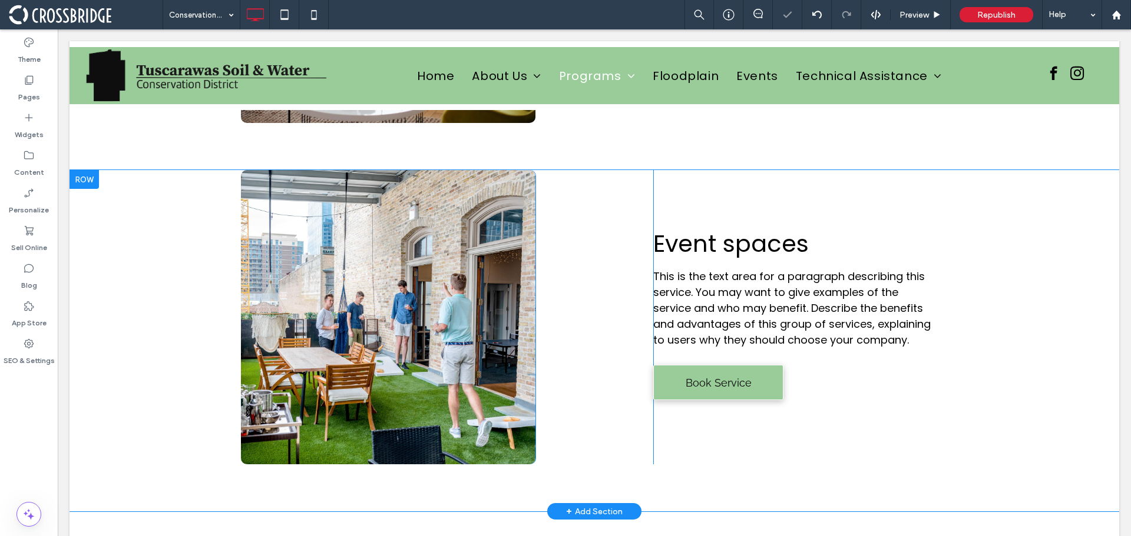
click at [85, 180] on div at bounding box center [83, 179] width 29 height 19
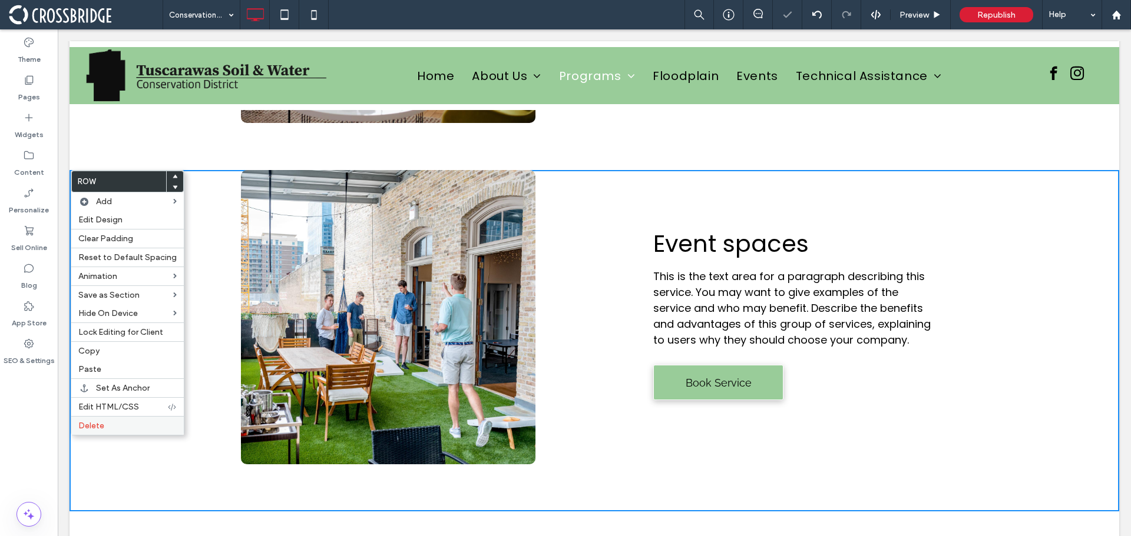
click at [100, 429] on span "Delete" at bounding box center [91, 426] width 26 height 10
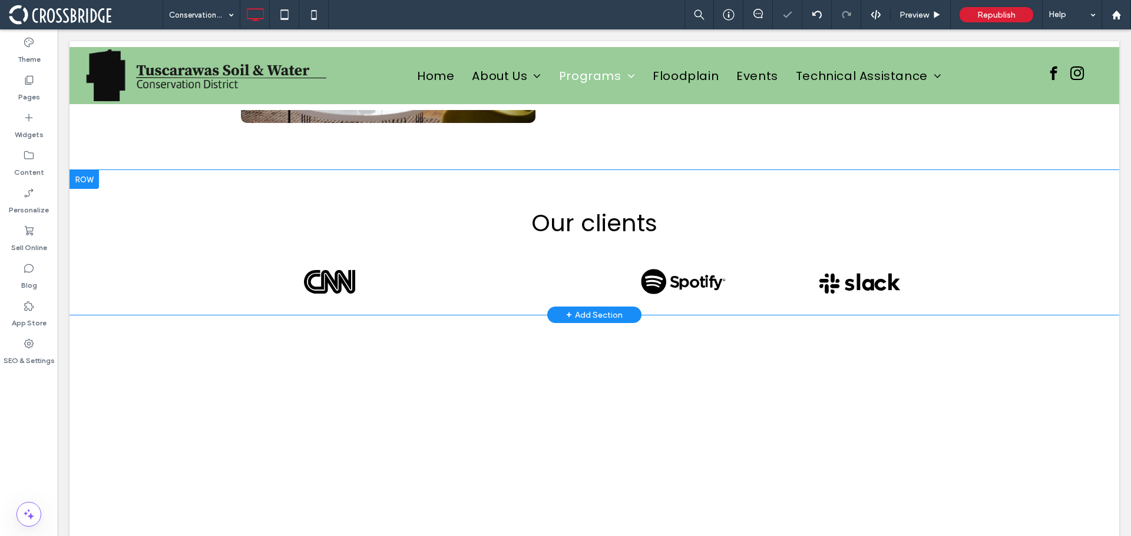
click at [90, 180] on div at bounding box center [83, 179] width 29 height 19
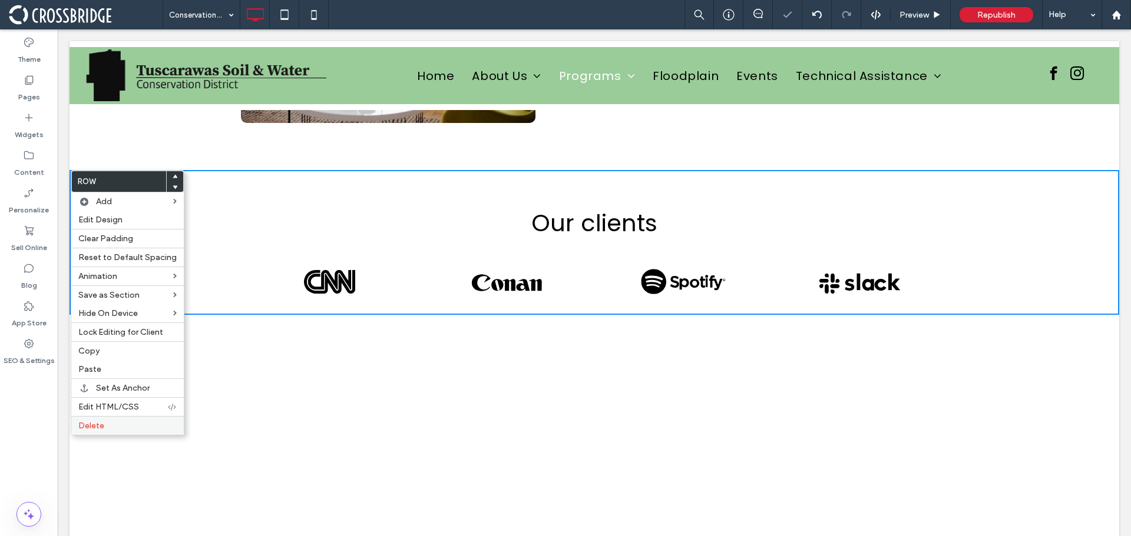
click at [95, 422] on span "Delete" at bounding box center [91, 426] width 26 height 10
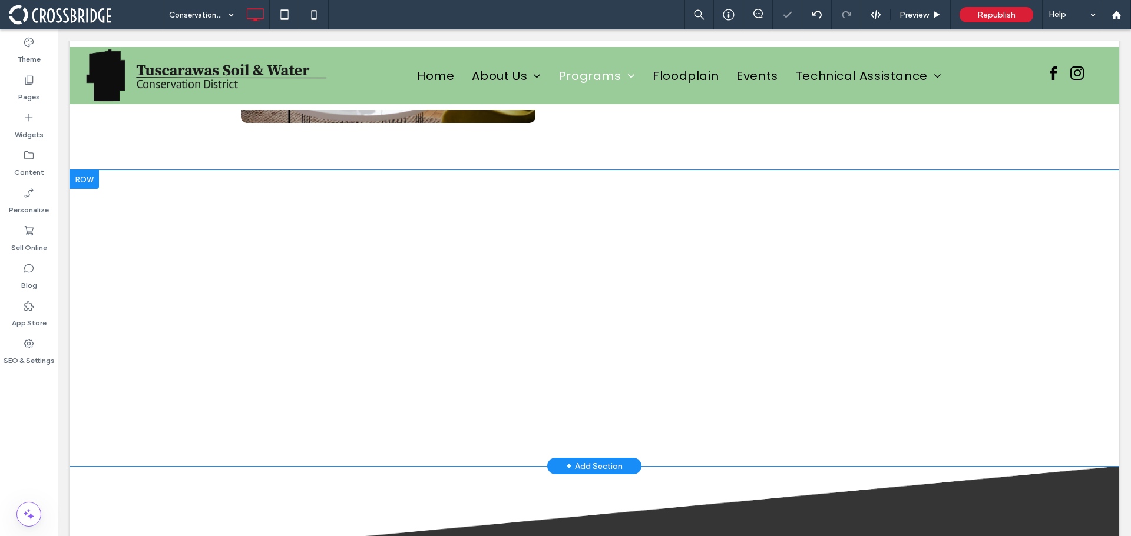
click at [87, 171] on div at bounding box center [83, 179] width 29 height 19
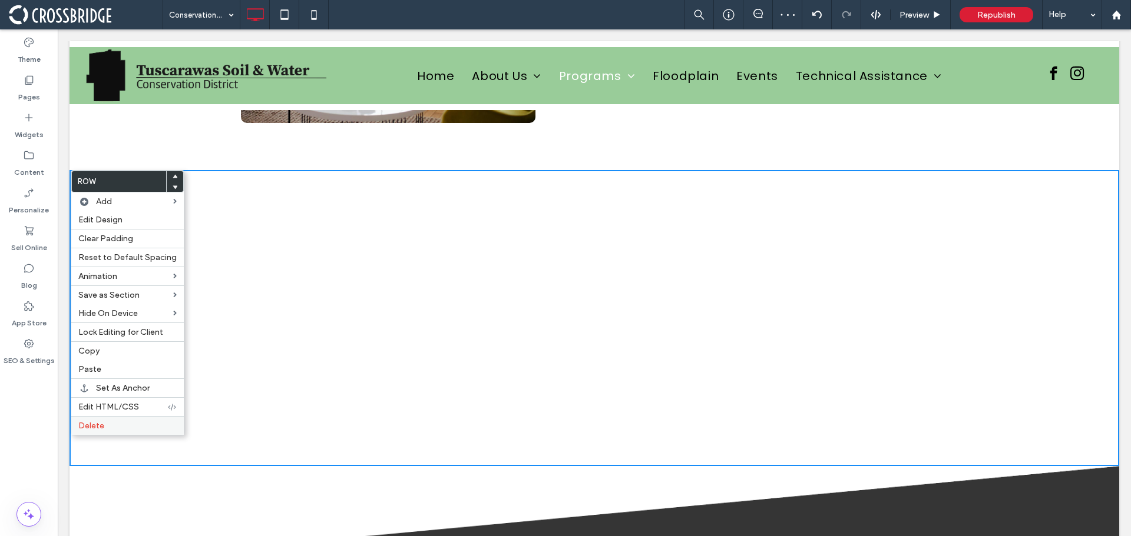
click at [100, 419] on div "Delete" at bounding box center [127, 425] width 112 height 19
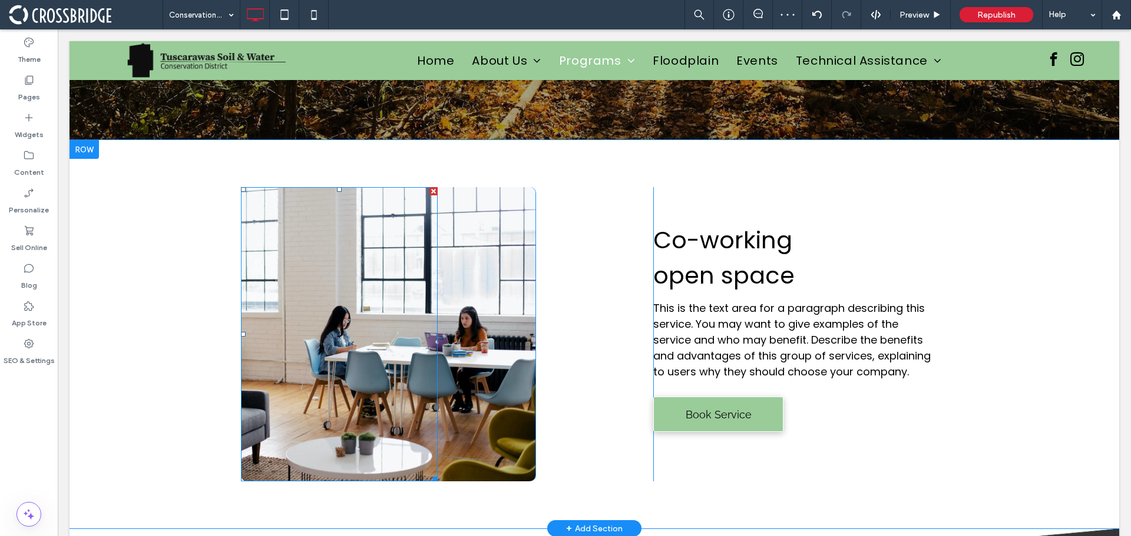
scroll to position [274, 0]
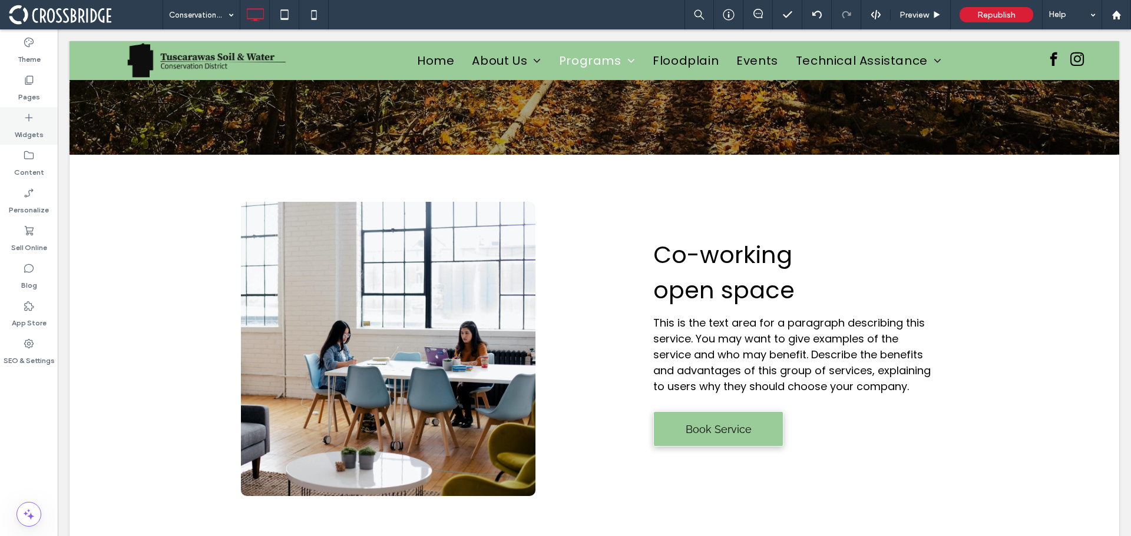
click at [29, 116] on use at bounding box center [29, 118] width 8 height 8
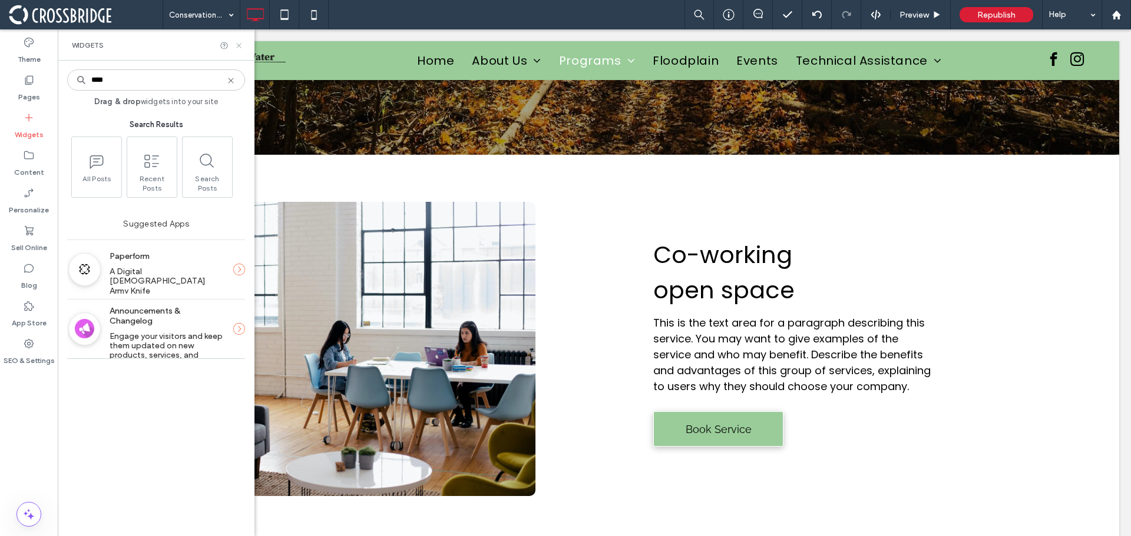
type input "****"
click at [241, 47] on use at bounding box center [238, 45] width 5 height 5
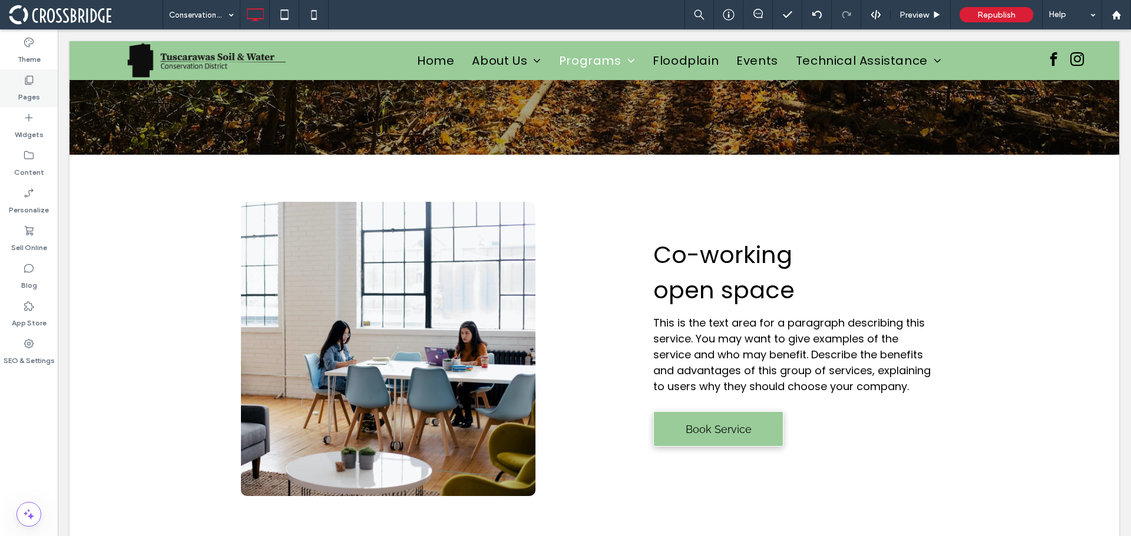
click at [30, 95] on label "Pages" at bounding box center [29, 94] width 22 height 16
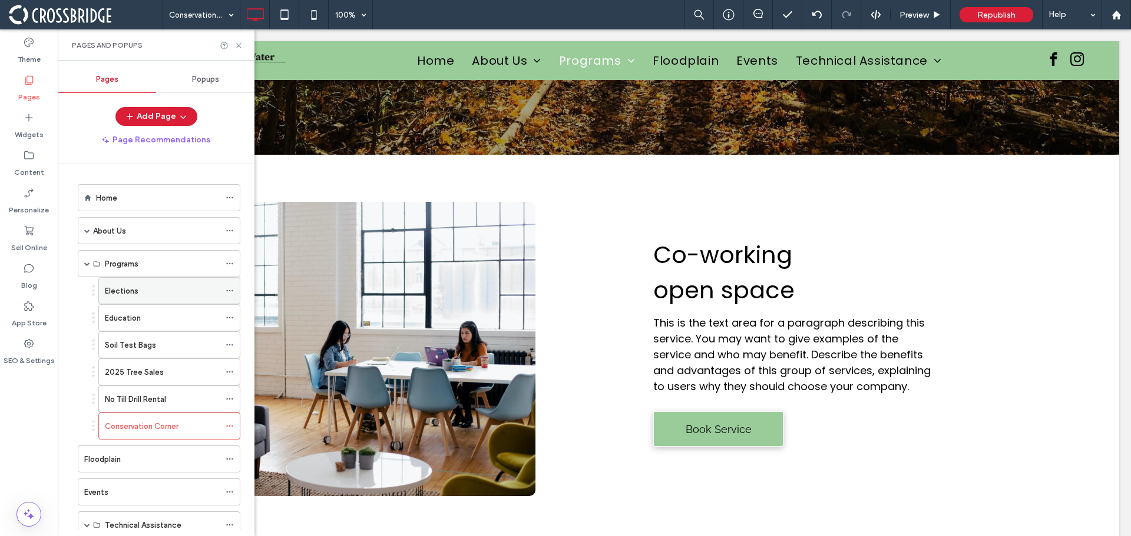
click at [131, 299] on div "Elections" at bounding box center [162, 291] width 115 height 26
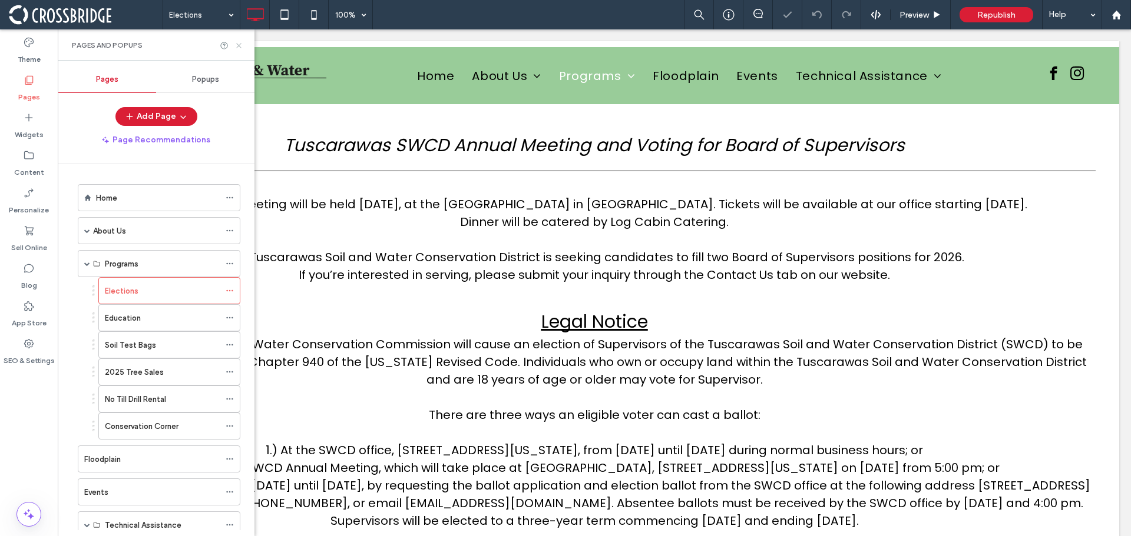
click at [238, 47] on use at bounding box center [238, 45] width 5 height 5
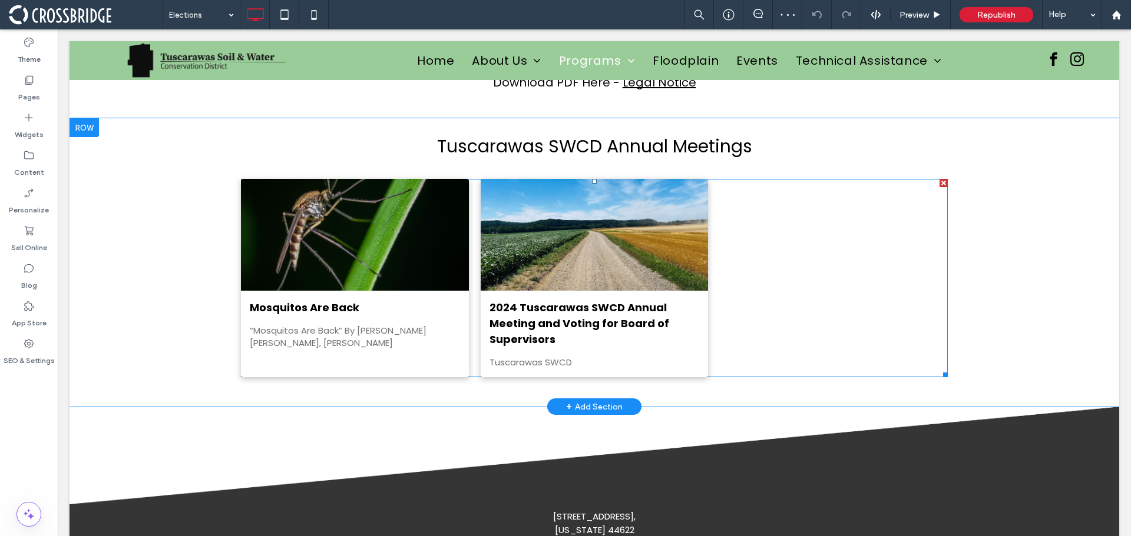
scroll to position [589, 0]
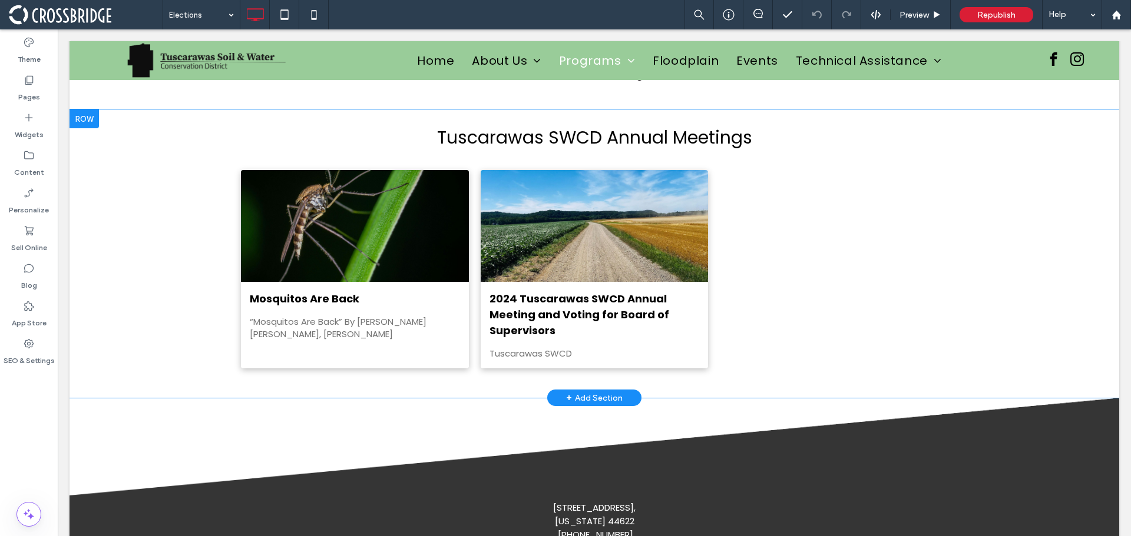
click at [118, 179] on div "Tuscarawas SWCD Annual Meetings Mosquitos Are Back By Conversation Corner • Aug…" at bounding box center [593, 254] width 1049 height 289
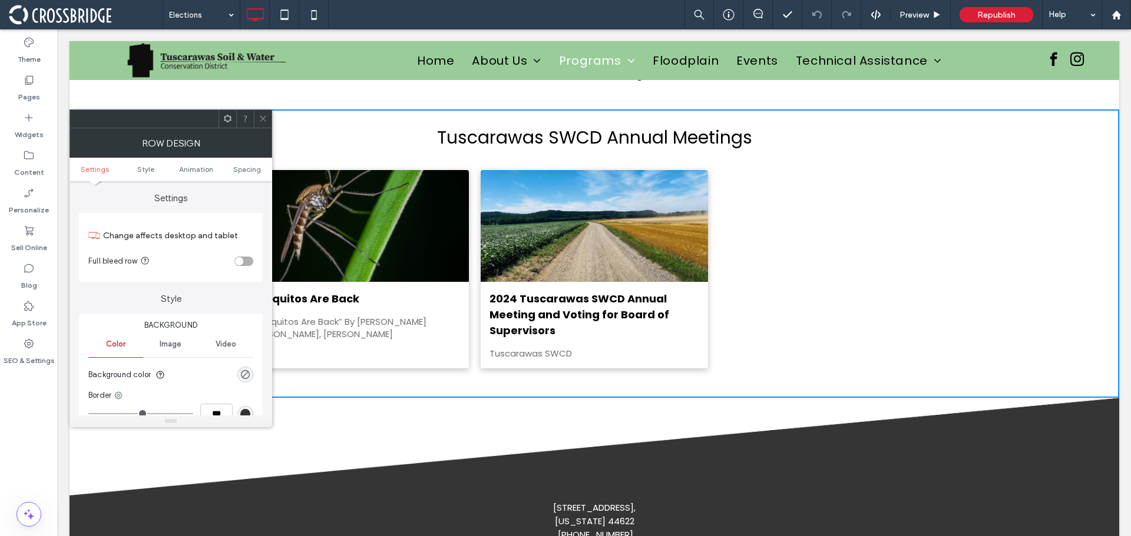
click at [266, 120] on icon at bounding box center [263, 118] width 9 height 9
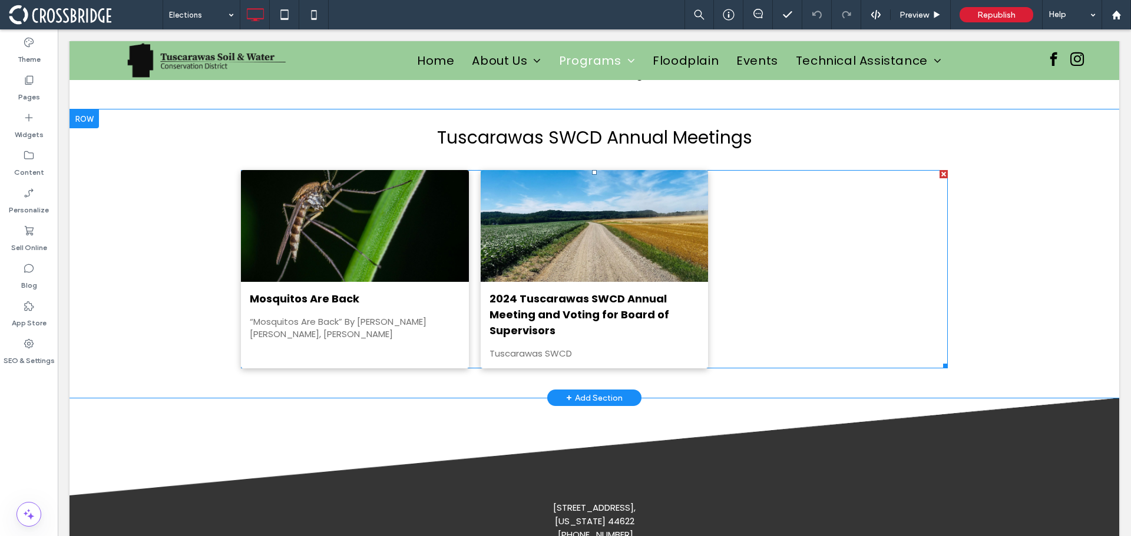
click at [306, 351] on div "Mosquitos Are Back By Conversation Corner • August 18, 2025 “Mosquitos Are Back…" at bounding box center [355, 325] width 228 height 87
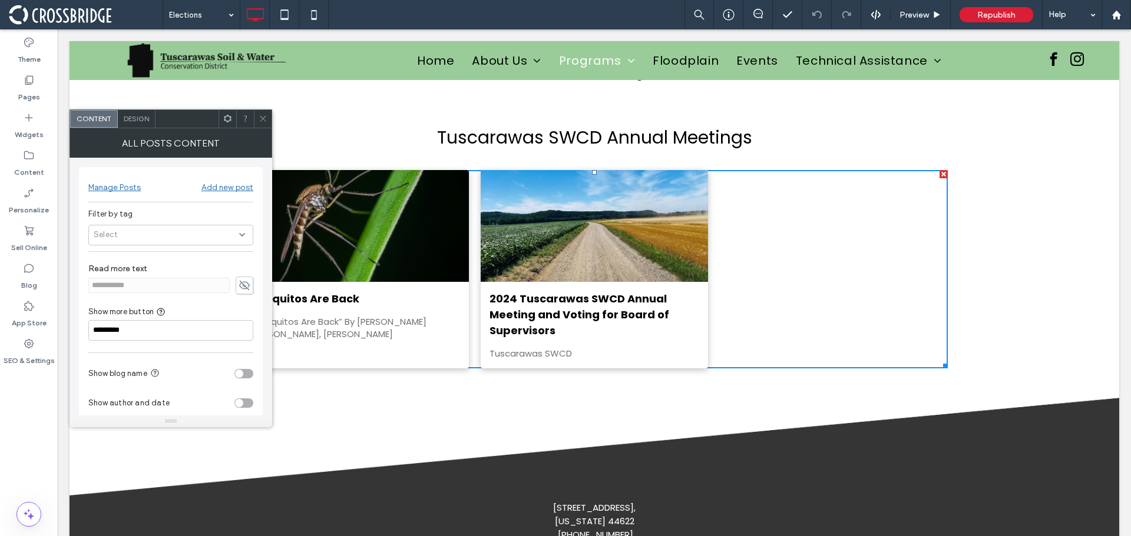
click at [263, 118] on icon at bounding box center [263, 118] width 9 height 9
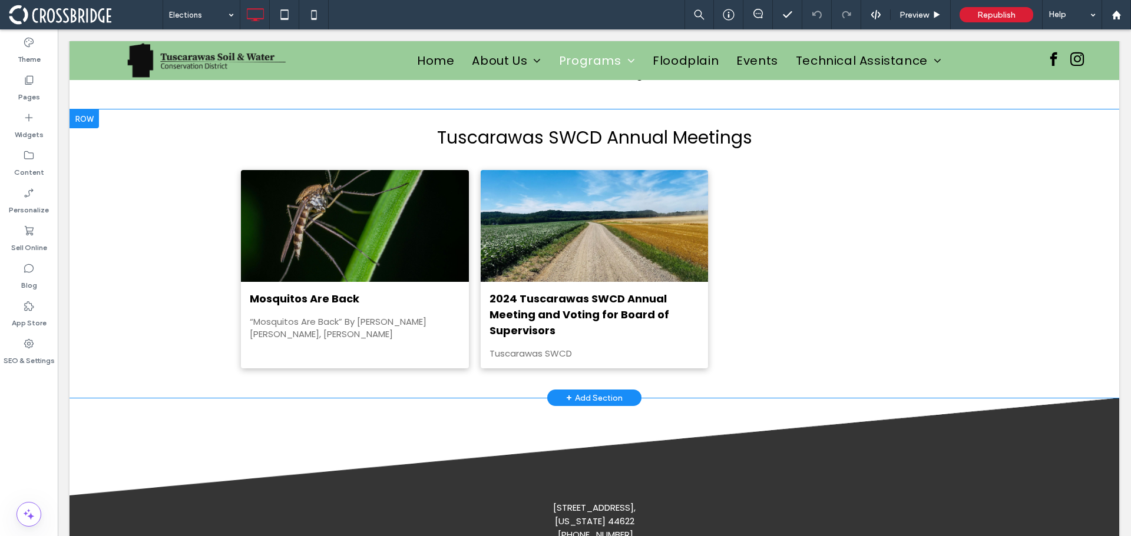
click at [90, 122] on div at bounding box center [83, 119] width 29 height 19
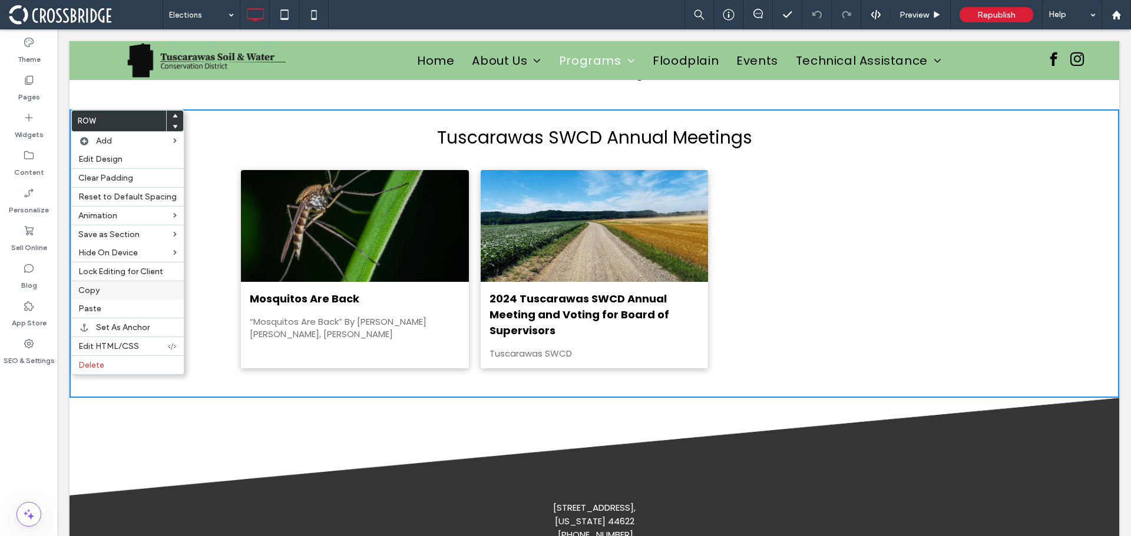
click at [104, 293] on label "Copy" at bounding box center [127, 291] width 98 height 10
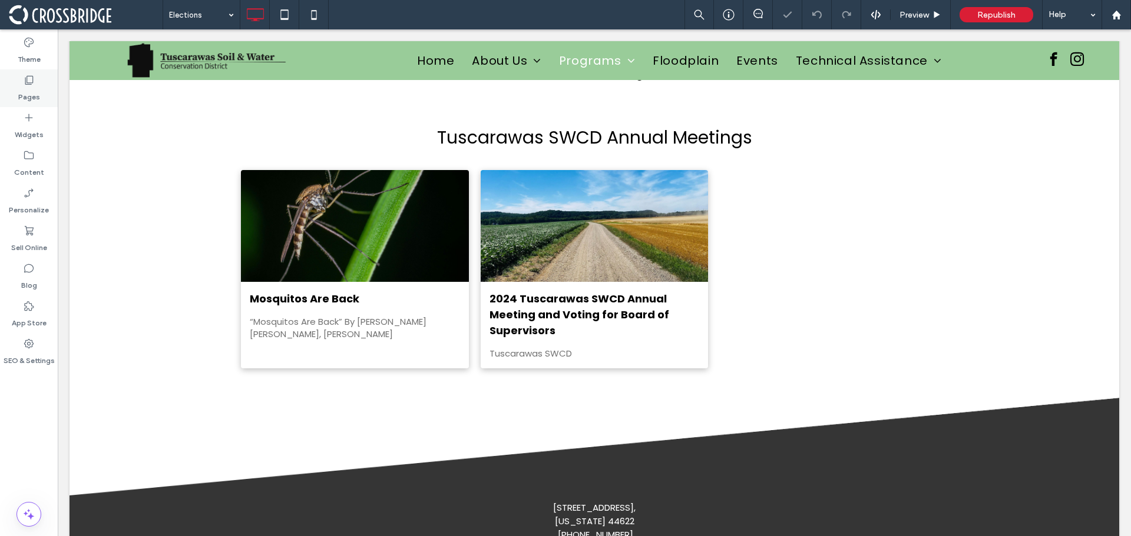
click at [30, 91] on label "Pages" at bounding box center [29, 94] width 22 height 16
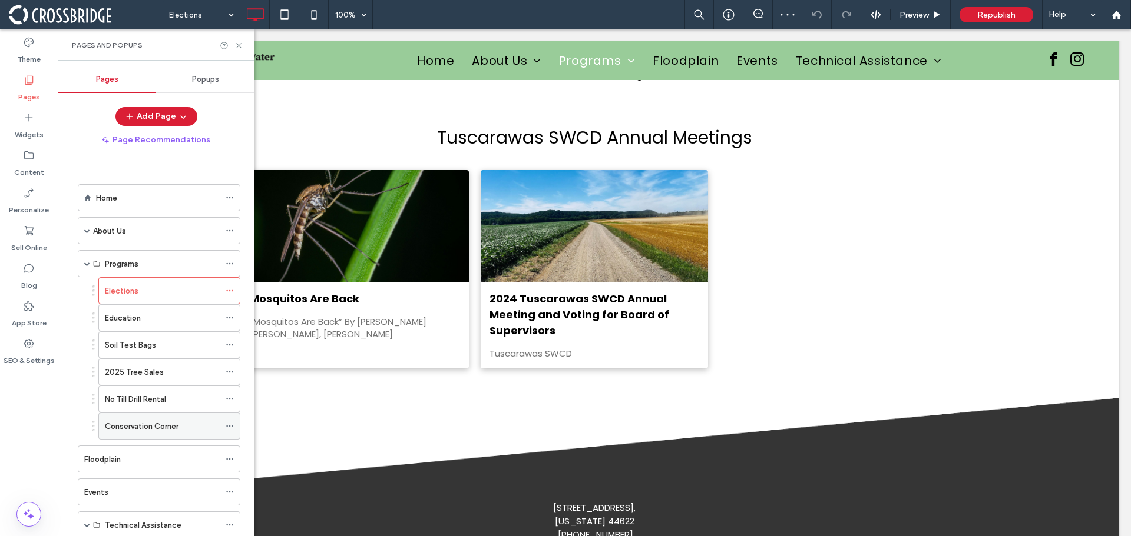
click at [141, 429] on label "Conservation Corner" at bounding box center [142, 426] width 74 height 21
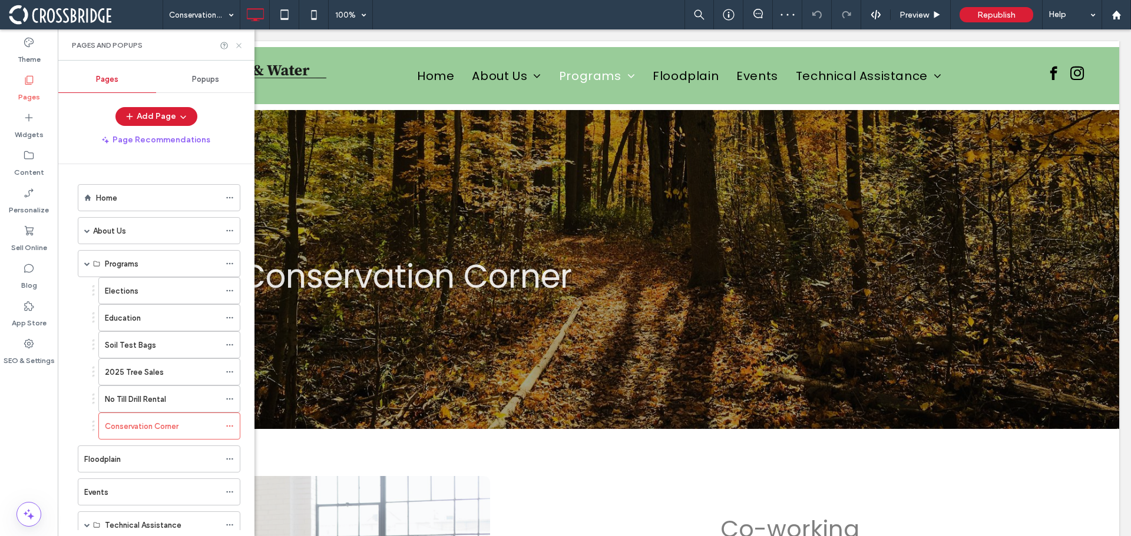
click at [242, 42] on icon at bounding box center [238, 45] width 9 height 9
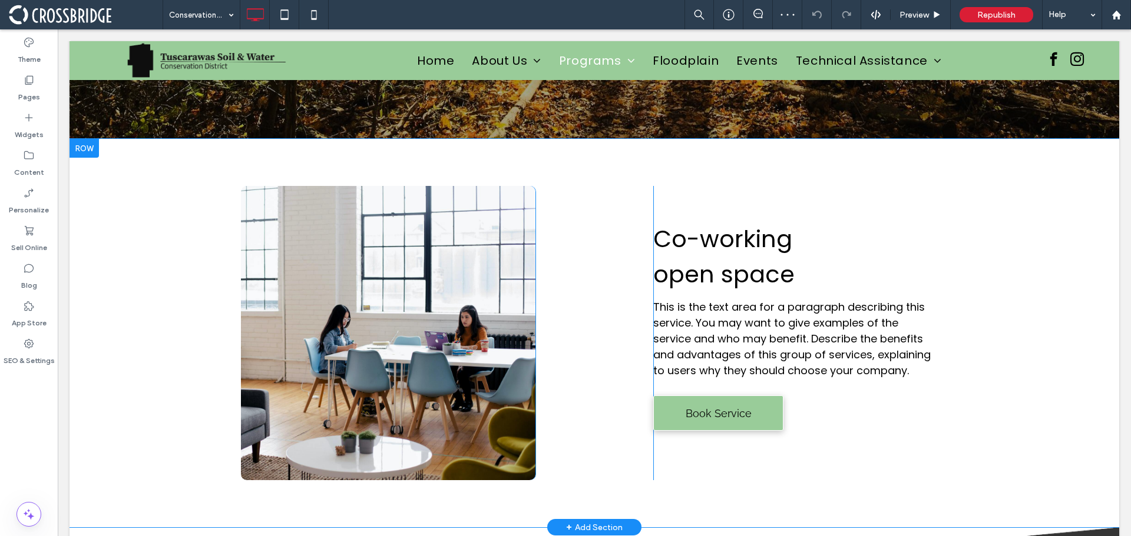
scroll to position [294, 0]
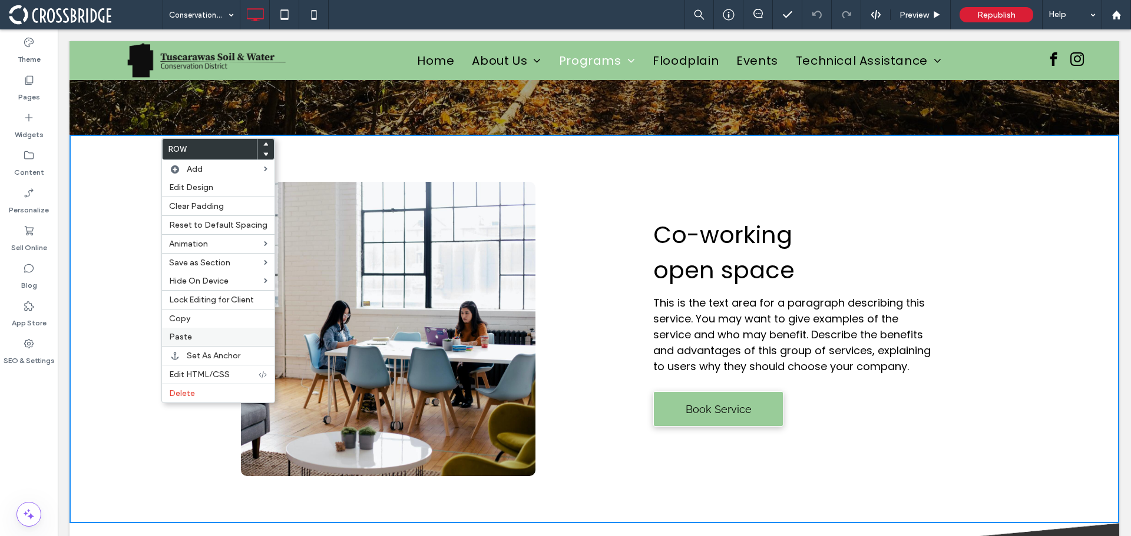
click at [184, 332] on span "Paste" at bounding box center [180, 337] width 23 height 10
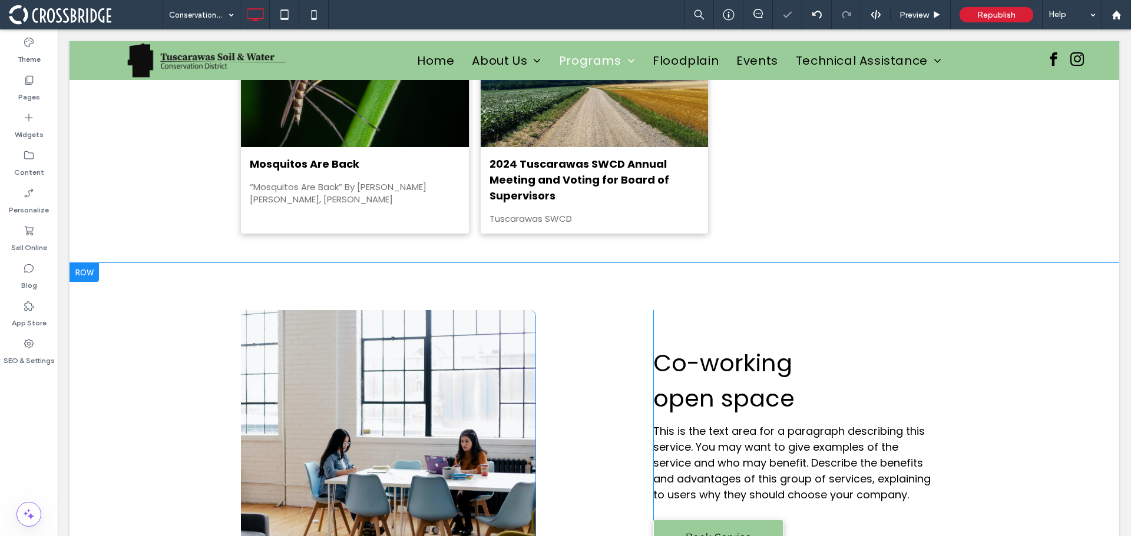
scroll to position [471, 0]
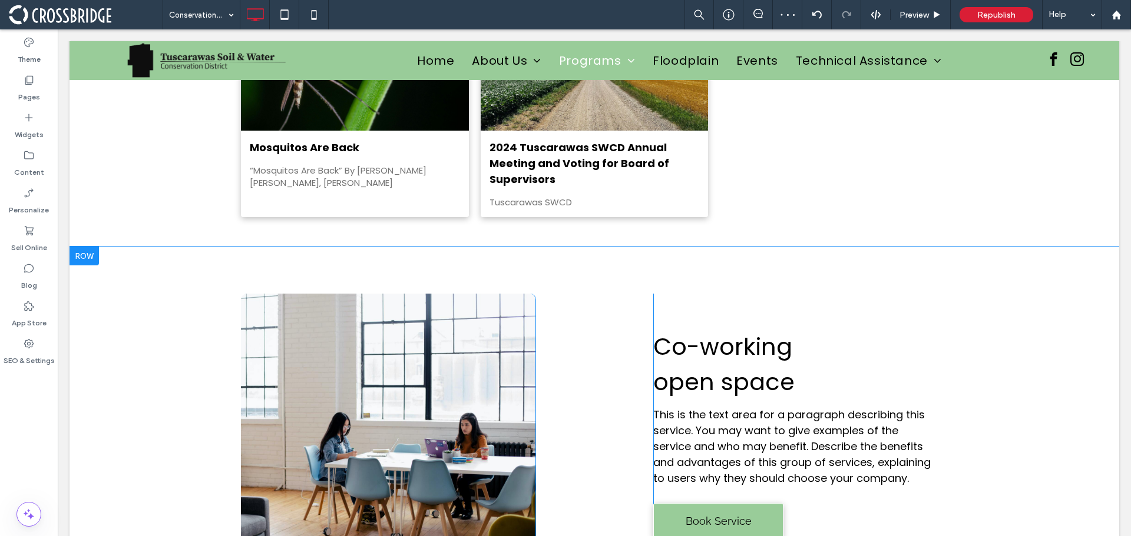
click at [85, 257] on div at bounding box center [83, 256] width 29 height 19
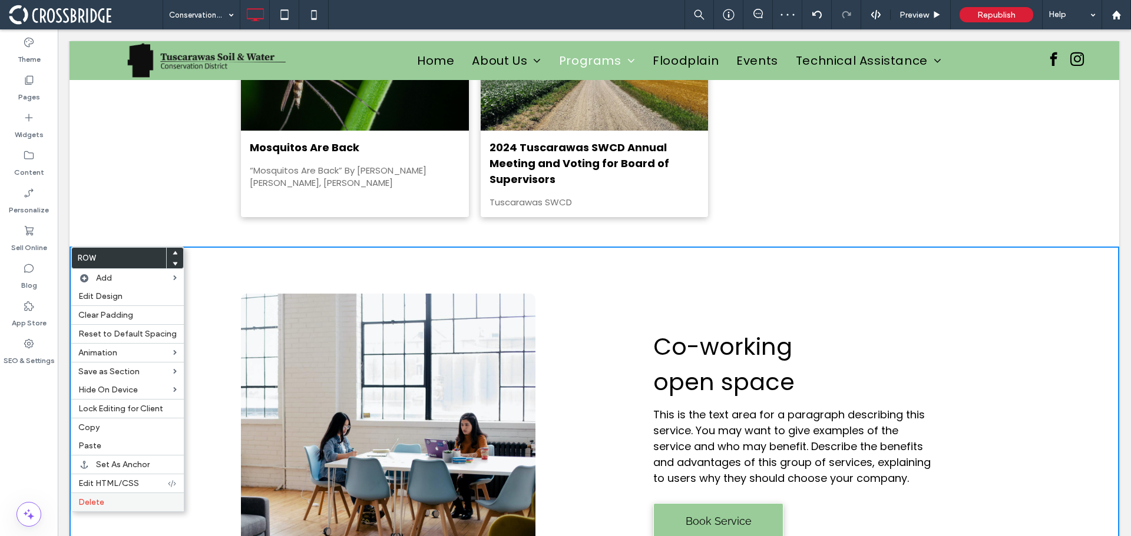
click at [122, 502] on label "Delete" at bounding box center [127, 503] width 98 height 10
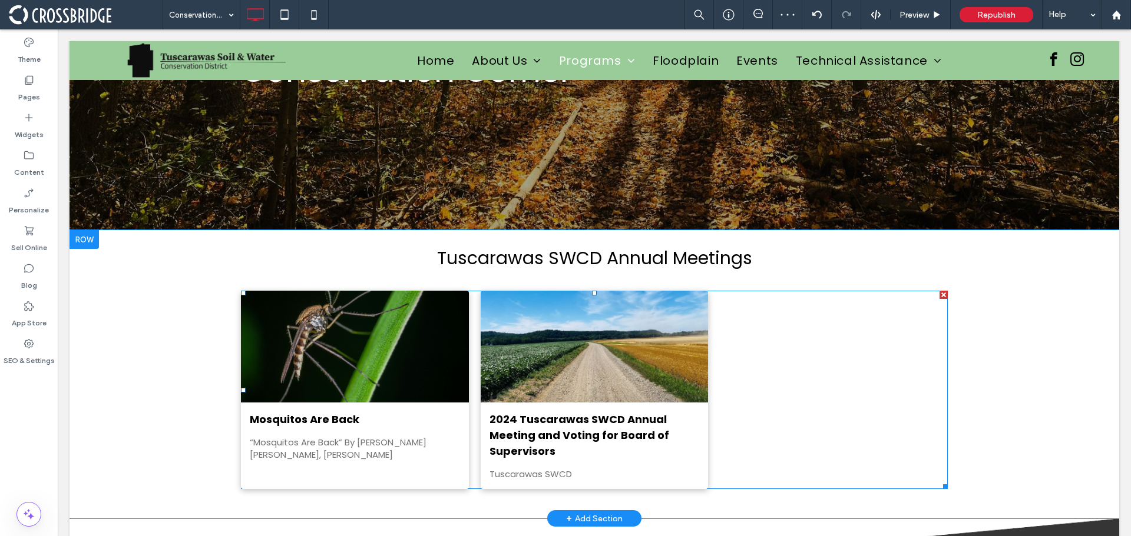
scroll to position [174, 0]
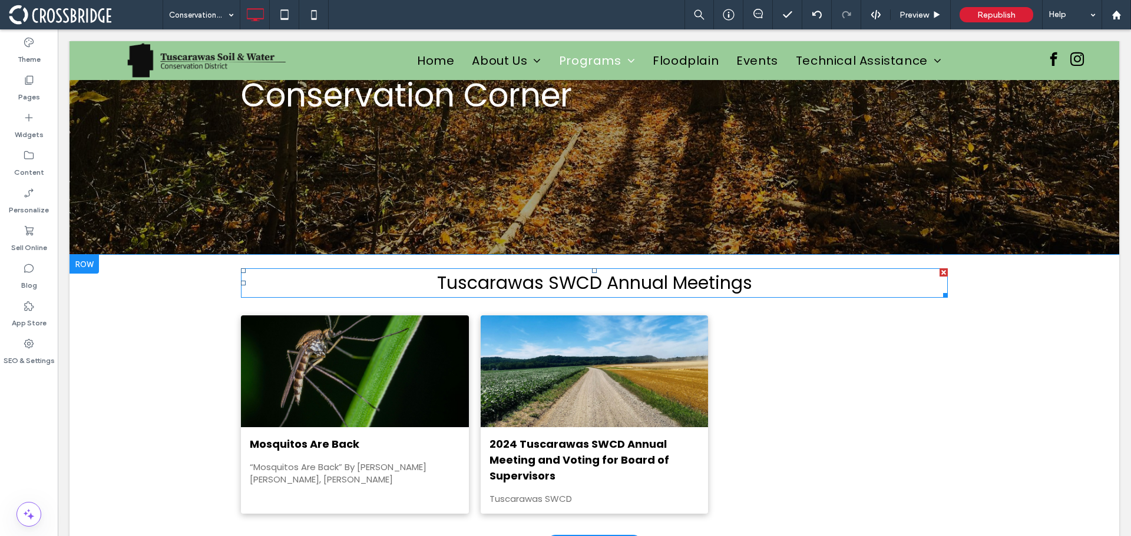
click at [784, 279] on h3 "Tuscarawas SWCD Annual Meetings" at bounding box center [594, 283] width 707 height 27
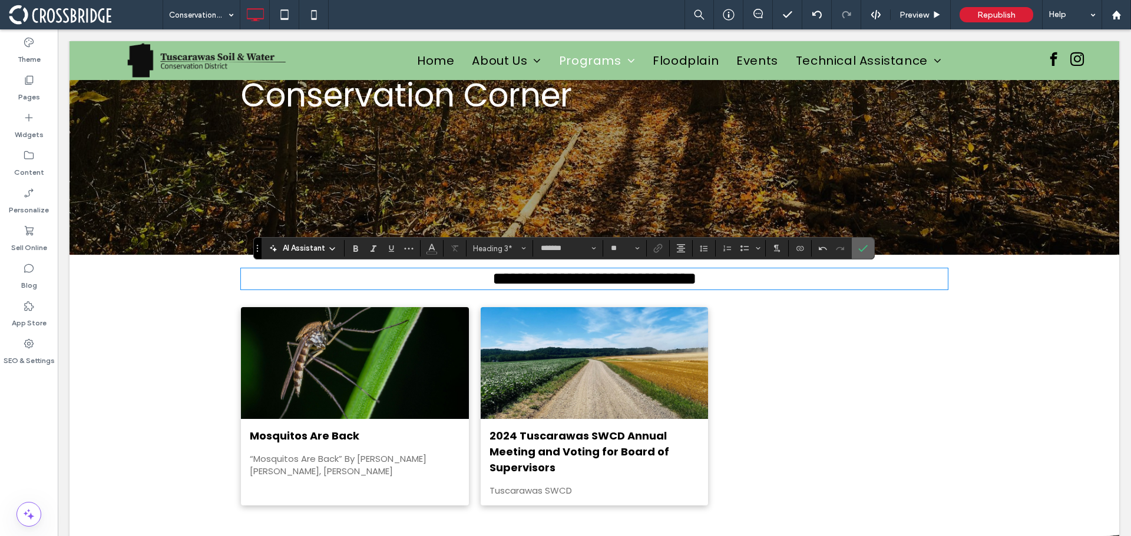
click at [870, 251] on label "Confirm" at bounding box center [863, 248] width 18 height 21
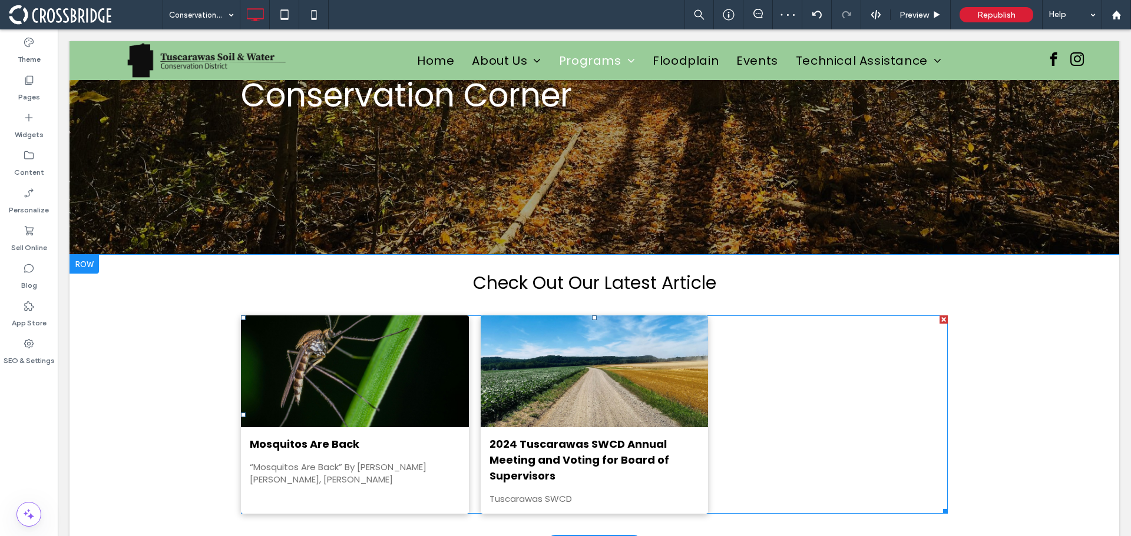
click at [764, 423] on div "Mosquitos Are Back By Conversation Corner • August 18, 2025 “Mosquitos Are Back…" at bounding box center [594, 415] width 707 height 198
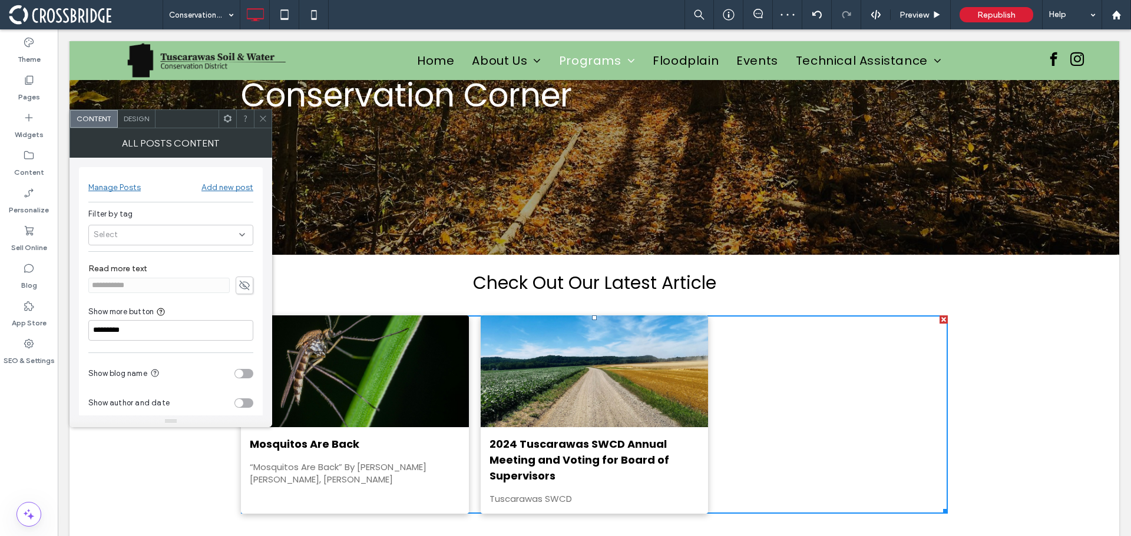
click at [126, 188] on div "Manage Posts" at bounding box center [114, 188] width 52 height 10
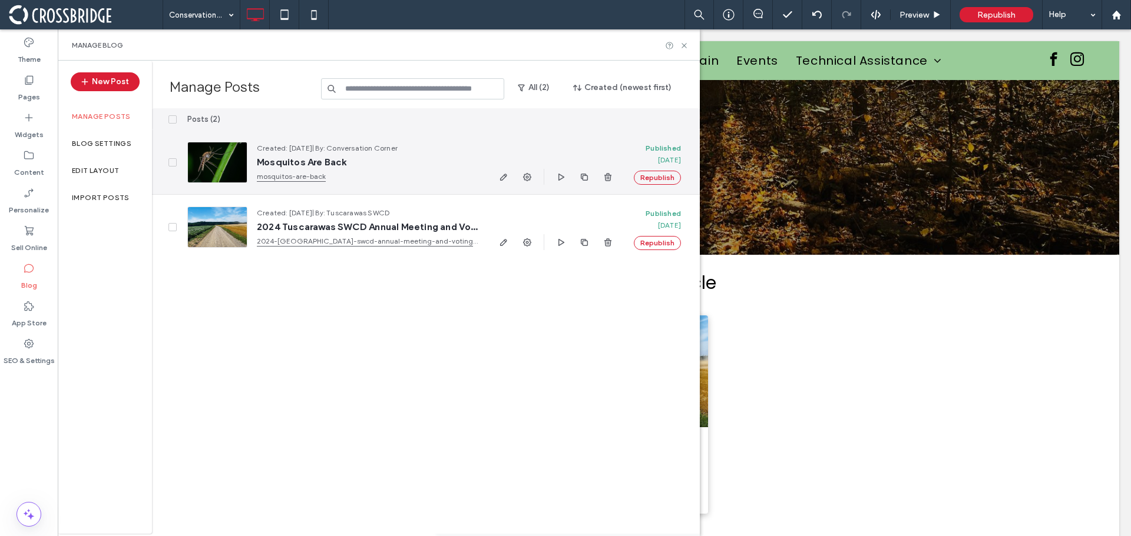
click at [170, 163] on icon at bounding box center [172, 163] width 5 height 4
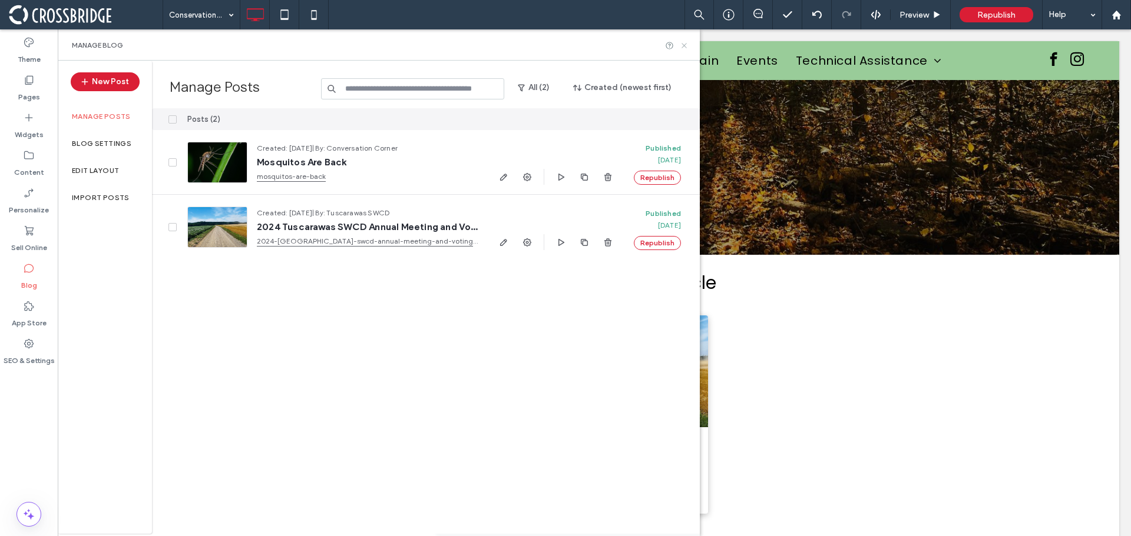
click at [682, 44] on use at bounding box center [683, 45] width 5 height 5
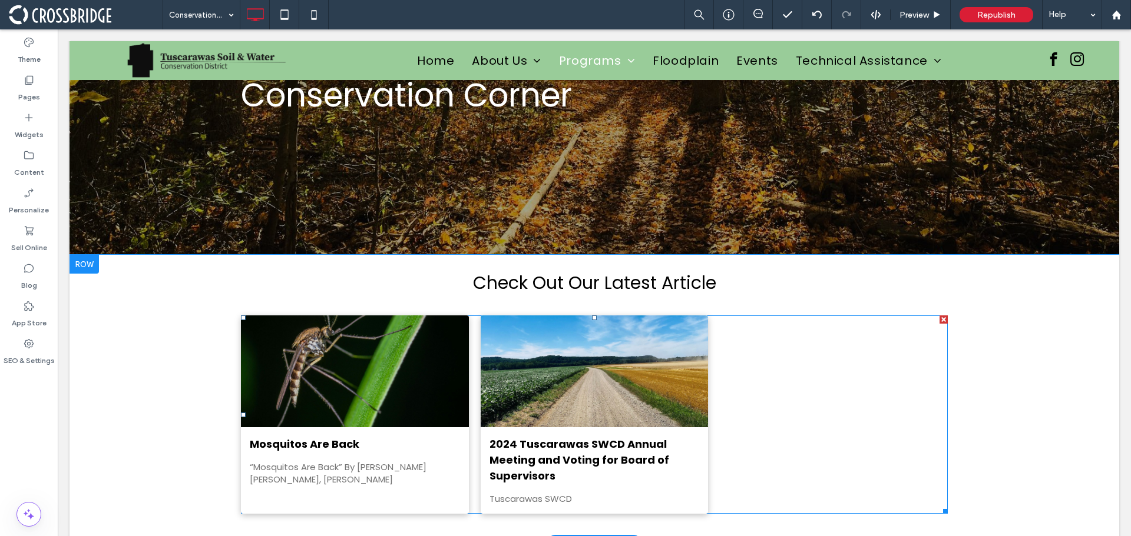
scroll to position [233, 0]
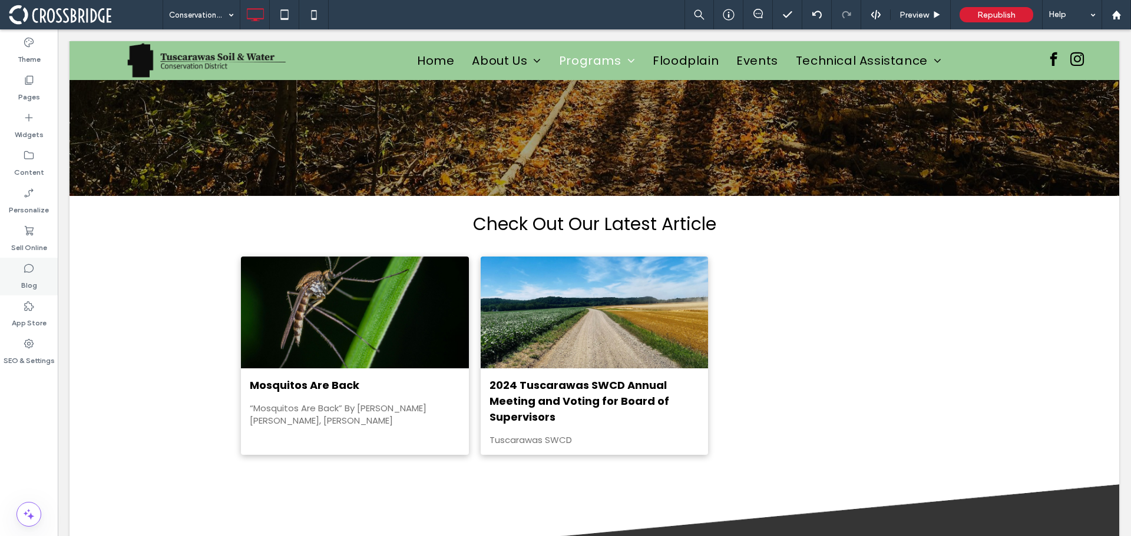
click at [26, 271] on icon at bounding box center [29, 269] width 12 height 12
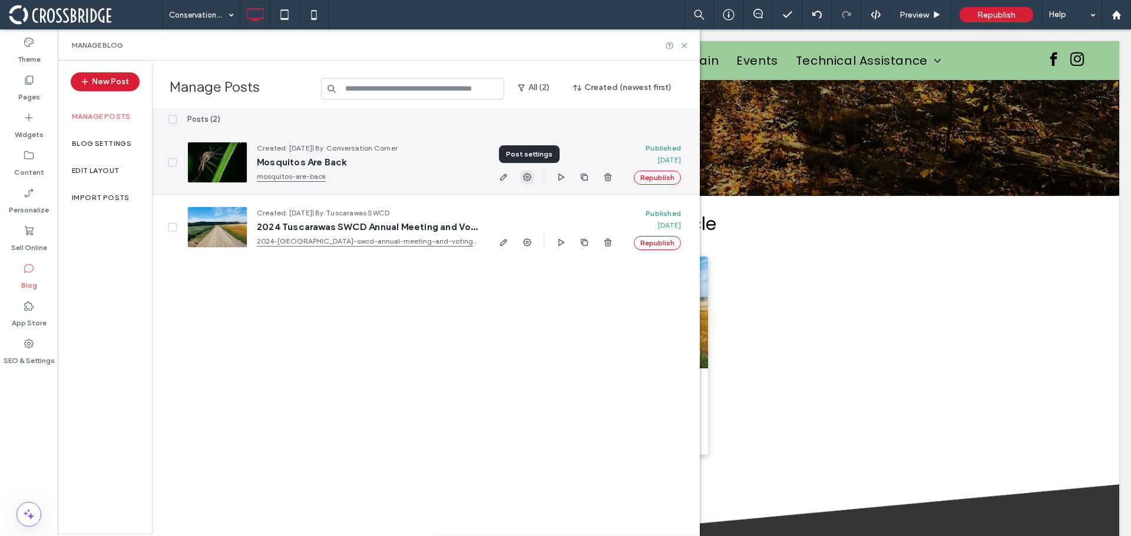
click at [528, 177] on use "button" at bounding box center [527, 177] width 8 height 8
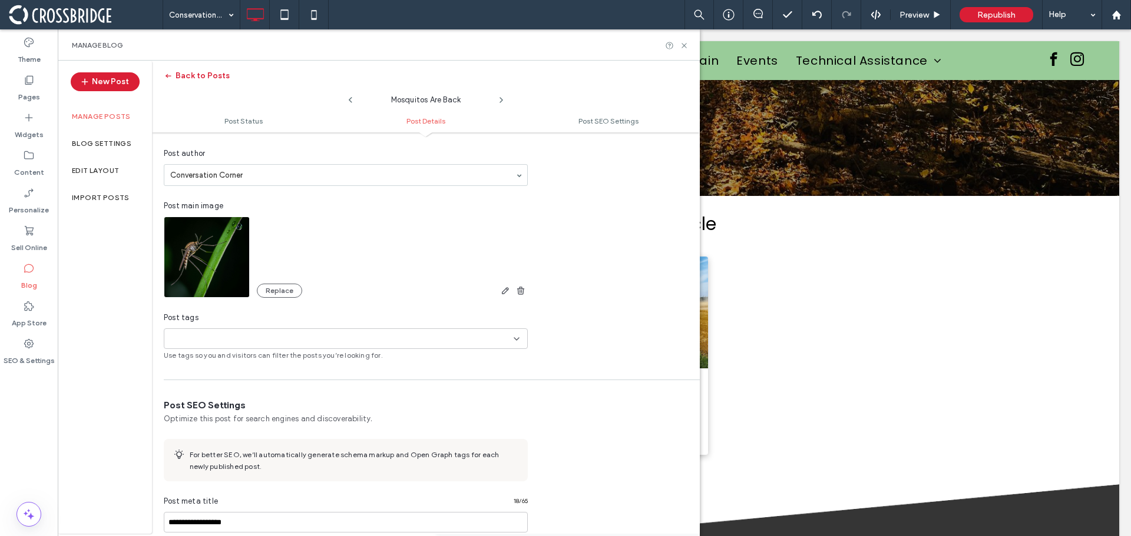
scroll to position [354, 0]
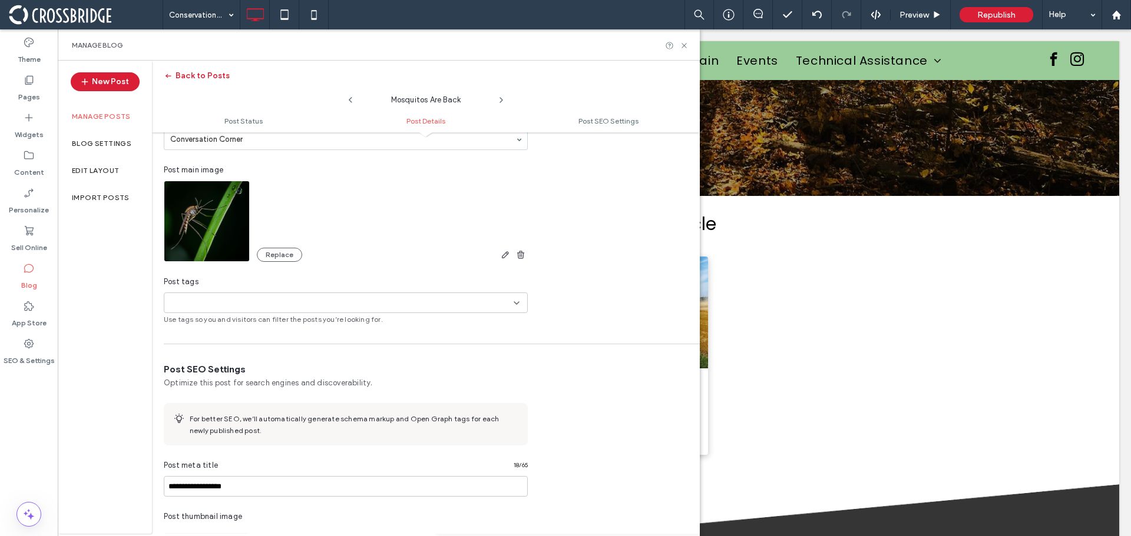
click at [297, 299] on div "+0 +0" at bounding box center [341, 302] width 345 height 19
click at [327, 343] on icon "button" at bounding box center [323, 344] width 9 height 9
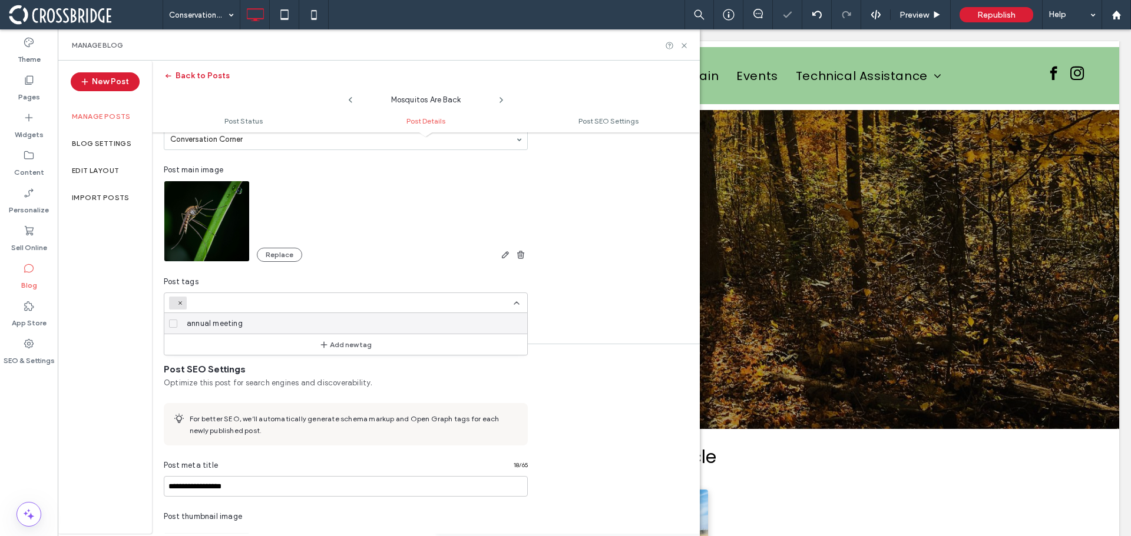
scroll to position [0, 0]
click at [199, 297] on div at bounding box center [231, 302] width 81 height 19
click at [183, 304] on icon at bounding box center [180, 303] width 6 height 6
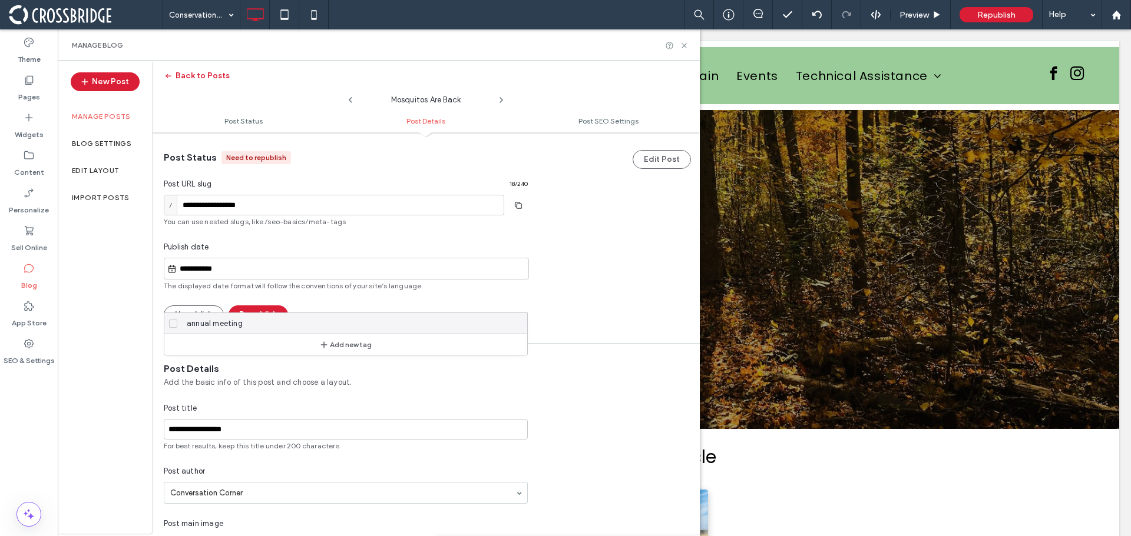
scroll to position [354, 0]
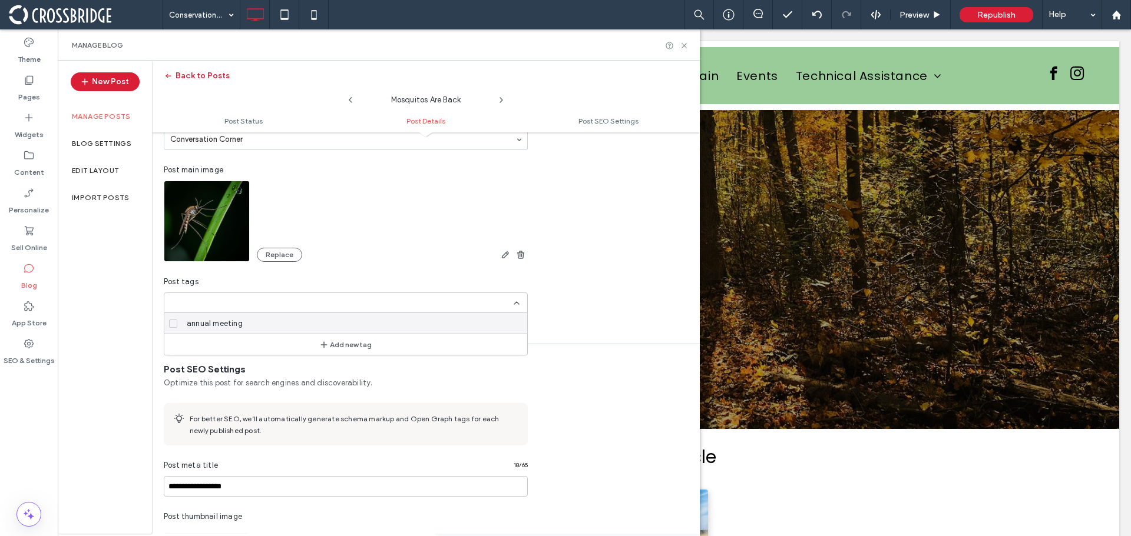
paste input "**********"
type input "**********"
click at [309, 319] on div "Add new tag" at bounding box center [345, 323] width 363 height 21
click at [334, 324] on button "Add new tag" at bounding box center [346, 324] width 68 height 14
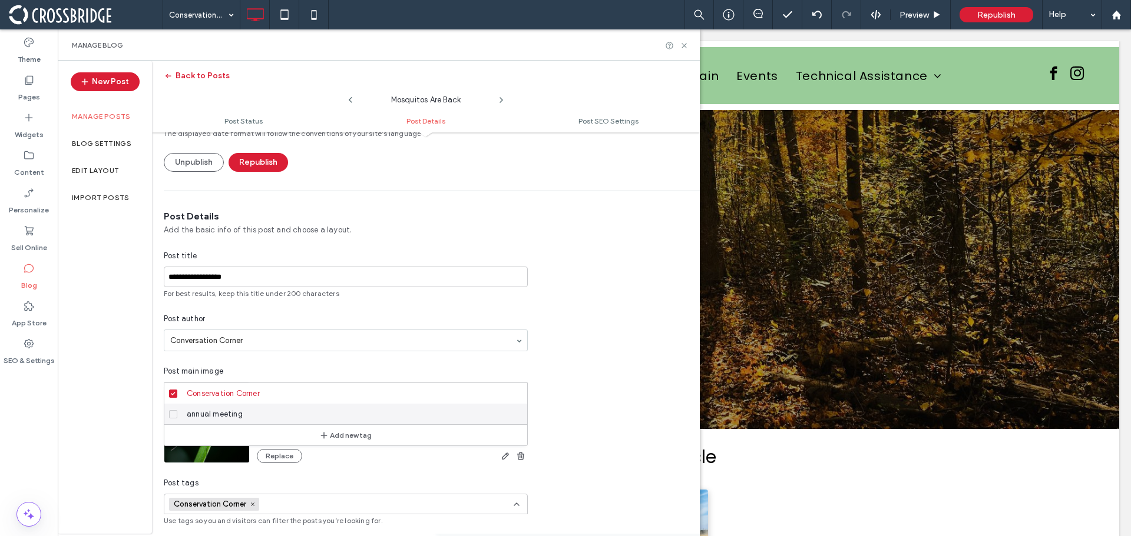
scroll to position [294, 0]
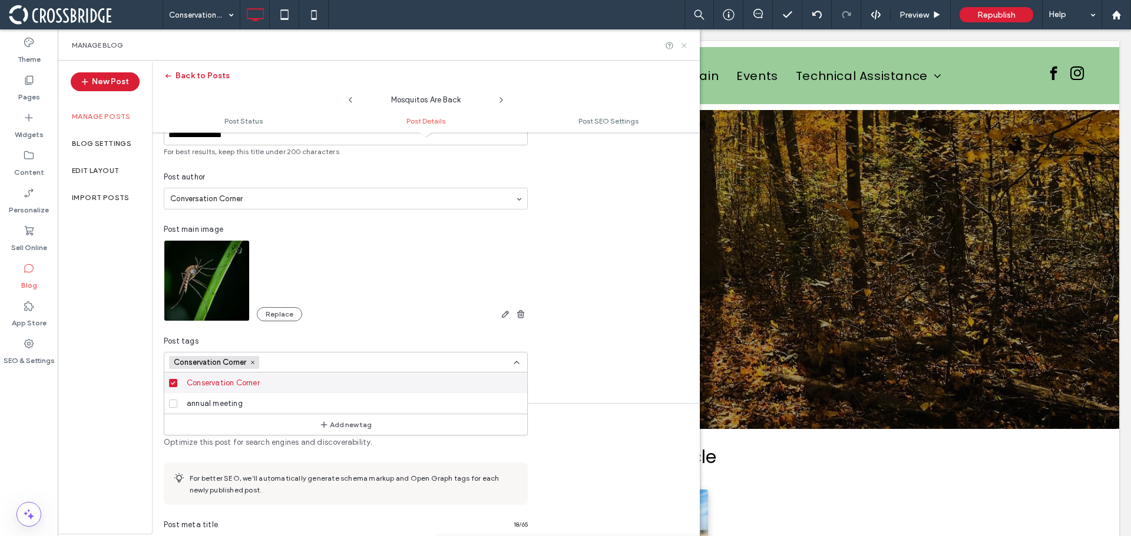
click at [683, 46] on use at bounding box center [683, 45] width 5 height 5
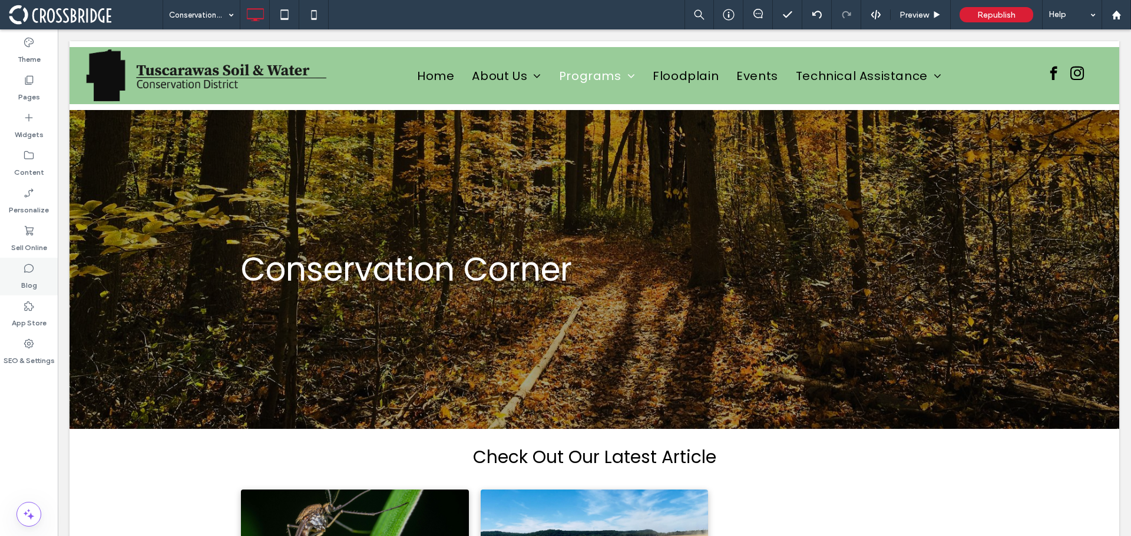
click at [30, 274] on icon at bounding box center [29, 269] width 12 height 12
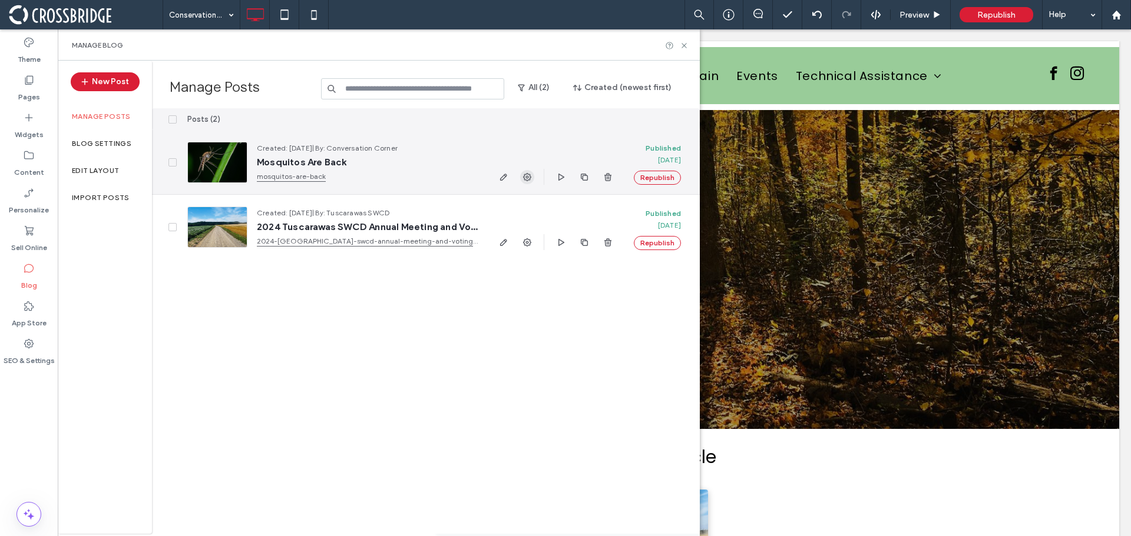
click at [529, 175] on use "button" at bounding box center [527, 177] width 8 height 8
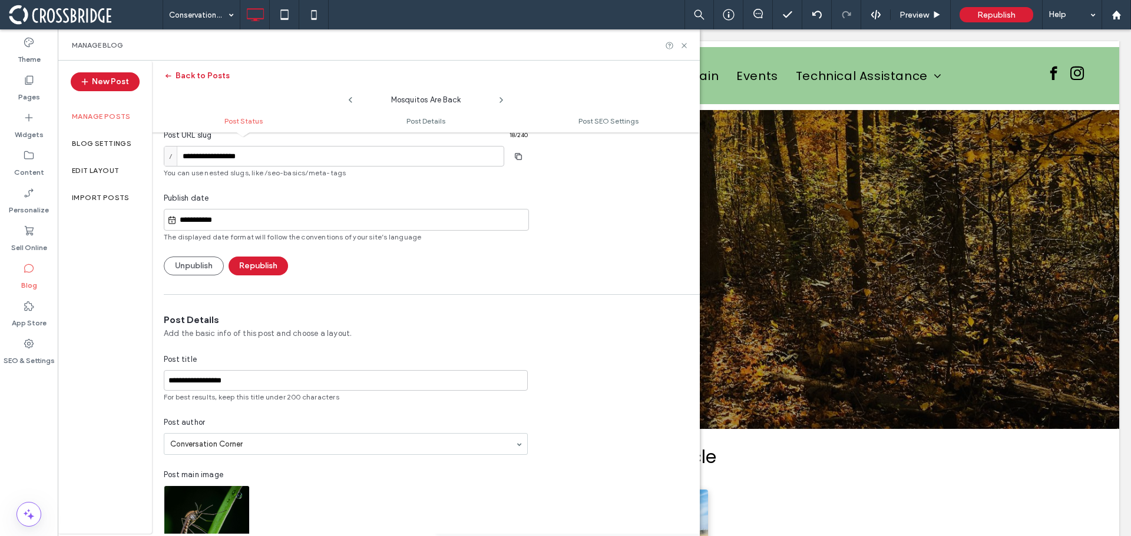
scroll to position [0, 0]
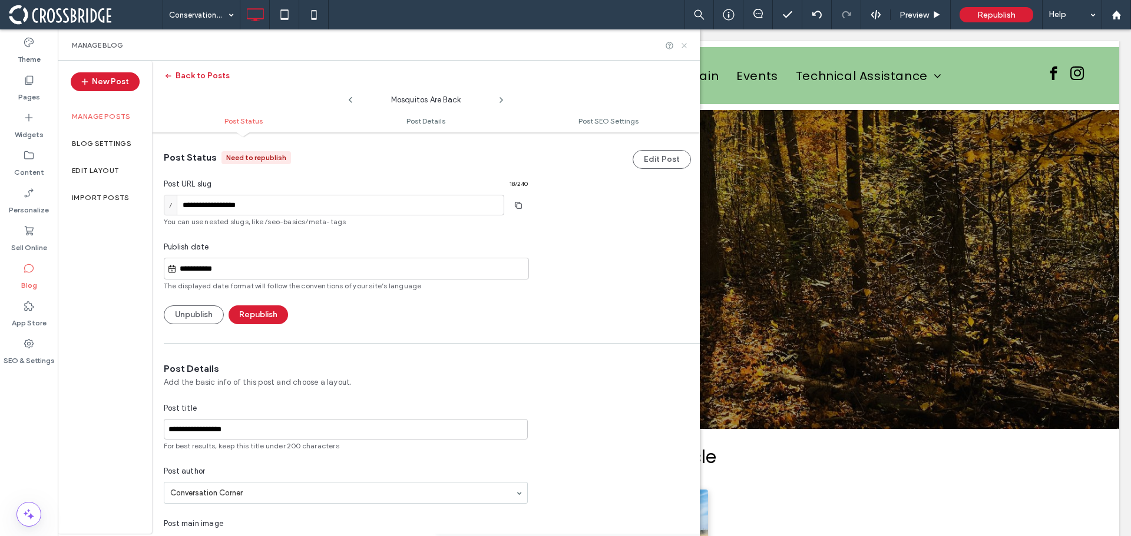
click at [682, 48] on use at bounding box center [683, 45] width 5 height 5
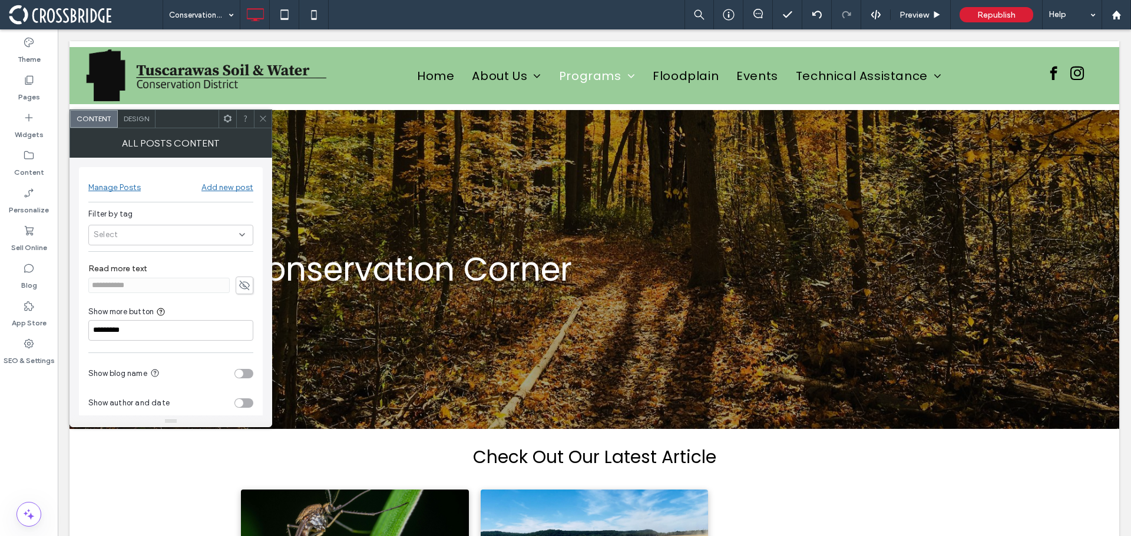
click at [169, 240] on div "Select" at bounding box center [170, 235] width 165 height 21
click at [96, 257] on icon at bounding box center [97, 256] width 5 height 4
click at [259, 118] on icon at bounding box center [263, 118] width 9 height 9
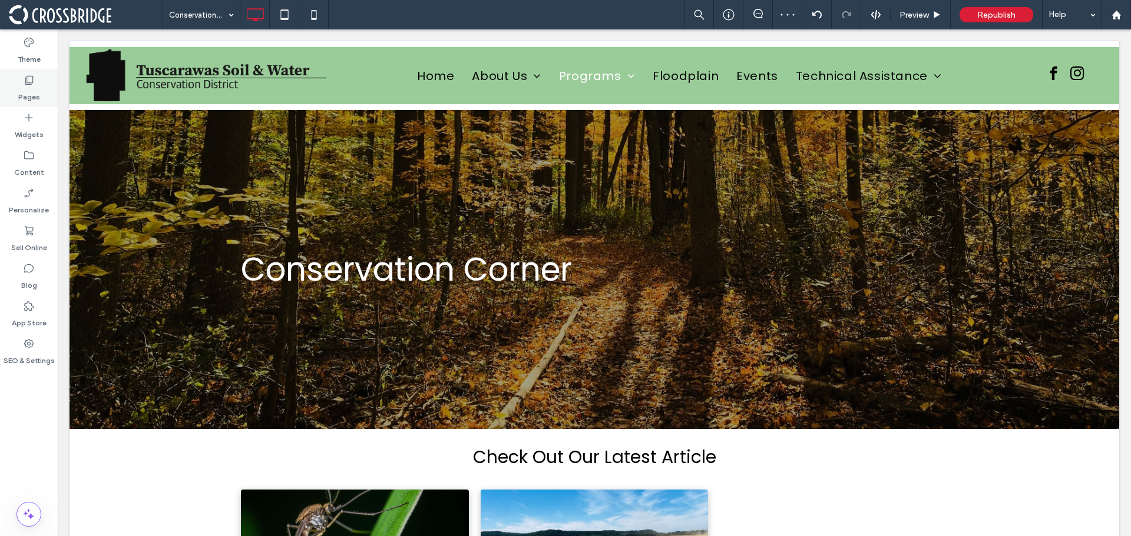
click at [15, 83] on div "Pages" at bounding box center [29, 88] width 58 height 38
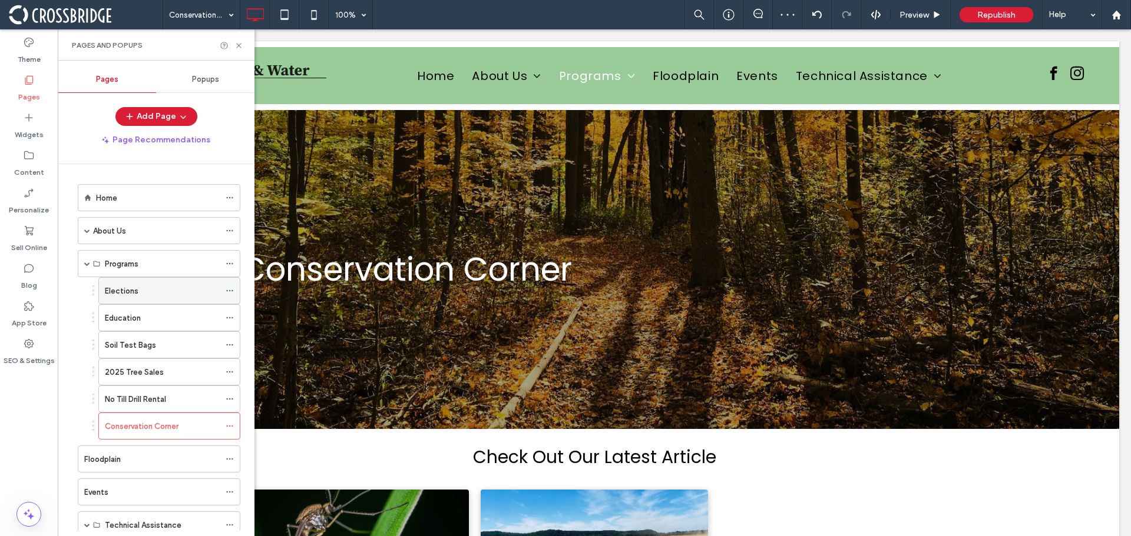
click at [127, 296] on label "Elections" at bounding box center [122, 291] width 34 height 21
click at [238, 45] on use at bounding box center [238, 45] width 5 height 5
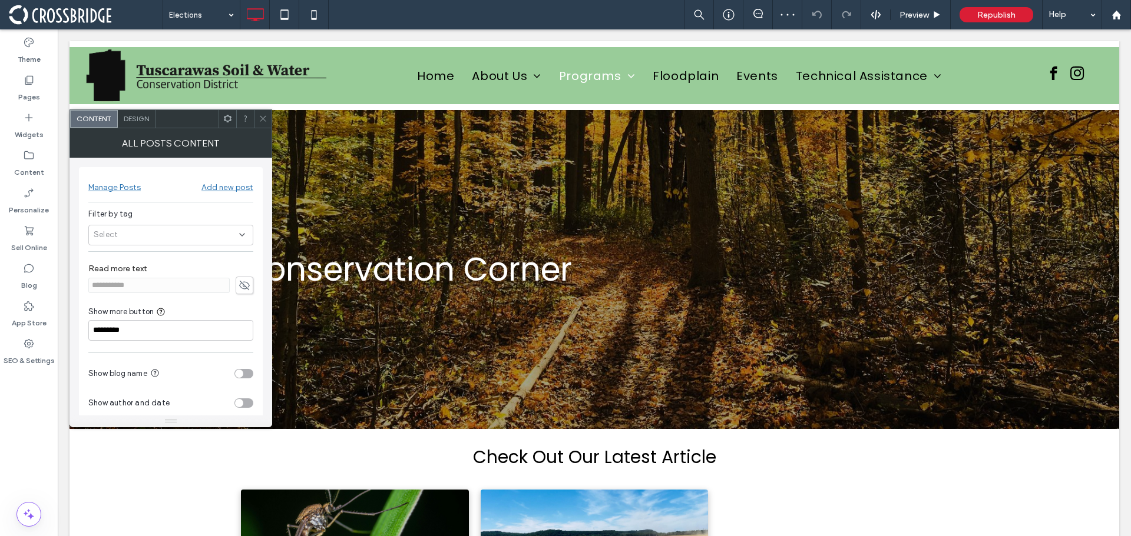
click at [208, 233] on div "Select" at bounding box center [170, 235] width 165 height 21
click at [93, 278] on div "annual meeting" at bounding box center [171, 276] width 164 height 21
click at [261, 118] on icon at bounding box center [263, 118] width 9 height 9
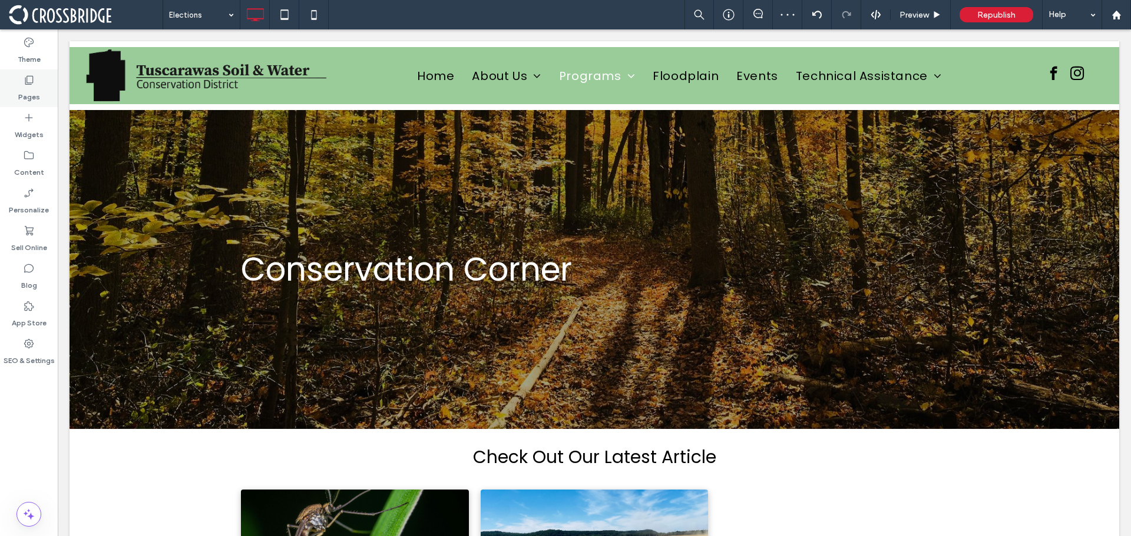
click at [41, 87] on div "Pages" at bounding box center [29, 88] width 58 height 38
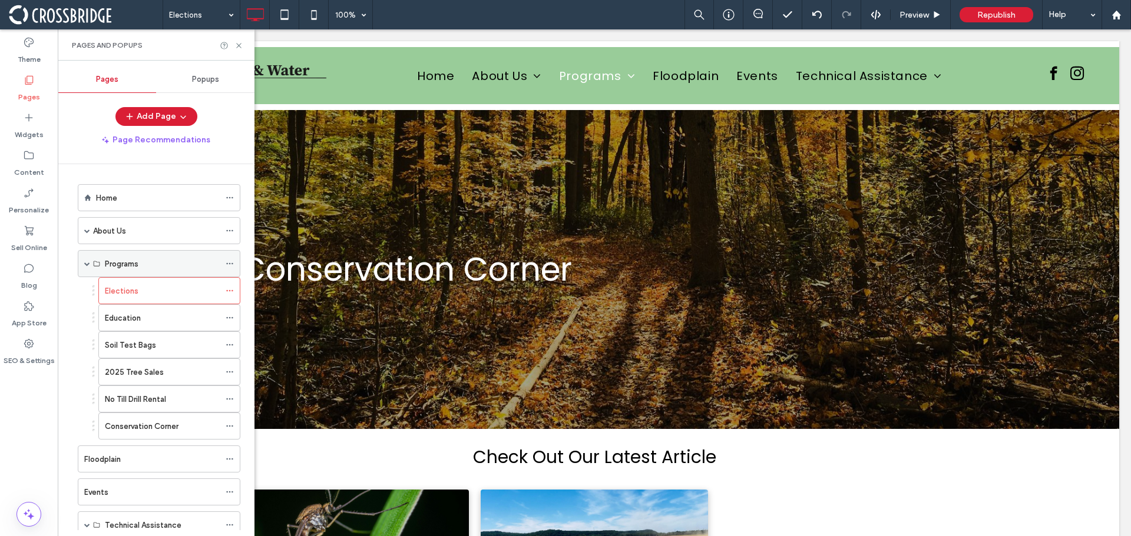
click at [106, 267] on label "Programs" at bounding box center [122, 264] width 34 height 21
click at [88, 263] on span at bounding box center [87, 264] width 6 height 6
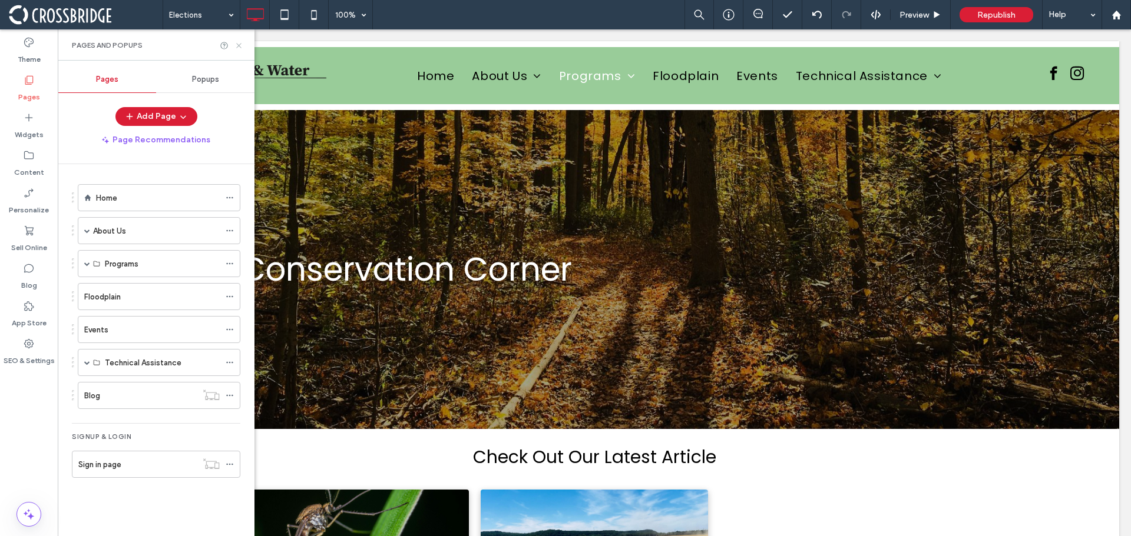
click at [240, 46] on icon at bounding box center [238, 45] width 9 height 9
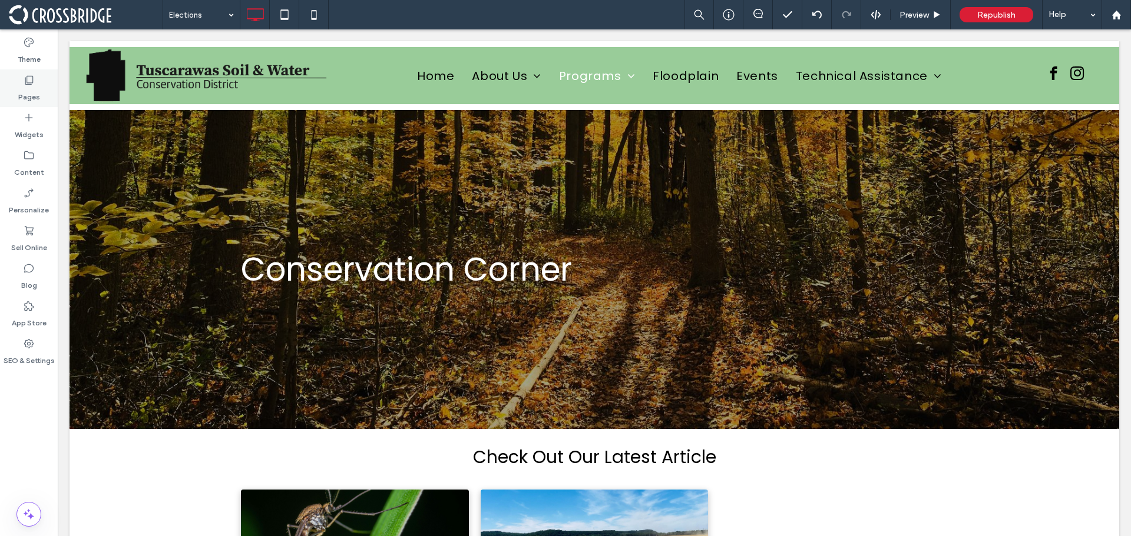
click at [25, 86] on label "Pages" at bounding box center [29, 94] width 22 height 16
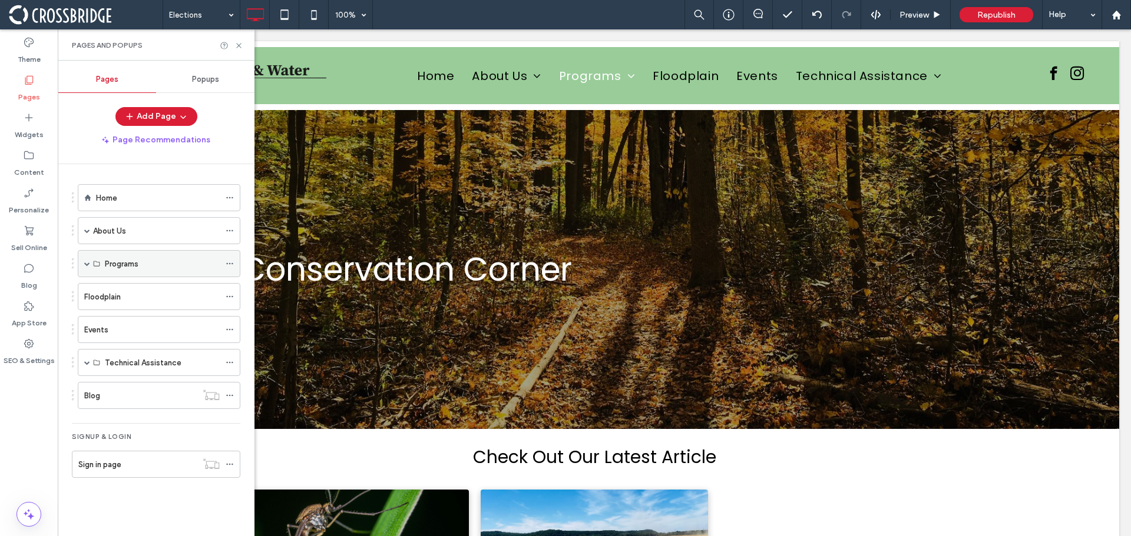
click at [110, 261] on label "Programs" at bounding box center [122, 264] width 34 height 21
click at [87, 263] on span at bounding box center [87, 264] width 6 height 6
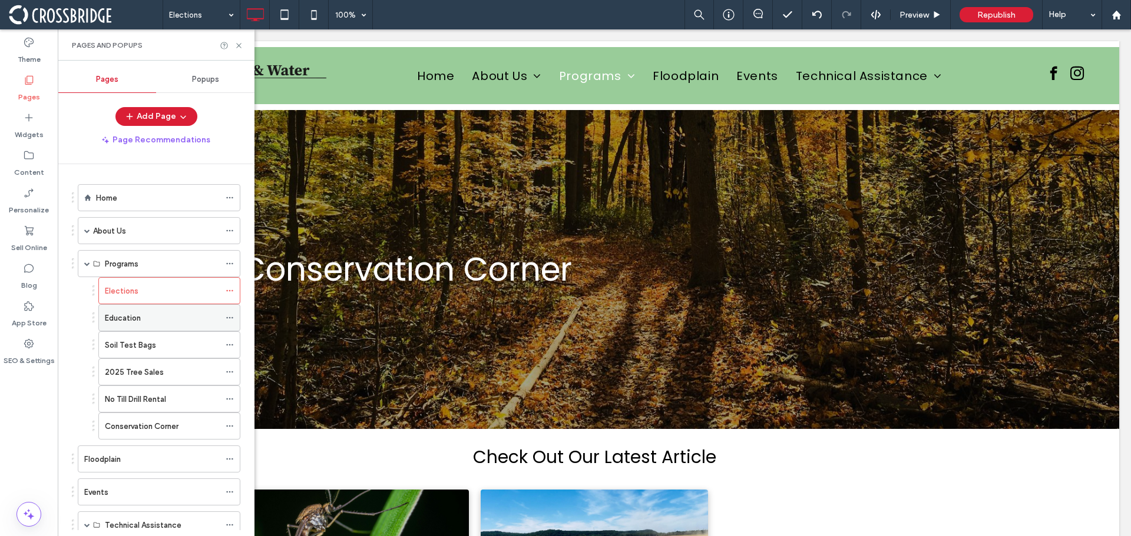
click at [141, 325] on div "Education" at bounding box center [162, 318] width 115 height 26
click at [128, 295] on label "Elections" at bounding box center [122, 291] width 34 height 21
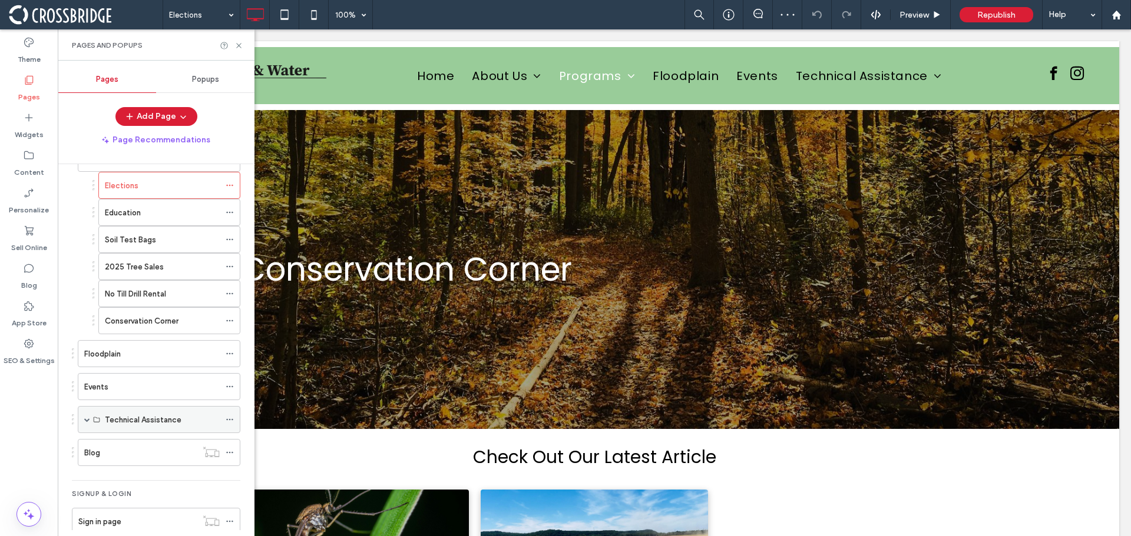
scroll to position [118, 0]
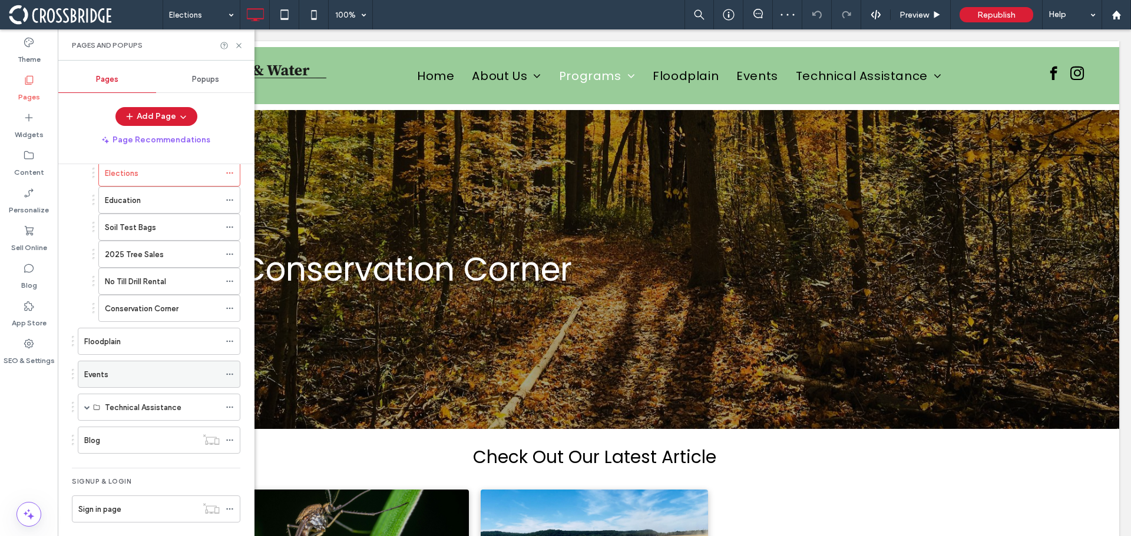
click at [117, 375] on div "Events" at bounding box center [151, 375] width 135 height 12
click at [236, 47] on icon at bounding box center [238, 45] width 9 height 9
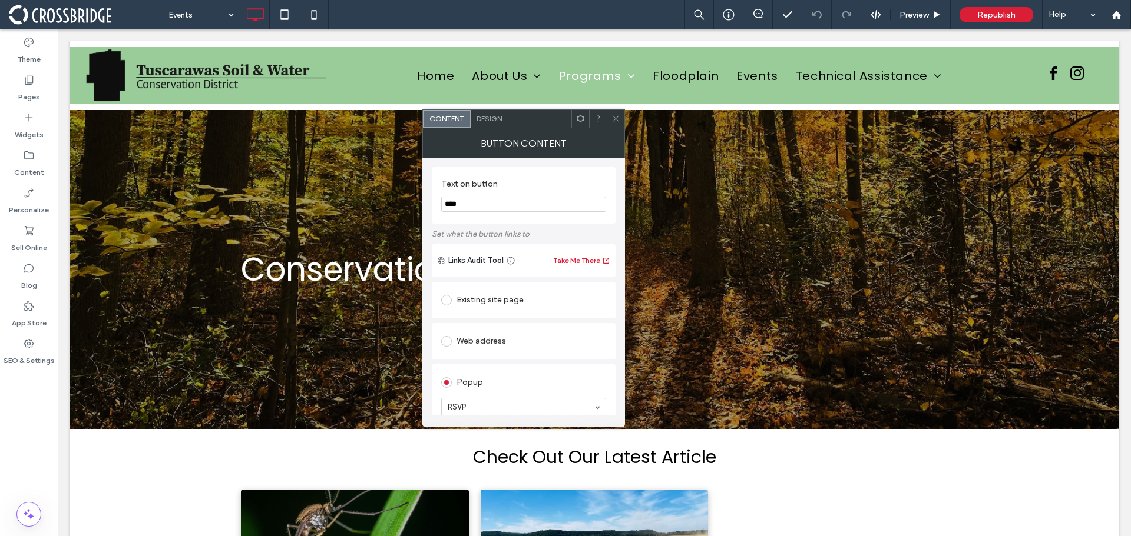
click at [615, 117] on icon at bounding box center [615, 118] width 9 height 9
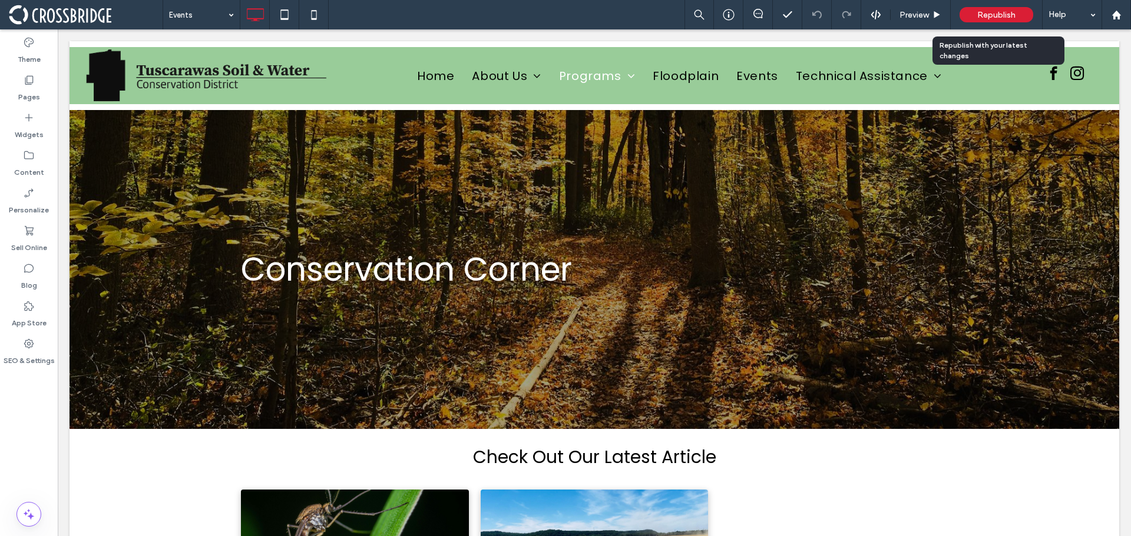
click at [976, 16] on div "Republish" at bounding box center [996, 14] width 74 height 15
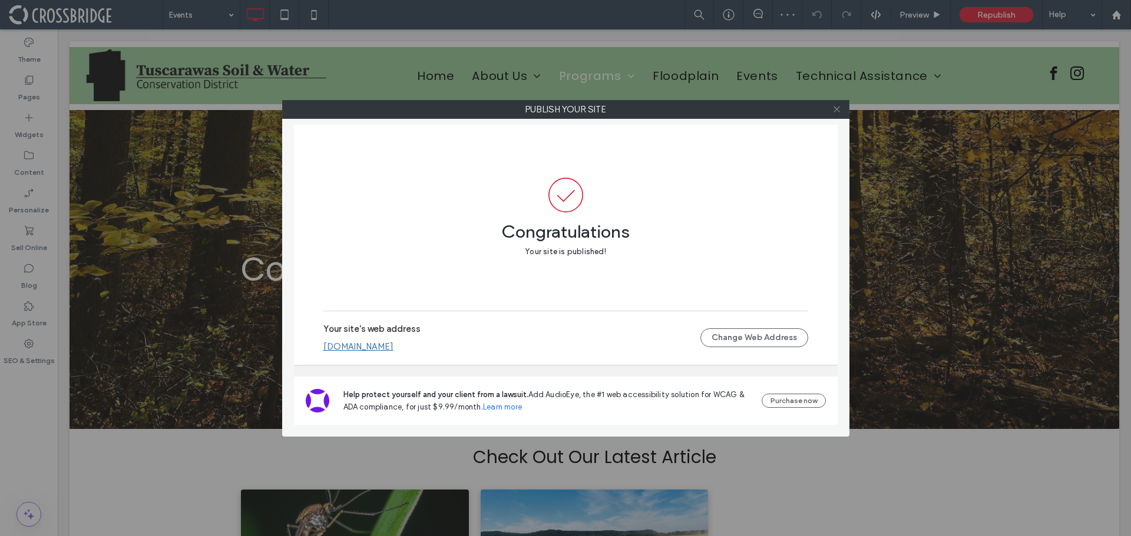
click at [837, 109] on use at bounding box center [836, 110] width 6 height 6
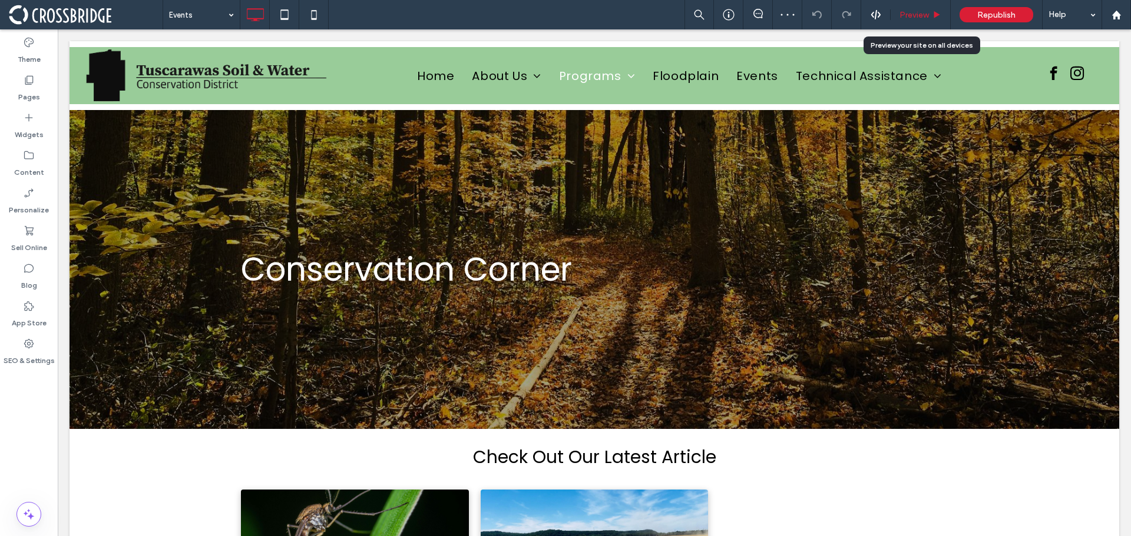
click at [902, 7] on div "Preview" at bounding box center [920, 14] width 60 height 29
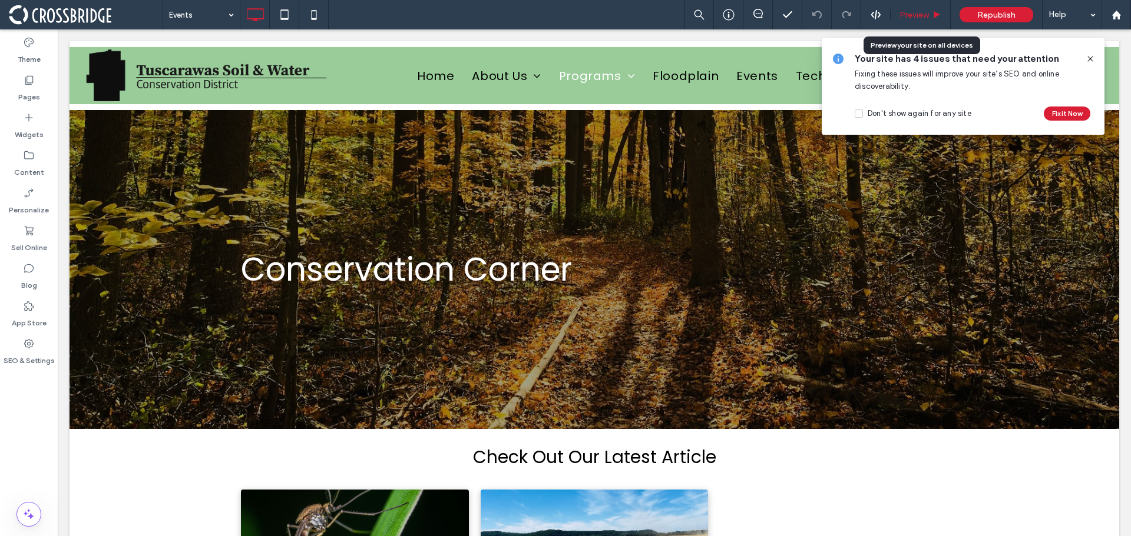
click at [921, 11] on span "Preview" at bounding box center [913, 15] width 29 height 10
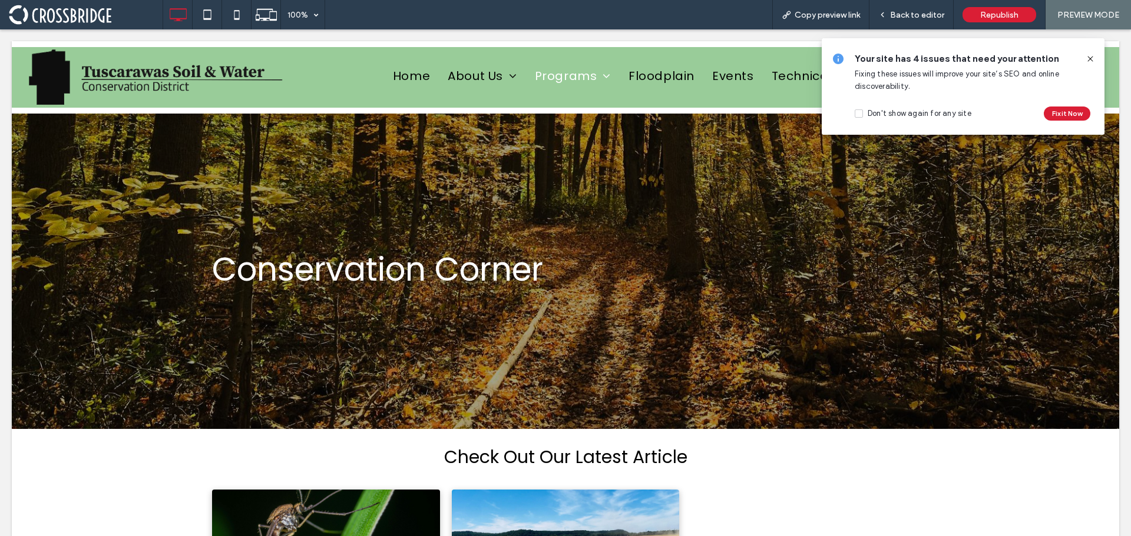
click at [1095, 57] on div "Your site has 4 issues that need your attention Fixing these issues will improv…" at bounding box center [963, 86] width 283 height 97
click at [1089, 59] on icon at bounding box center [1089, 58] width 9 height 9
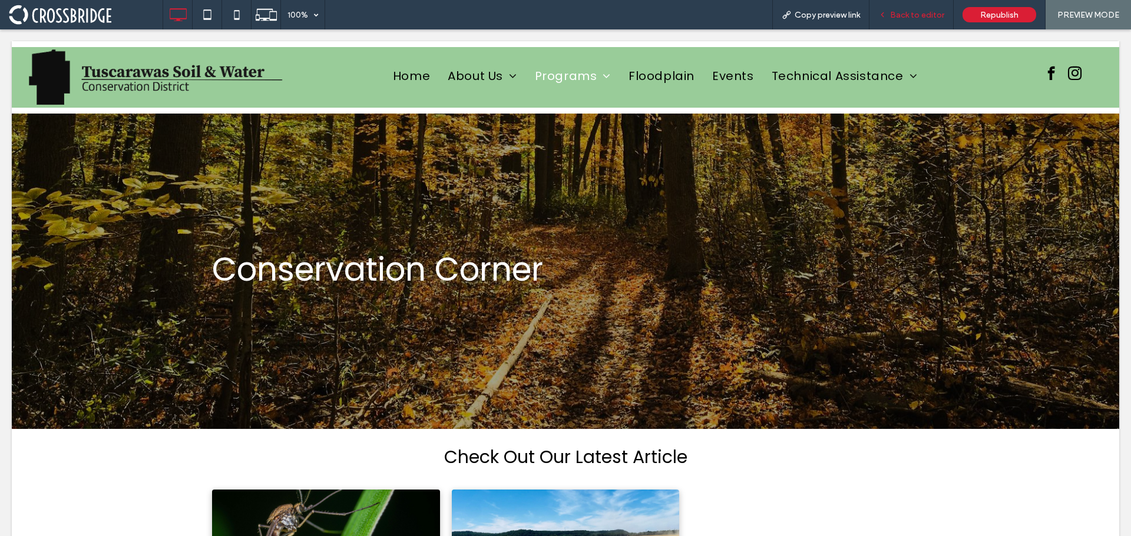
click at [910, 13] on span "Back to editor" at bounding box center [917, 15] width 54 height 10
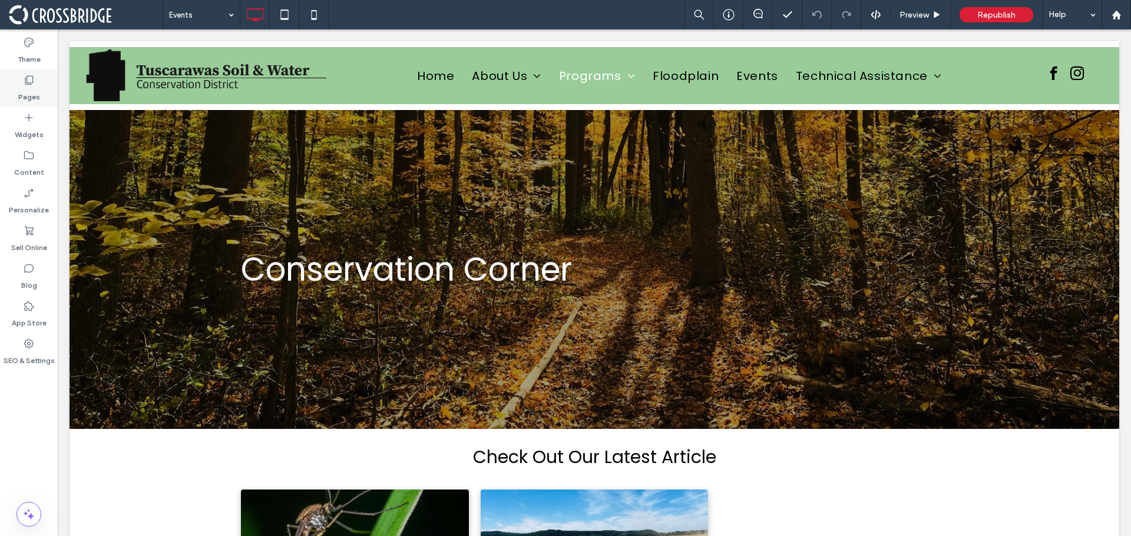
click at [25, 88] on label "Pages" at bounding box center [29, 94] width 22 height 16
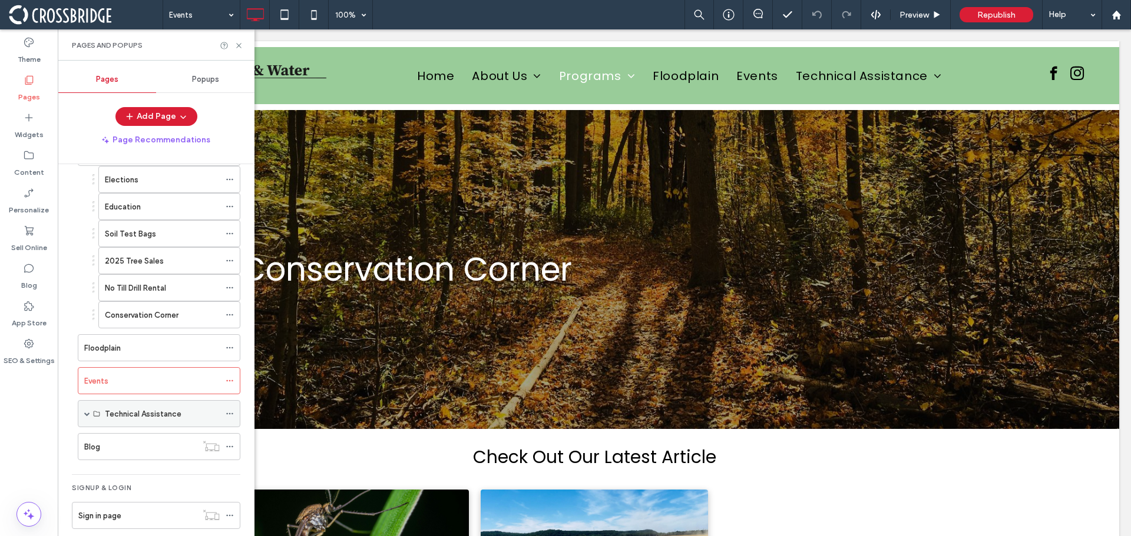
scroll to position [125, 0]
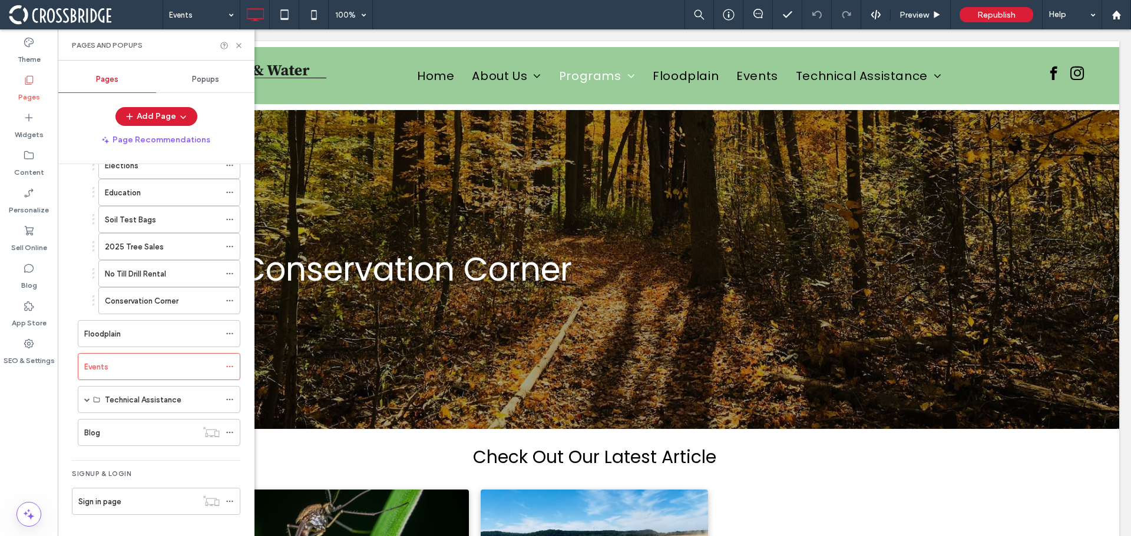
click at [187, 81] on div "Popups" at bounding box center [205, 80] width 98 height 26
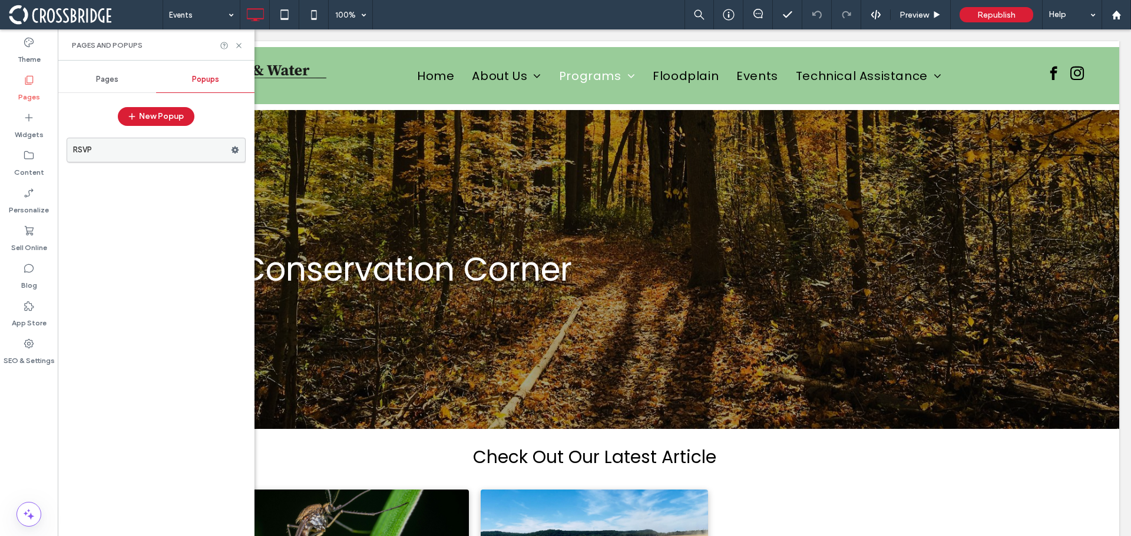
click at [128, 145] on label "RSVP" at bounding box center [152, 150] width 158 height 24
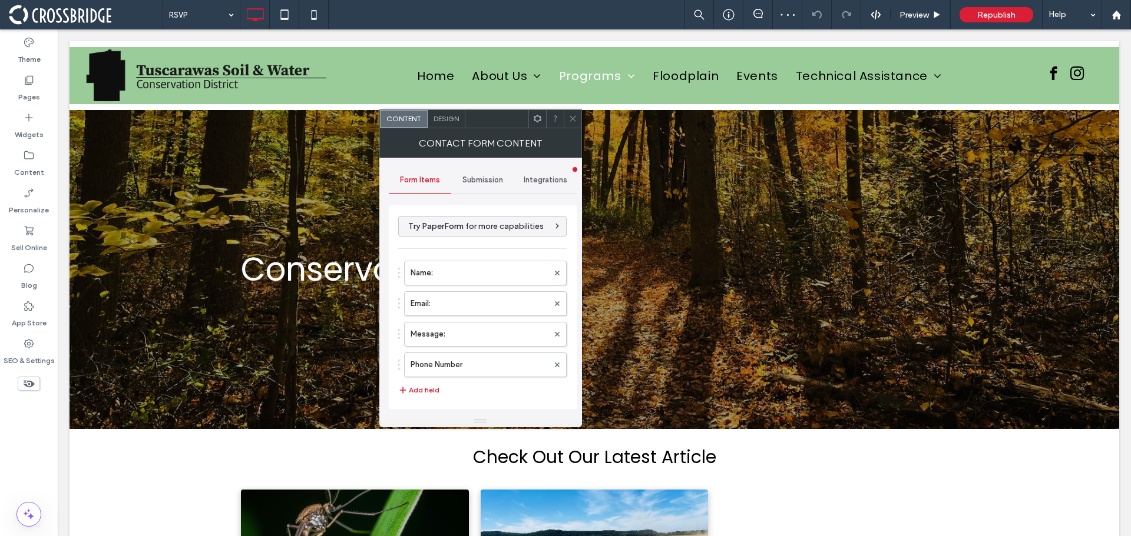
click at [449, 112] on div "Design" at bounding box center [447, 119] width 38 height 18
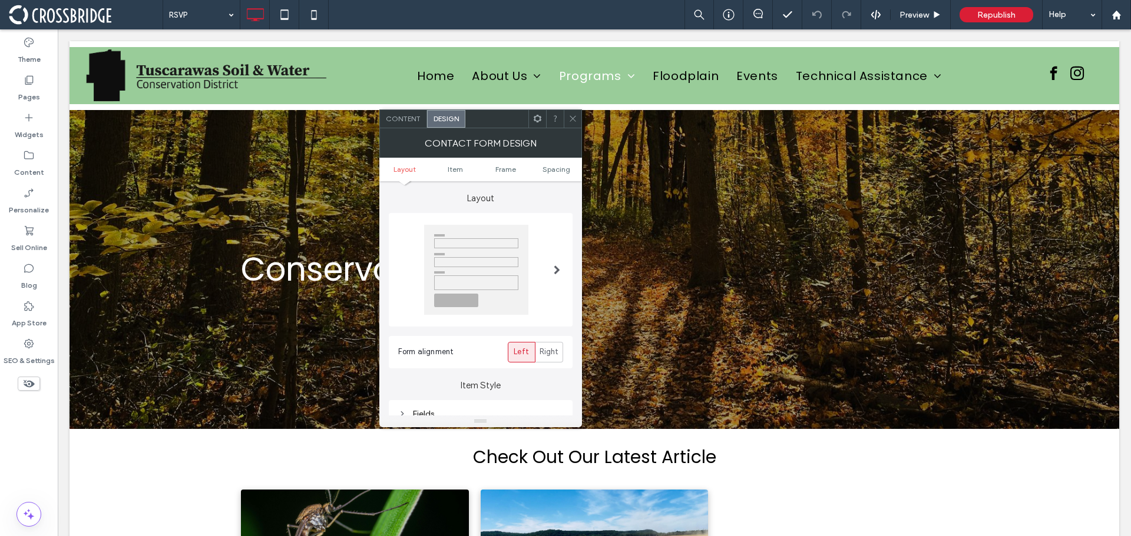
click at [402, 124] on div "Content" at bounding box center [403, 119] width 47 height 18
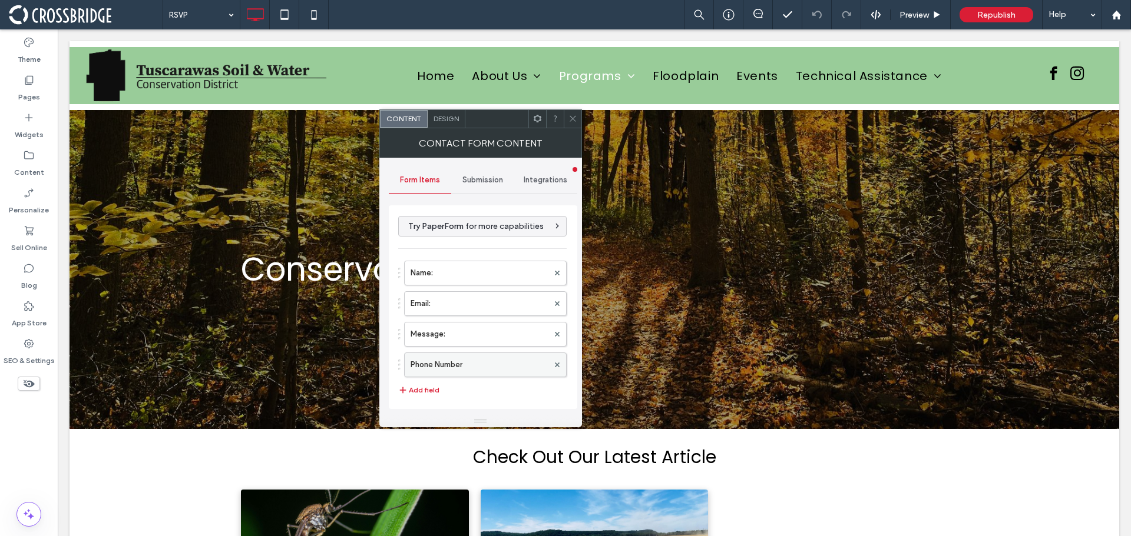
click at [465, 371] on label "Phone Number" at bounding box center [479, 365] width 138 height 24
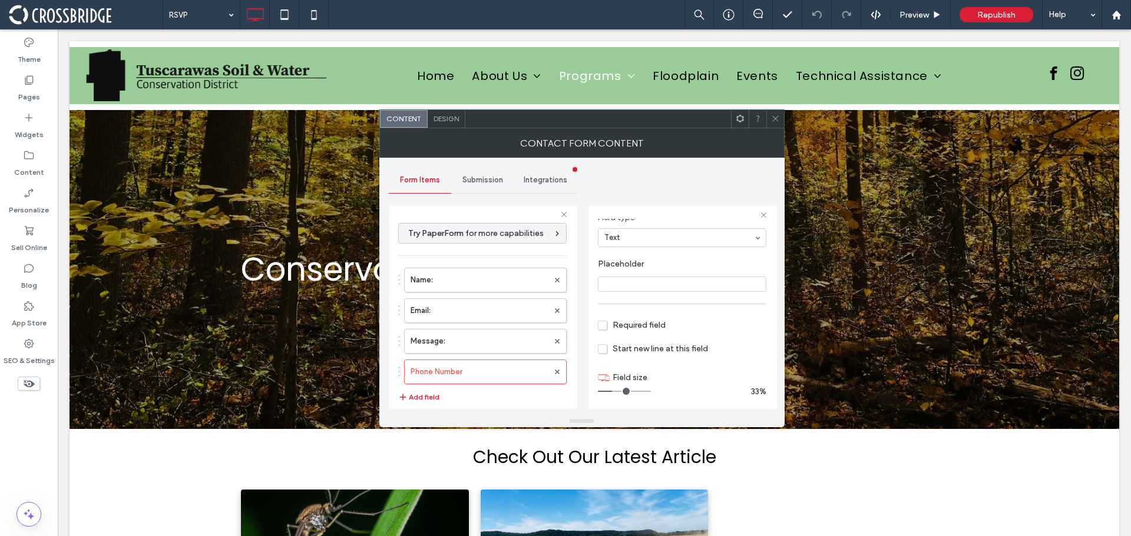
scroll to position [82, 0]
drag, startPoint x: 615, startPoint y: 389, endPoint x: 668, endPoint y: 387, distance: 53.0
type input "**"
click at [651, 388] on input "range" at bounding box center [624, 388] width 53 height 1
click at [777, 120] on icon at bounding box center [775, 118] width 9 height 9
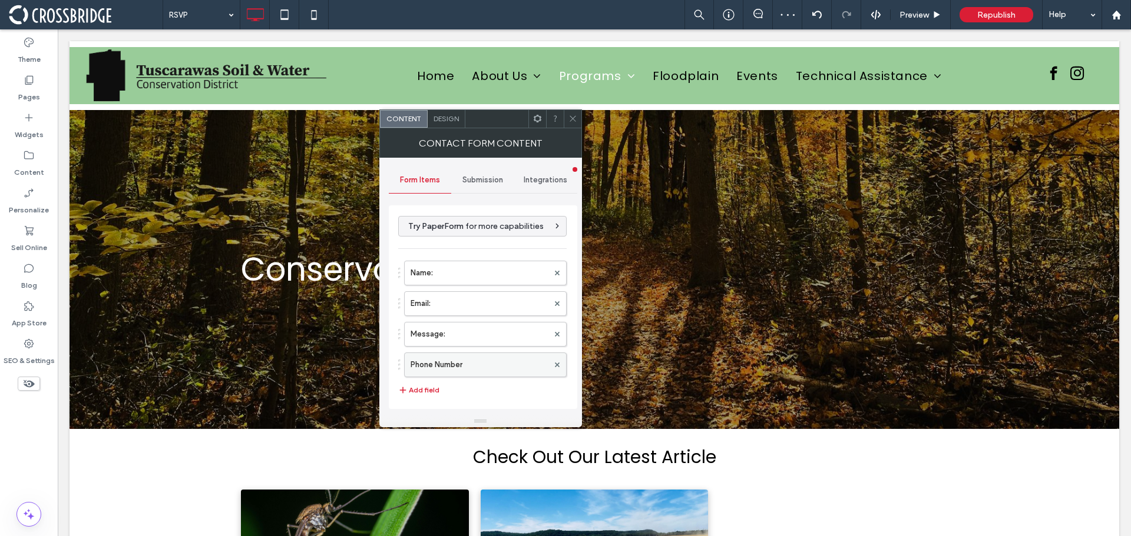
click at [500, 357] on label "Phone Number" at bounding box center [479, 365] width 138 height 24
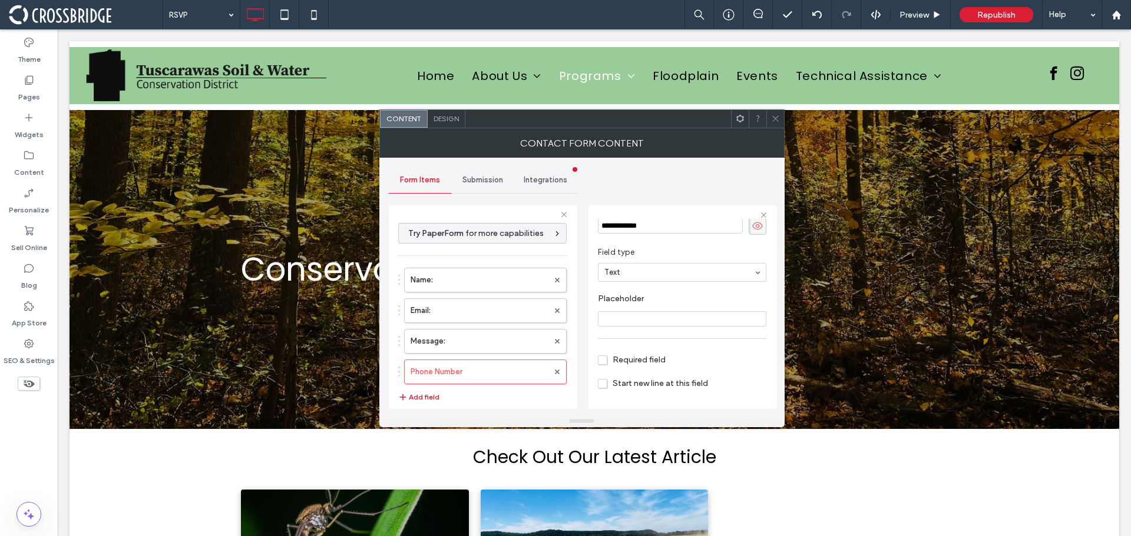
scroll to position [24, 0]
click at [663, 247] on input "**********" at bounding box center [670, 246] width 145 height 15
drag, startPoint x: 663, startPoint y: 247, endPoint x: 577, endPoint y: 249, distance: 86.0
click at [577, 249] on div "**********" at bounding box center [582, 287] width 386 height 258
click at [639, 344] on input "Placeholder" at bounding box center [682, 339] width 168 height 15
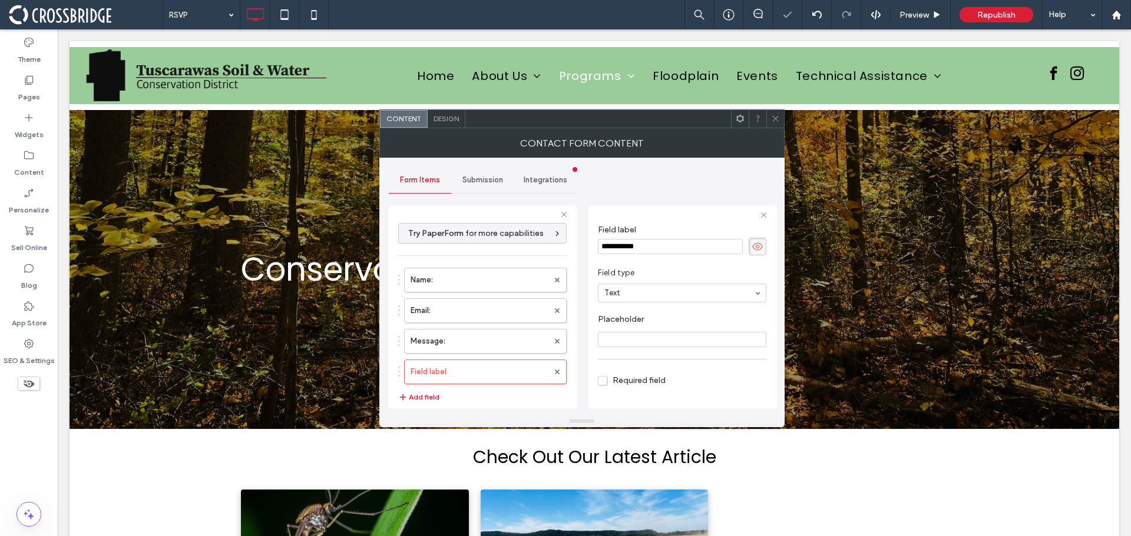
paste input "**********"
type input "**********"
click at [600, 320] on span "Required field" at bounding box center [632, 322] width 68 height 10
click at [771, 115] on icon at bounding box center [775, 118] width 9 height 9
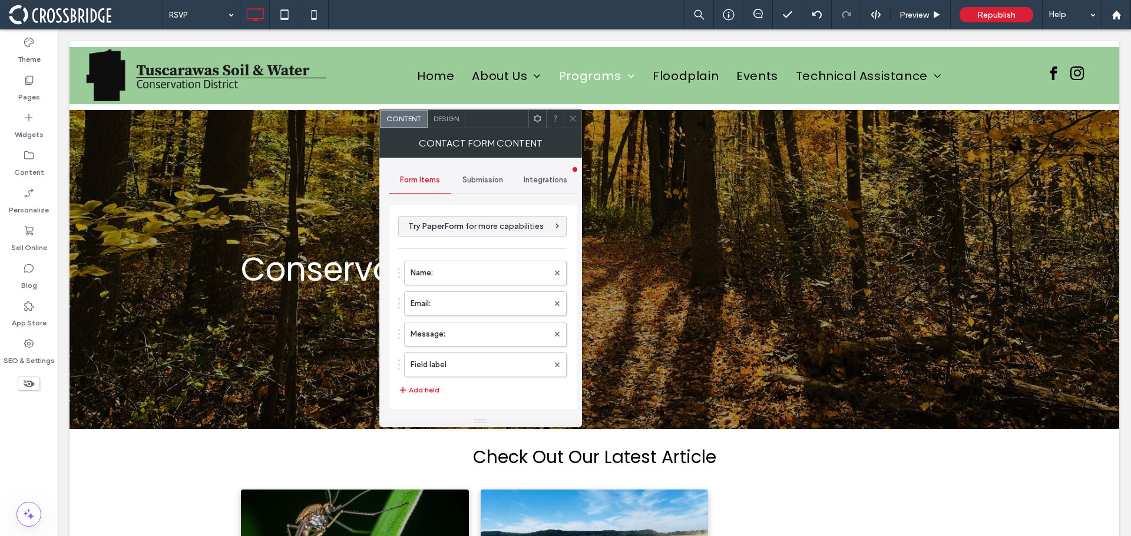
click at [481, 176] on span "Submission" at bounding box center [482, 179] width 41 height 9
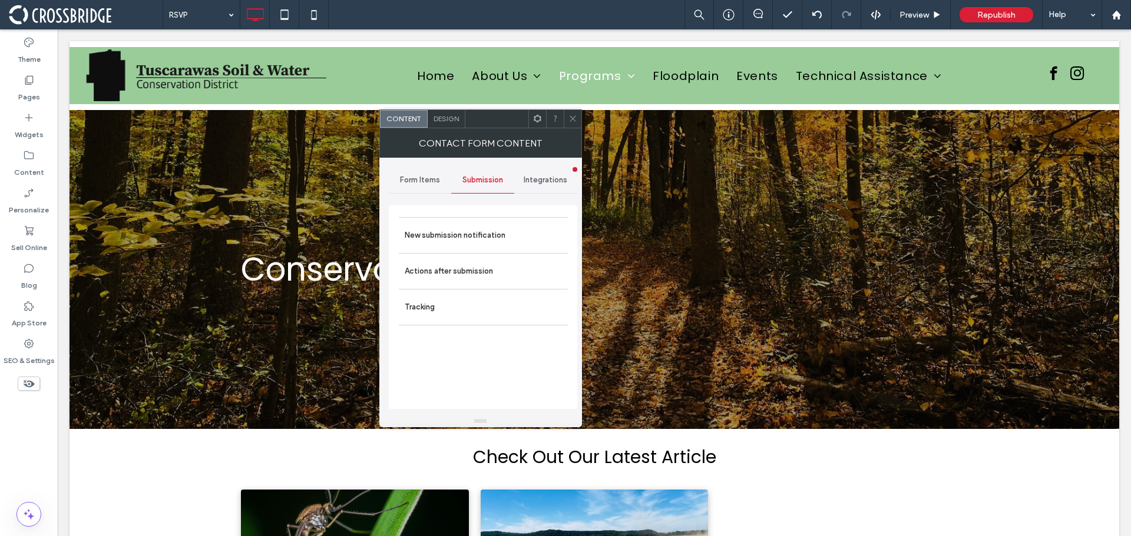
click at [440, 114] on span "Design" at bounding box center [445, 118] width 25 height 9
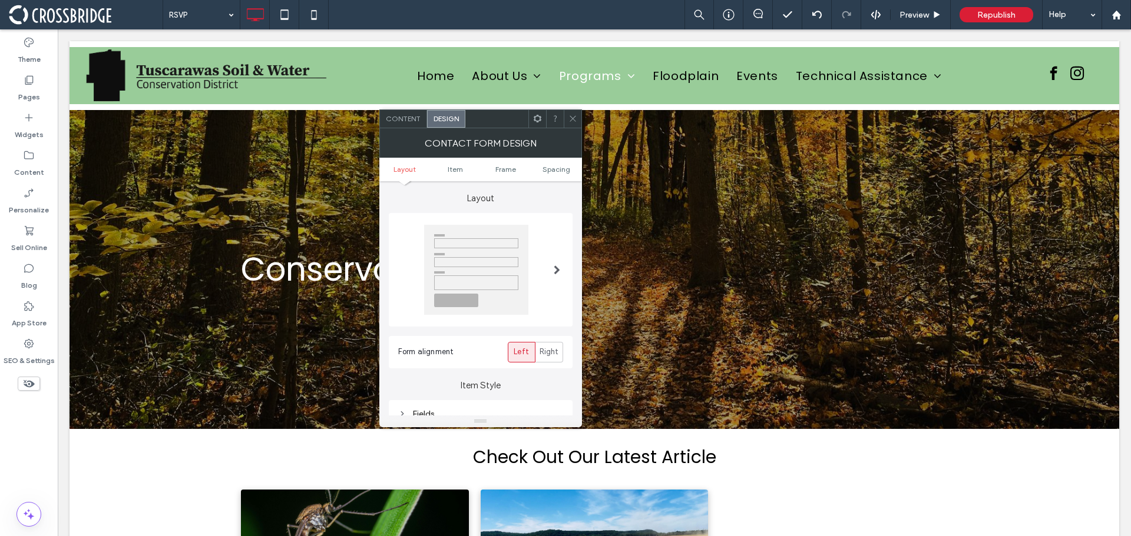
click at [403, 115] on span "Content" at bounding box center [403, 118] width 35 height 9
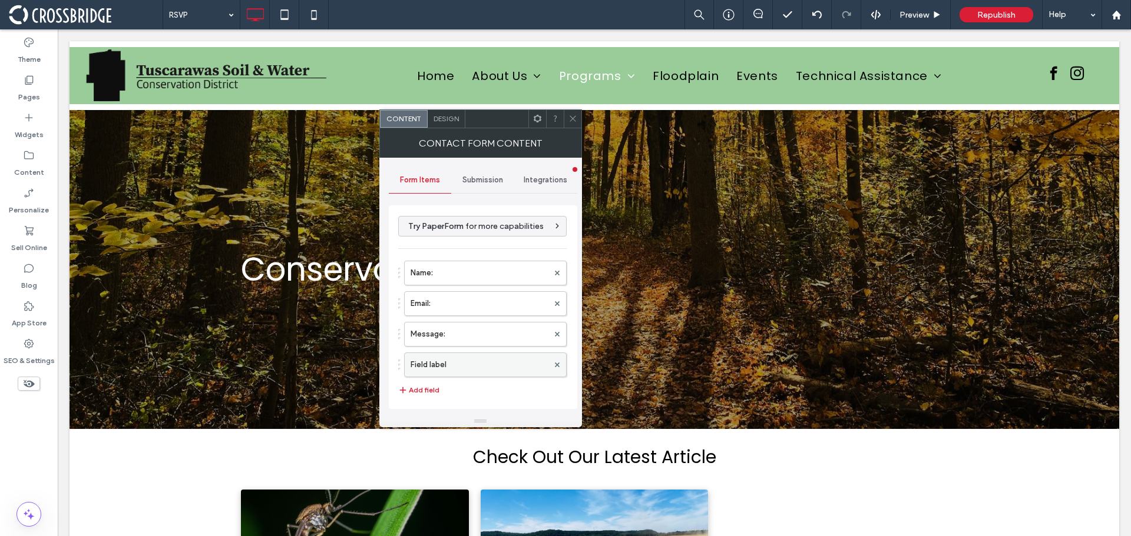
click at [472, 360] on label "Field label" at bounding box center [479, 365] width 138 height 24
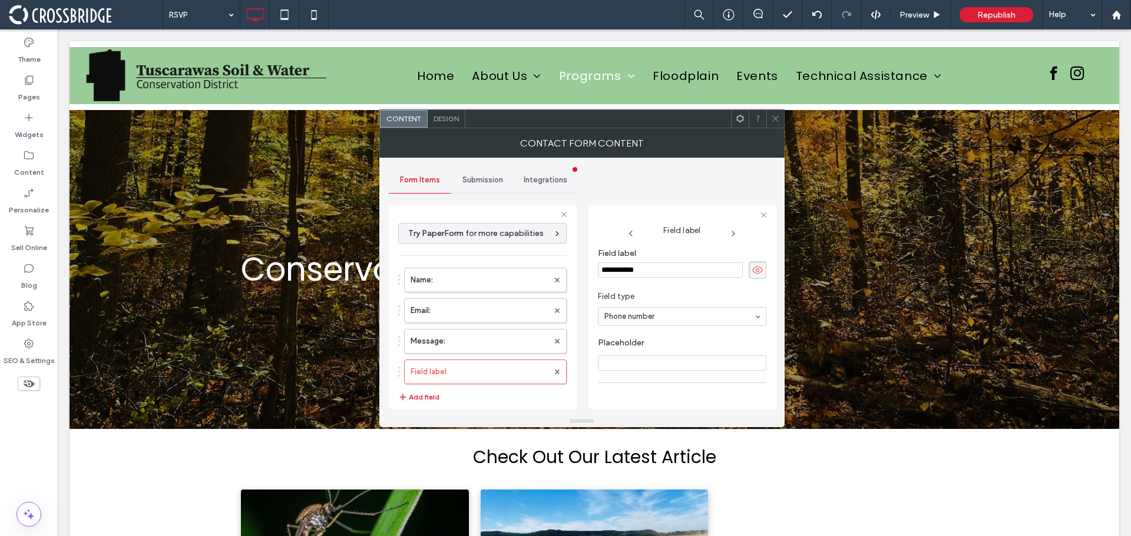
drag, startPoint x: 657, startPoint y: 269, endPoint x: 587, endPoint y: 269, distance: 70.1
click at [587, 269] on div "**********" at bounding box center [582, 287] width 386 height 258
click at [654, 316] on input at bounding box center [679, 317] width 150 height 8
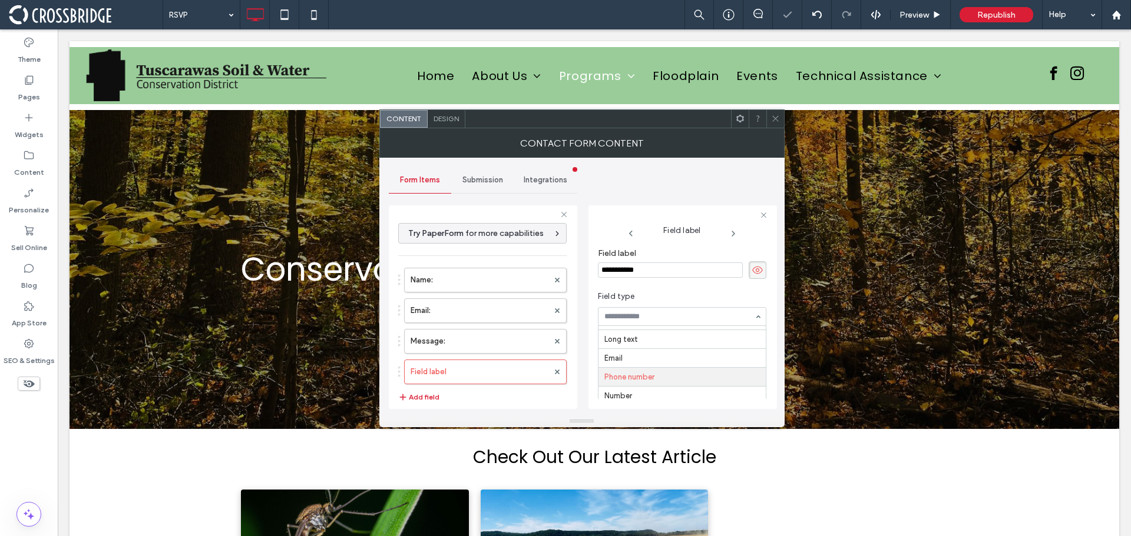
click at [643, 264] on input "**********" at bounding box center [670, 270] width 145 height 15
drag, startPoint x: 640, startPoint y: 270, endPoint x: 590, endPoint y: 270, distance: 49.5
click at [590, 270] on div "**********" at bounding box center [682, 308] width 188 height 204
click at [751, 274] on icon at bounding box center [757, 270] width 12 height 13
click at [643, 365] on input "Placeholder" at bounding box center [682, 363] width 168 height 15
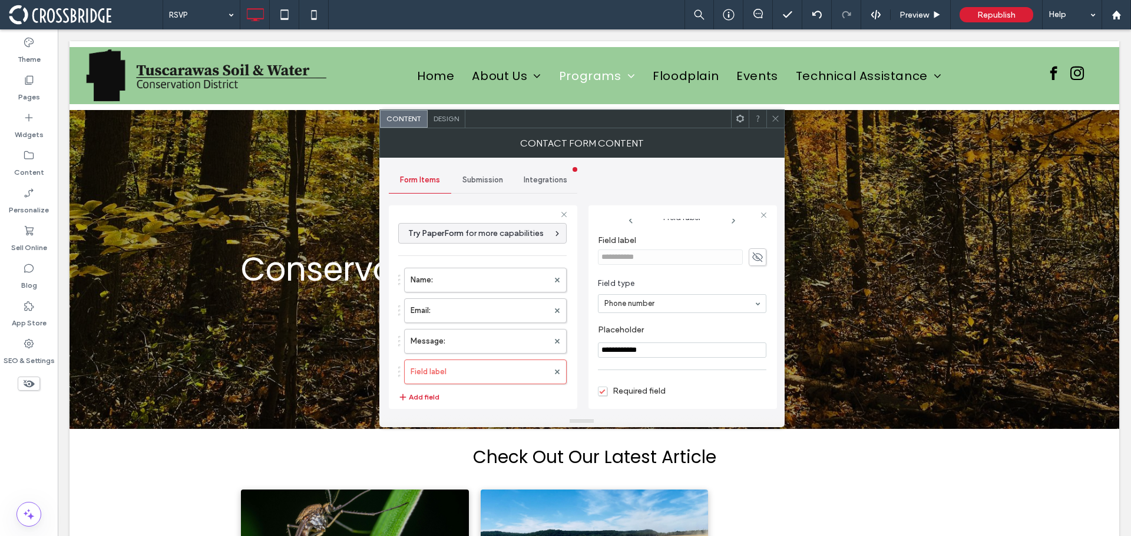
scroll to position [0, 0]
drag, startPoint x: 660, startPoint y: 366, endPoint x: 575, endPoint y: 365, distance: 84.8
click at [575, 365] on div "**********" at bounding box center [483, 305] width 188 height 219
type input "**********"
click at [756, 270] on icon at bounding box center [757, 270] width 12 height 13
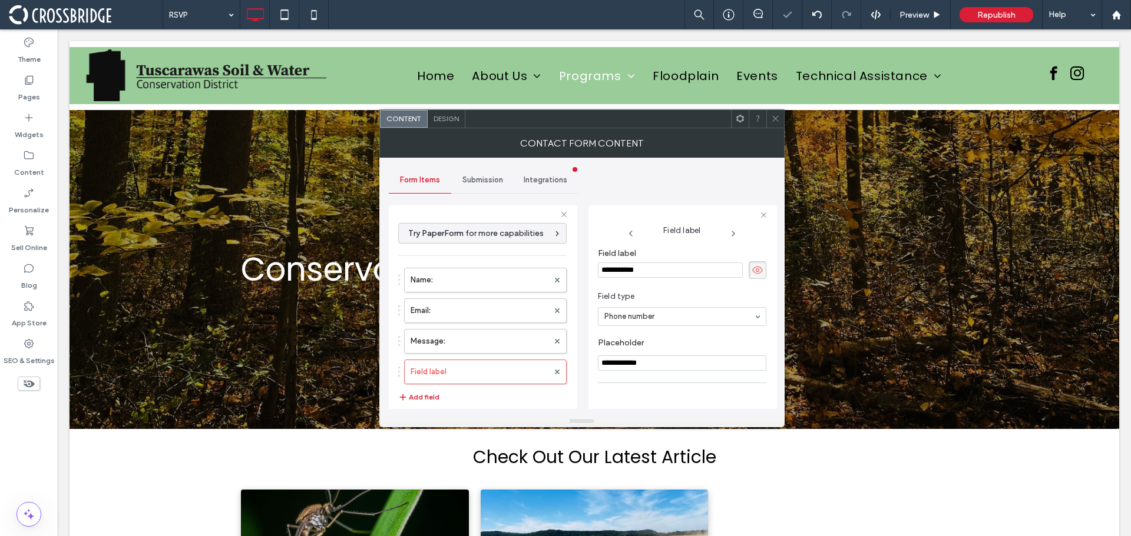
click at [647, 270] on input "**********" at bounding box center [670, 270] width 145 height 15
drag, startPoint x: 611, startPoint y: 270, endPoint x: 589, endPoint y: 270, distance: 22.4
click at [589, 270] on div "**********" at bounding box center [682, 308] width 188 height 204
paste input "*"
type input "**********"
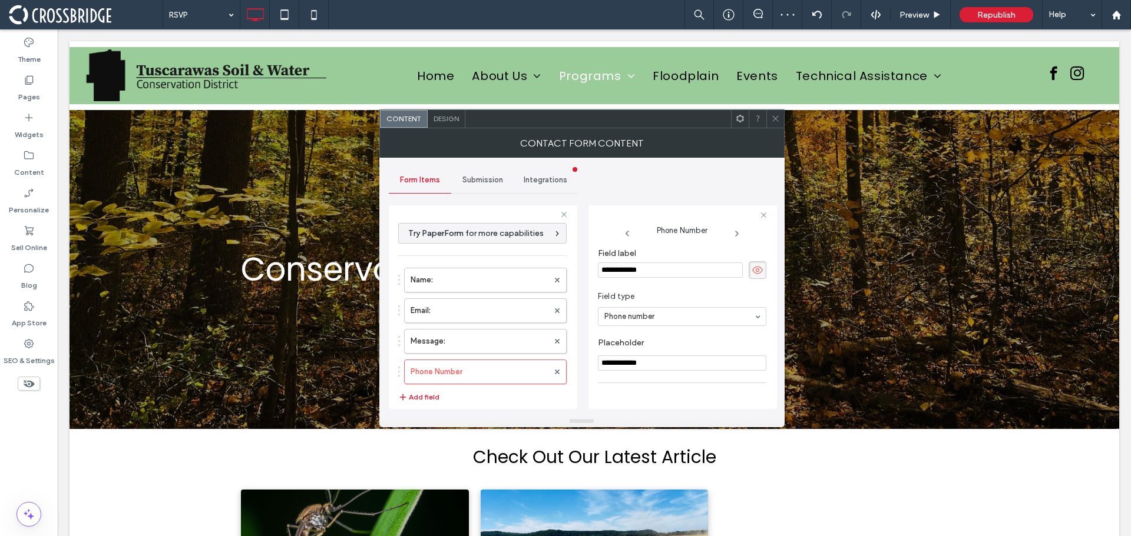
click at [751, 270] on icon at bounding box center [757, 270] width 12 height 13
click at [778, 122] on icon at bounding box center [775, 118] width 9 height 9
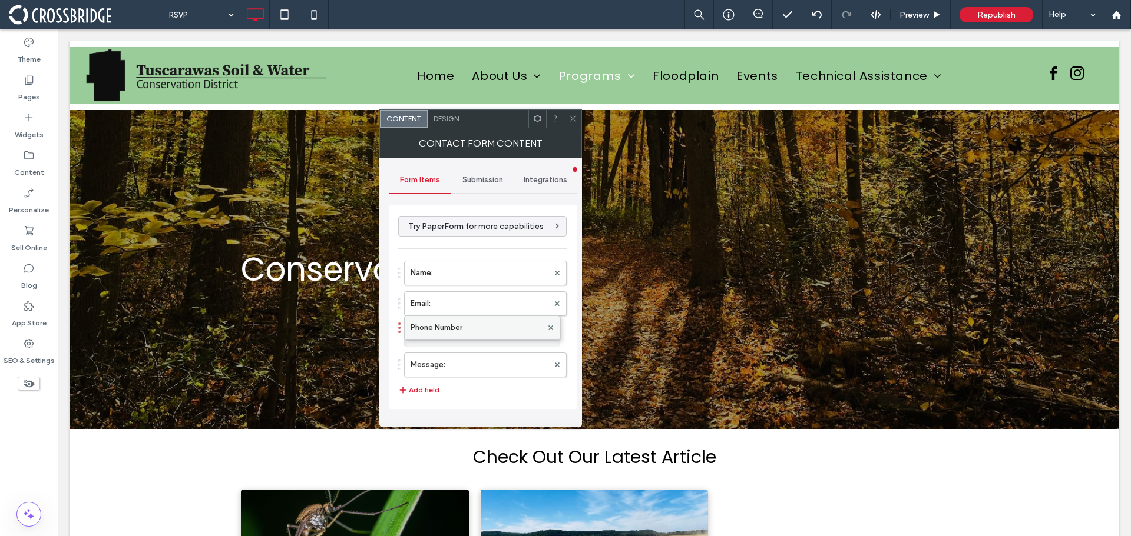
drag, startPoint x: 410, startPoint y: 366, endPoint x: 414, endPoint y: 323, distance: 43.1
click at [568, 118] on icon at bounding box center [572, 118] width 9 height 9
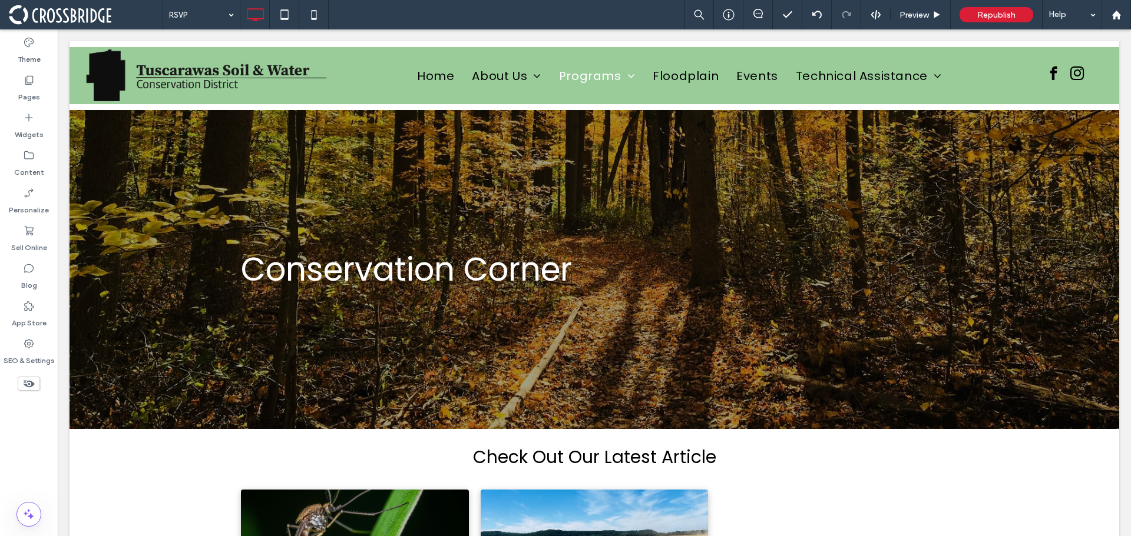
type input "*******"
type input "**"
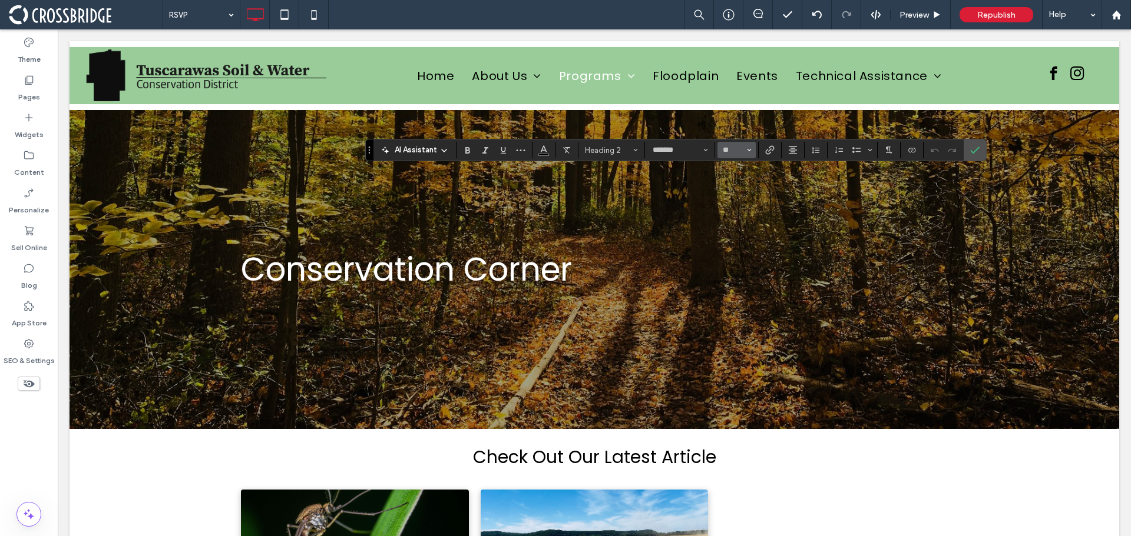
click at [748, 147] on span "Size" at bounding box center [749, 150] width 5 height 15
click at [743, 258] on label "30" at bounding box center [736, 258] width 38 height 16
type input "**"
click at [973, 147] on icon "Confirm" at bounding box center [974, 149] width 9 height 9
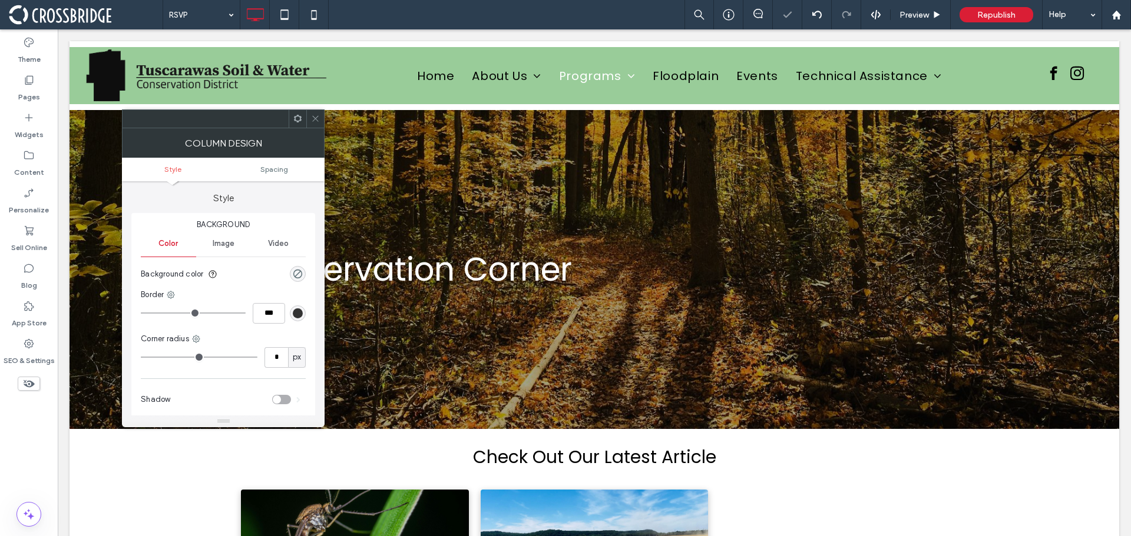
click at [315, 117] on icon at bounding box center [315, 118] width 9 height 9
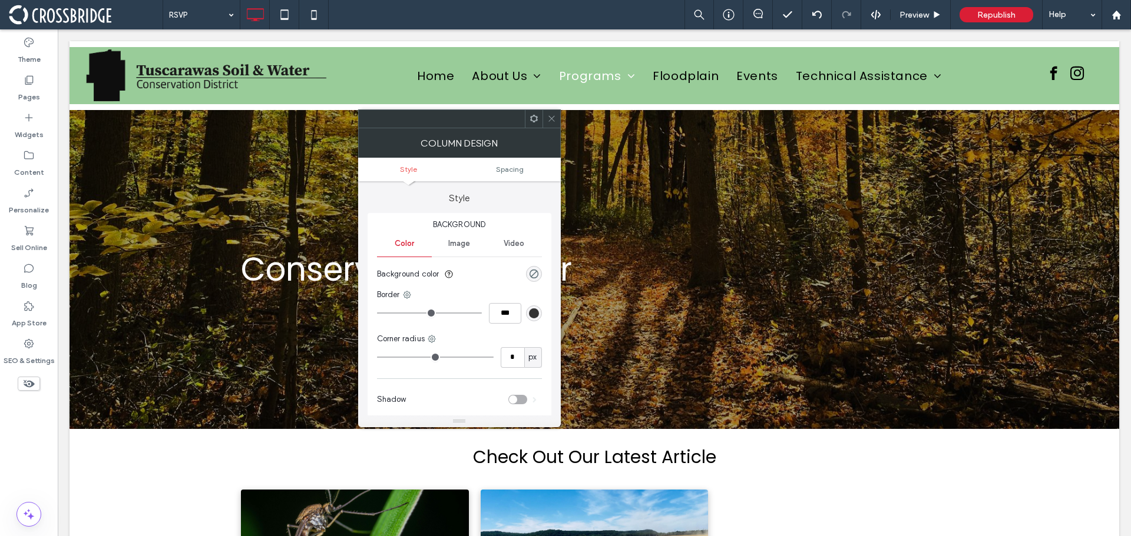
click at [547, 118] on icon at bounding box center [551, 118] width 9 height 9
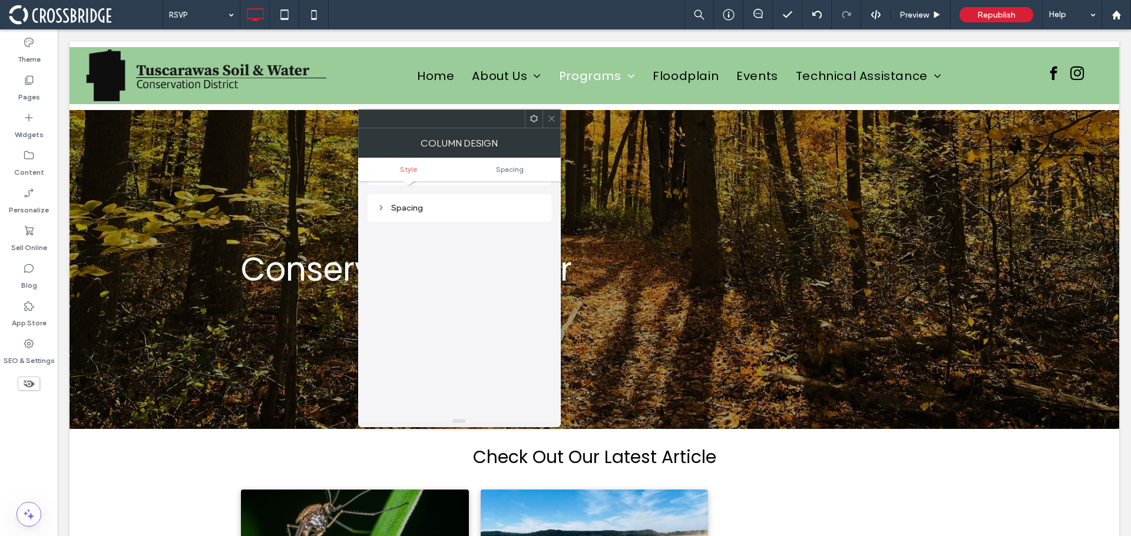
scroll to position [239, 0]
click at [554, 119] on icon at bounding box center [551, 118] width 9 height 9
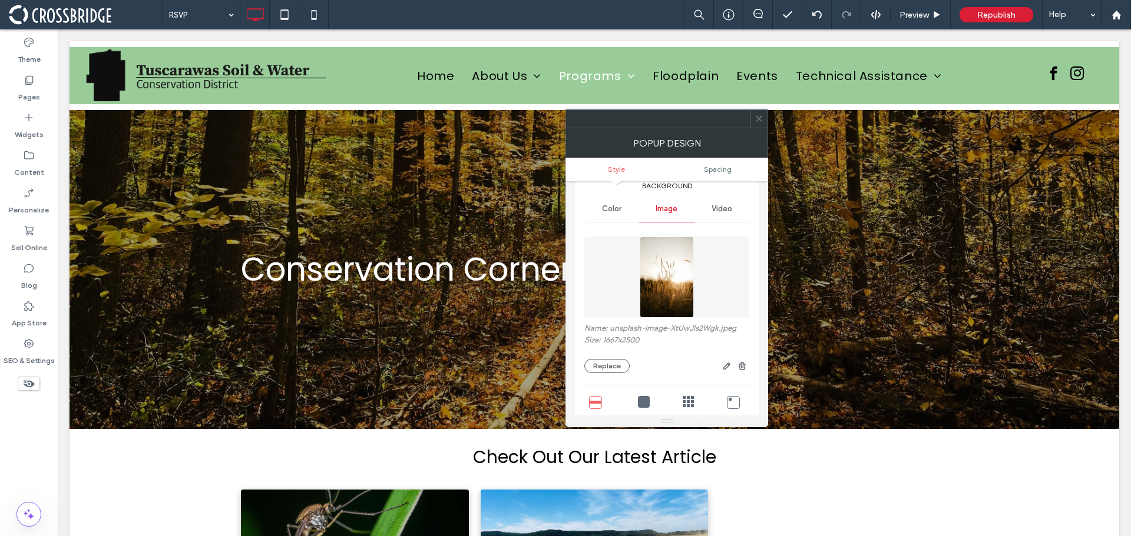
scroll to position [177, 0]
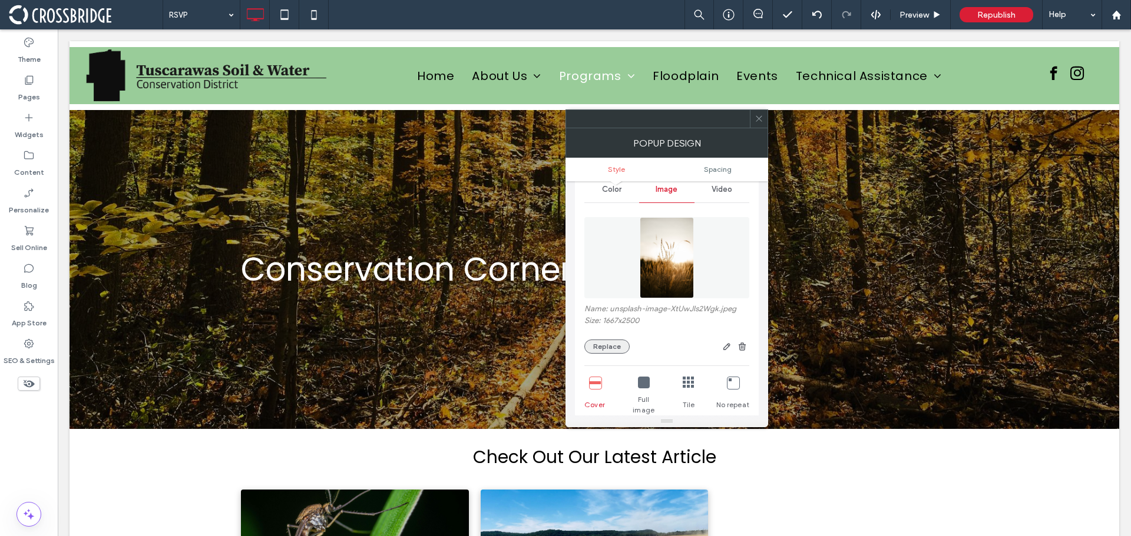
click at [608, 346] on button "Replace" at bounding box center [606, 347] width 45 height 14
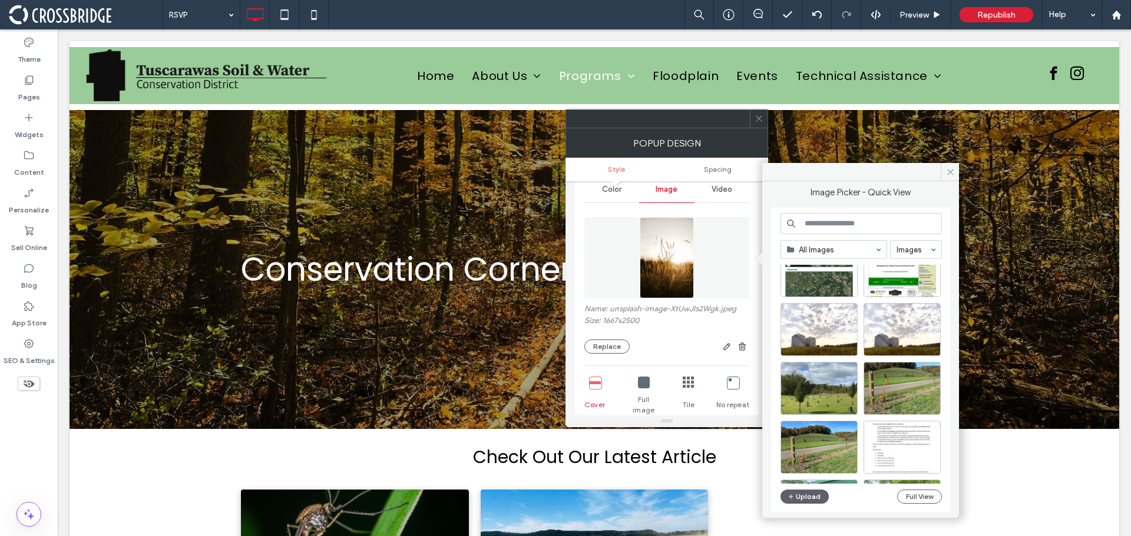
scroll to position [118, 0]
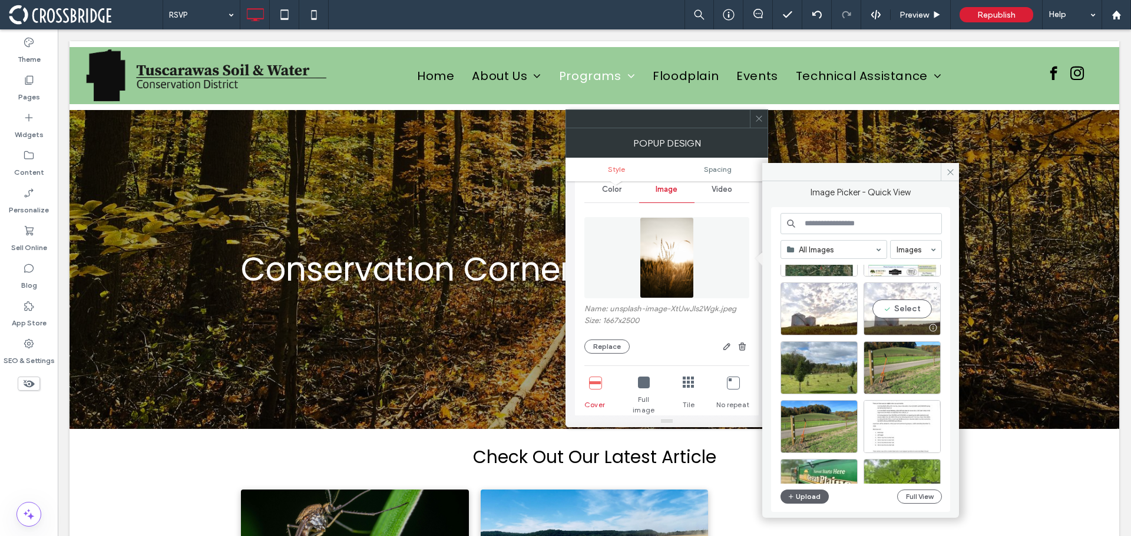
click at [886, 309] on div "Select" at bounding box center [901, 309] width 77 height 53
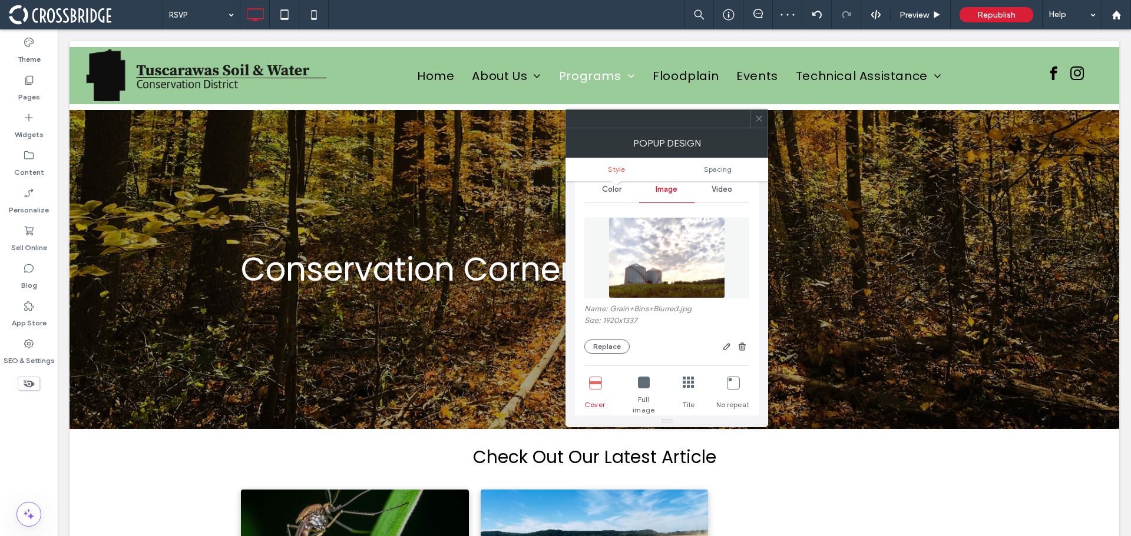
click at [761, 113] on span at bounding box center [758, 119] width 9 height 18
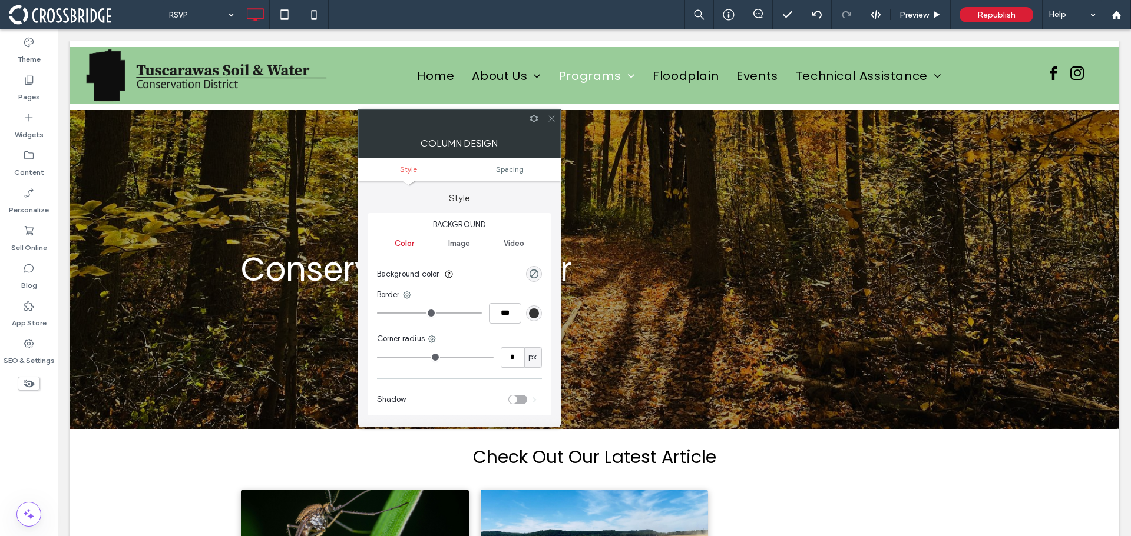
click at [551, 113] on span at bounding box center [551, 119] width 9 height 18
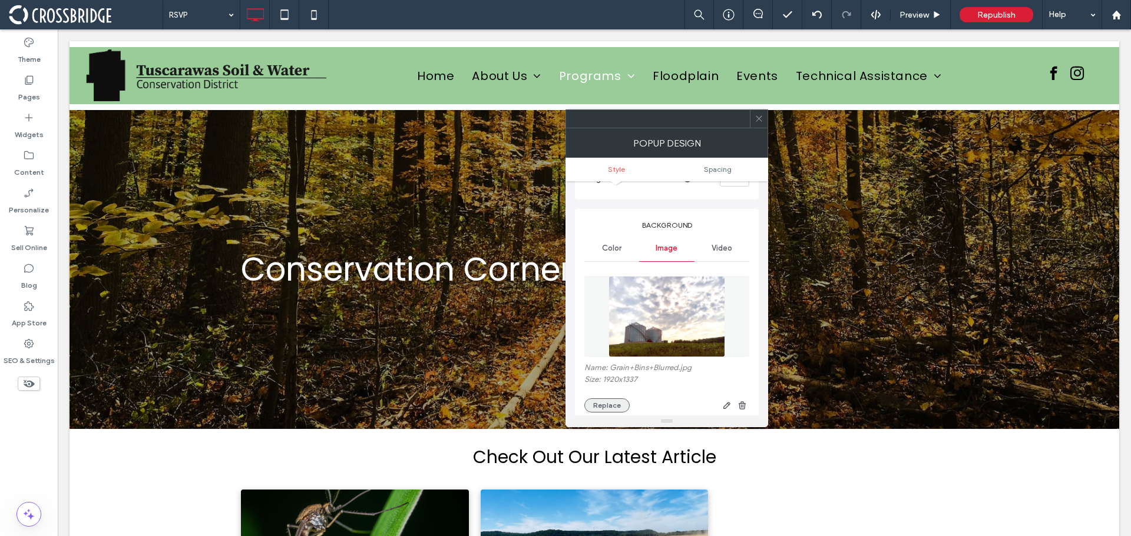
click at [599, 402] on button "Replace" at bounding box center [606, 406] width 45 height 14
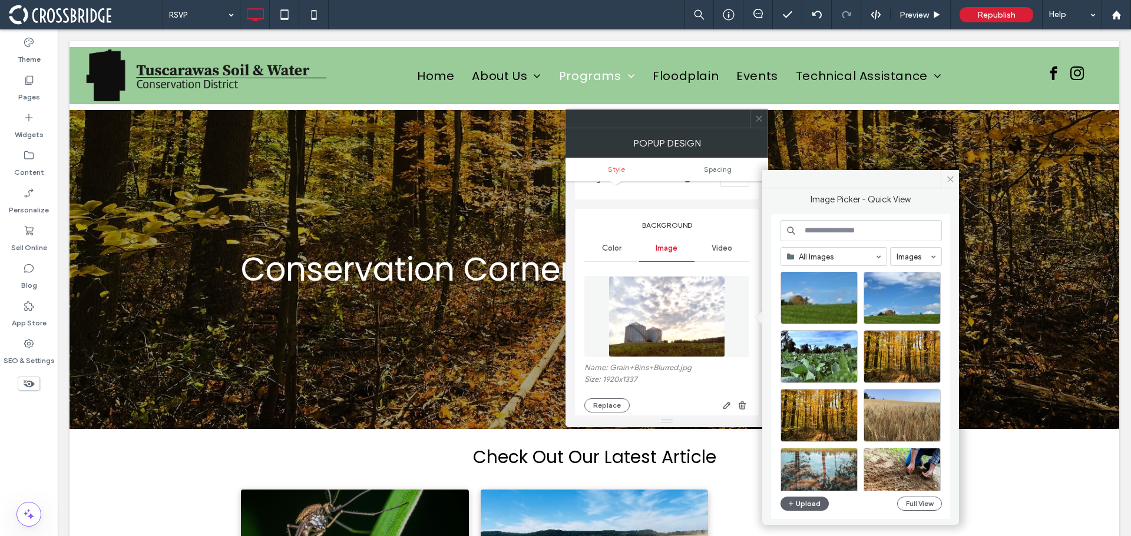
scroll to position [505, 0]
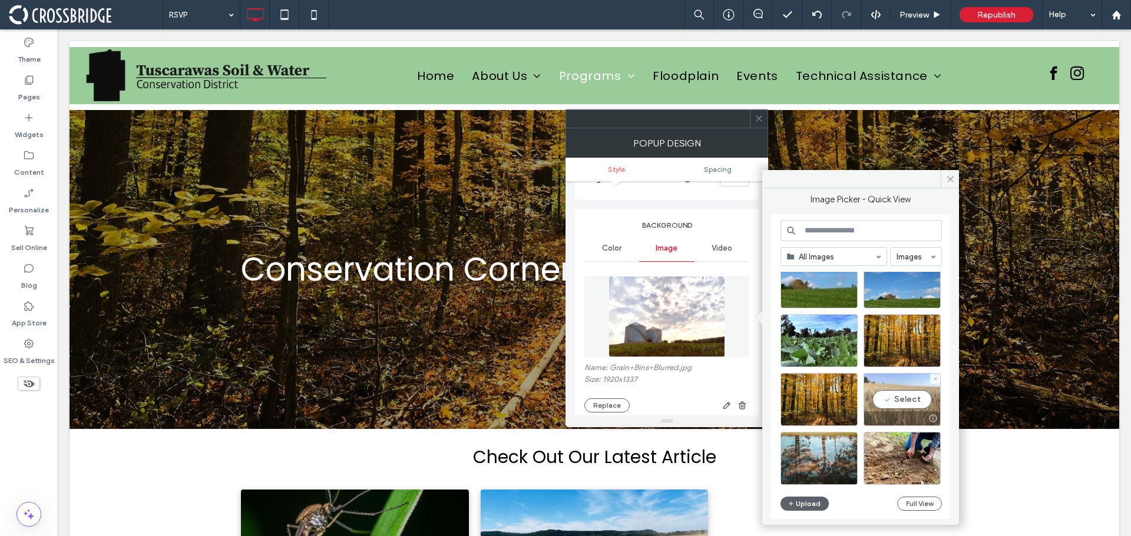
click at [880, 386] on div "Select" at bounding box center [901, 399] width 77 height 53
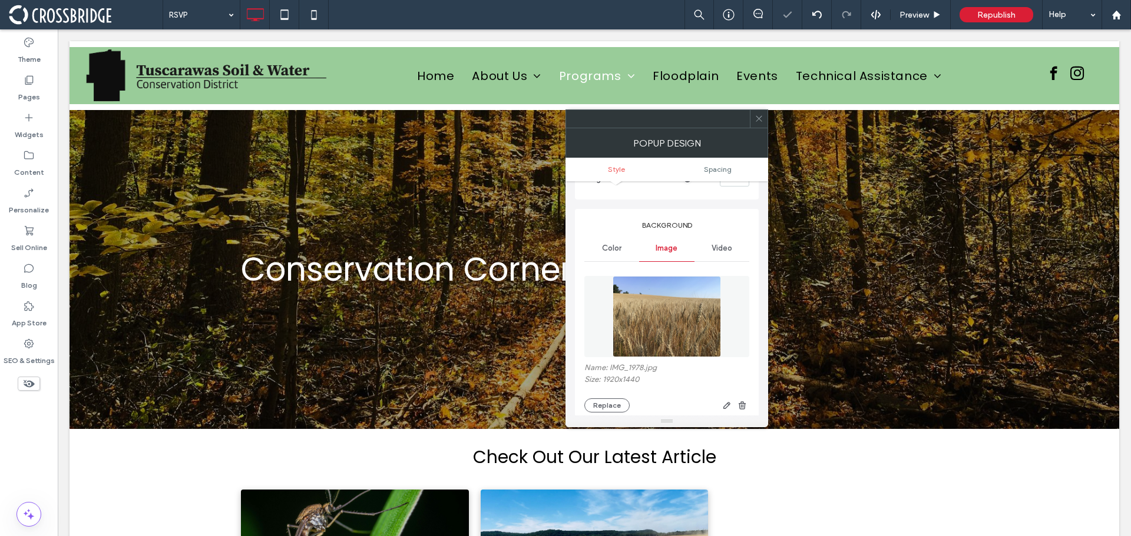
click at [755, 120] on icon at bounding box center [758, 118] width 9 height 9
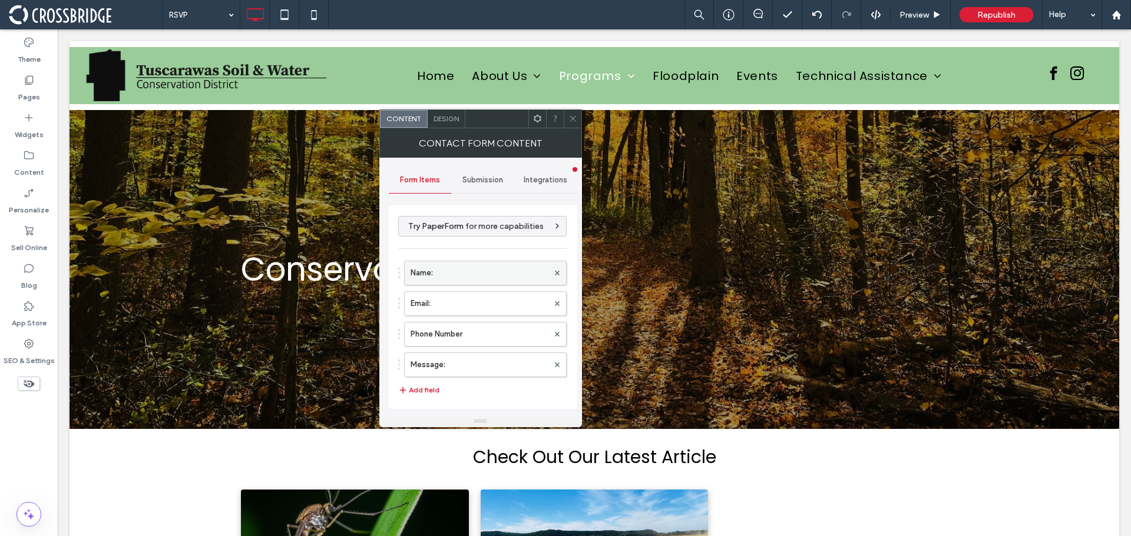
click at [492, 266] on label "Name:" at bounding box center [479, 273] width 138 height 24
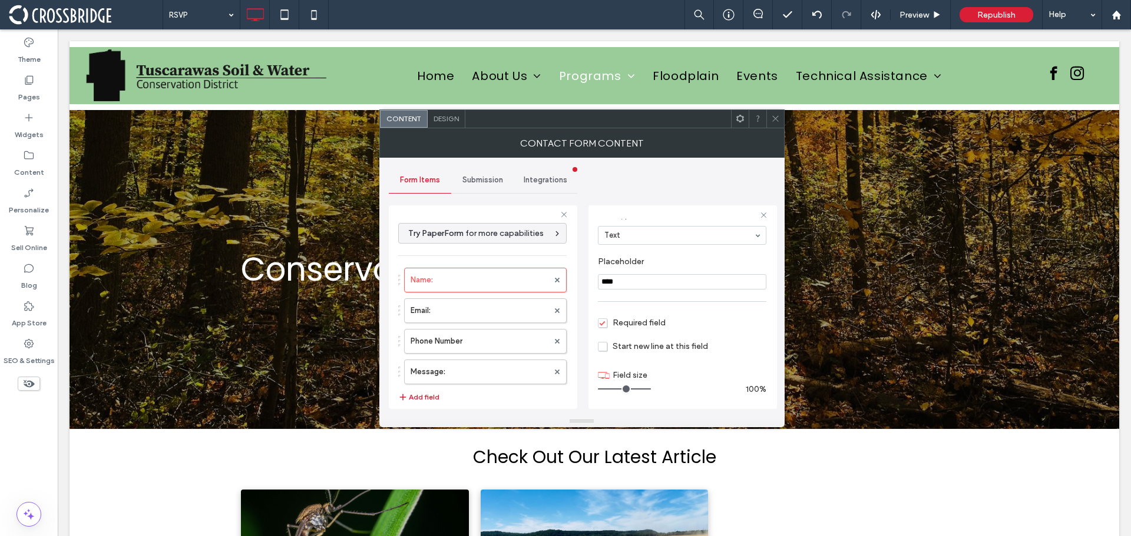
scroll to position [82, 0]
click at [454, 309] on label "Email:" at bounding box center [479, 311] width 138 height 24
click at [484, 366] on label "Message:" at bounding box center [479, 372] width 138 height 24
click at [768, 117] on div at bounding box center [775, 119] width 18 height 18
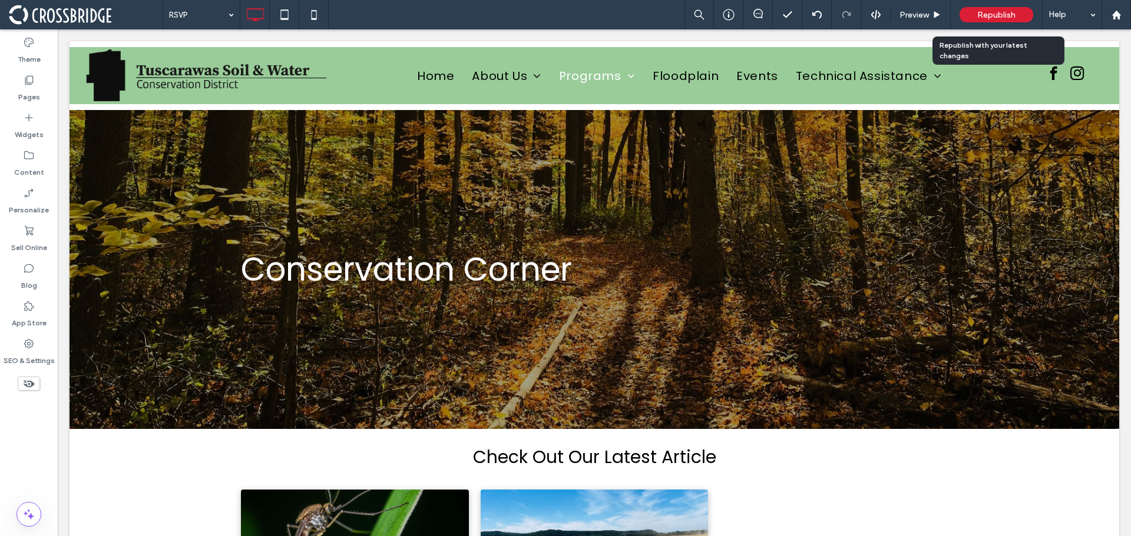
click at [983, 12] on span "Republish" at bounding box center [996, 15] width 38 height 10
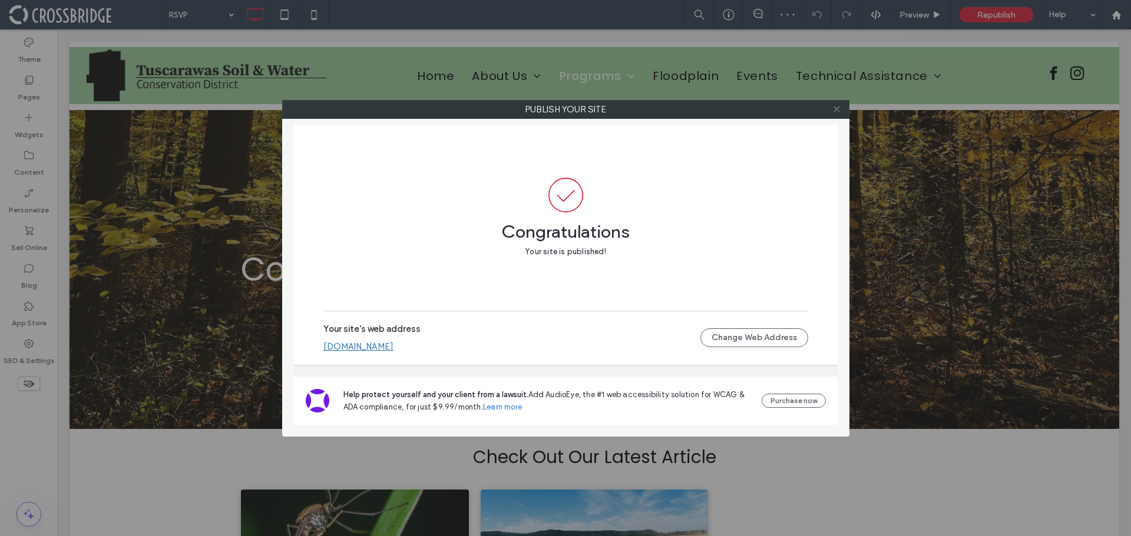
click at [836, 106] on icon at bounding box center [836, 109] width 9 height 9
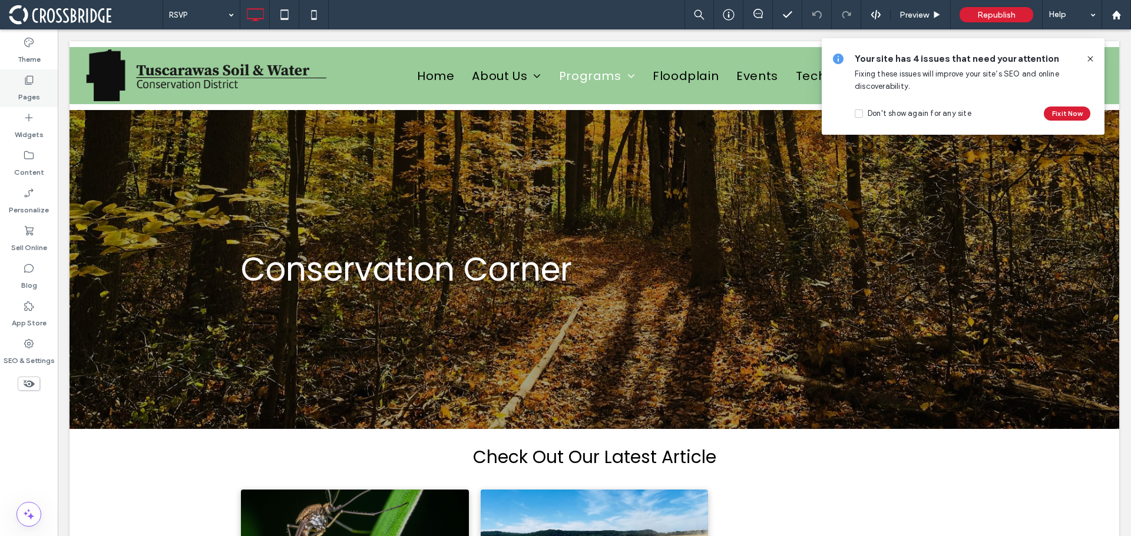
click at [28, 77] on icon at bounding box center [29, 80] width 12 height 12
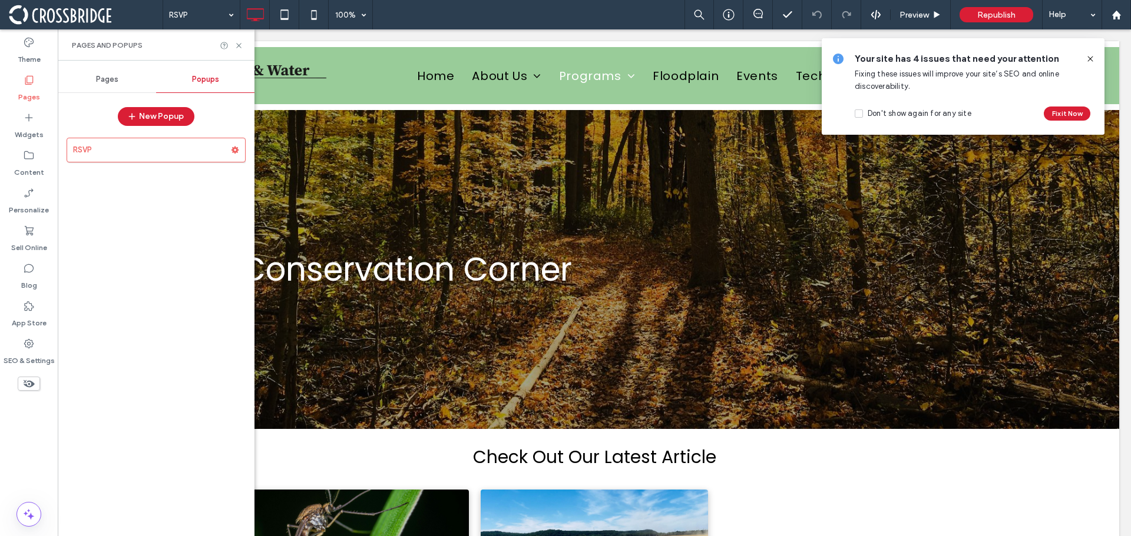
click at [120, 80] on div "Pages" at bounding box center [107, 80] width 98 height 26
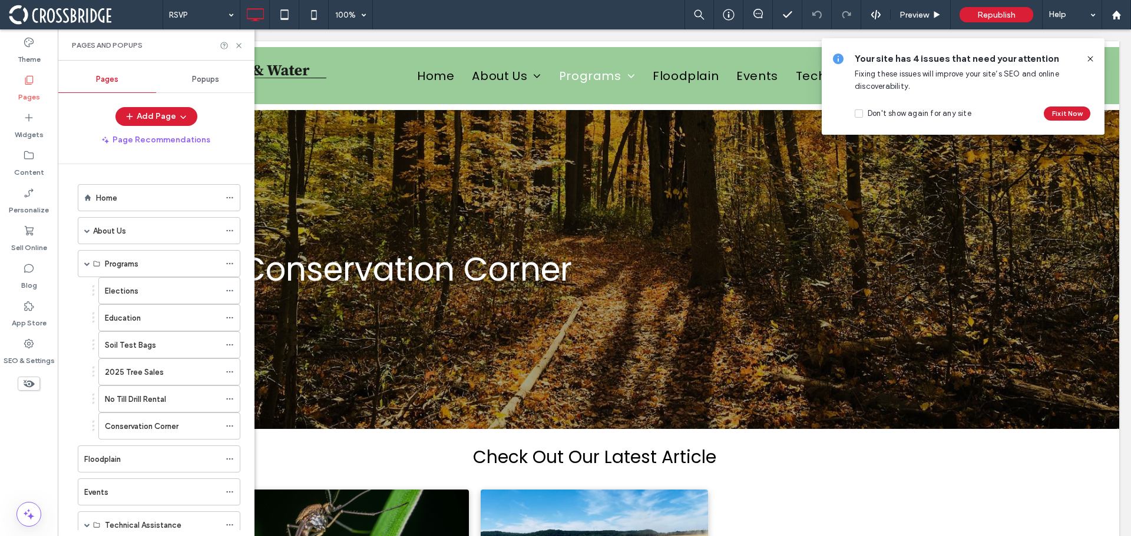
click at [247, 41] on div "Pages and Popups" at bounding box center [156, 44] width 197 height 31
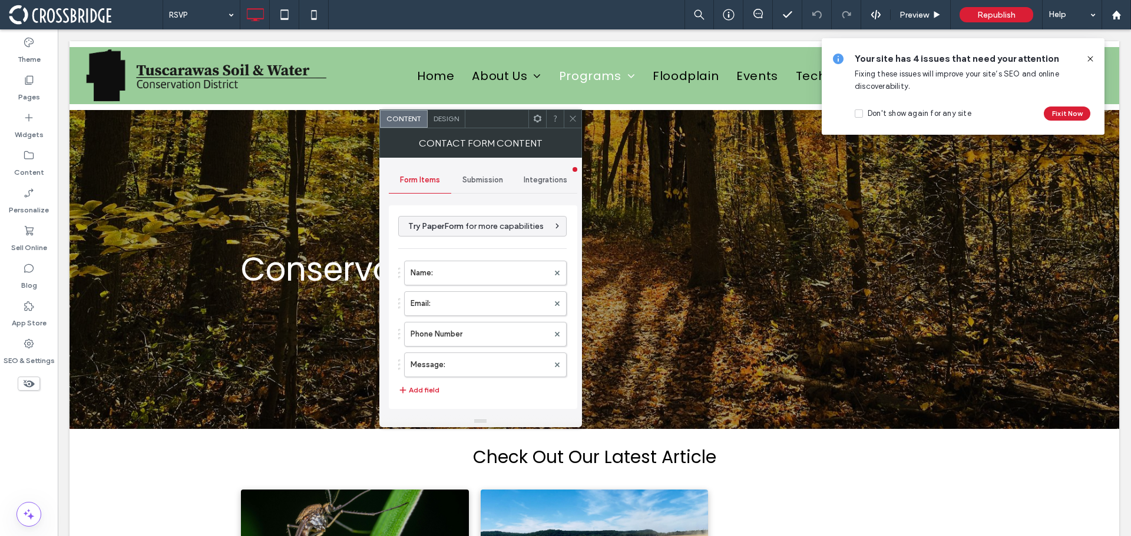
click at [489, 172] on div "Submission" at bounding box center [482, 180] width 63 height 26
click at [474, 236] on label "New submission notification" at bounding box center [483, 236] width 157 height 24
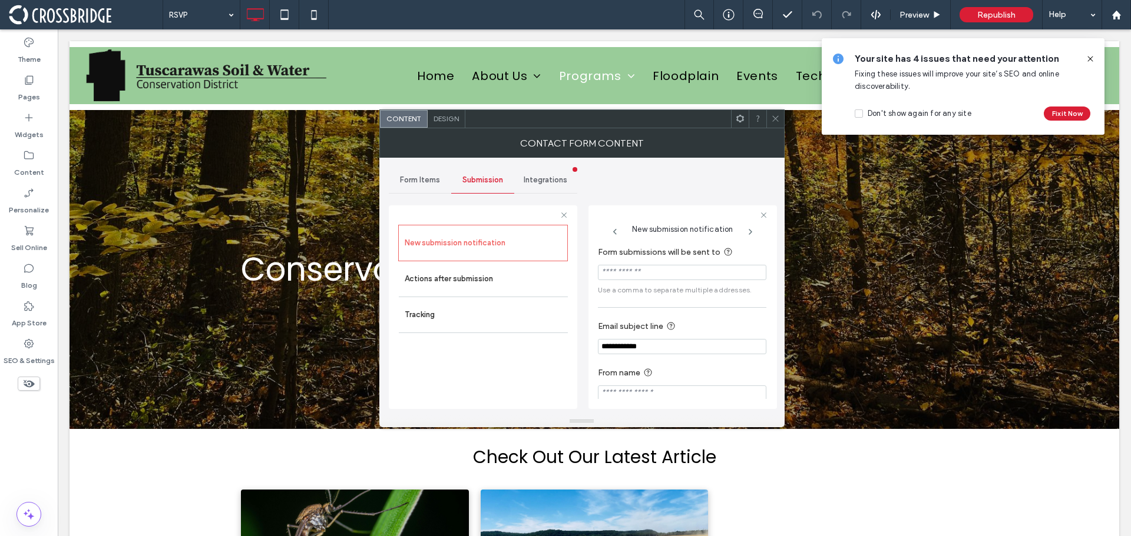
click at [655, 270] on input "Form submissions will be sent to" at bounding box center [682, 272] width 168 height 15
paste input "**********"
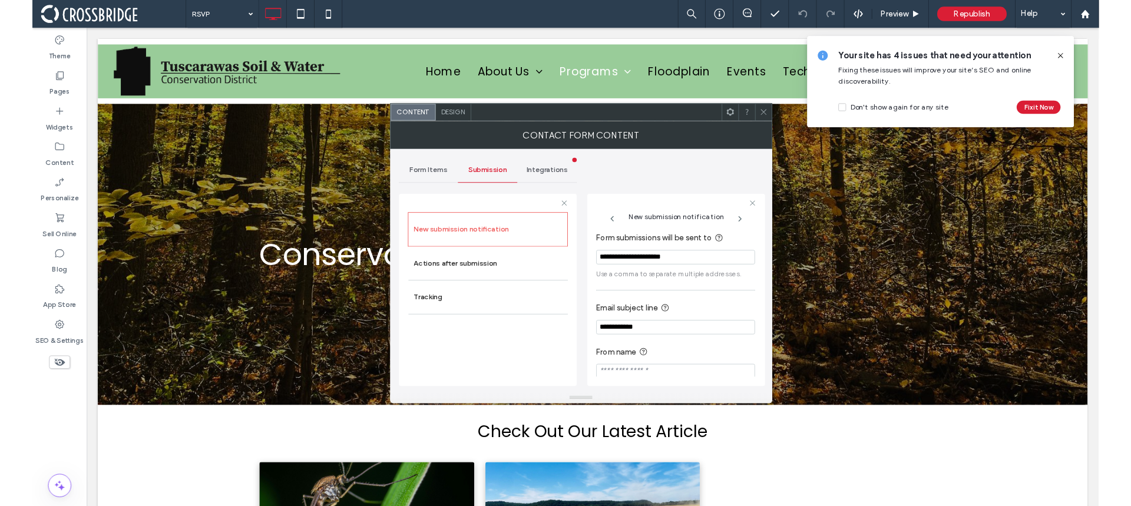
scroll to position [11, 0]
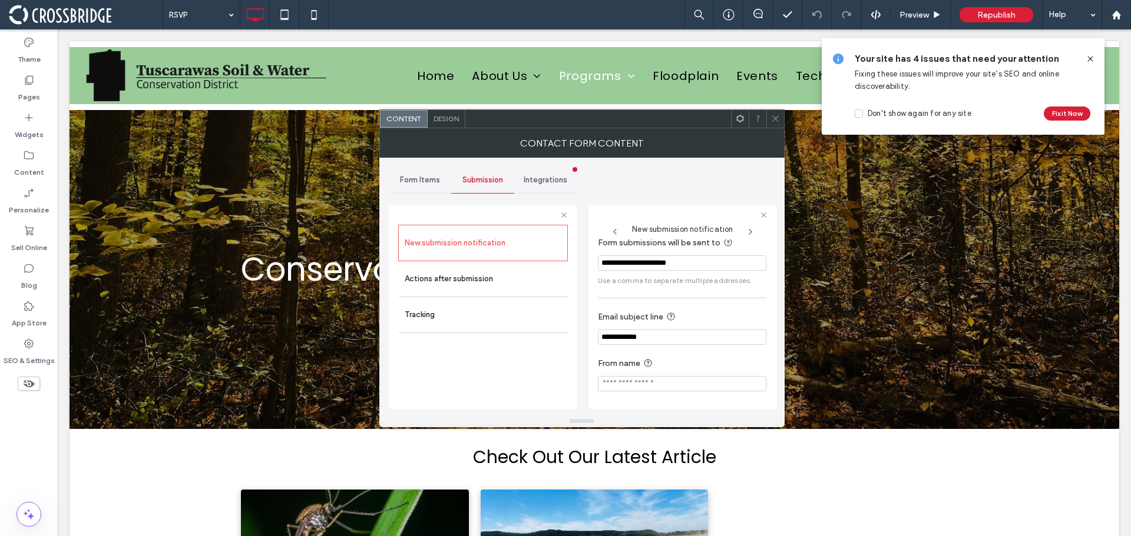
type input "**********"
click at [776, 116] on icon at bounding box center [775, 118] width 9 height 9
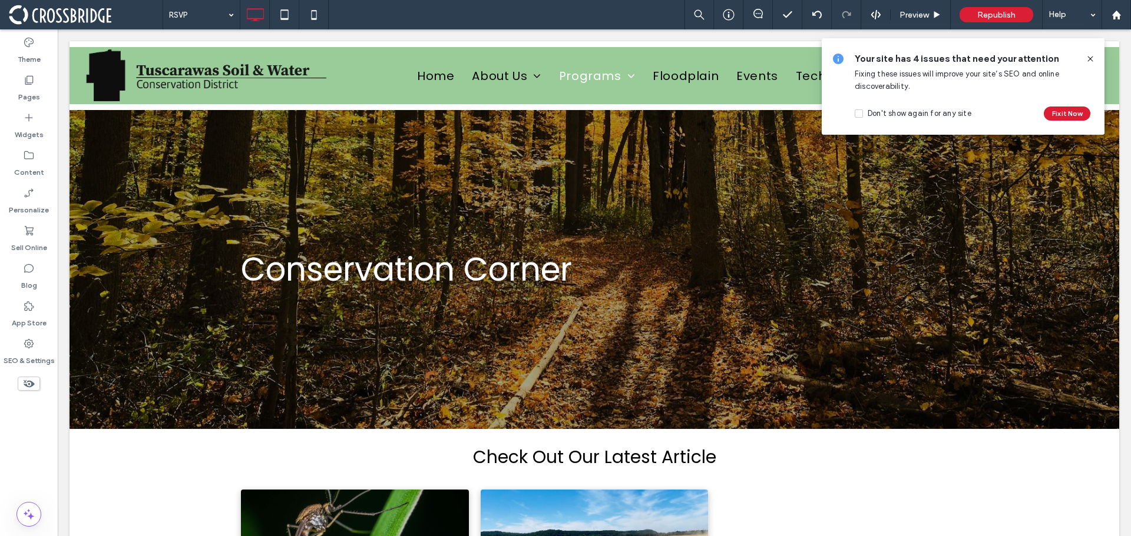
click at [1090, 57] on icon at bounding box center [1089, 58] width 9 height 9
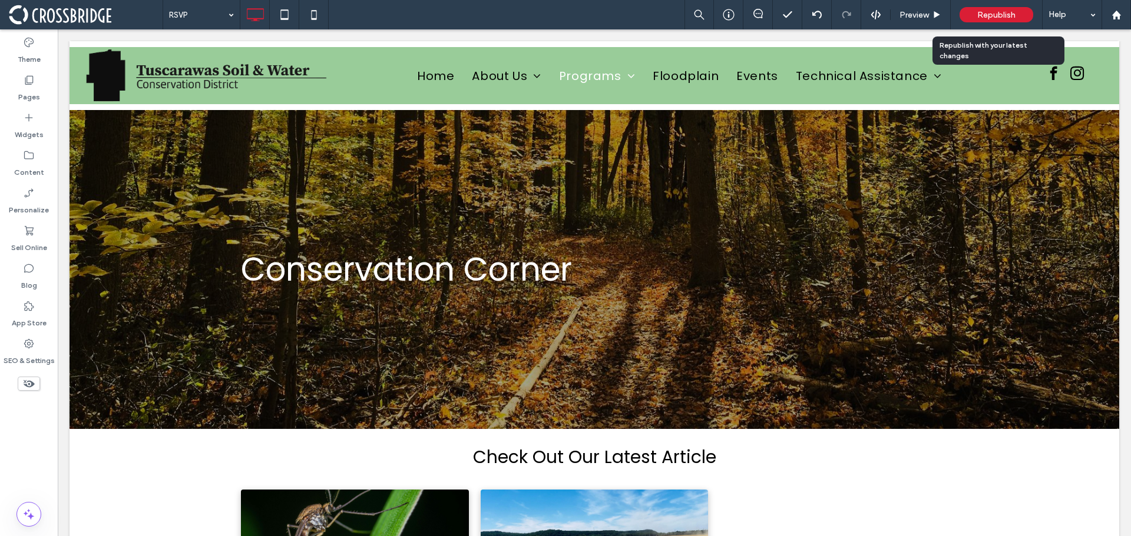
click at [1017, 16] on div "Republish" at bounding box center [996, 14] width 74 height 15
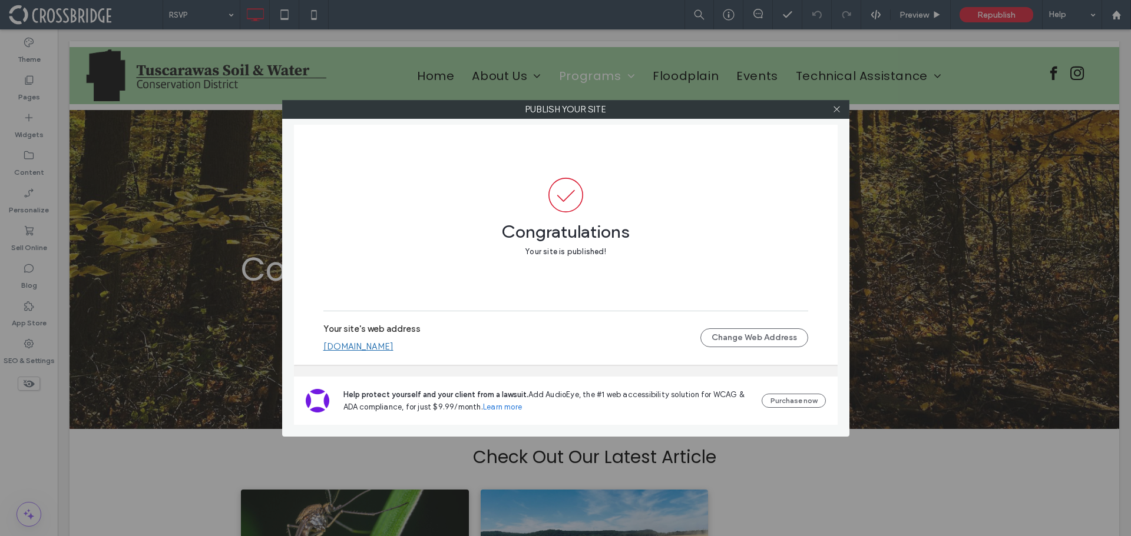
click at [843, 107] on div at bounding box center [837, 110] width 18 height 18
click at [840, 109] on icon at bounding box center [836, 109] width 9 height 9
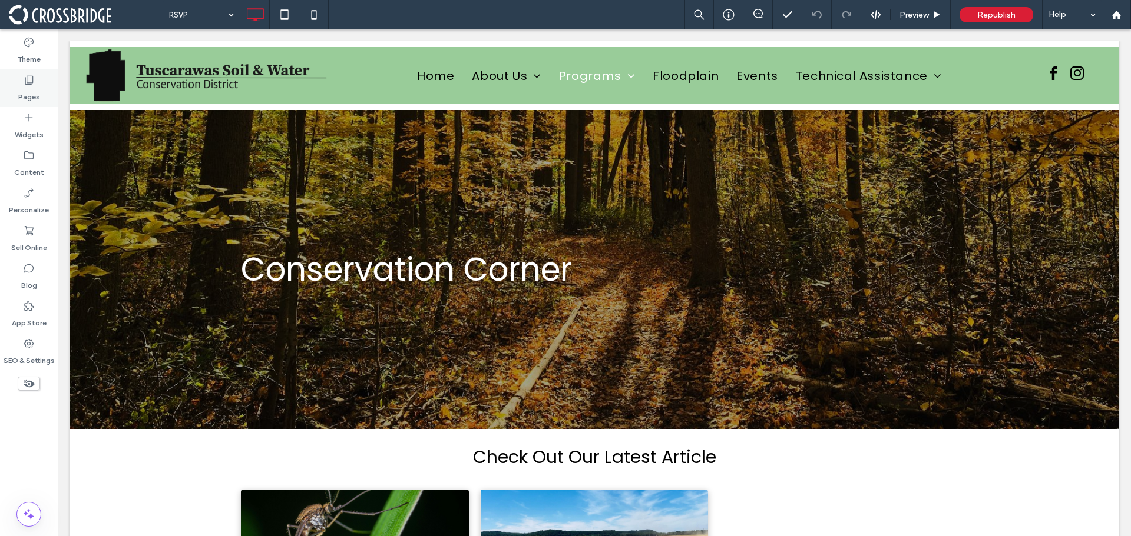
click at [33, 92] on label "Pages" at bounding box center [29, 94] width 22 height 16
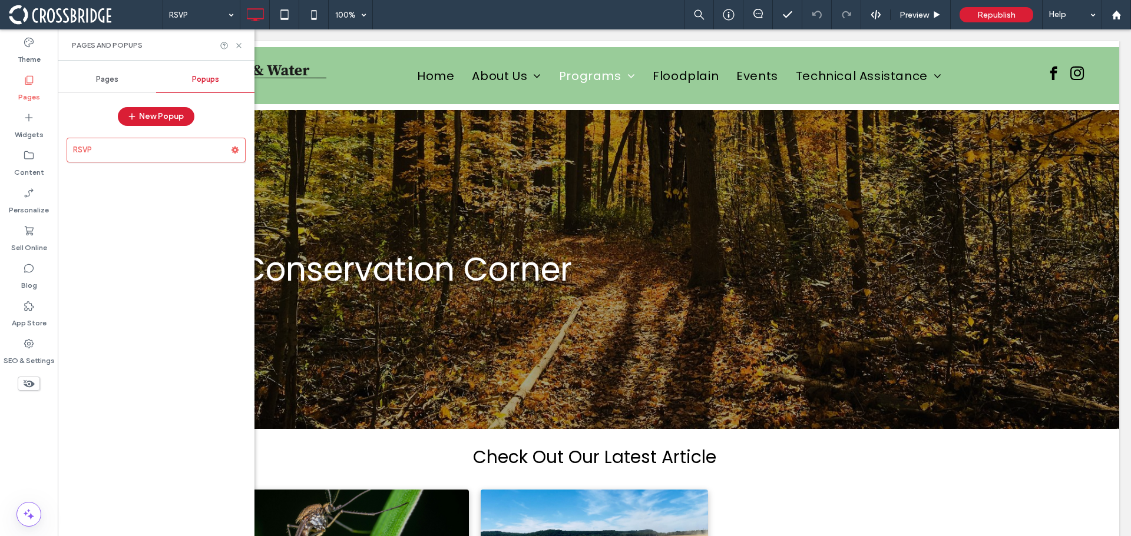
click at [107, 83] on span "Pages" at bounding box center [107, 79] width 22 height 9
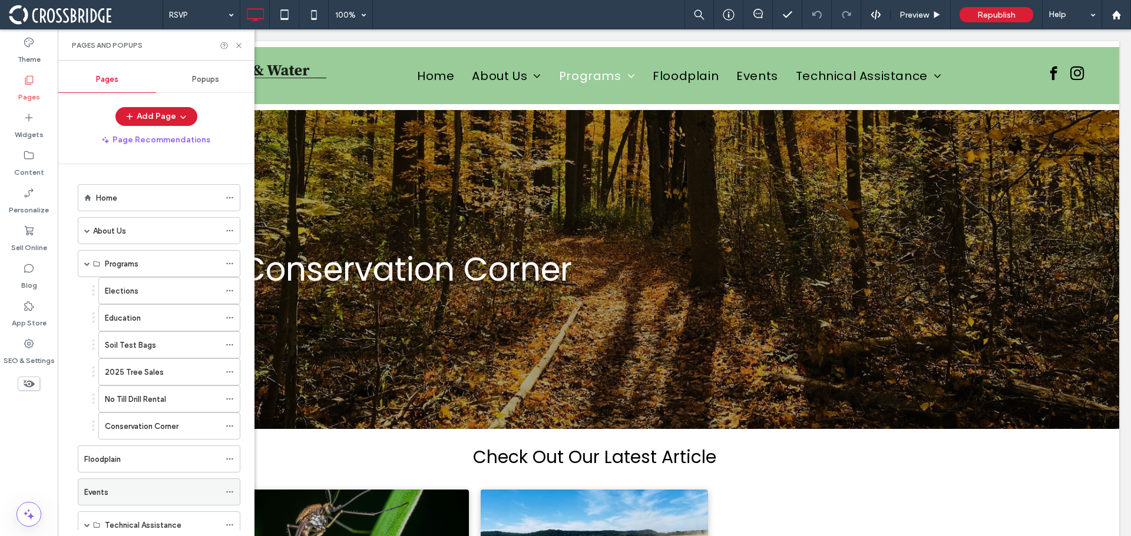
click at [95, 493] on label "Events" at bounding box center [96, 492] width 24 height 21
click at [241, 43] on icon at bounding box center [238, 45] width 9 height 9
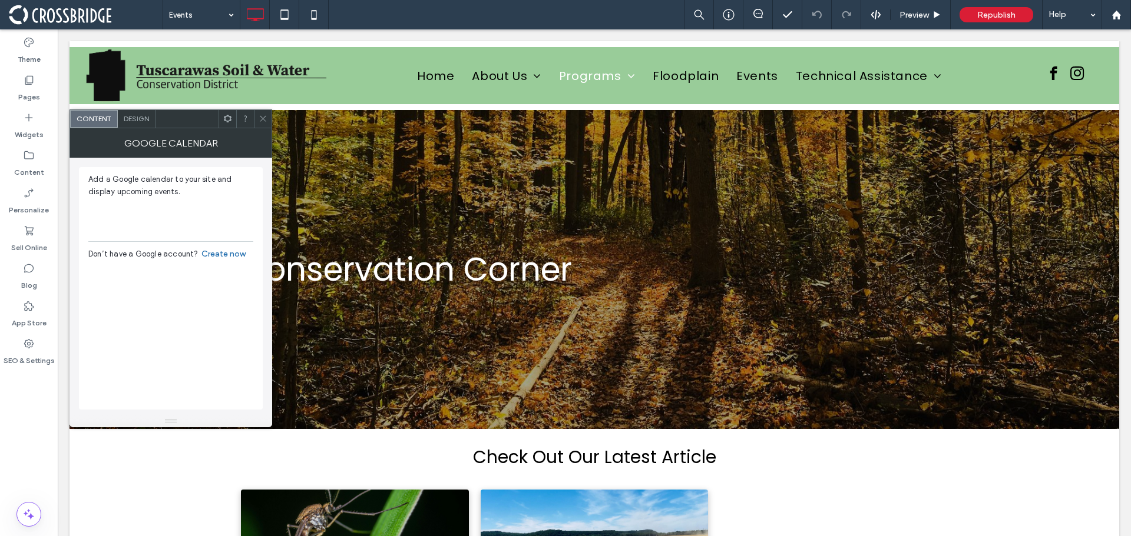
click at [264, 124] on span at bounding box center [263, 119] width 9 height 18
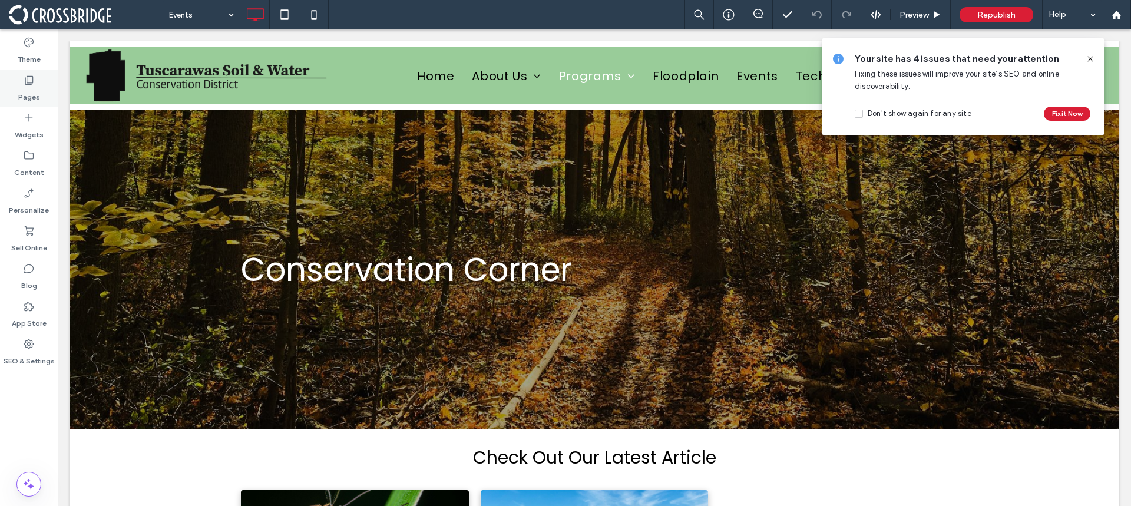
click at [33, 84] on icon at bounding box center [29, 80] width 12 height 12
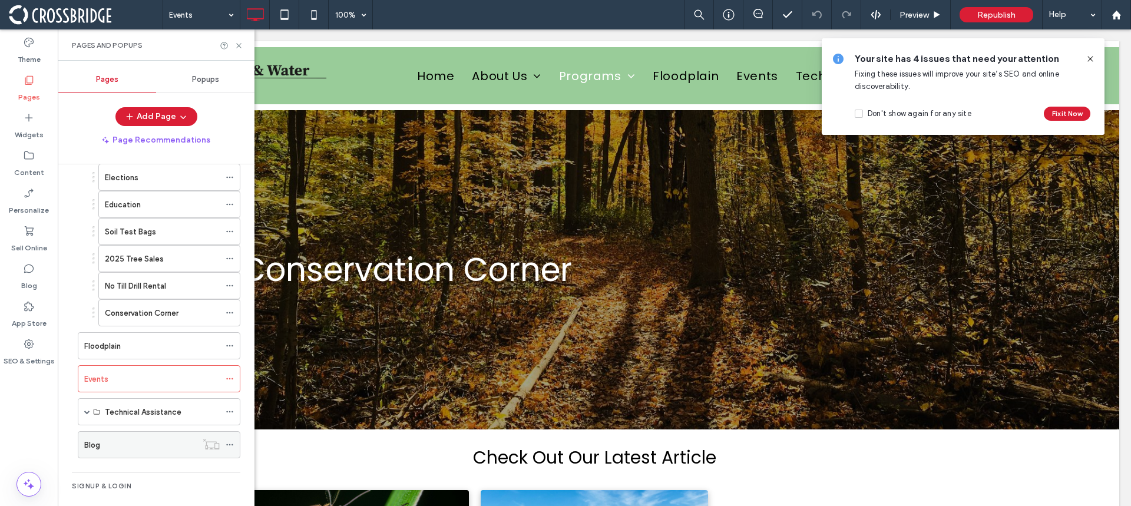
scroll to position [118, 0]
click at [133, 308] on label "Conservation Corner" at bounding box center [142, 309] width 74 height 21
click at [240, 42] on icon at bounding box center [238, 45] width 9 height 9
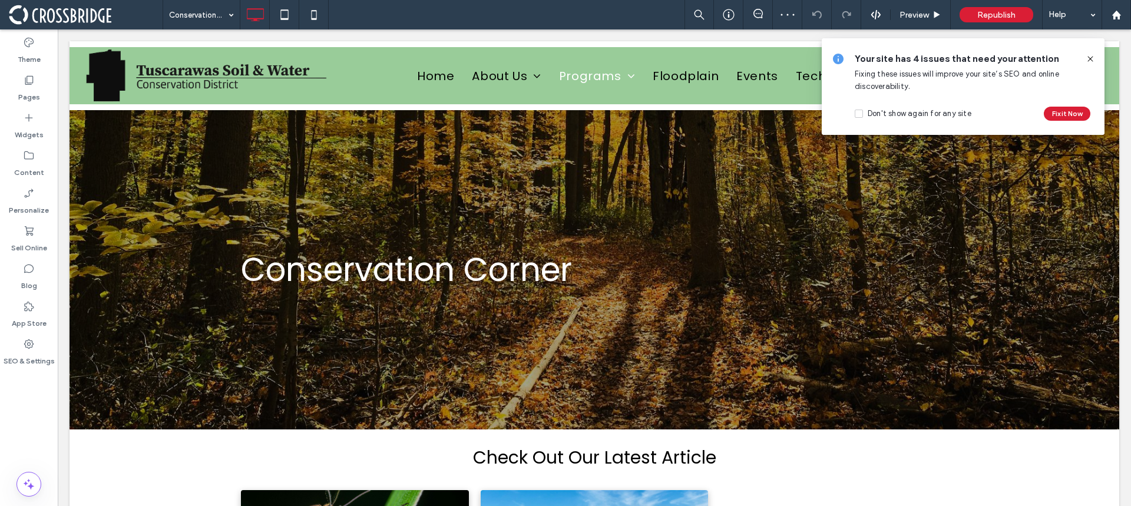
click at [1087, 55] on icon at bounding box center [1089, 58] width 9 height 9
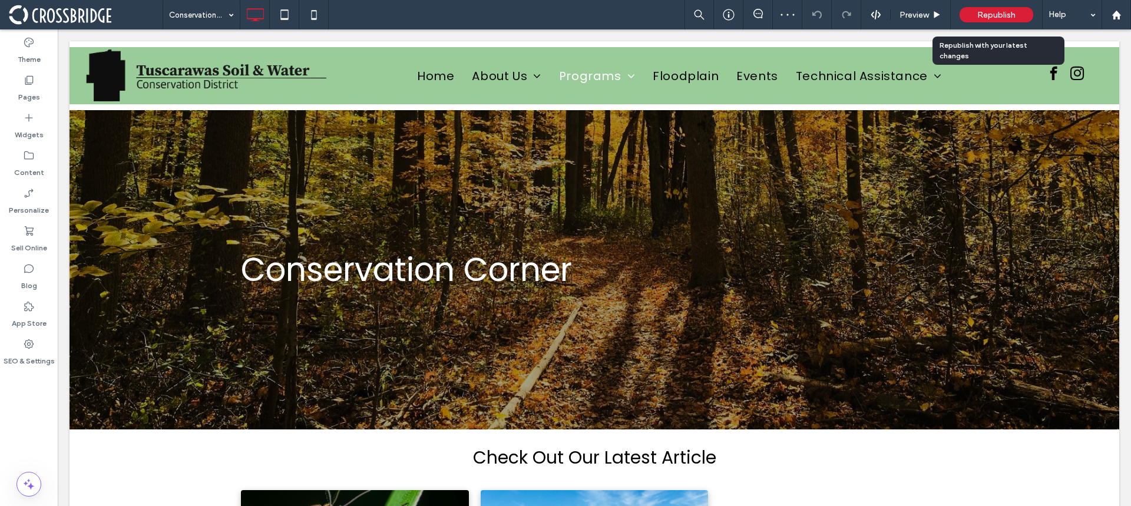
click at [988, 15] on span "Republish" at bounding box center [996, 15] width 38 height 10
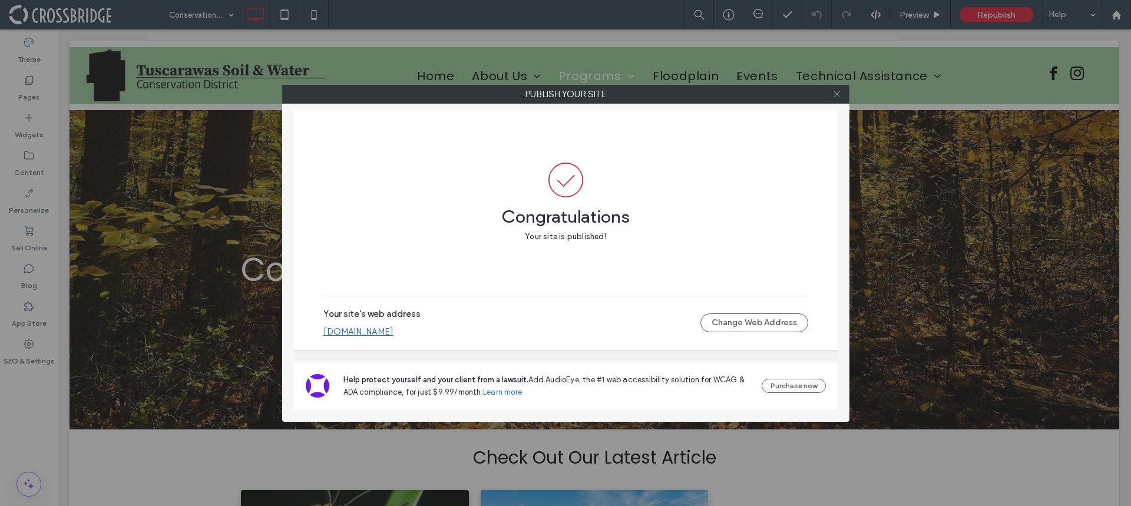
click at [835, 95] on icon at bounding box center [836, 94] width 9 height 9
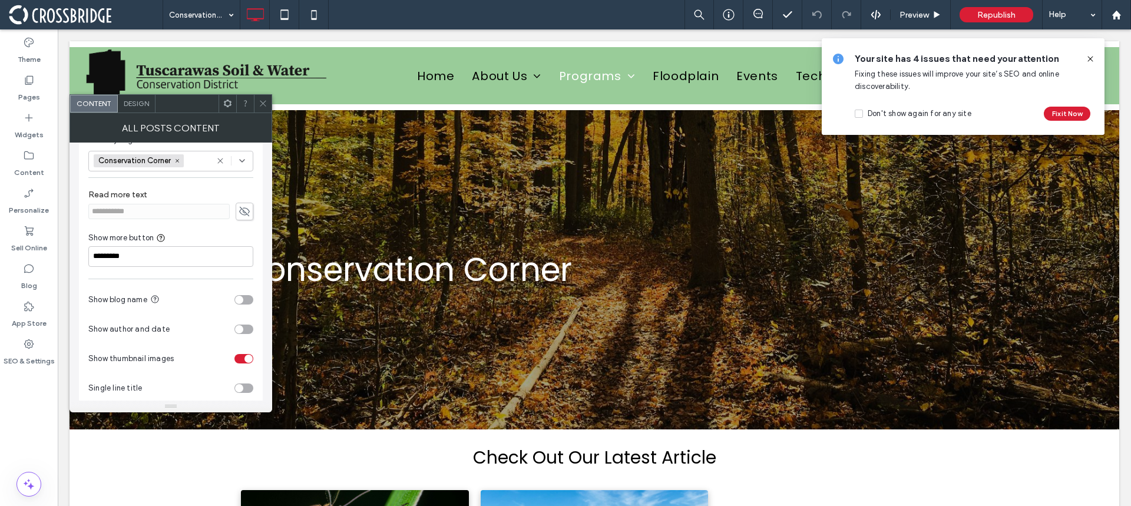
scroll to position [73, 0]
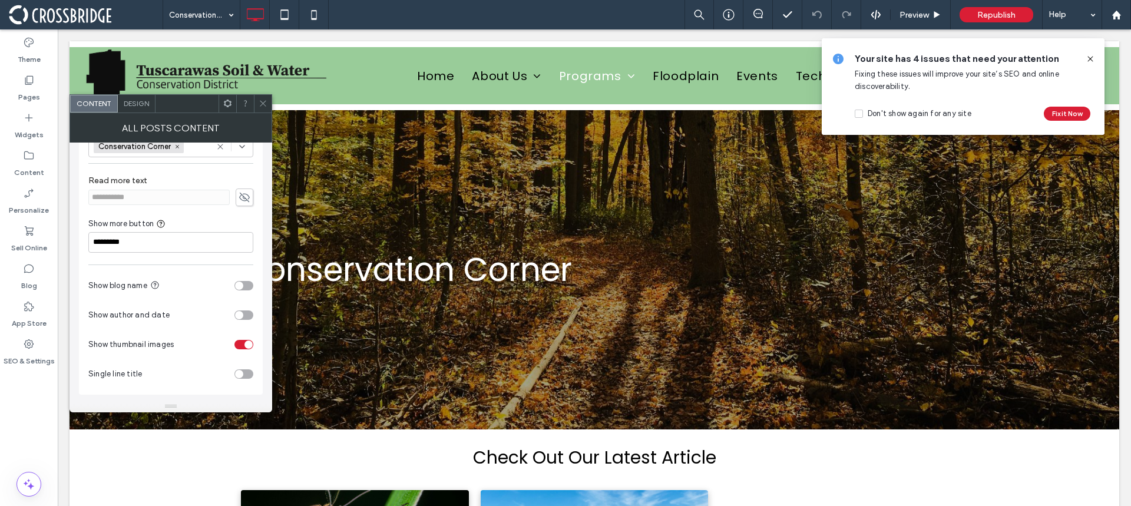
click at [244, 316] on div "toggle" at bounding box center [243, 314] width 19 height 9
click at [238, 281] on div "toggle" at bounding box center [239, 285] width 8 height 8
click at [241, 287] on div "toggle" at bounding box center [243, 285] width 19 height 9
click at [262, 111] on span at bounding box center [263, 104] width 9 height 18
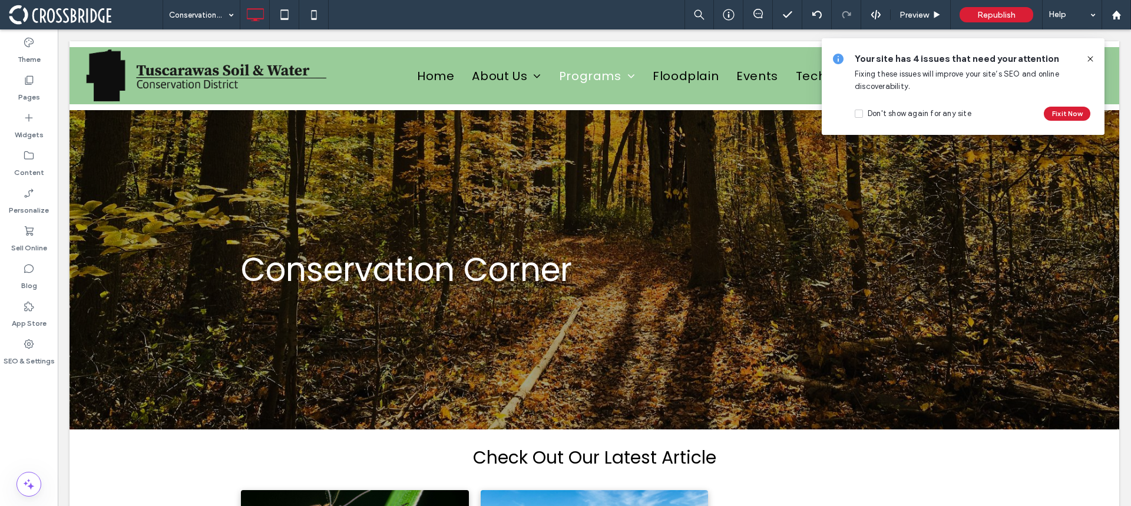
click at [1087, 58] on icon at bounding box center [1089, 58] width 9 height 9
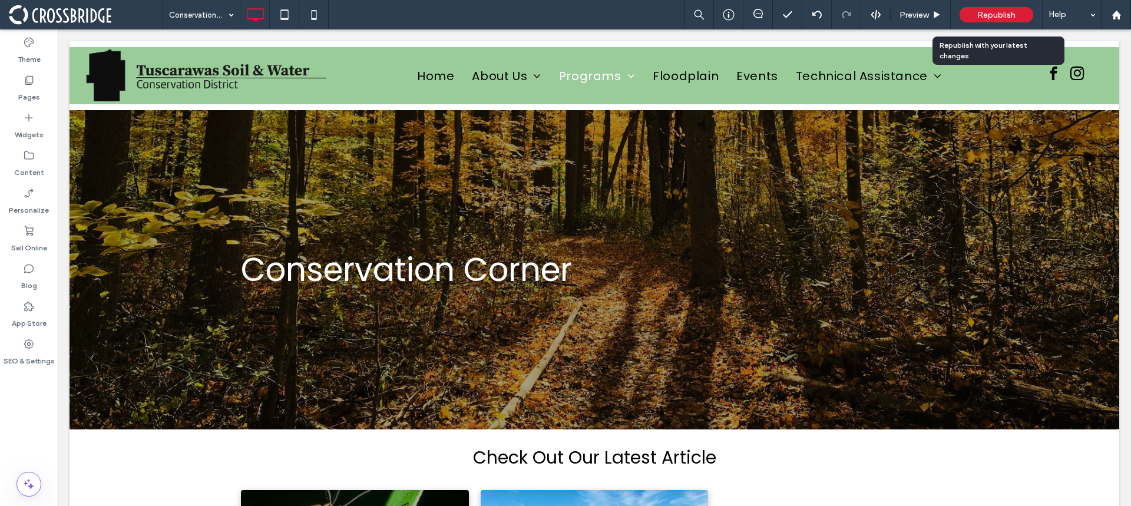
click at [1007, 17] on span "Republish" at bounding box center [996, 15] width 38 height 10
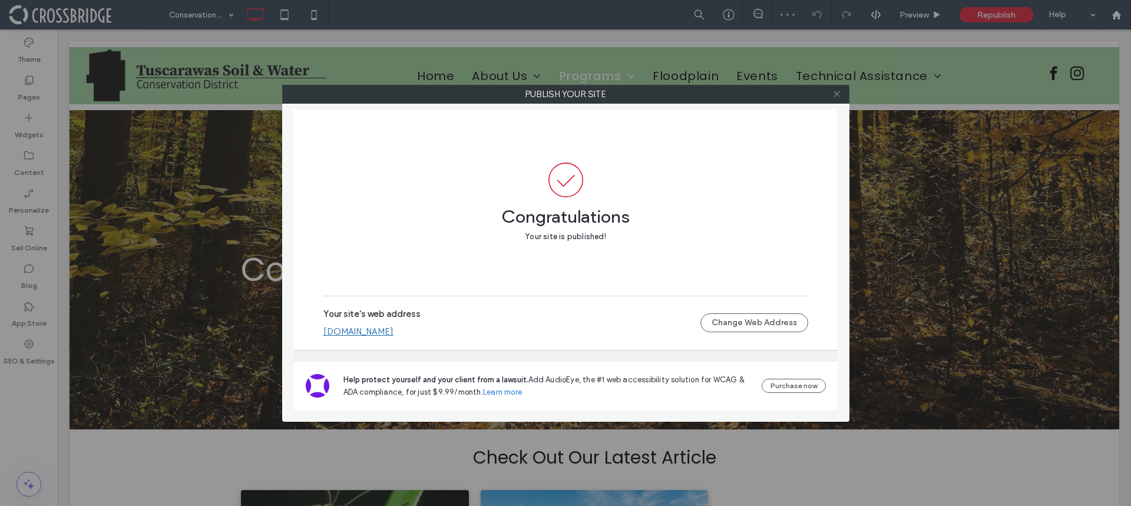
click at [839, 90] on icon at bounding box center [836, 94] width 9 height 9
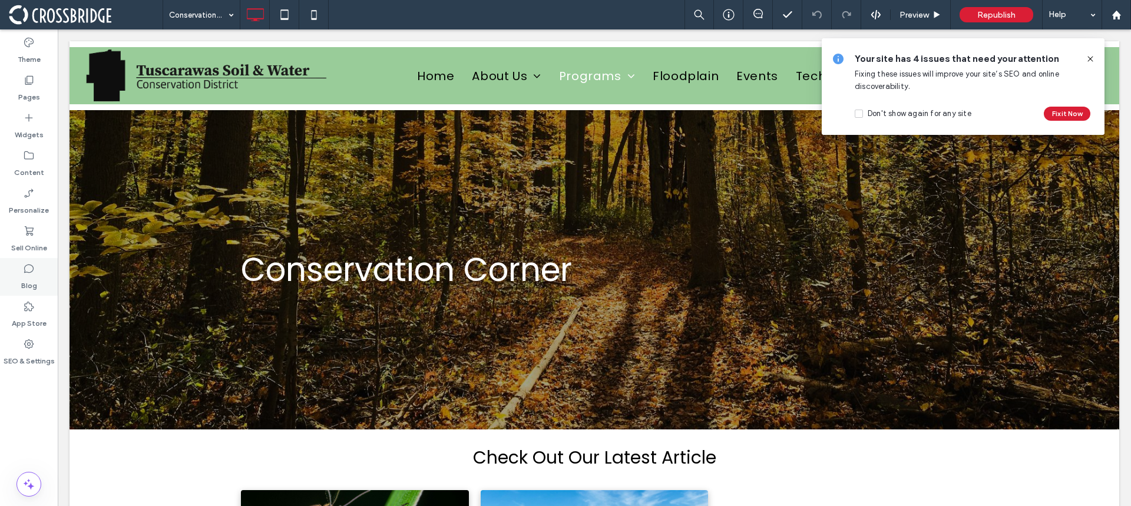
click at [34, 273] on icon at bounding box center [29, 269] width 12 height 12
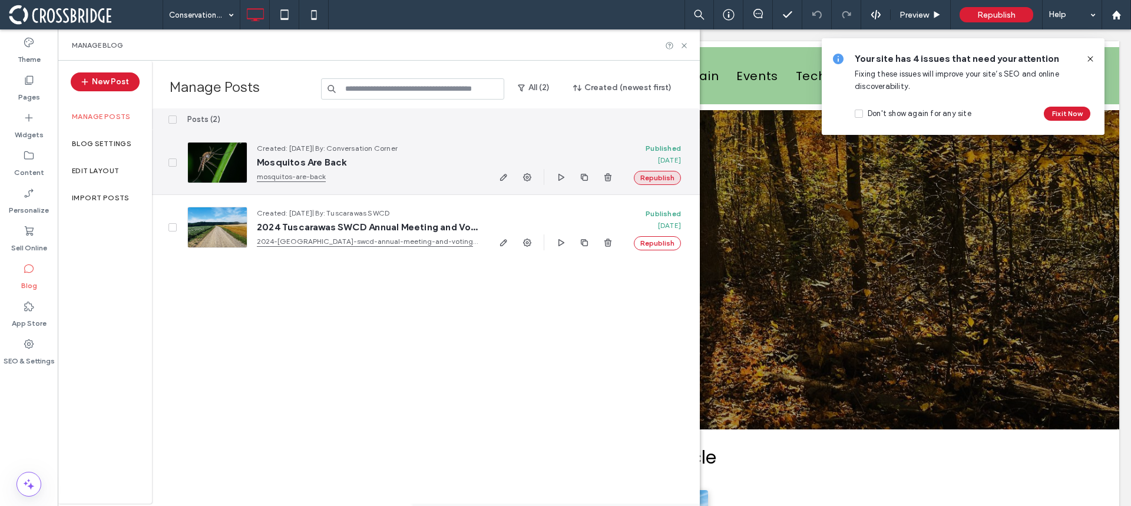
click at [667, 175] on button "Republish" at bounding box center [657, 178] width 47 height 14
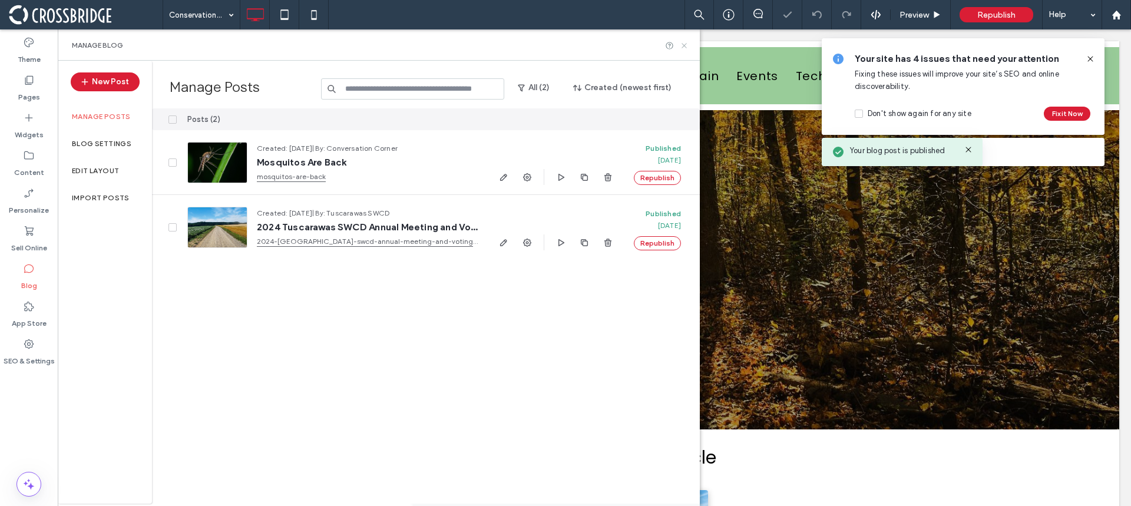
click at [680, 45] on icon at bounding box center [684, 45] width 9 height 9
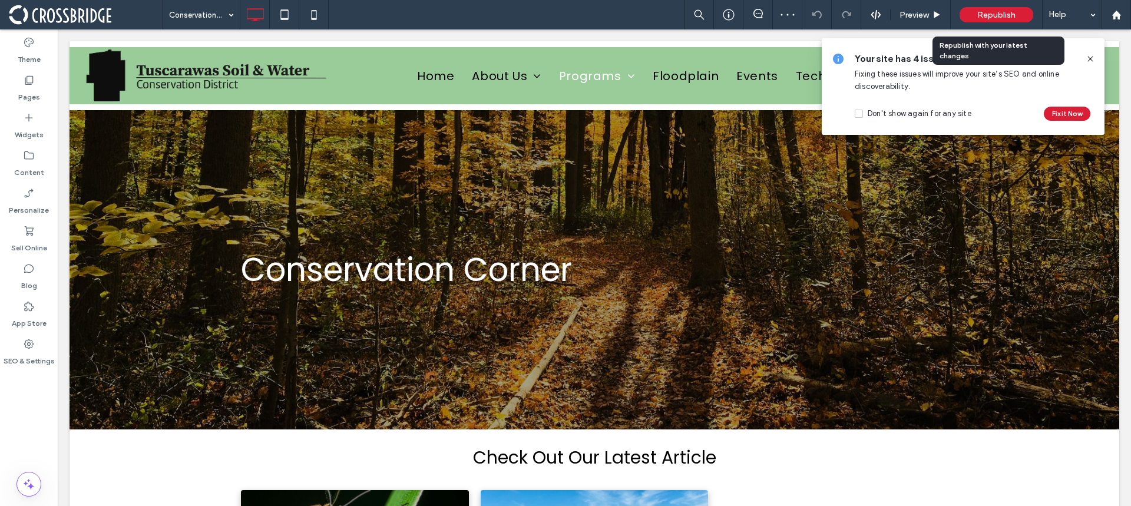
click at [975, 7] on div "Republish" at bounding box center [996, 14] width 74 height 15
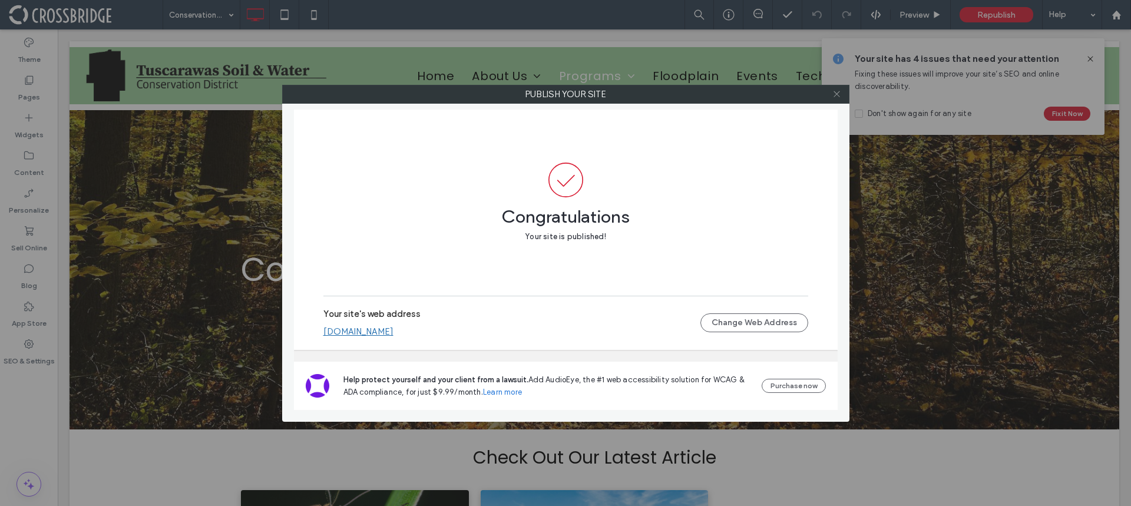
click at [836, 88] on span at bounding box center [836, 94] width 9 height 18
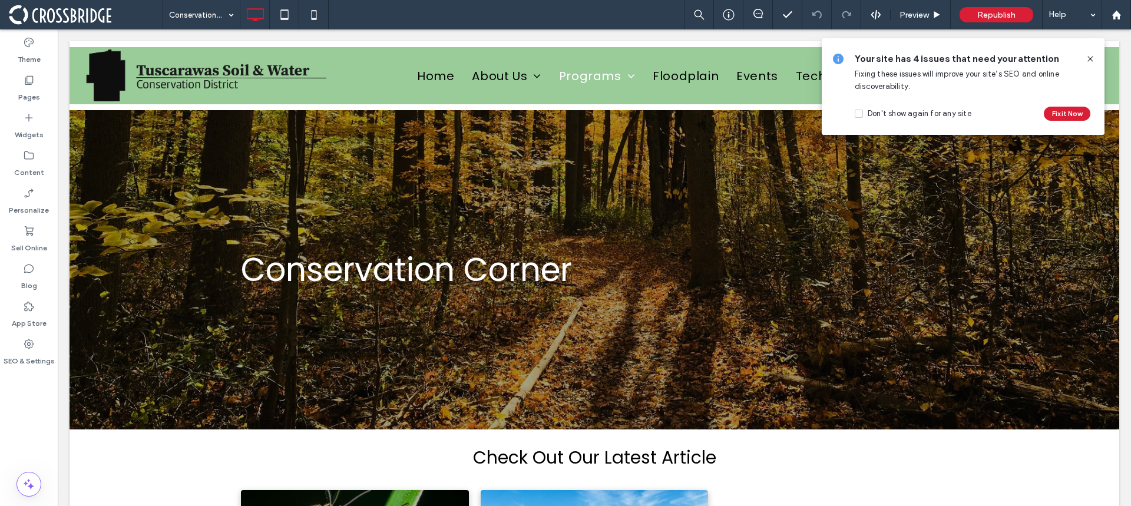
click at [1088, 57] on icon at bounding box center [1089, 58] width 9 height 9
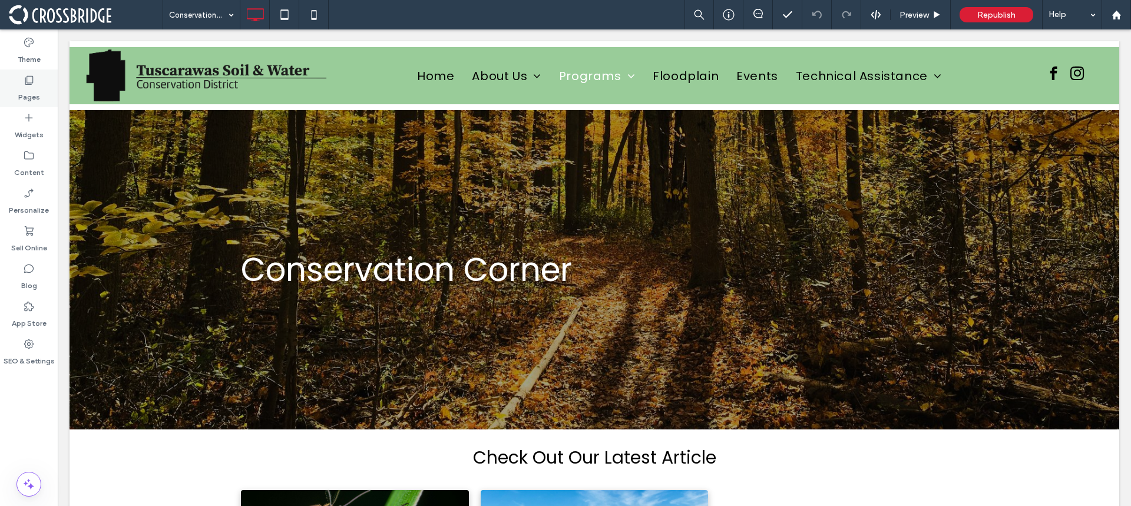
click at [37, 77] on div "Pages" at bounding box center [29, 88] width 58 height 38
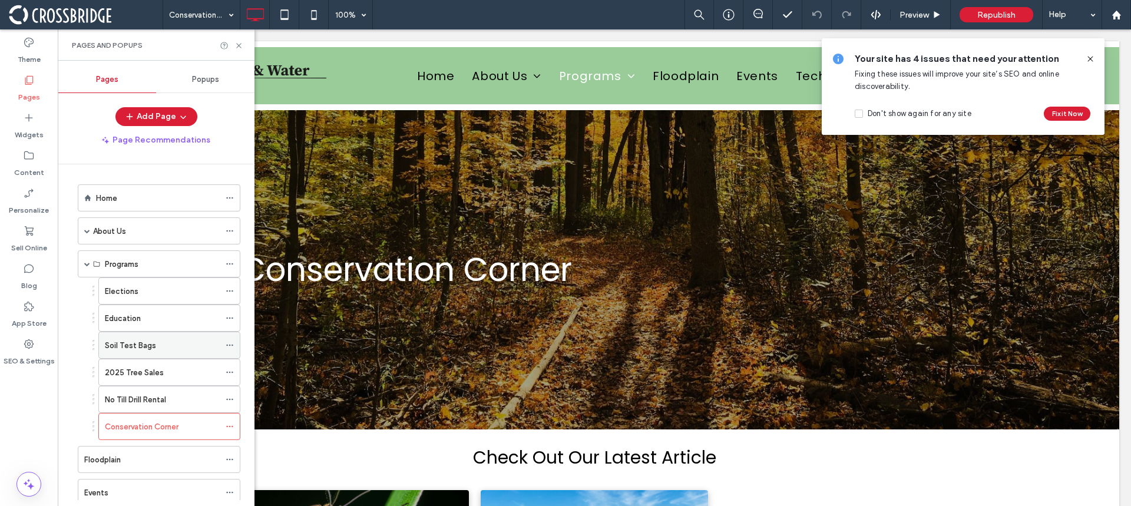
scroll to position [118, 0]
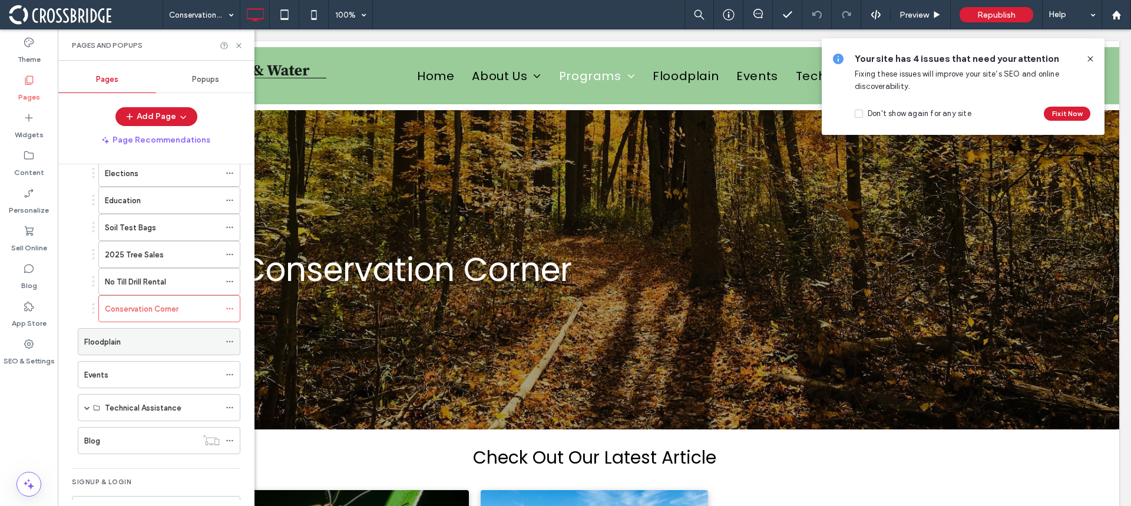
click at [126, 337] on div "Floodplain" at bounding box center [151, 342] width 135 height 12
click at [243, 44] on icon at bounding box center [238, 45] width 9 height 9
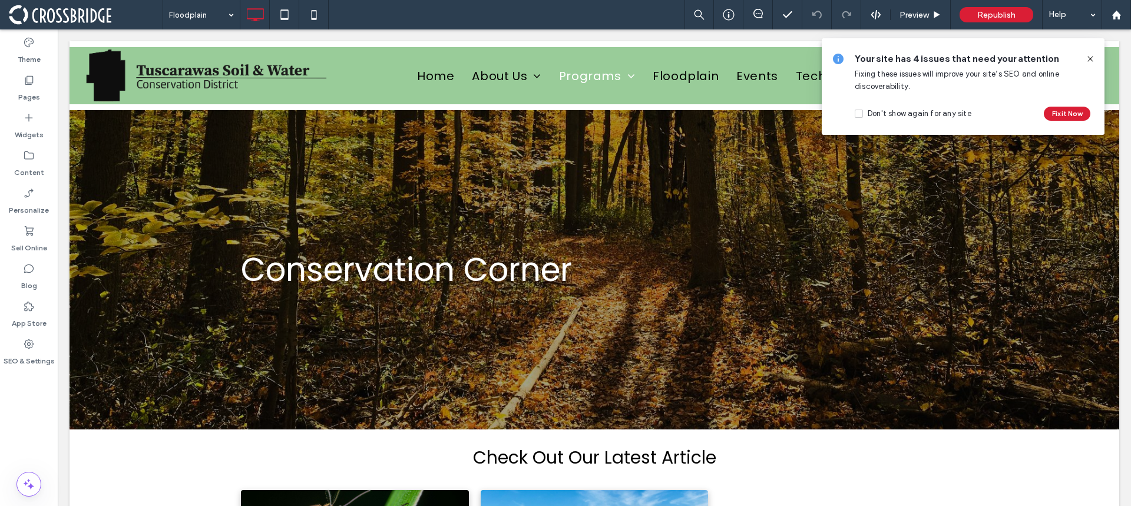
click at [1089, 57] on icon at bounding box center [1089, 58] width 9 height 9
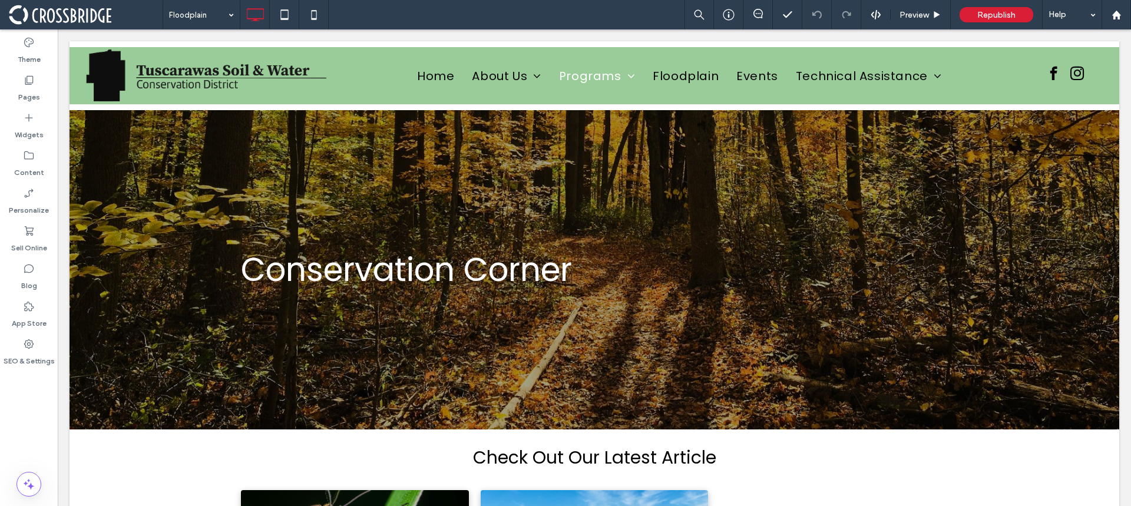
type input "*******"
type input "**"
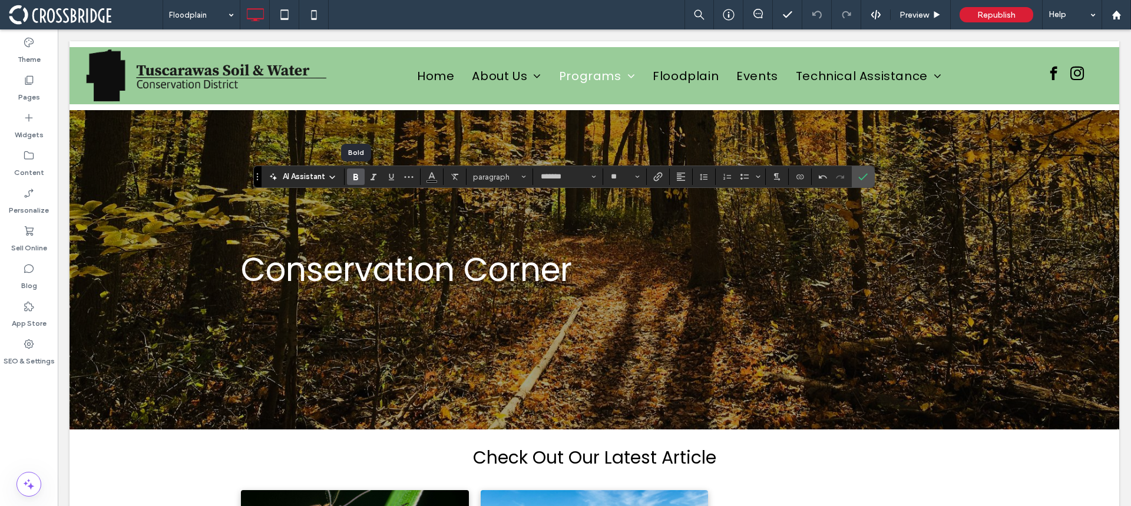
click at [351, 173] on icon "Bold" at bounding box center [355, 176] width 9 height 9
click at [356, 177] on use "Bold" at bounding box center [355, 177] width 5 height 6
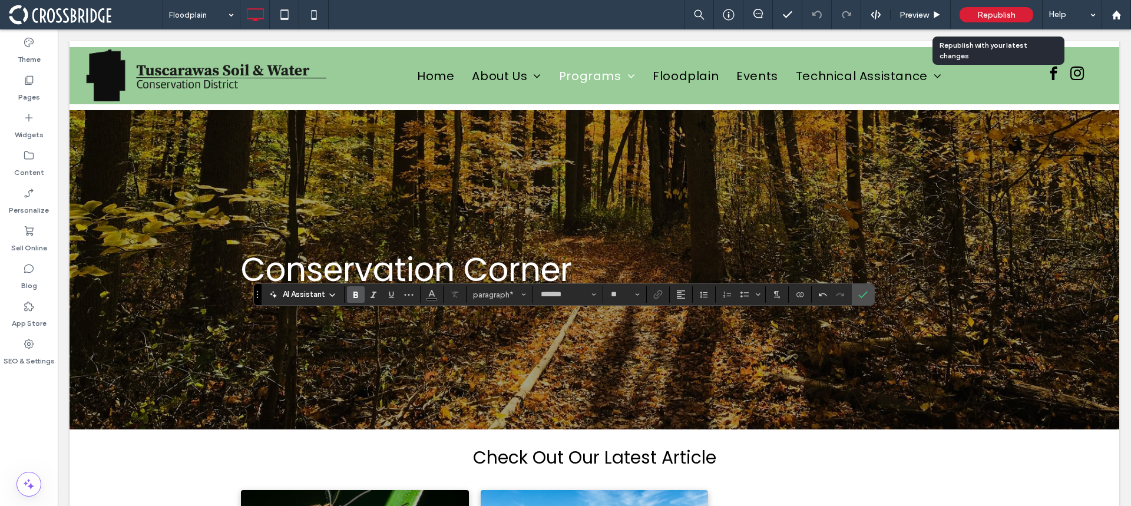
click at [984, 15] on span "Republish" at bounding box center [996, 15] width 38 height 10
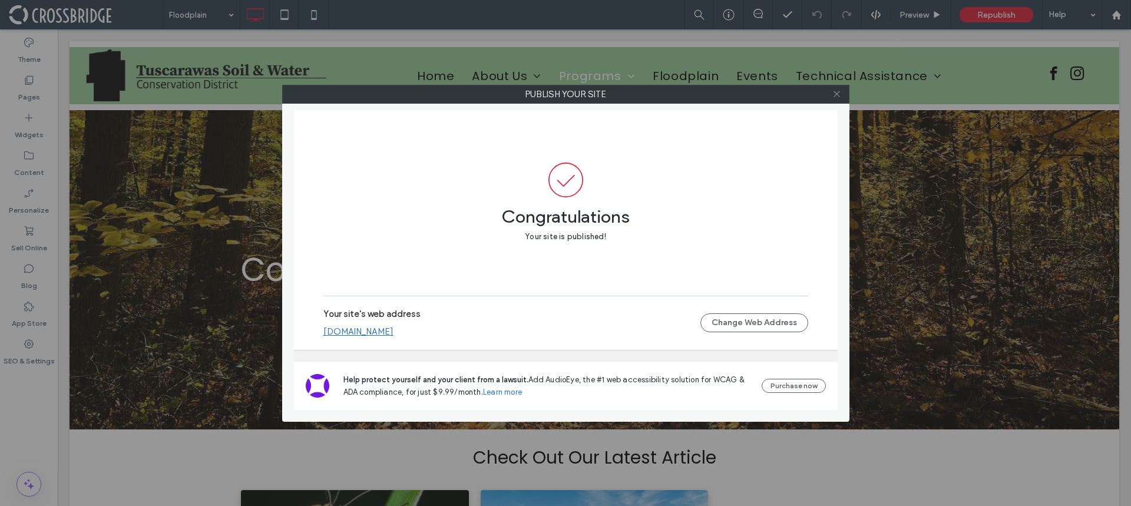
click at [833, 96] on icon at bounding box center [836, 94] width 9 height 9
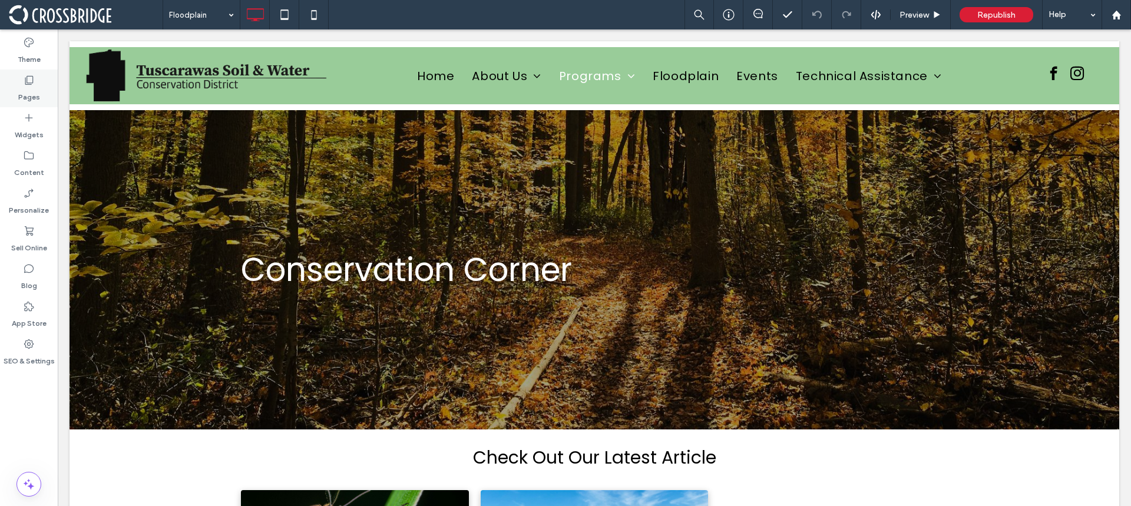
click at [37, 88] on label "Pages" at bounding box center [29, 94] width 22 height 16
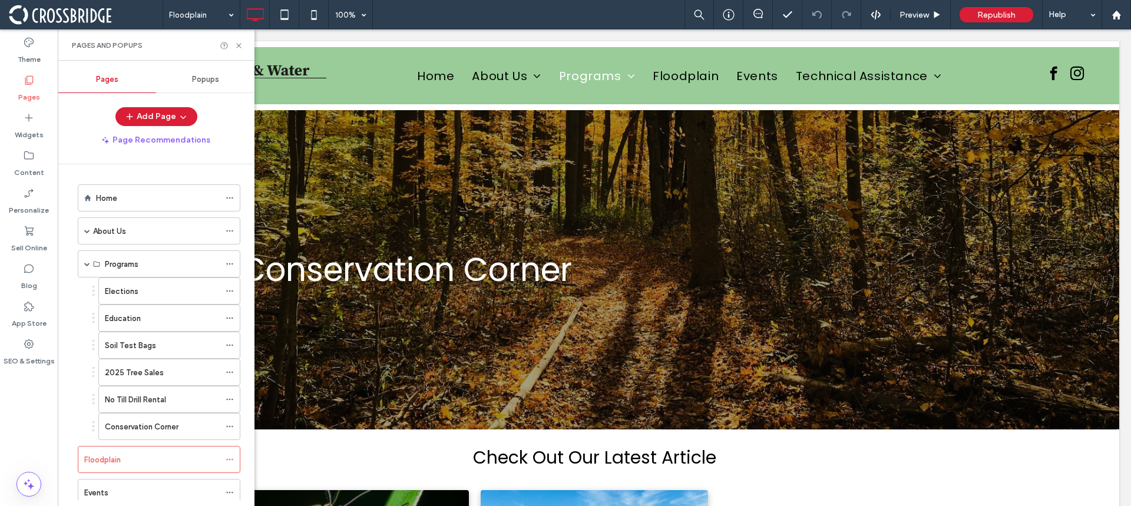
click at [198, 80] on span "Popups" at bounding box center [205, 79] width 27 height 9
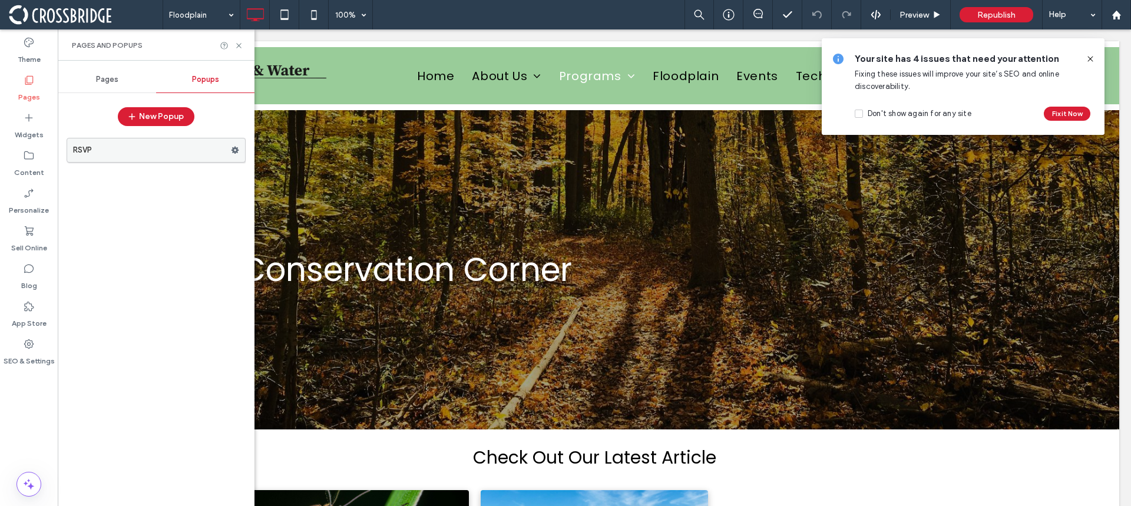
click at [137, 144] on label "RSVP" at bounding box center [152, 150] width 158 height 24
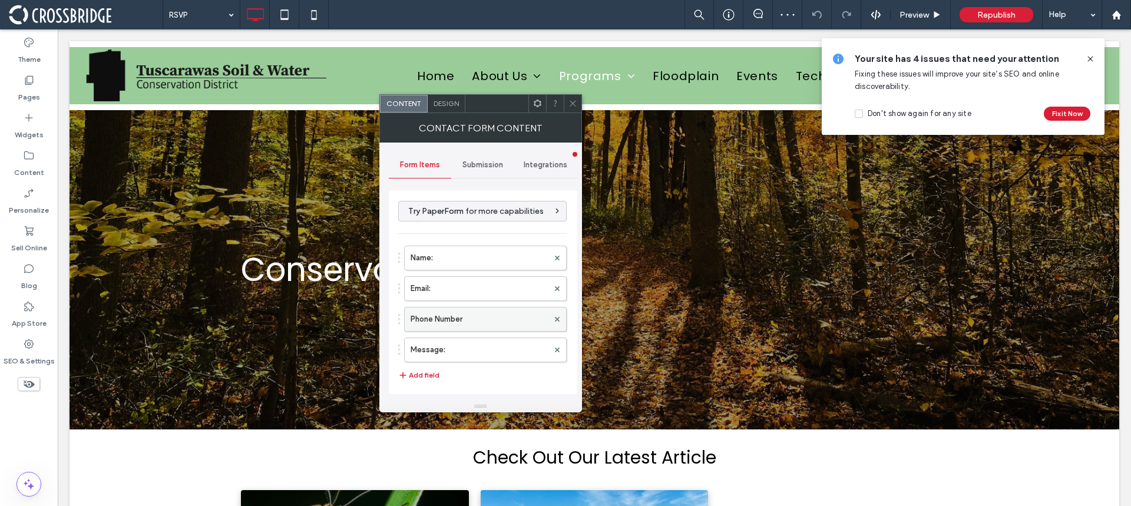
click at [446, 316] on label "Phone Number" at bounding box center [479, 319] width 138 height 24
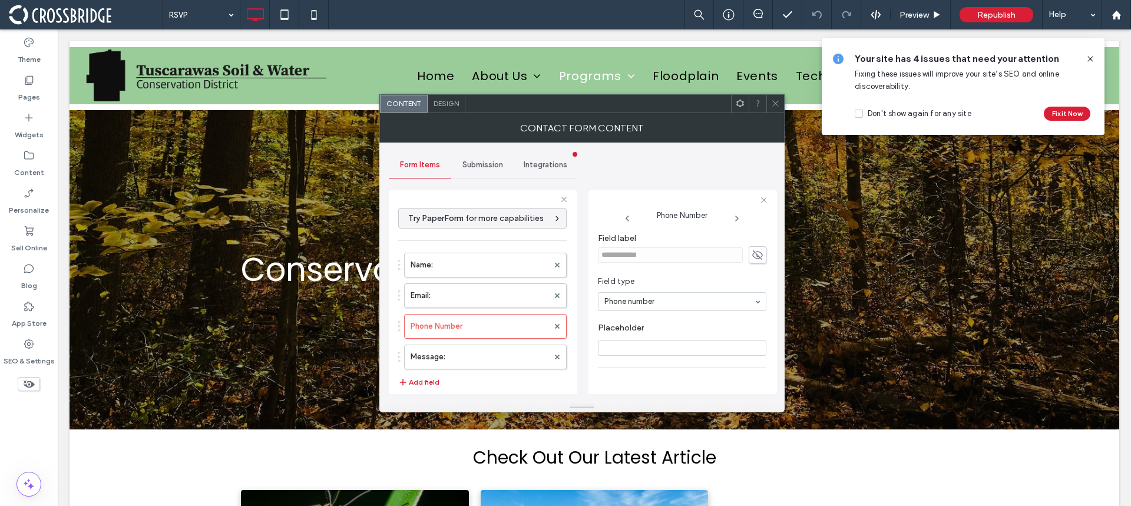
click at [624, 352] on input "Placeholder" at bounding box center [682, 347] width 168 height 15
type input "**********"
click at [773, 107] on icon at bounding box center [775, 103] width 9 height 9
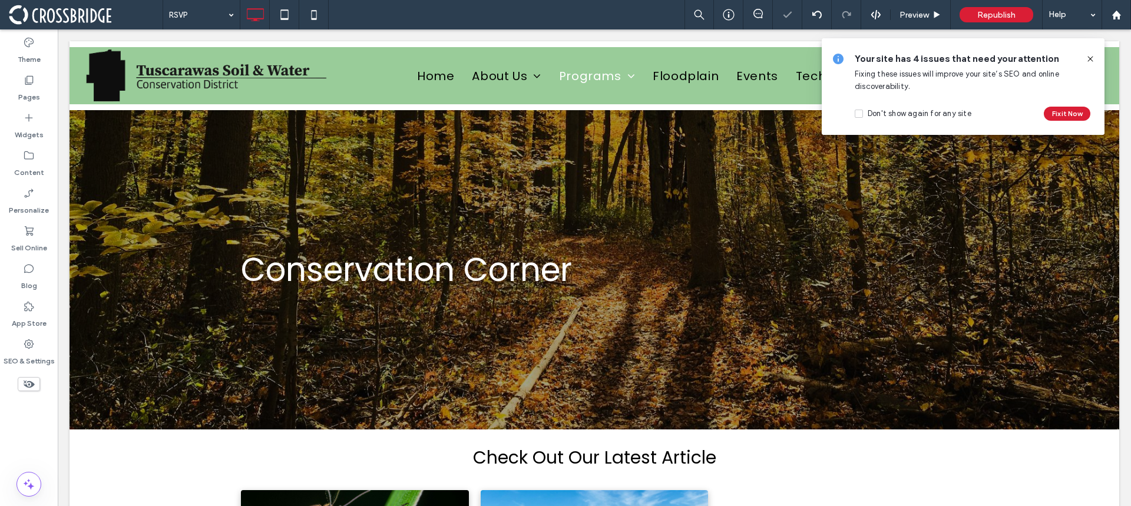
click at [1089, 59] on icon at bounding box center [1089, 58] width 9 height 9
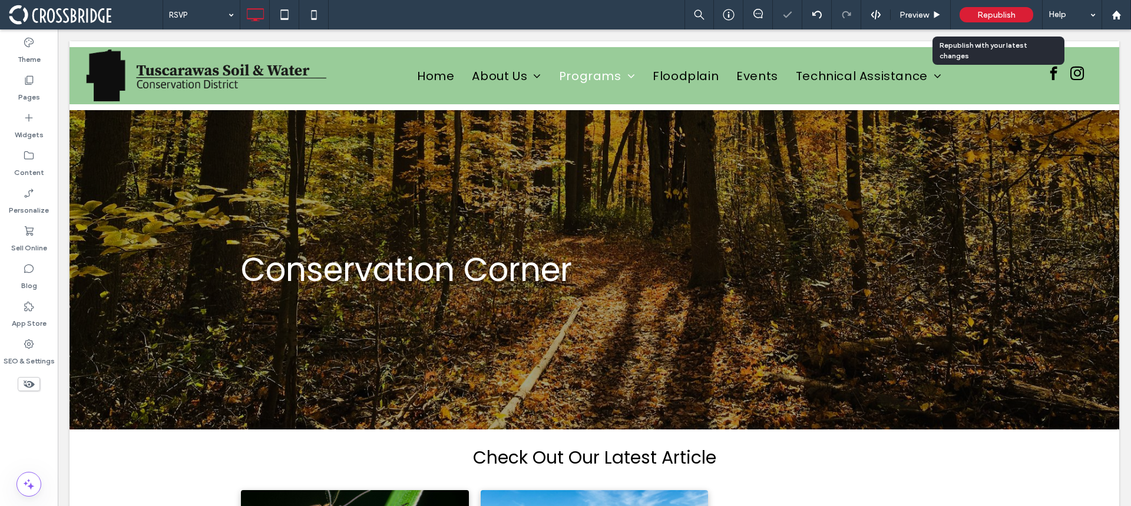
click at [1005, 15] on span "Republish" at bounding box center [996, 15] width 38 height 10
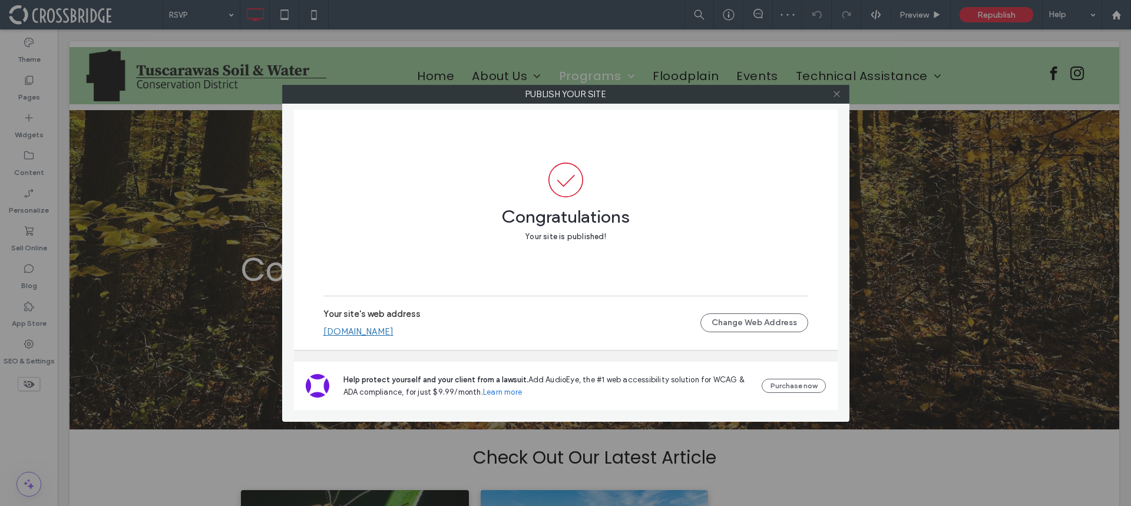
click at [836, 92] on icon at bounding box center [836, 94] width 9 height 9
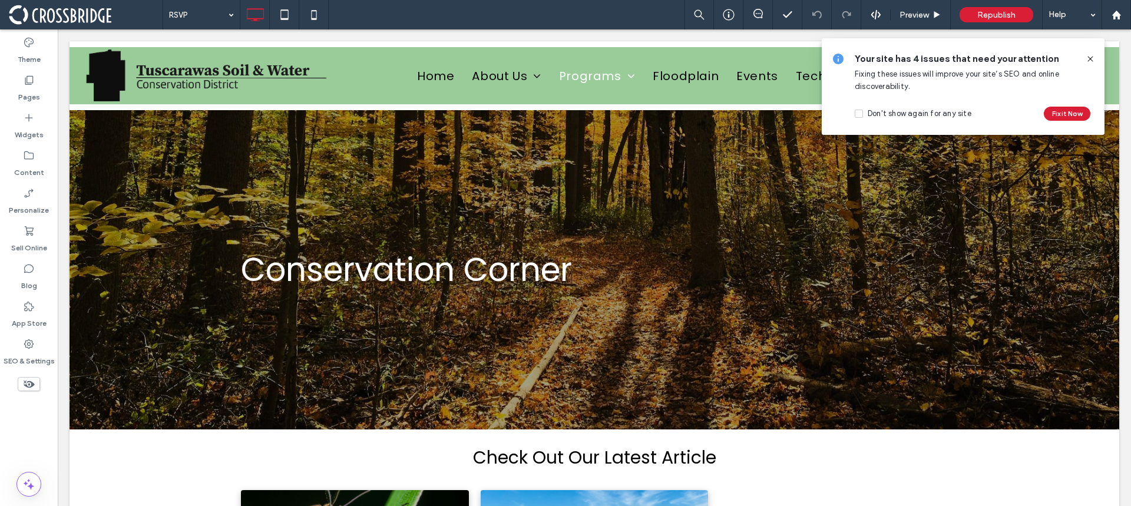
click at [1091, 59] on use at bounding box center [1089, 58] width 5 height 5
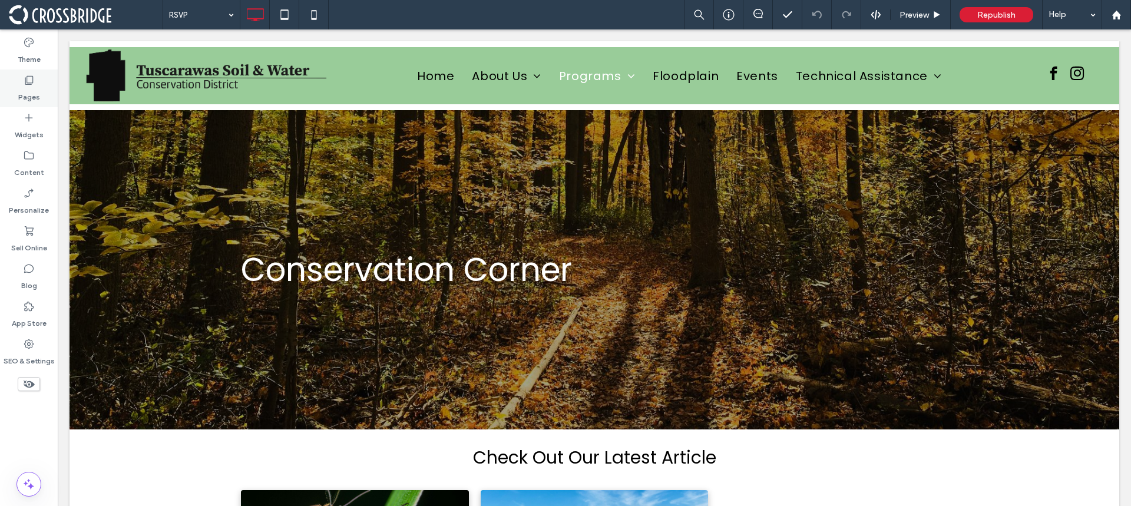
click at [37, 84] on div "Pages" at bounding box center [29, 88] width 58 height 38
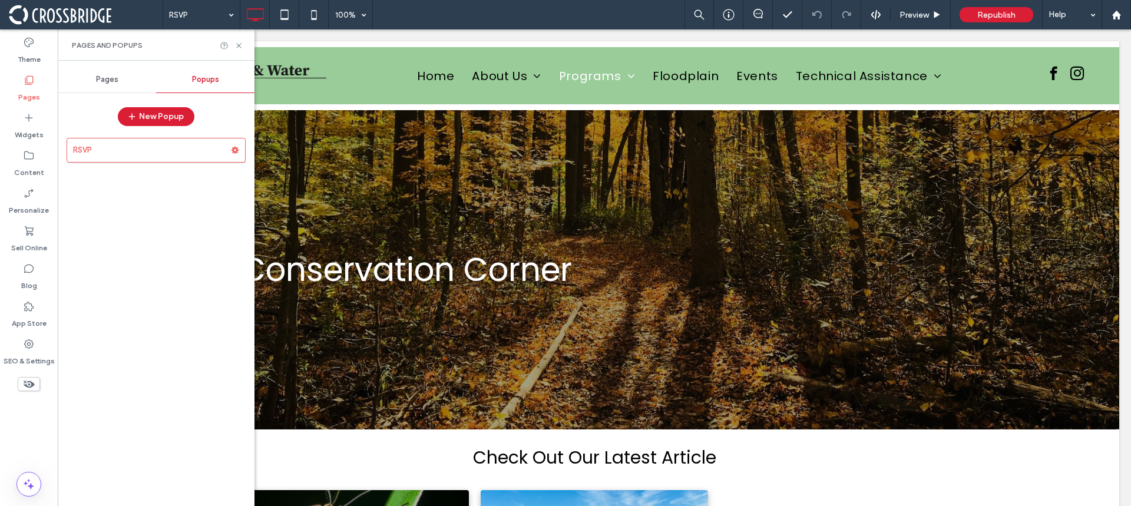
click at [99, 82] on span "Pages" at bounding box center [107, 79] width 22 height 9
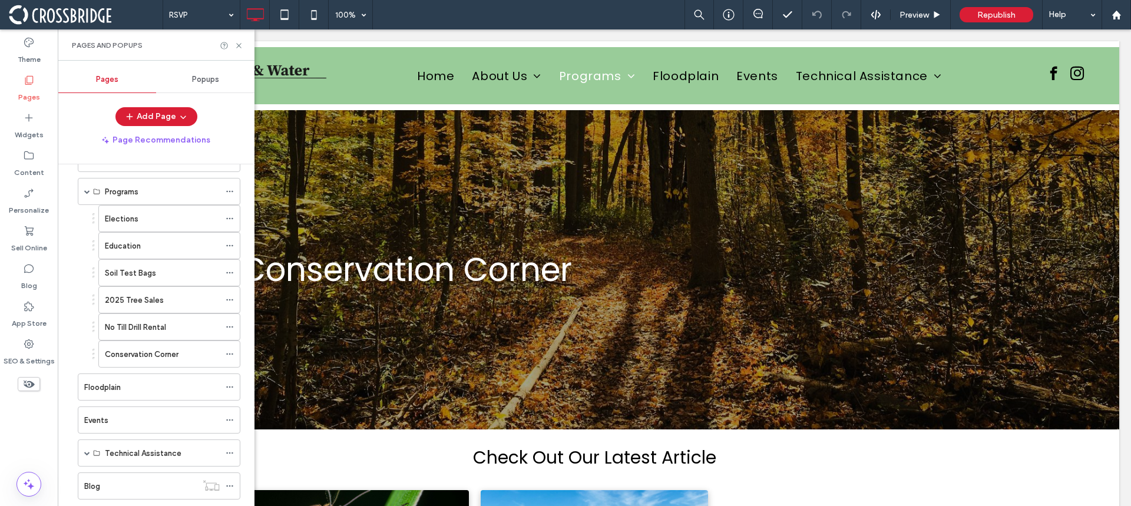
scroll to position [156, 0]
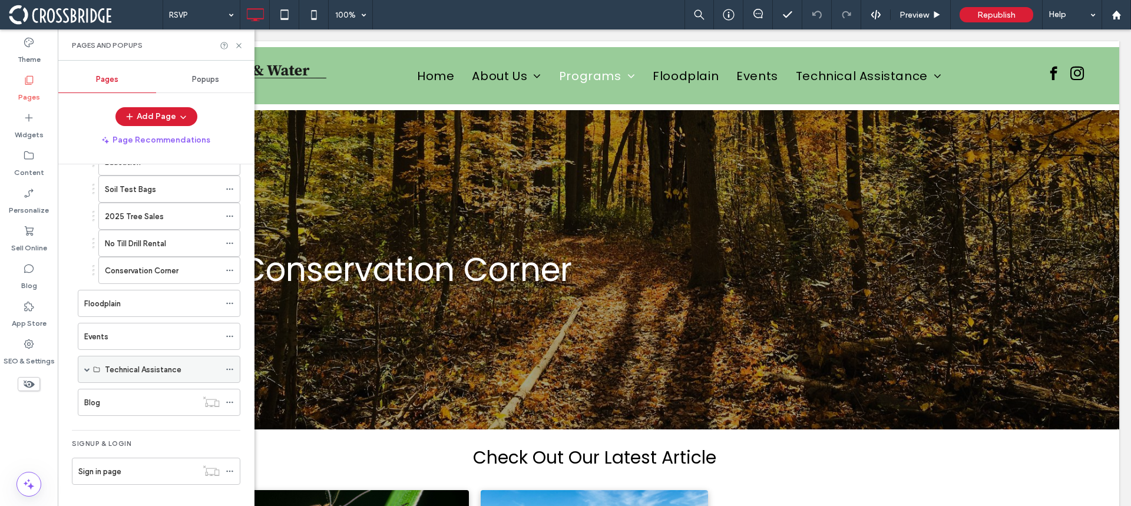
click at [146, 367] on label "Technical Assistance" at bounding box center [143, 369] width 77 height 21
click at [84, 369] on span at bounding box center [87, 369] width 6 height 6
click at [126, 392] on label "Technical Assistance" at bounding box center [143, 396] width 77 height 21
click at [238, 45] on use at bounding box center [238, 45] width 5 height 5
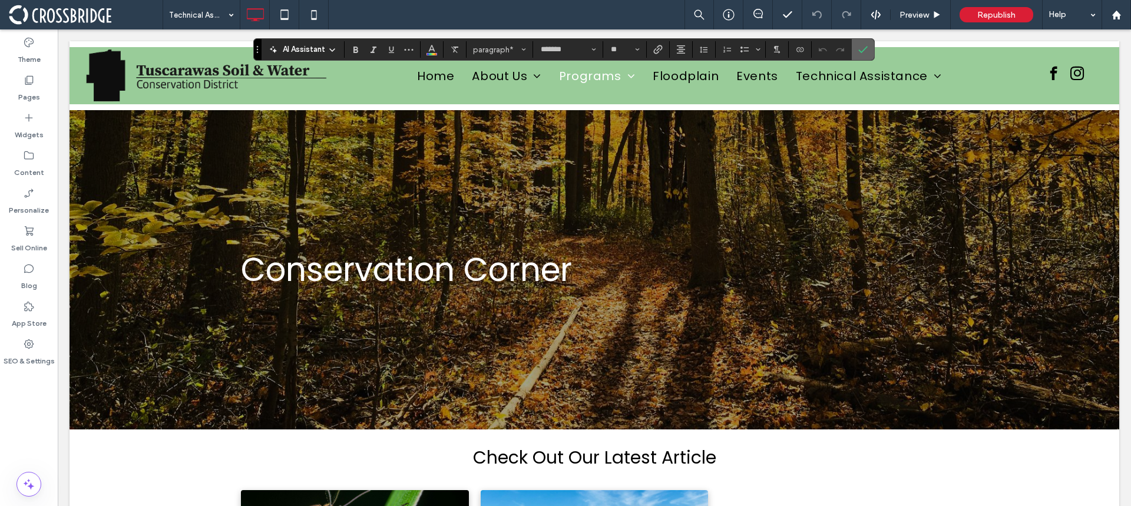
click at [860, 45] on icon "Confirm" at bounding box center [862, 49] width 9 height 9
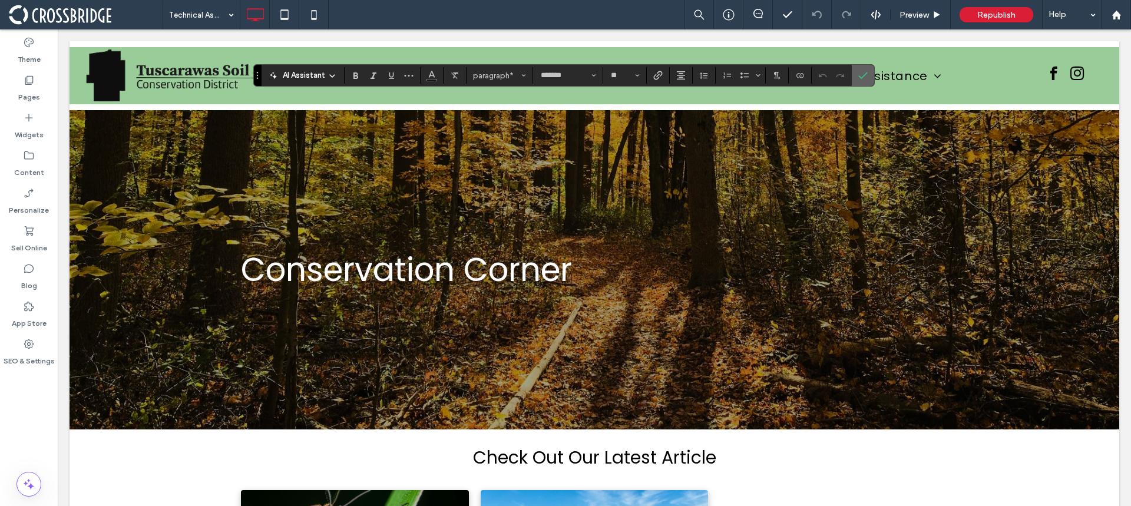
click at [863, 72] on icon "Confirm" at bounding box center [862, 75] width 9 height 9
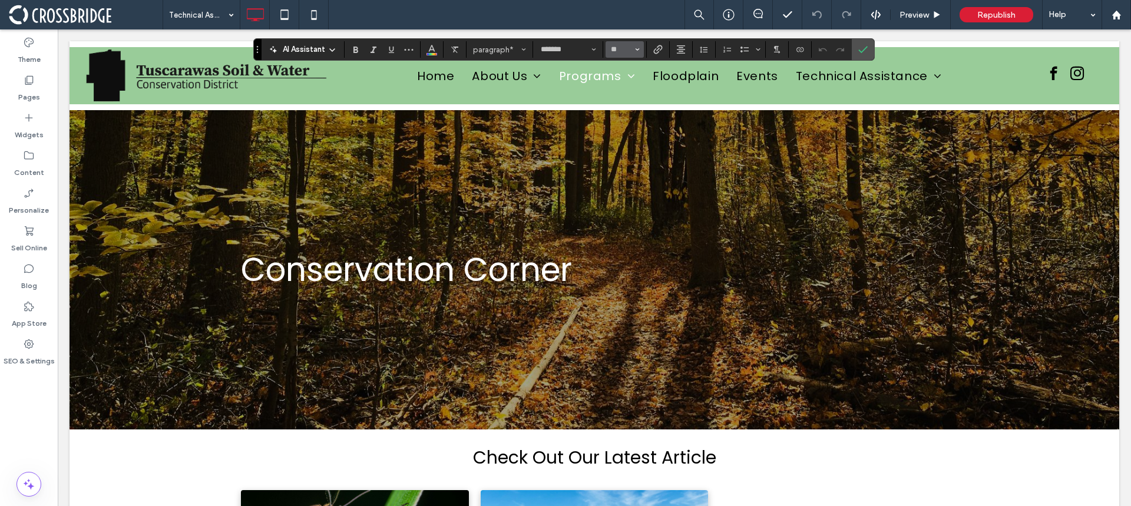
click at [639, 47] on span "Size" at bounding box center [637, 49] width 5 height 15
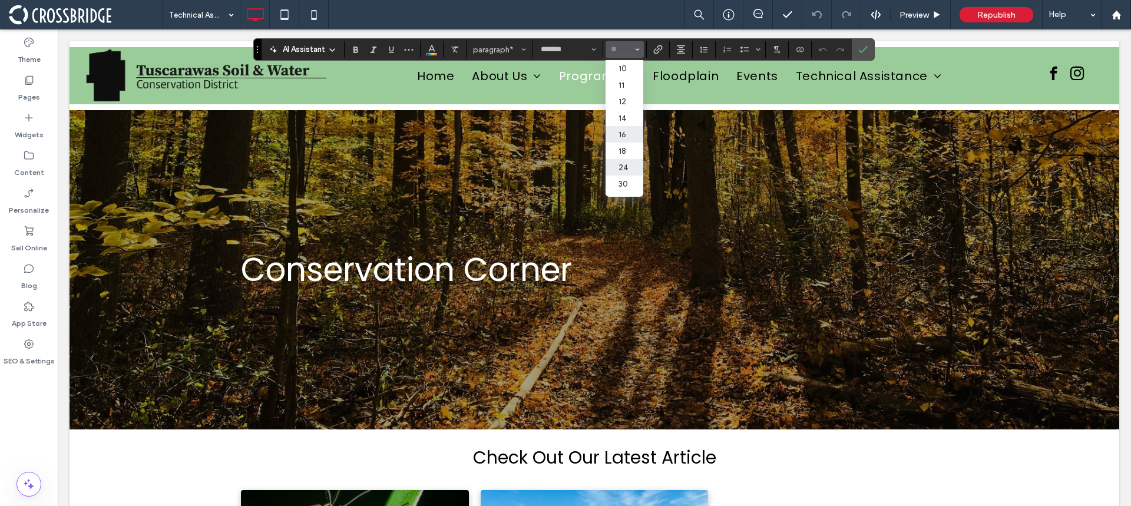
scroll to position [59, 0]
click at [623, 153] on label "30" at bounding box center [624, 158] width 38 height 16
type input "**"
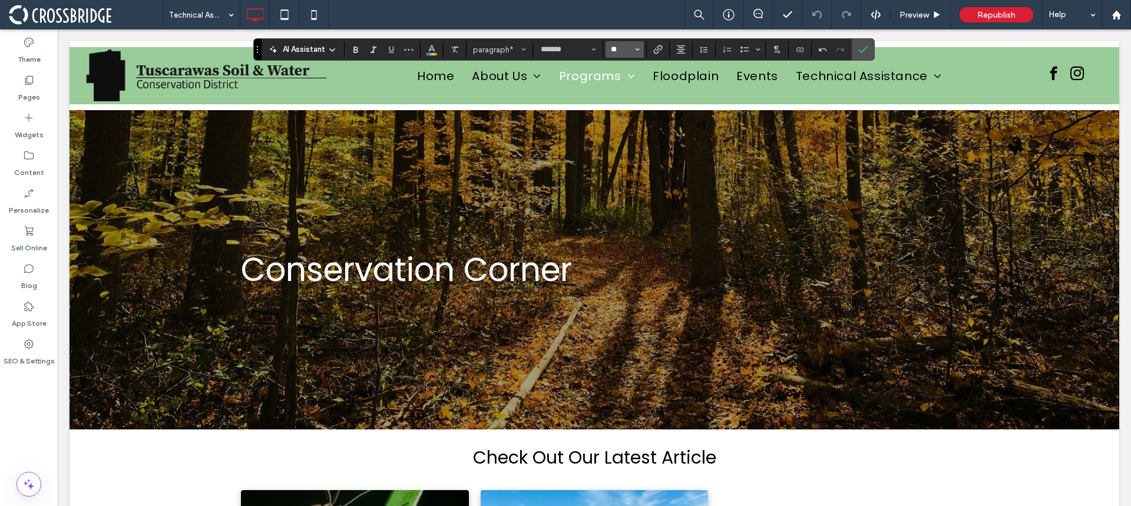
click at [621, 47] on input "**" at bounding box center [621, 49] width 23 height 9
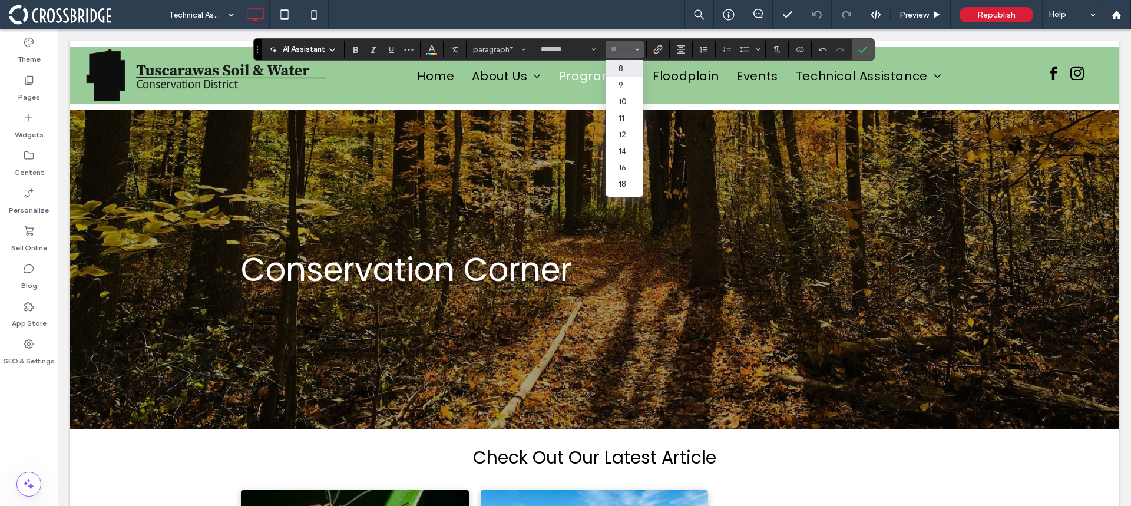
type input "*"
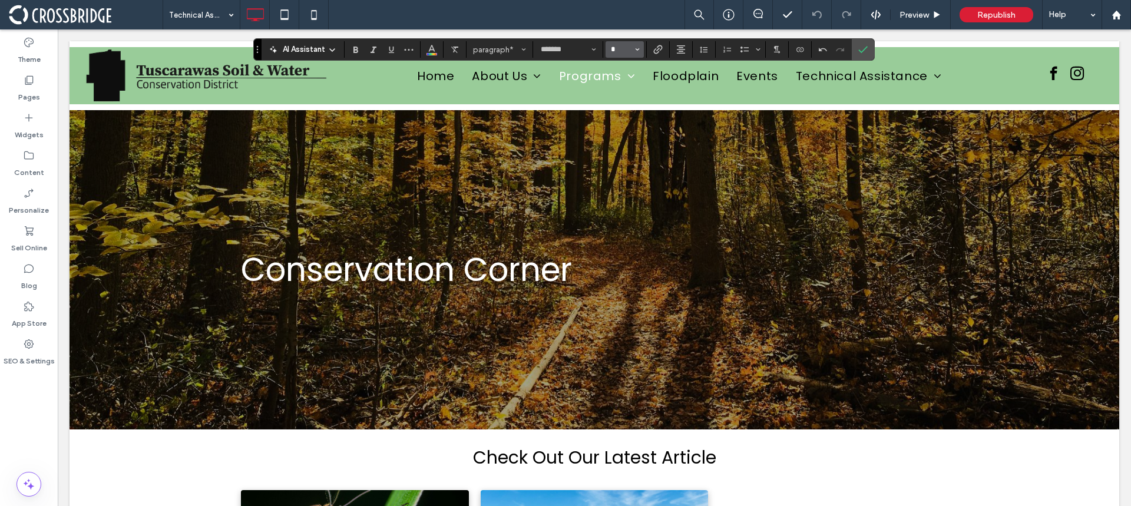
click at [621, 49] on input "*" at bounding box center [621, 49] width 23 height 9
type input "**"
click at [858, 45] on label "Confirm" at bounding box center [863, 49] width 18 height 21
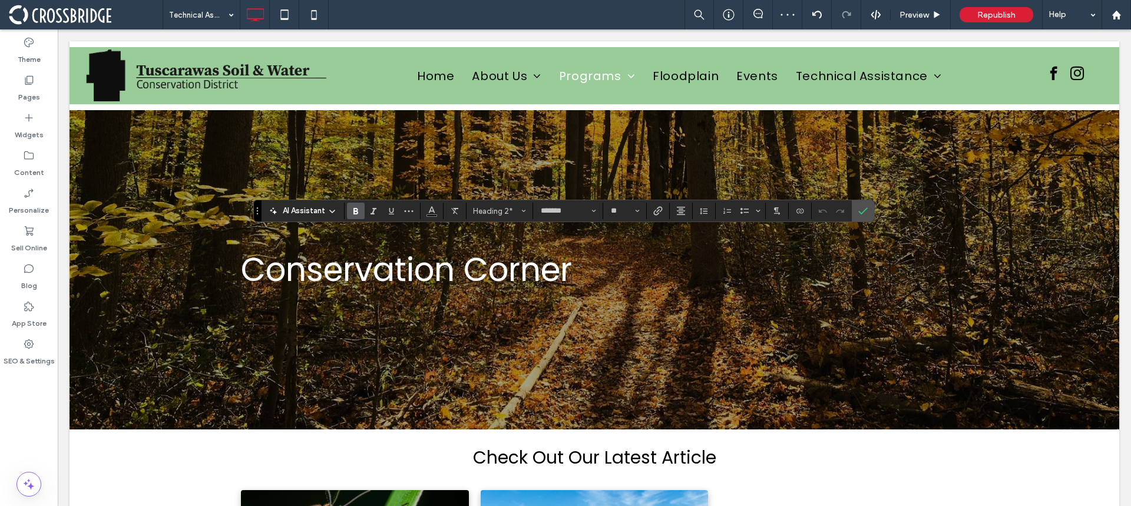
click at [355, 208] on icon "Bold" at bounding box center [355, 210] width 9 height 9
click at [856, 208] on label "Confirm" at bounding box center [863, 210] width 18 height 21
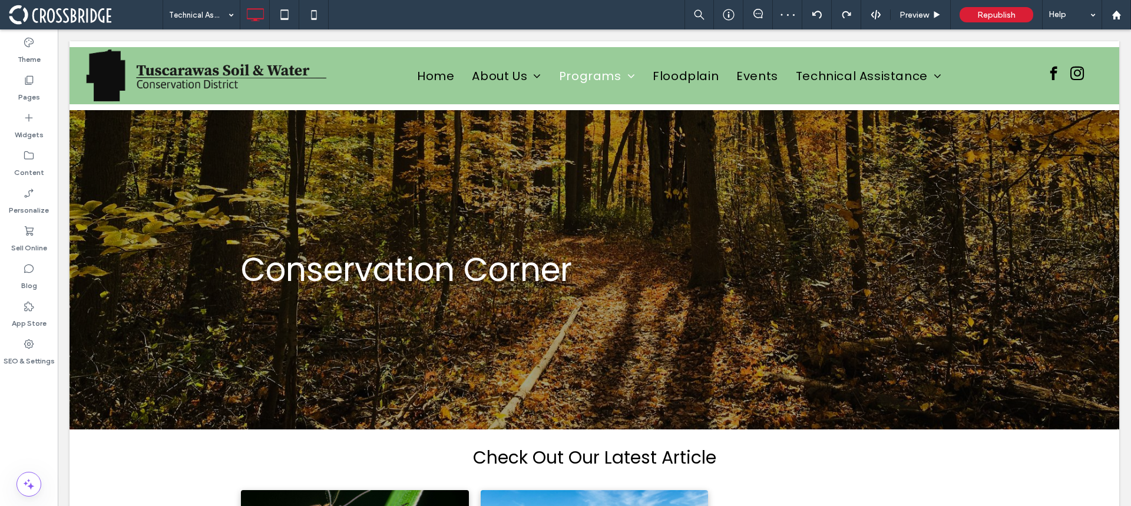
type input "*******"
type input "**"
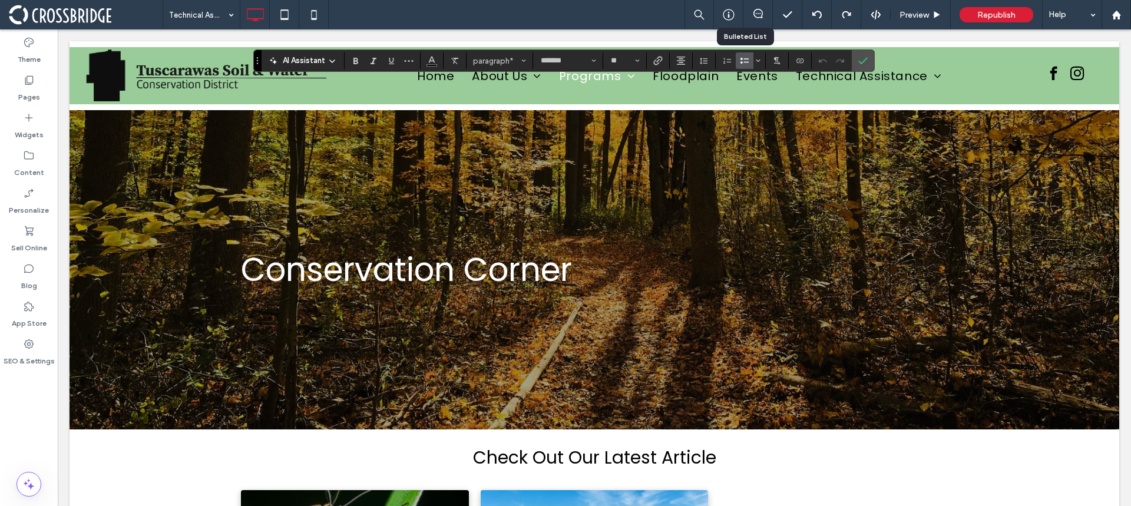
click at [746, 63] on icon "Bulleted List" at bounding box center [744, 60] width 9 height 9
click at [740, 59] on icon "Bulleted List" at bounding box center [744, 60] width 9 height 9
click at [744, 56] on icon "Bulleted List" at bounding box center [744, 60] width 9 height 9
click at [741, 59] on use "Bulleted List" at bounding box center [744, 61] width 8 height 6
click at [744, 57] on icon "Bulleted List" at bounding box center [744, 60] width 9 height 9
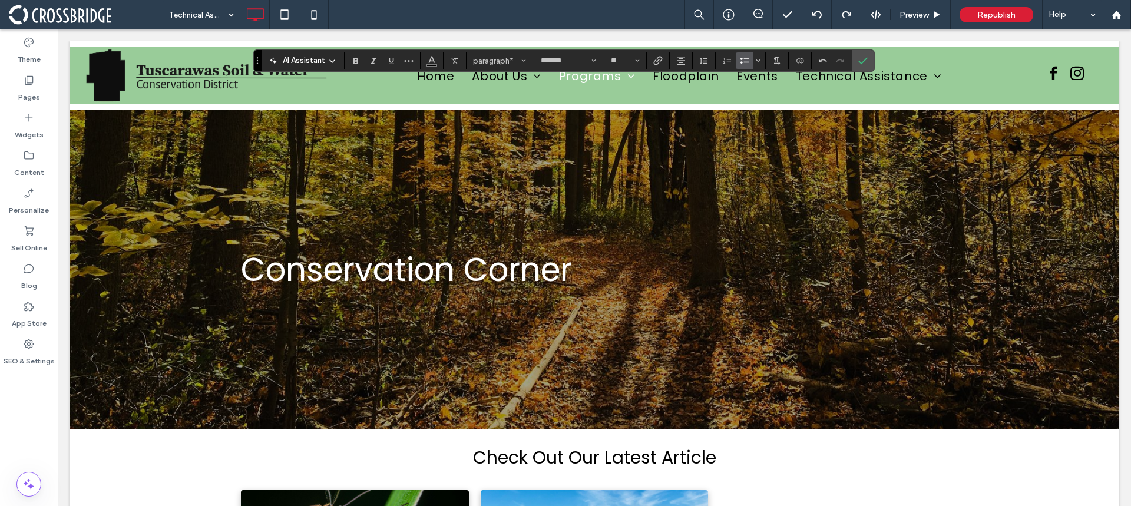
click at [745, 61] on icon "Bulleted List" at bounding box center [744, 60] width 9 height 9
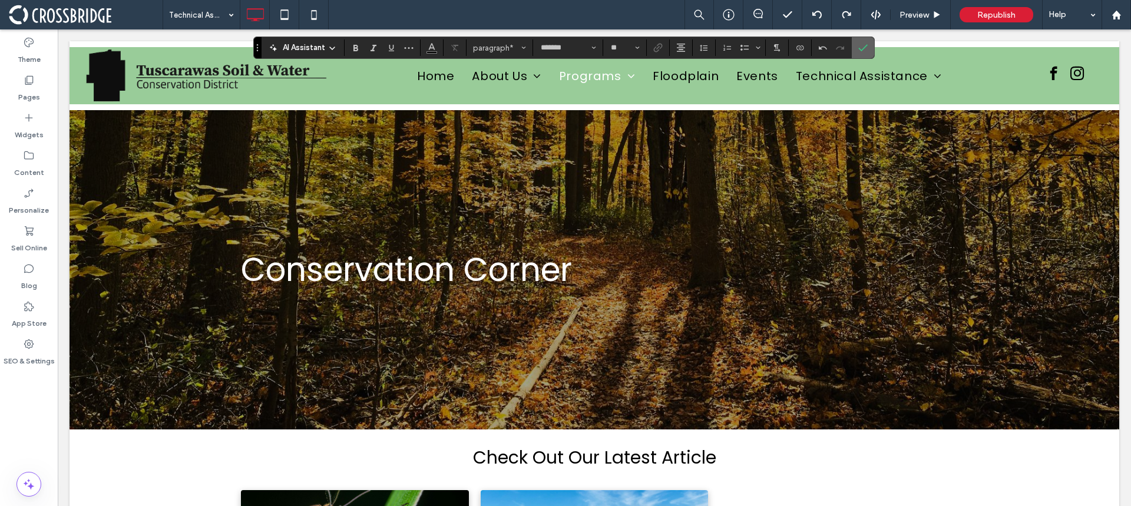
click at [866, 42] on span "Confirm" at bounding box center [862, 48] width 9 height 20
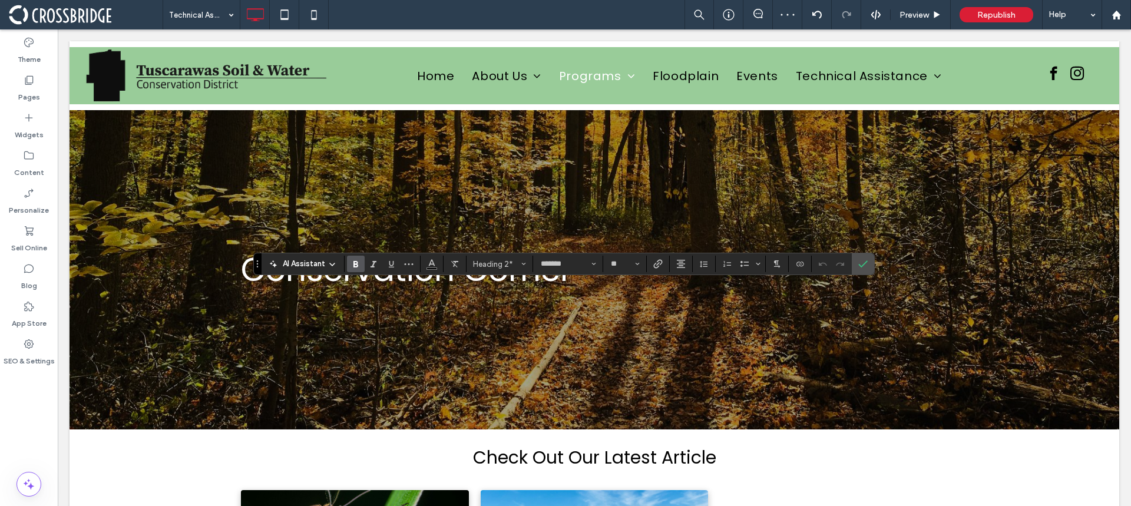
click at [355, 262] on use "Bold" at bounding box center [355, 264] width 5 height 6
click at [862, 260] on icon "Confirm" at bounding box center [862, 263] width 9 height 9
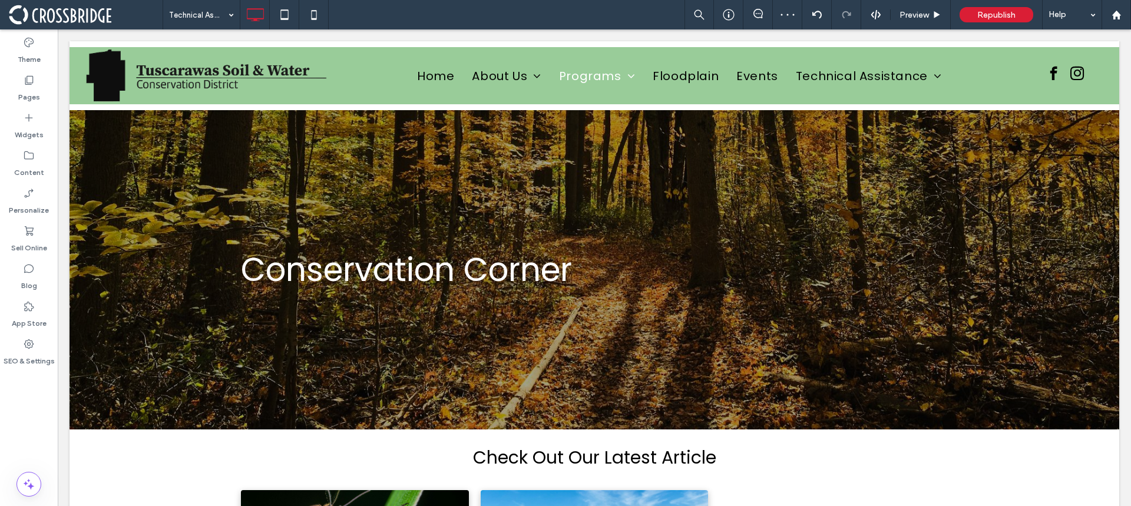
type input "*******"
type input "**"
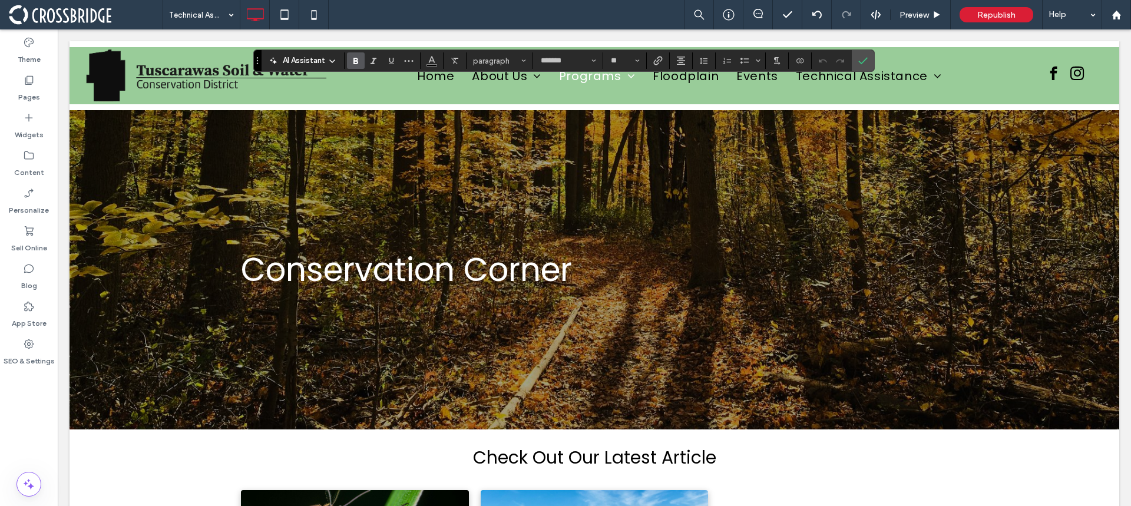
click at [356, 57] on icon "Bold" at bounding box center [355, 60] width 9 height 9
click at [356, 59] on use "Bold" at bounding box center [355, 61] width 5 height 6
click at [358, 65] on icon "Bold" at bounding box center [355, 60] width 9 height 9
click at [352, 62] on icon "Bold" at bounding box center [355, 60] width 9 height 9
click at [355, 59] on icon "Bold" at bounding box center [355, 60] width 9 height 9
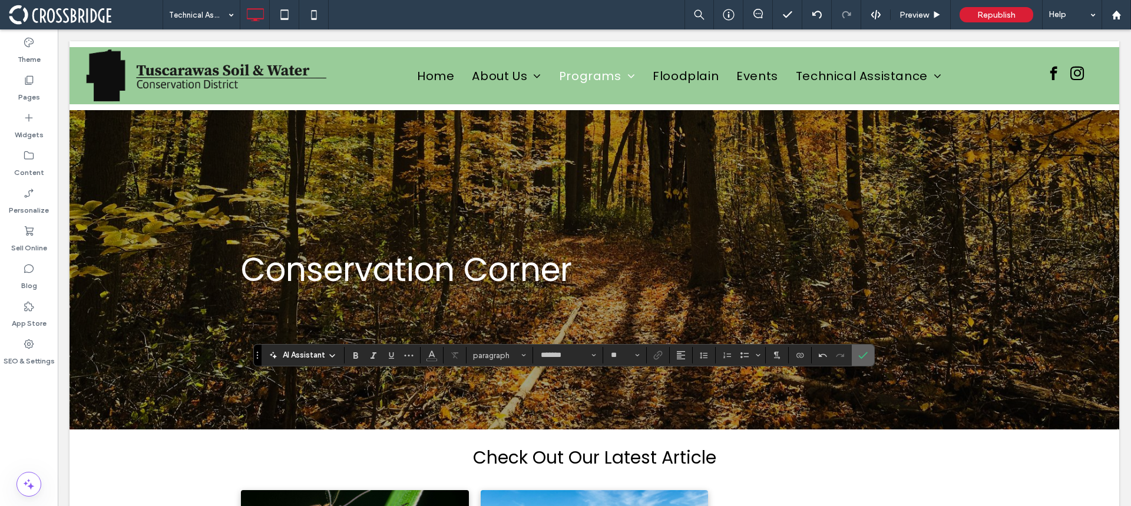
click at [866, 359] on icon "Confirm" at bounding box center [862, 354] width 9 height 9
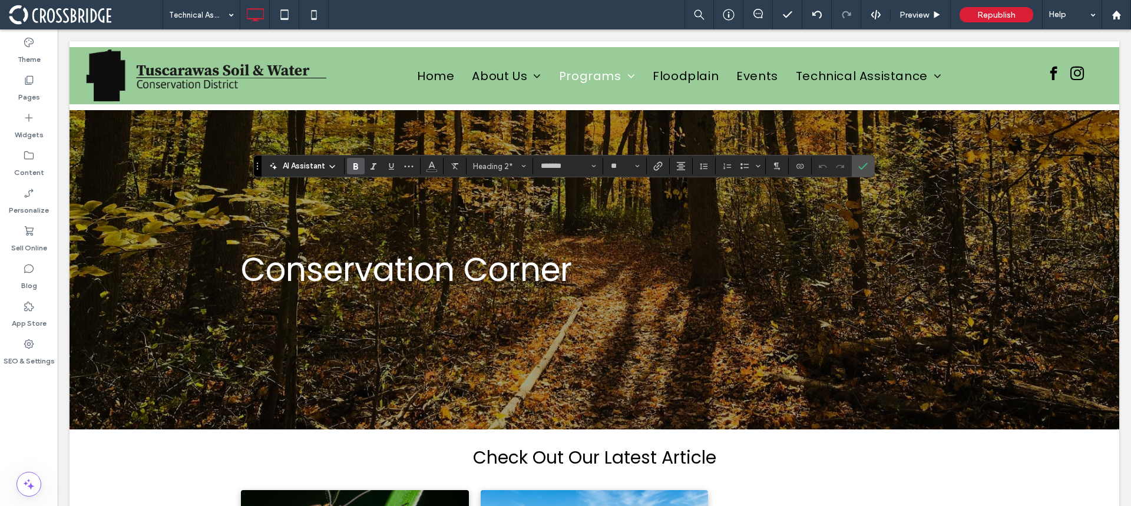
click at [360, 164] on label "Bold" at bounding box center [356, 166] width 18 height 16
click at [863, 165] on icon "Confirm" at bounding box center [862, 165] width 9 height 9
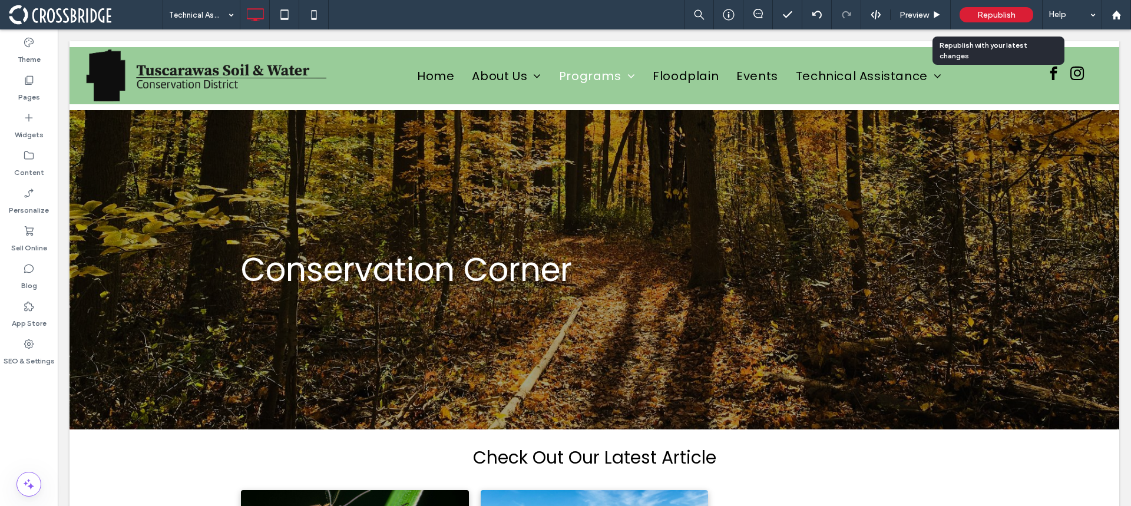
click at [1001, 14] on span "Republish" at bounding box center [996, 15] width 38 height 10
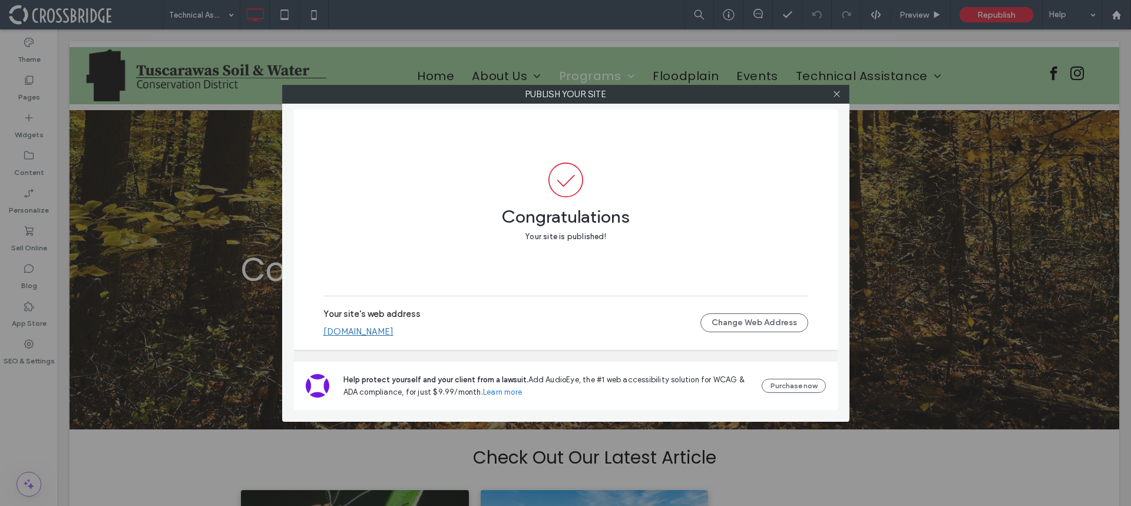
click at [830, 91] on div at bounding box center [837, 94] width 18 height 18
click at [833, 92] on icon at bounding box center [836, 94] width 9 height 9
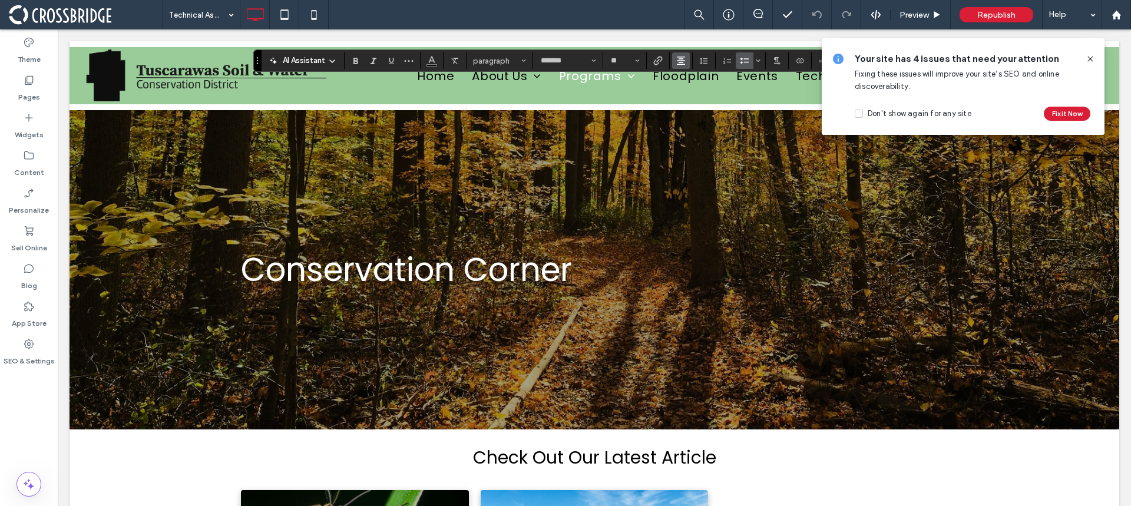
click at [682, 54] on span "Alignment" at bounding box center [680, 60] width 9 height 15
click at [696, 75] on div "ui.textEditor.alignment.left" at bounding box center [692, 79] width 15 height 9
click at [1087, 57] on icon at bounding box center [1089, 58] width 9 height 9
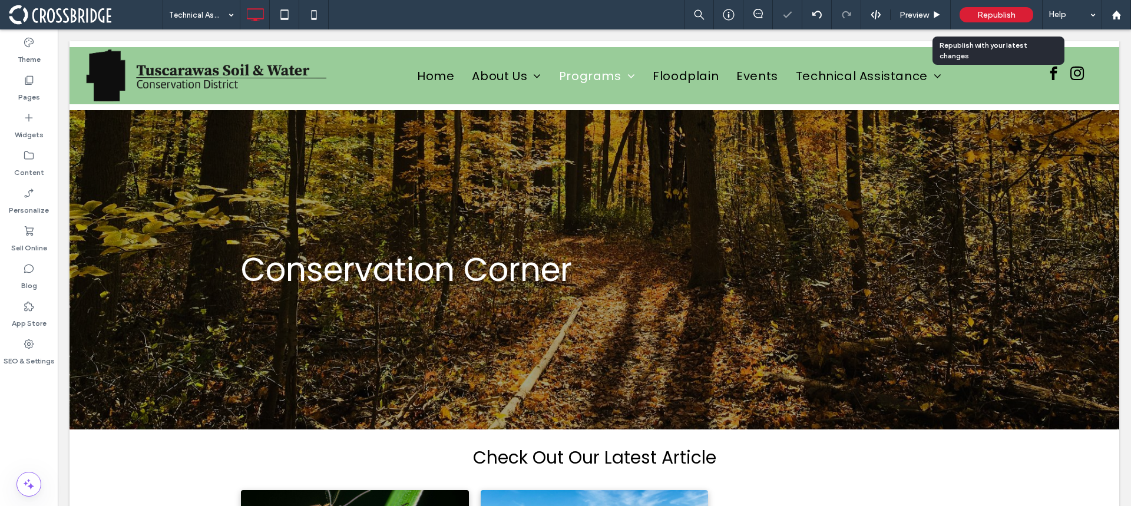
click at [1002, 16] on span "Republish" at bounding box center [996, 15] width 38 height 10
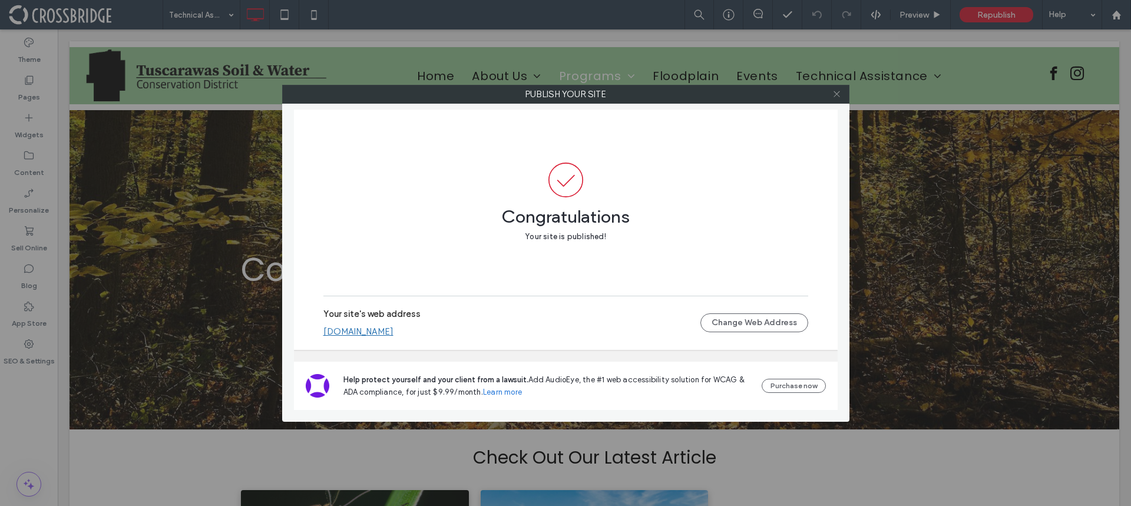
click at [835, 95] on use at bounding box center [836, 94] width 6 height 6
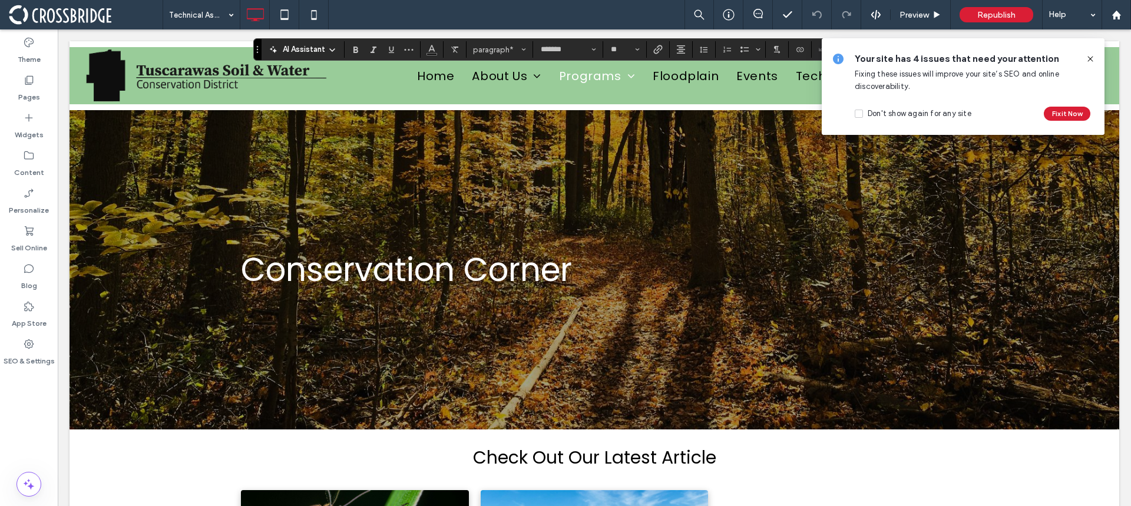
click at [1090, 56] on icon at bounding box center [1089, 58] width 9 height 9
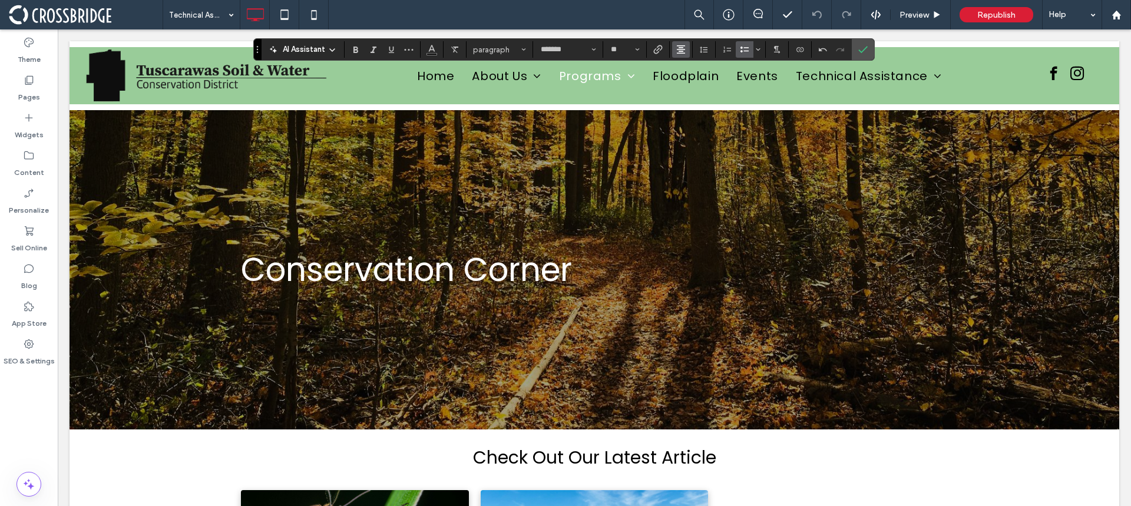
click at [676, 44] on span "Alignment" at bounding box center [680, 49] width 9 height 15
click at [685, 66] on icon "ui.textEditor.alignment.left" at bounding box center [689, 68] width 9 height 9
click at [1004, 14] on span "Republish" at bounding box center [996, 15] width 38 height 10
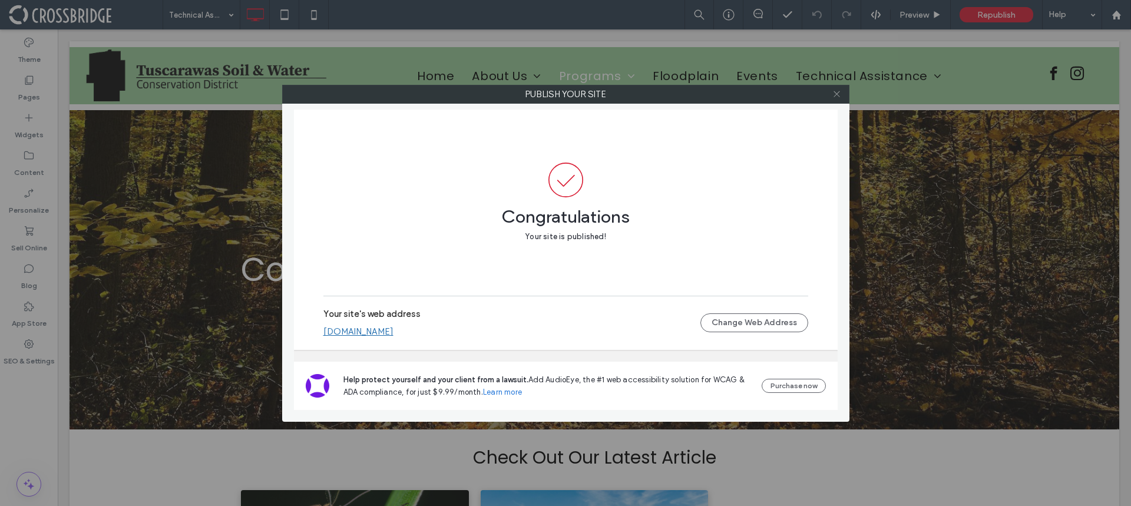
click at [840, 91] on icon at bounding box center [836, 94] width 9 height 9
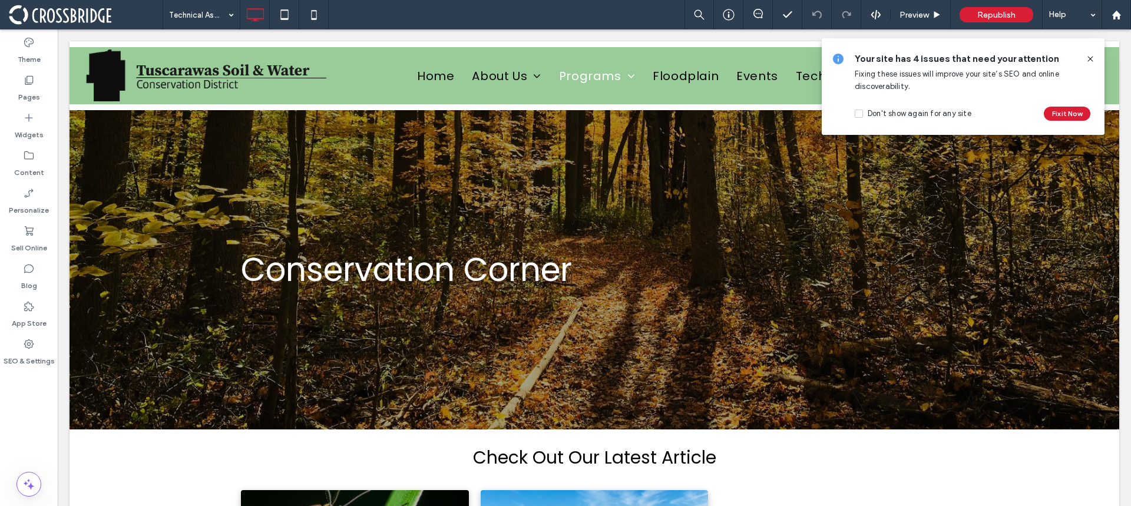
type input "*******"
type input "**"
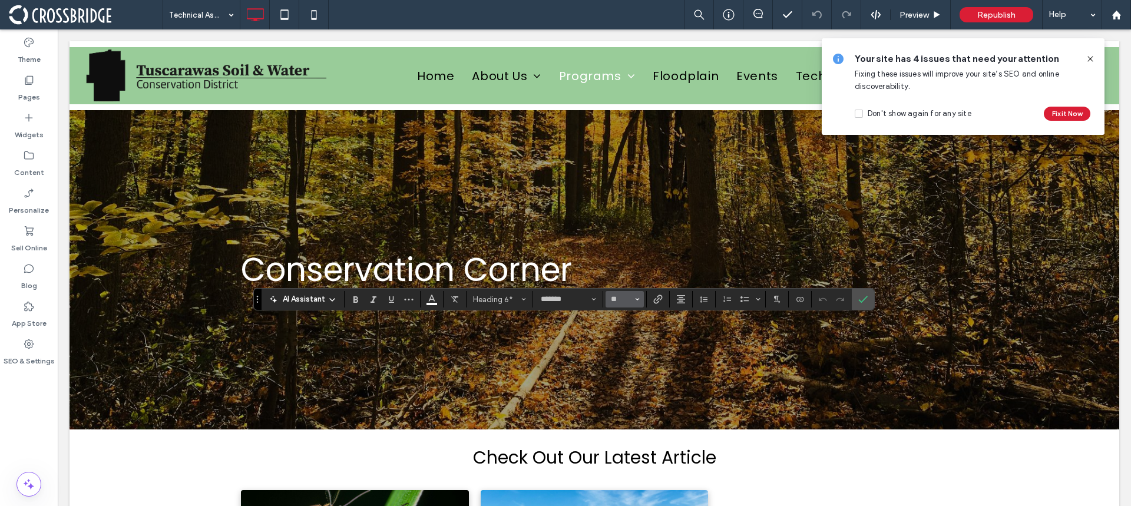
click at [635, 298] on icon "Size" at bounding box center [637, 299] width 5 height 5
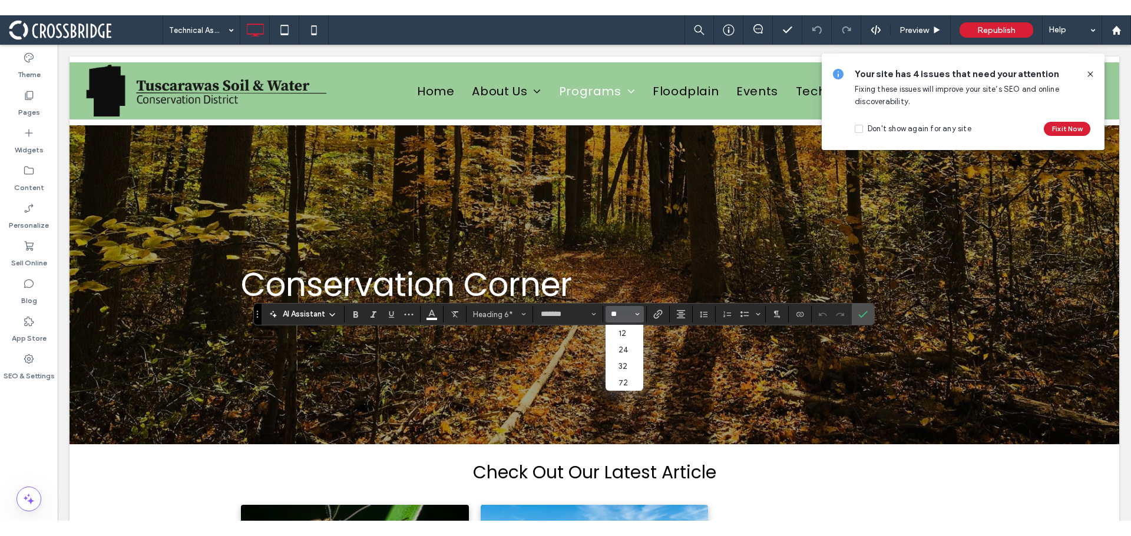
scroll to position [0, 0]
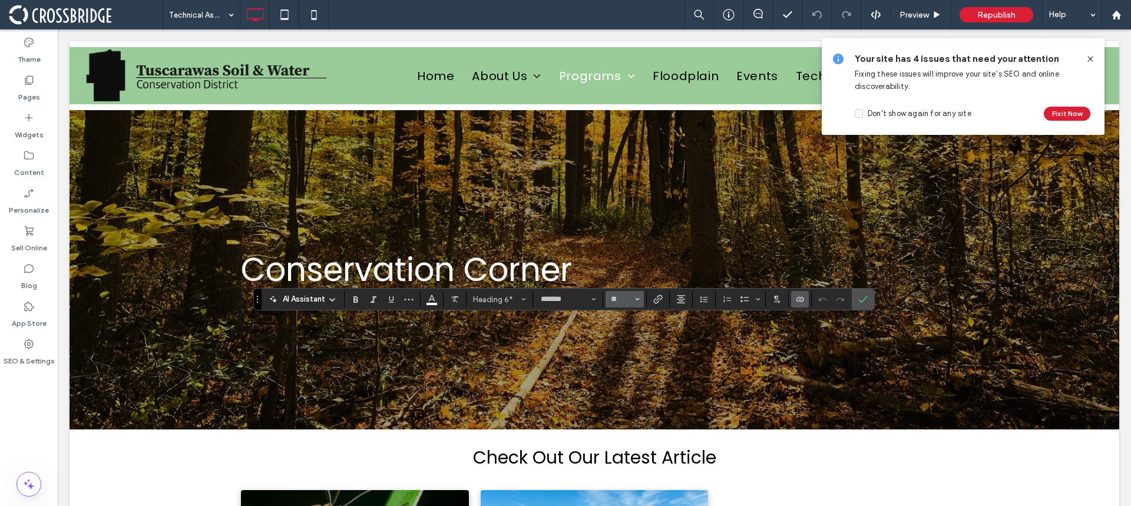
type input "**"
click at [860, 297] on icon "Confirm" at bounding box center [862, 298] width 9 height 9
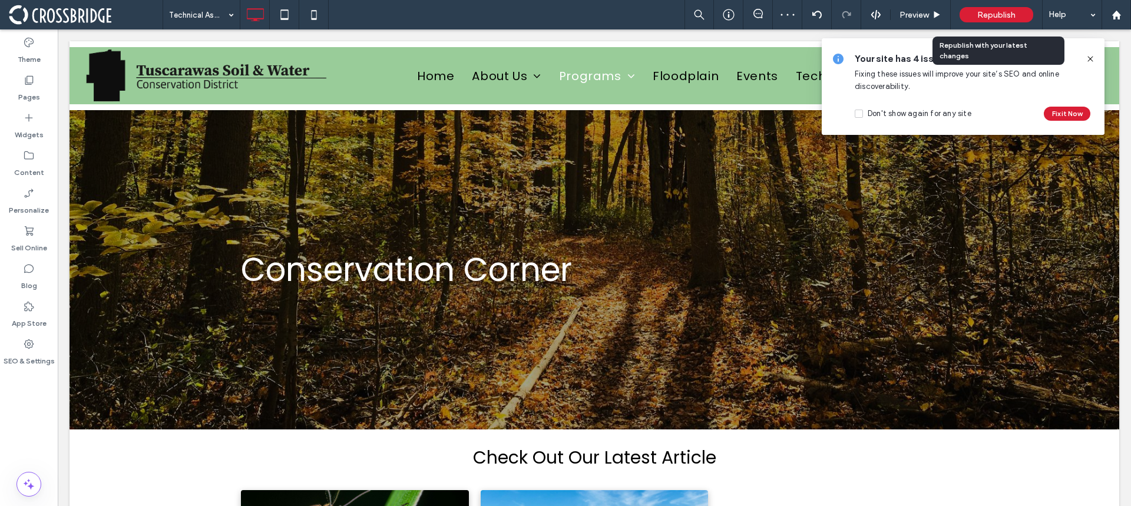
click at [1001, 10] on span "Republish" at bounding box center [996, 15] width 38 height 10
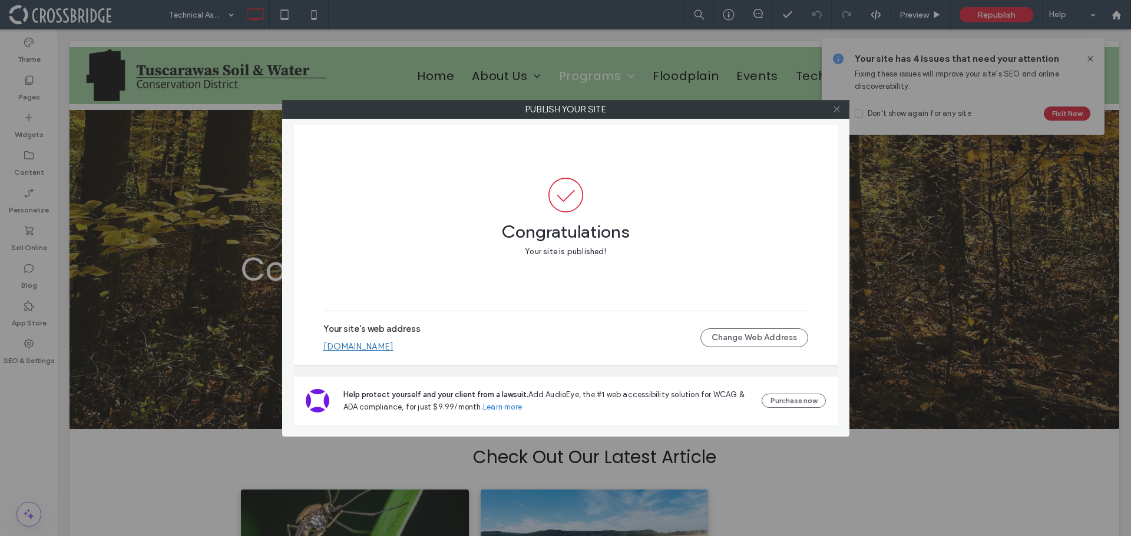
click at [838, 112] on icon at bounding box center [836, 109] width 9 height 9
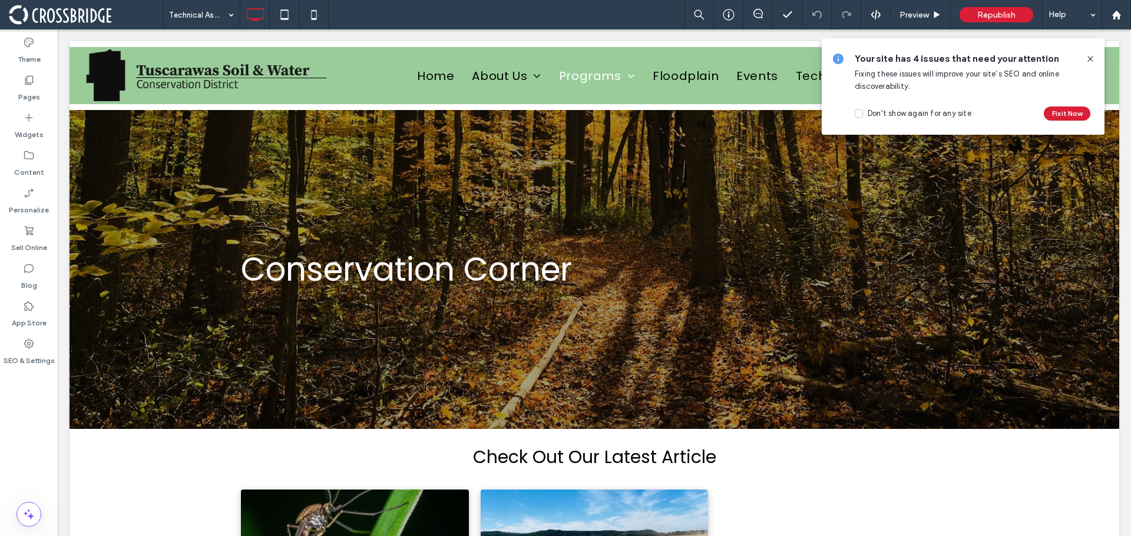
click at [1091, 61] on icon at bounding box center [1089, 58] width 9 height 9
